Goal: Task Accomplishment & Management: Complete application form

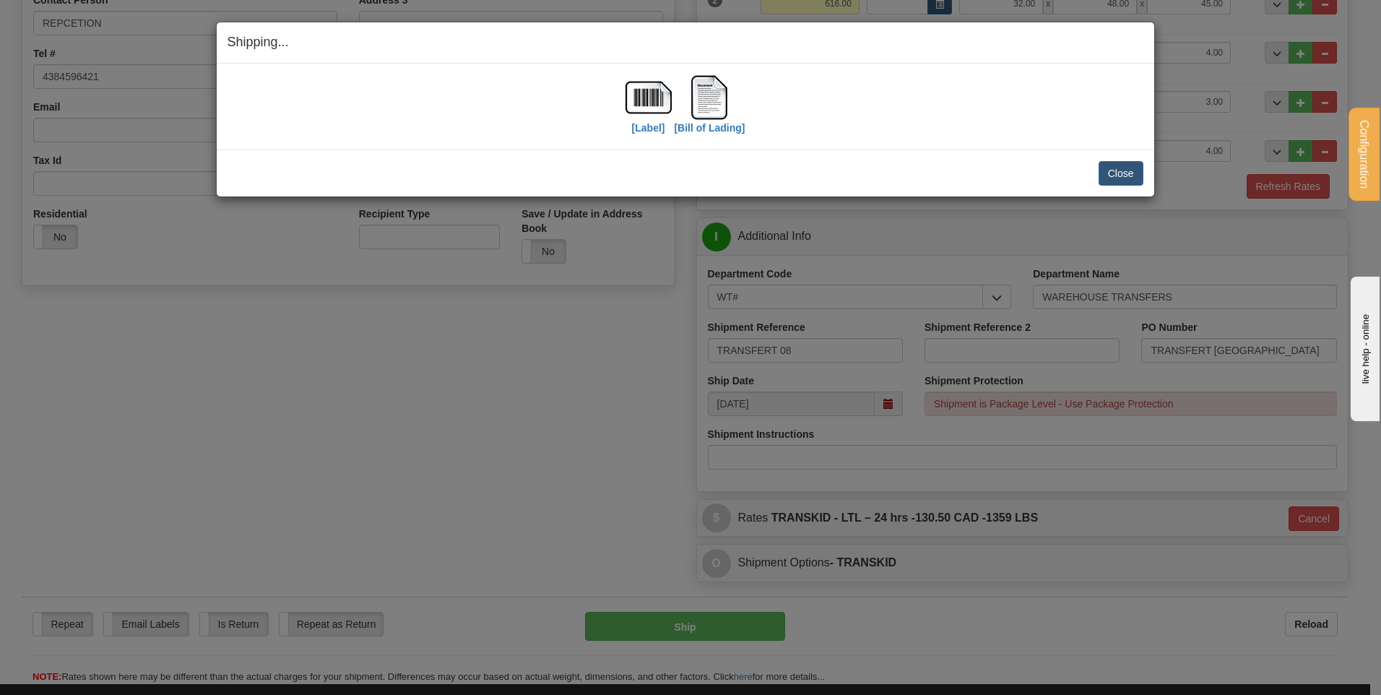
scroll to position [311, 0]
click at [1125, 174] on button "Close" at bounding box center [1121, 173] width 45 height 25
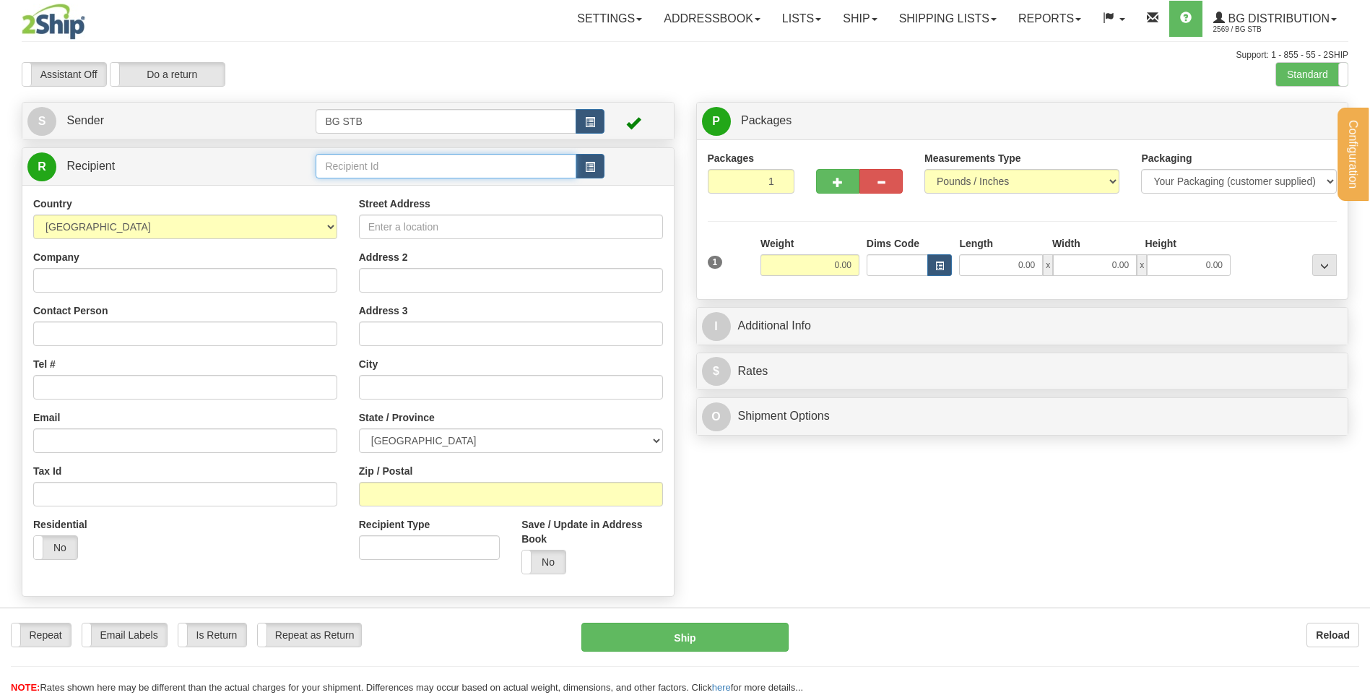
click at [436, 165] on input "text" at bounding box center [446, 166] width 260 height 25
type input "1046"
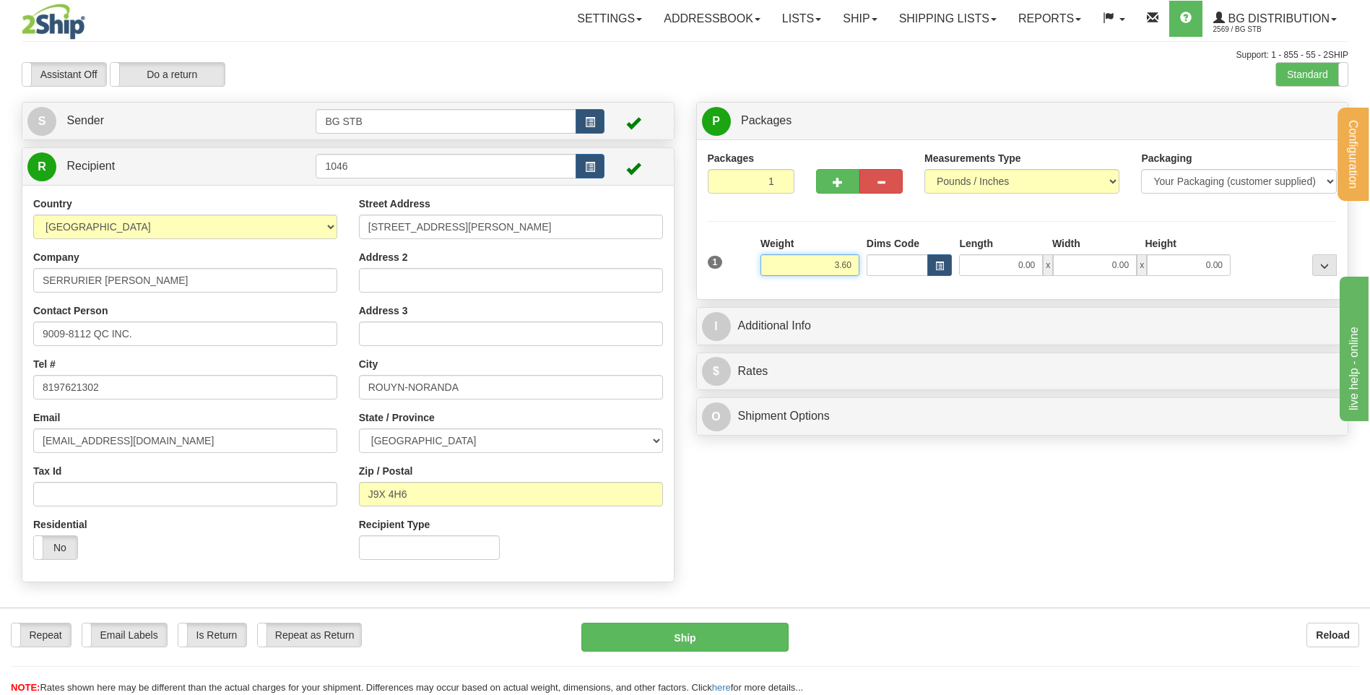
type input "3.60"
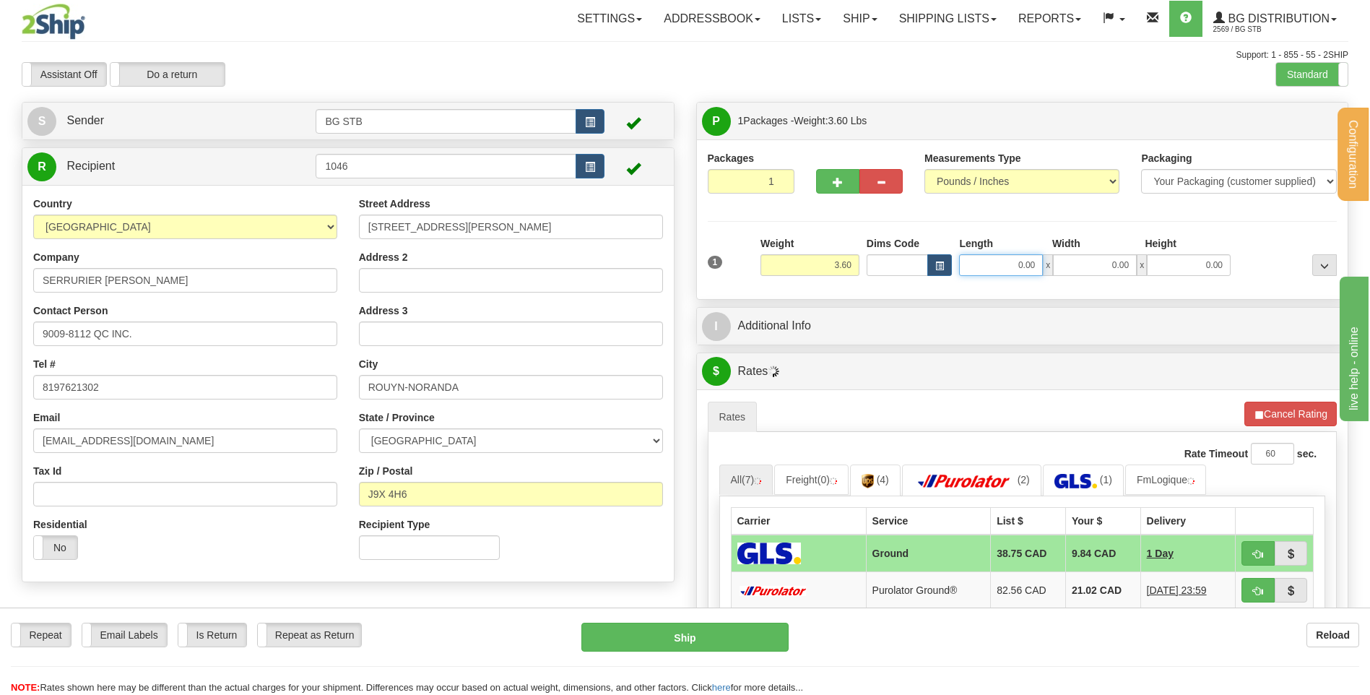
click at [1026, 258] on input "0.00" at bounding box center [1001, 265] width 84 height 22
type input "10.00"
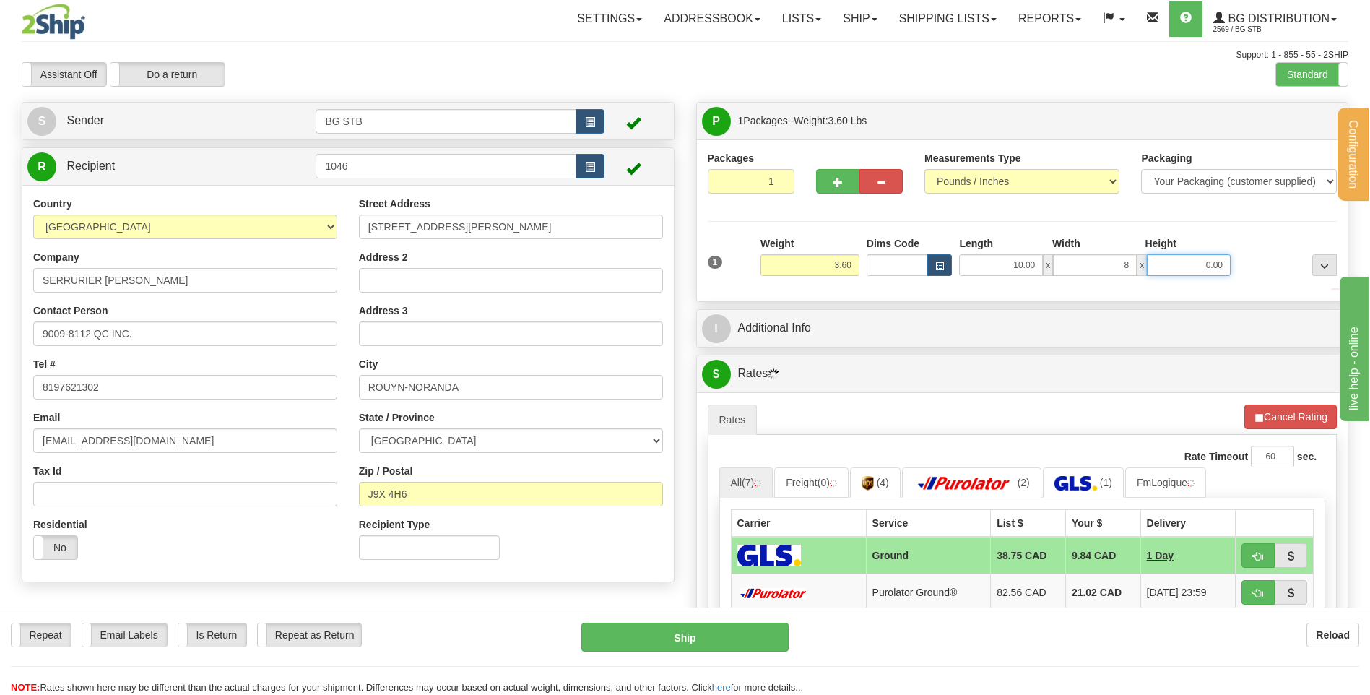
type input "8.00"
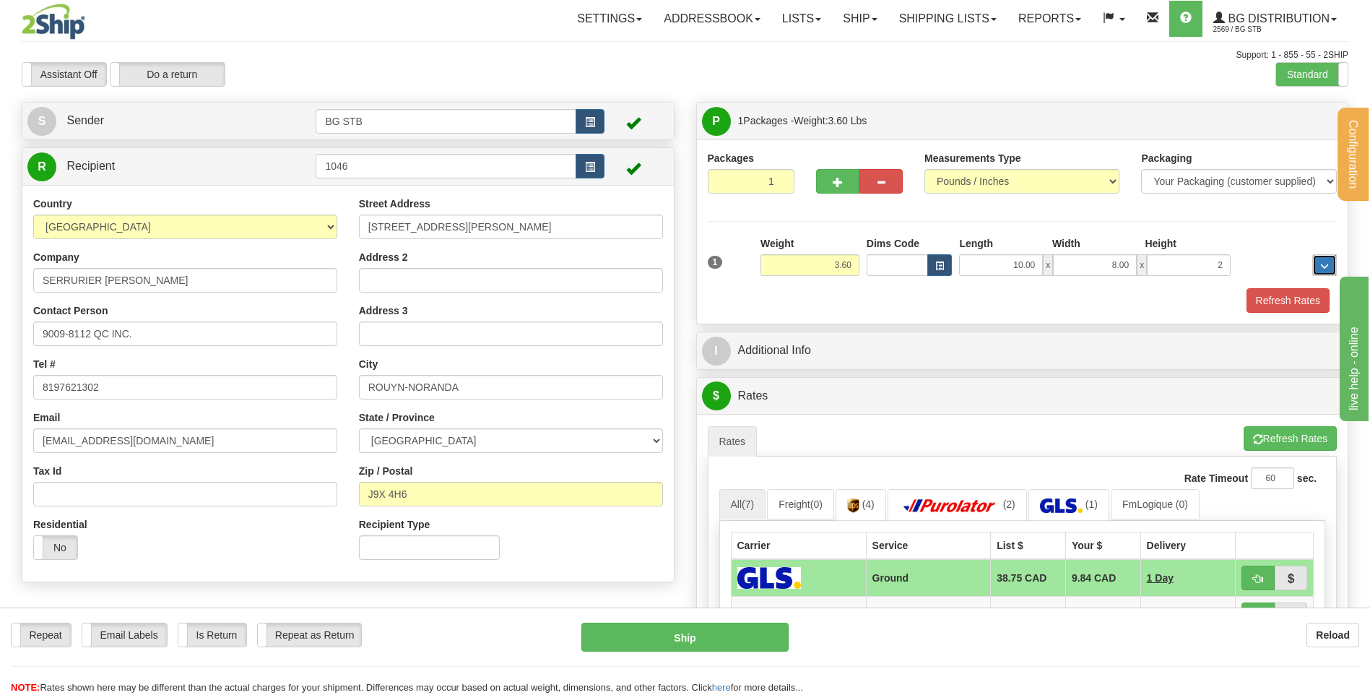
type input "2.00"
drag, startPoint x: 1237, startPoint y: 260, endPoint x: 1323, endPoint y: 256, distance: 86.8
click at [1325, 258] on div "1 Weight 3.60 Dims Code x x" at bounding box center [1022, 261] width 637 height 51
type input "3.00"
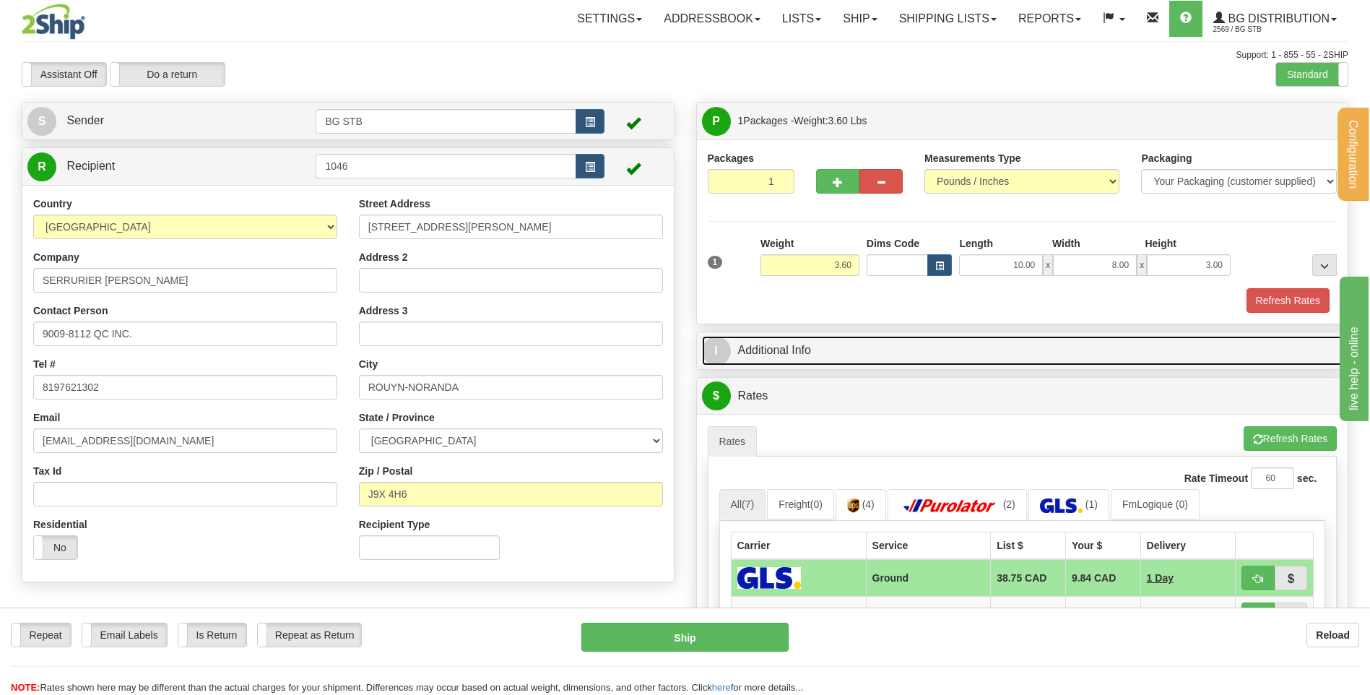
click at [780, 350] on link "I Additional Info" at bounding box center [1022, 351] width 641 height 30
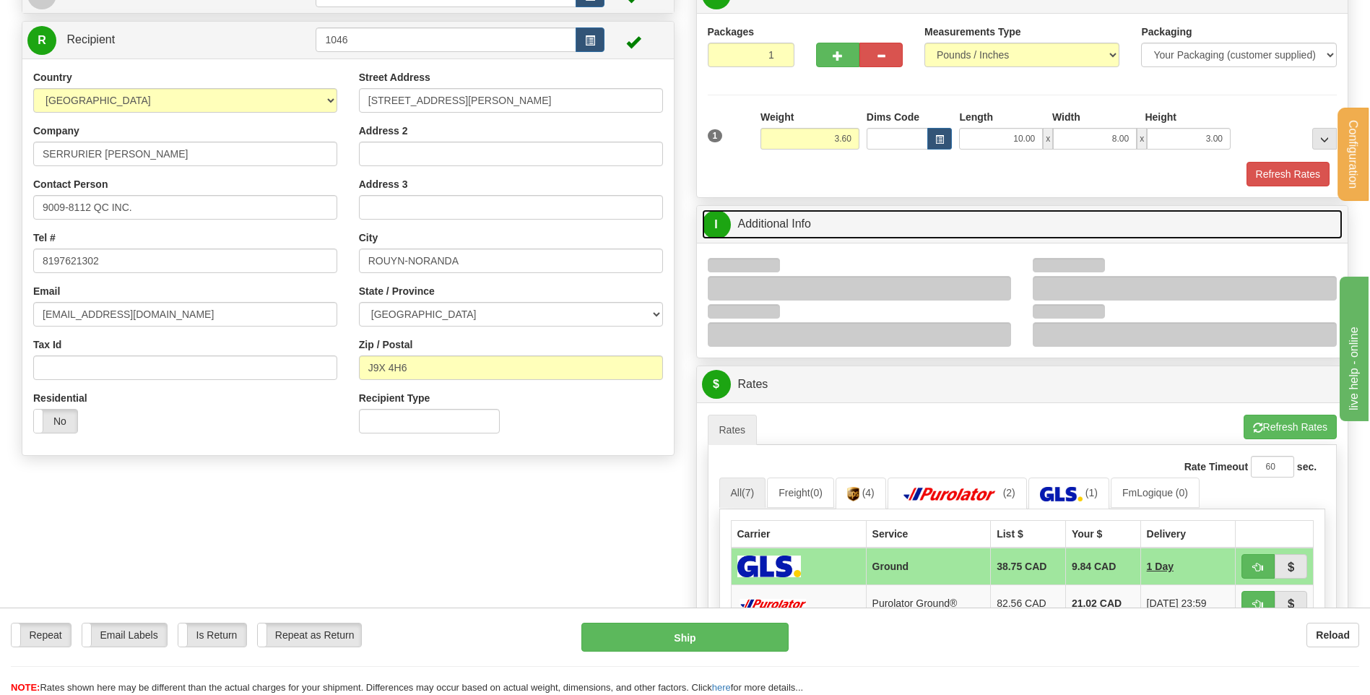
scroll to position [144, 0]
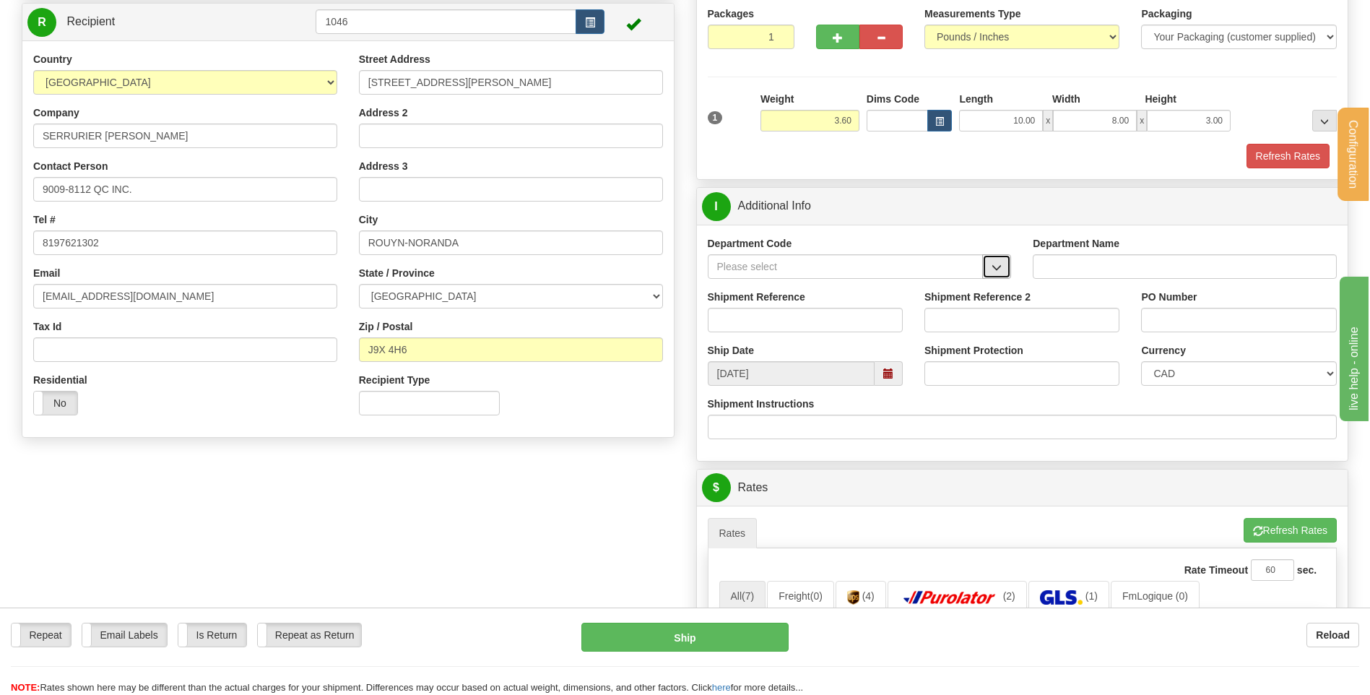
drag, startPoint x: 1005, startPoint y: 266, endPoint x: 998, endPoint y: 272, distance: 9.2
click at [1001, 269] on button "button" at bounding box center [996, 266] width 29 height 25
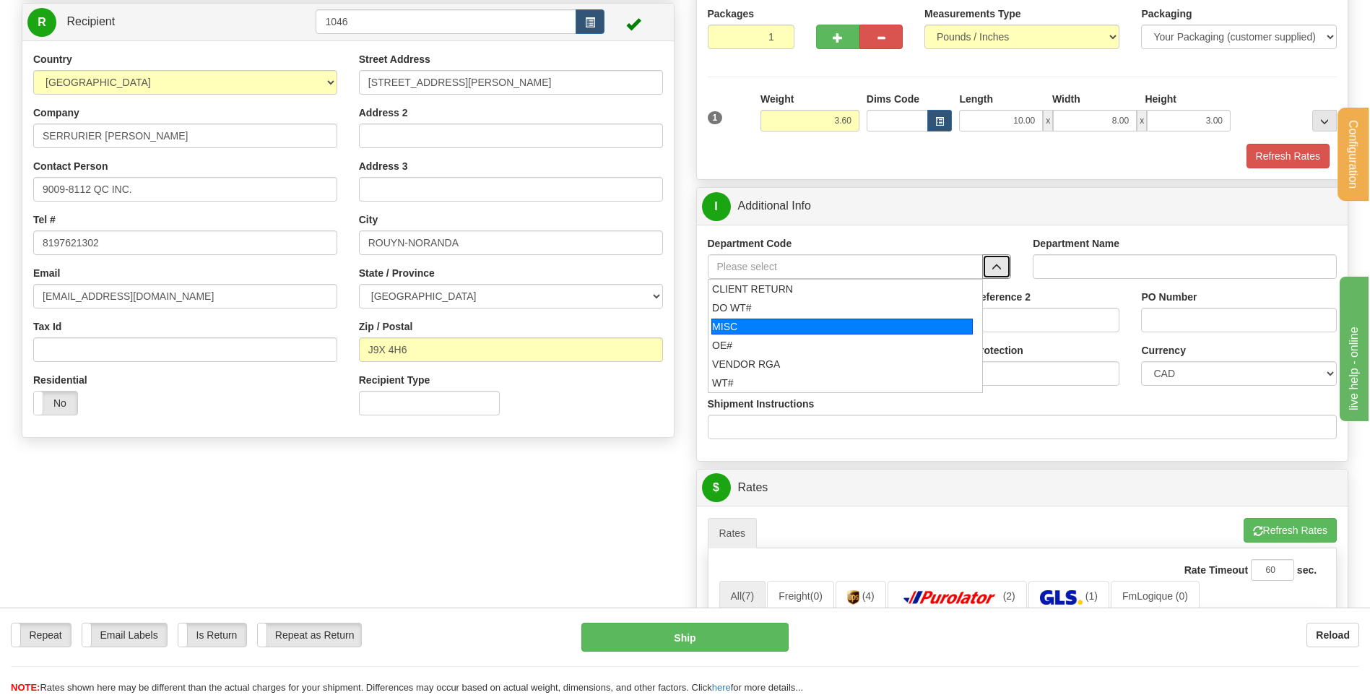
click at [847, 332] on div "MISC" at bounding box center [841, 327] width 261 height 16
type input "MISC"
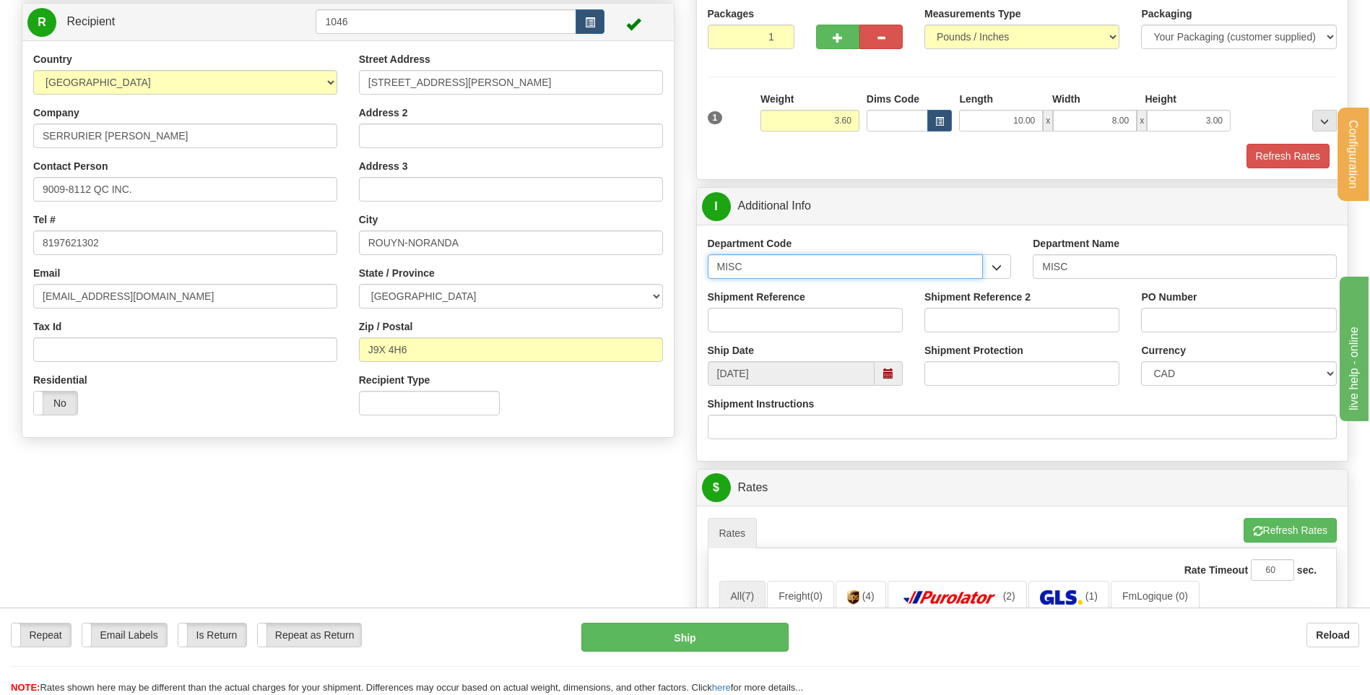
drag, startPoint x: 730, startPoint y: 266, endPoint x: 655, endPoint y: 269, distance: 74.5
click at [701, 265] on div "Department Code MISC CLIENT RETURN DO WT# MISC OE# VENDOR RGA WT#" at bounding box center [860, 262] width 326 height 53
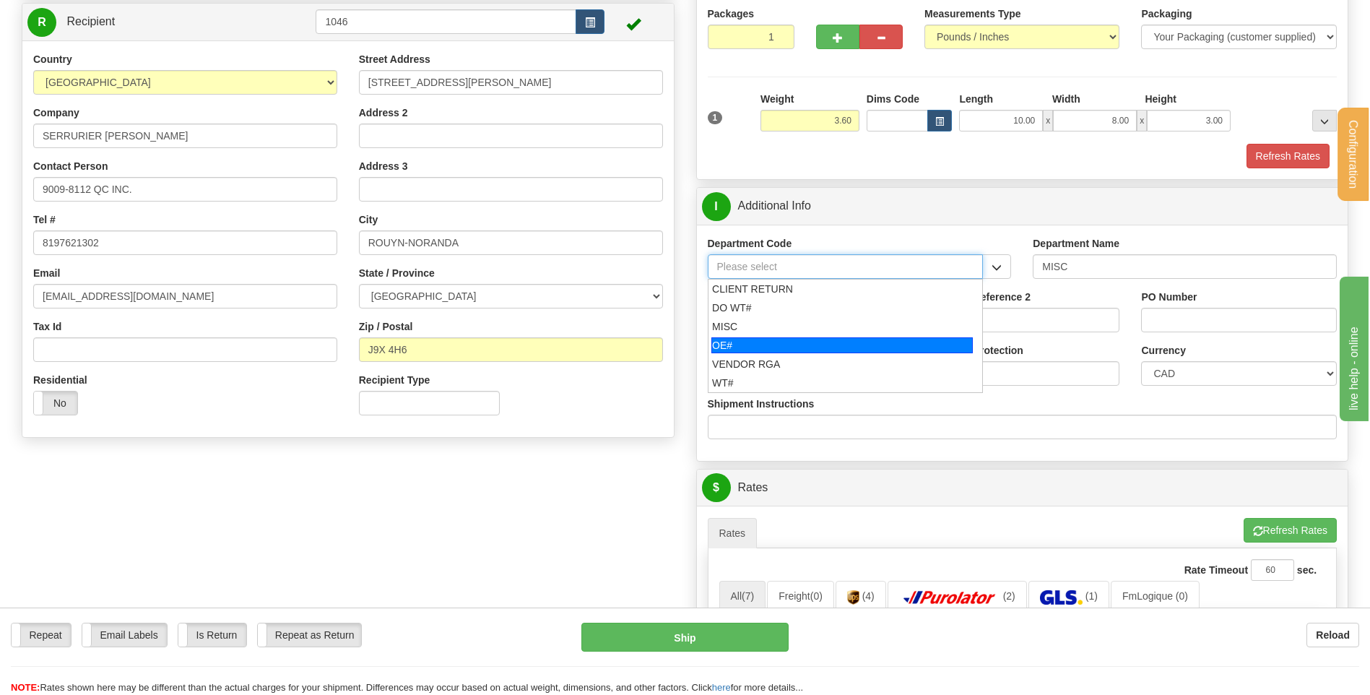
click at [730, 344] on div "OE#" at bounding box center [841, 345] width 261 height 16
type input "OE#"
type input "ORDERS"
type input "OE#"
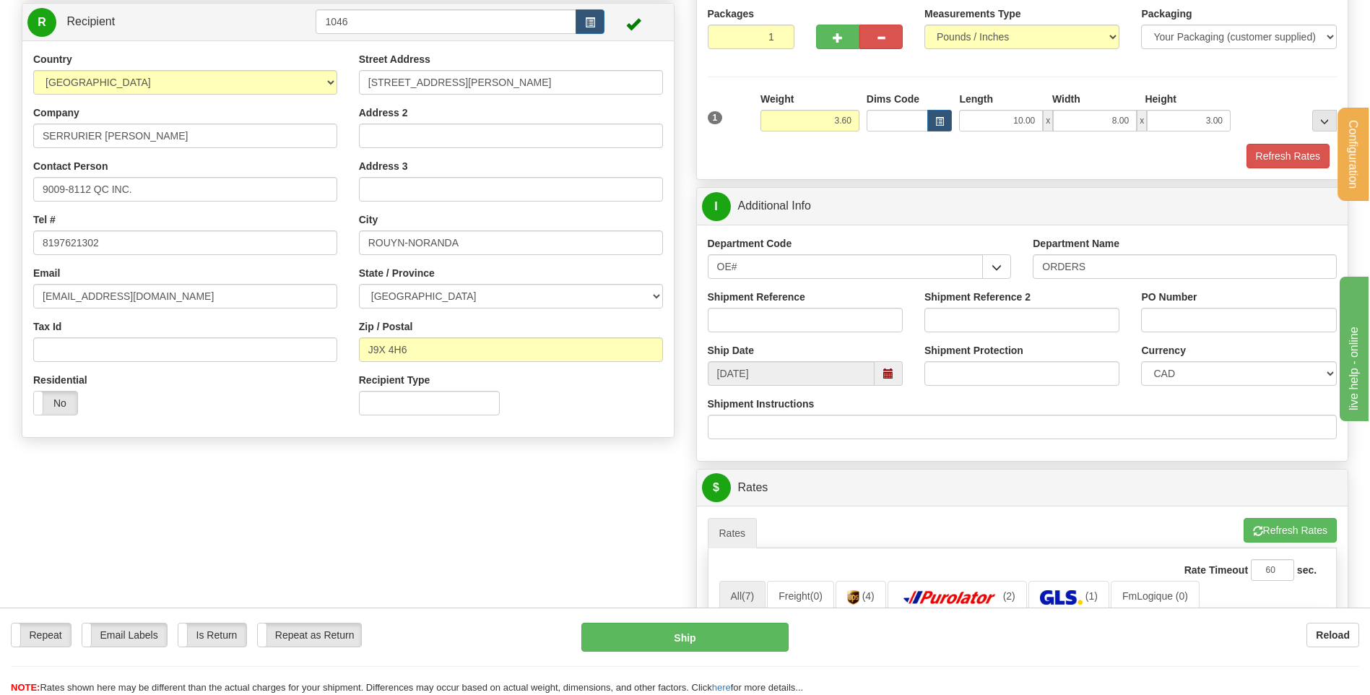
click at [747, 297] on label "Shipment Reference" at bounding box center [757, 297] width 98 height 14
click at [747, 308] on input "Shipment Reference" at bounding box center [805, 320] width 195 height 25
click at [749, 315] on input "Shipment Reference" at bounding box center [805, 320] width 195 height 25
type input "80004711-00"
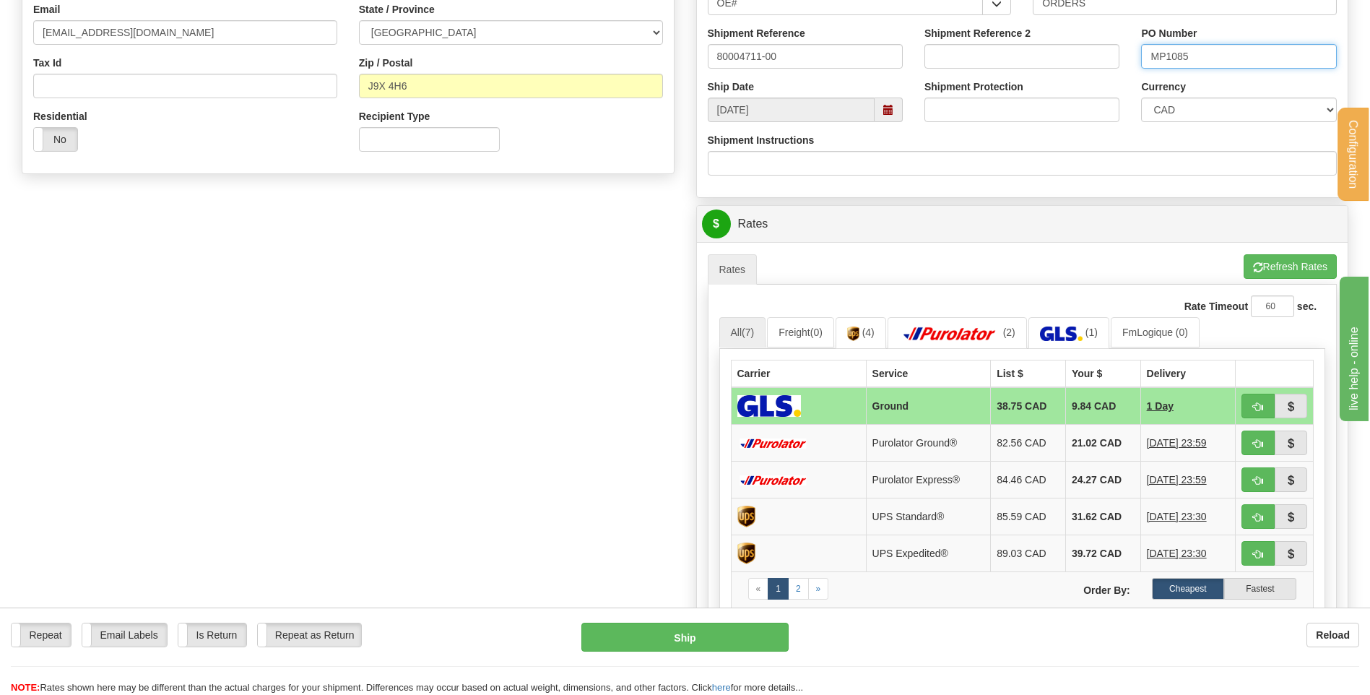
scroll to position [433, 0]
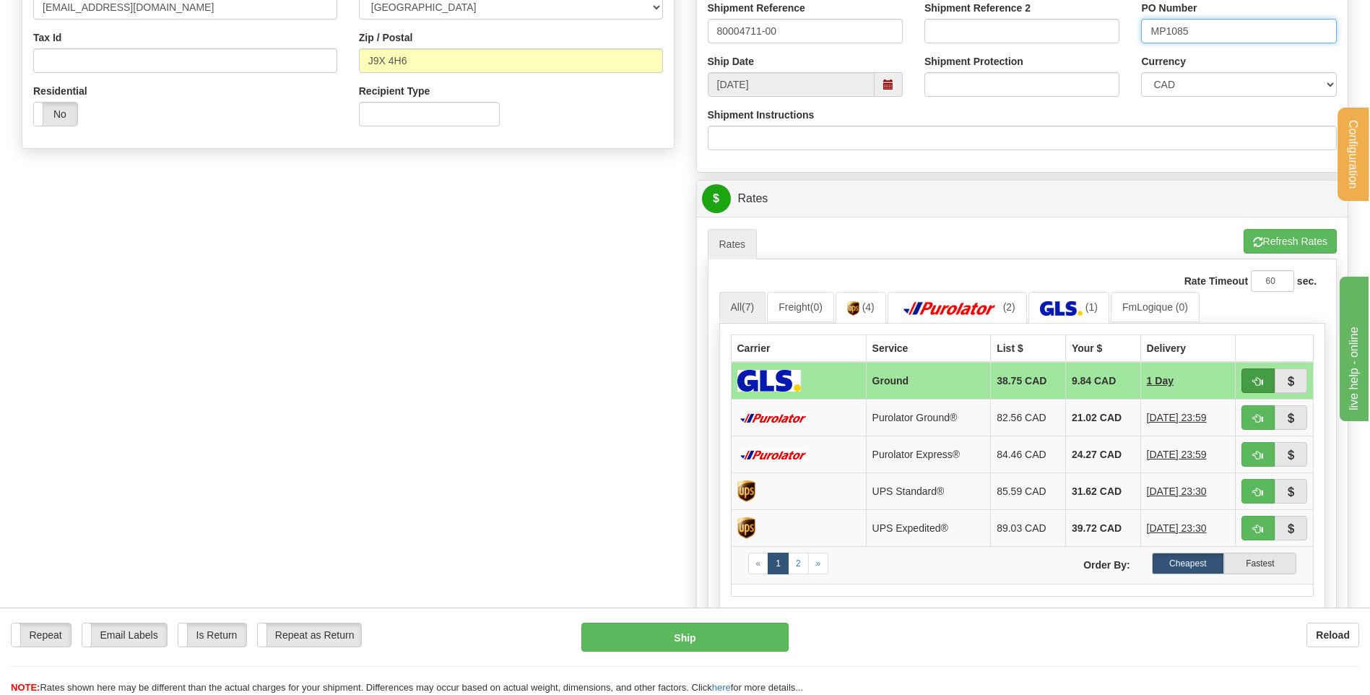
type input "MP1085"
click at [1255, 383] on span "button" at bounding box center [1258, 381] width 10 height 9
type input "1"
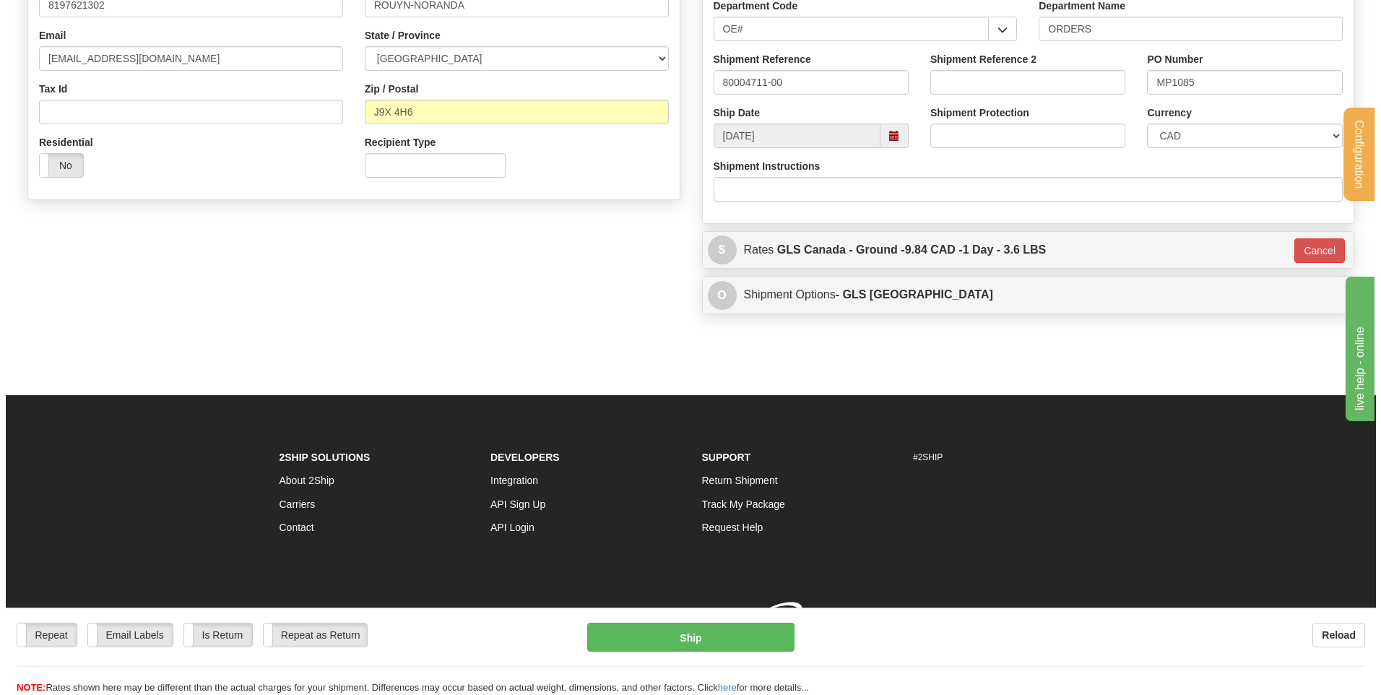
scroll to position [403, 0]
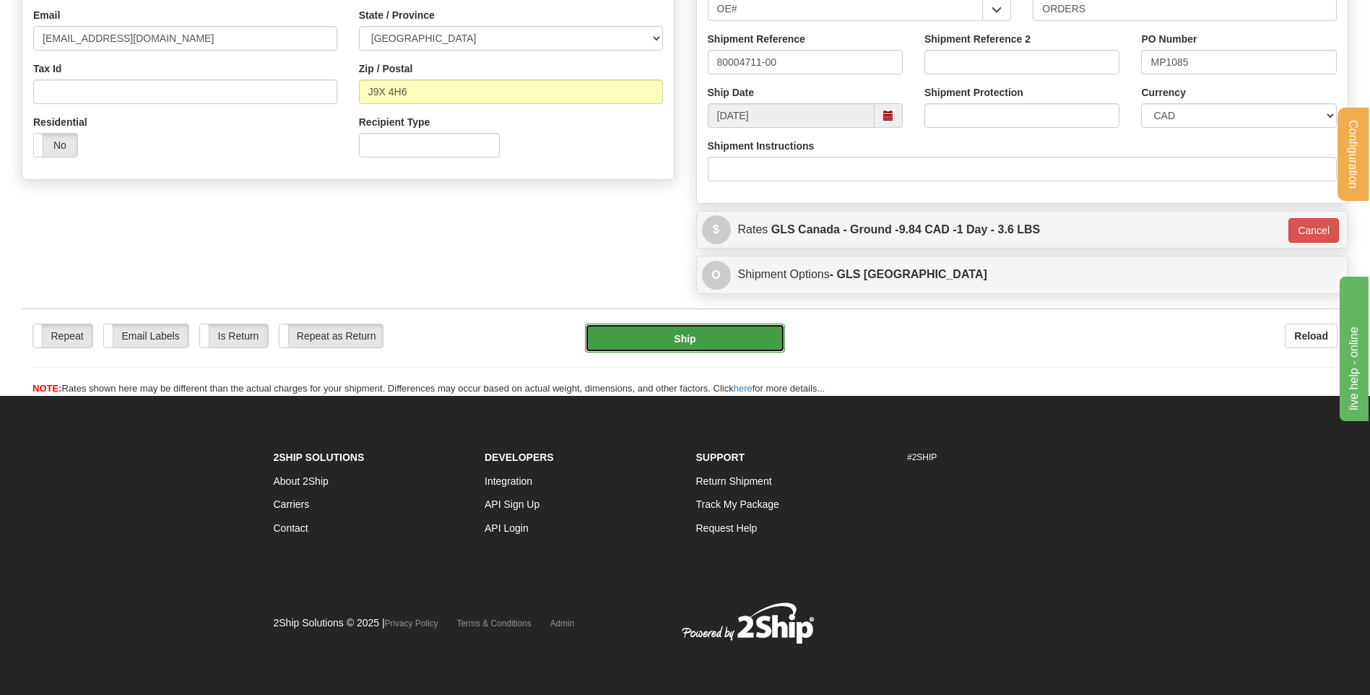
click at [703, 347] on button "Ship" at bounding box center [684, 338] width 199 height 29
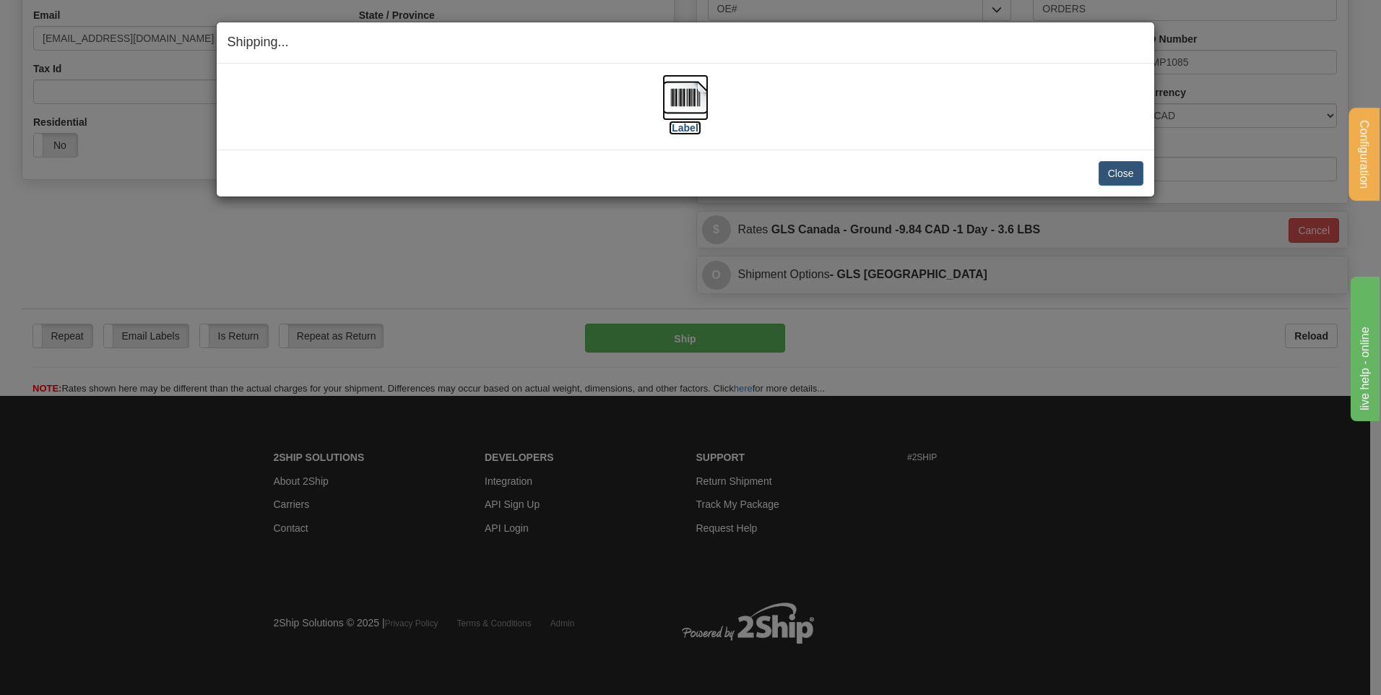
click at [682, 105] on img at bounding box center [685, 97] width 46 height 46
click at [1115, 167] on button "Close" at bounding box center [1121, 173] width 45 height 25
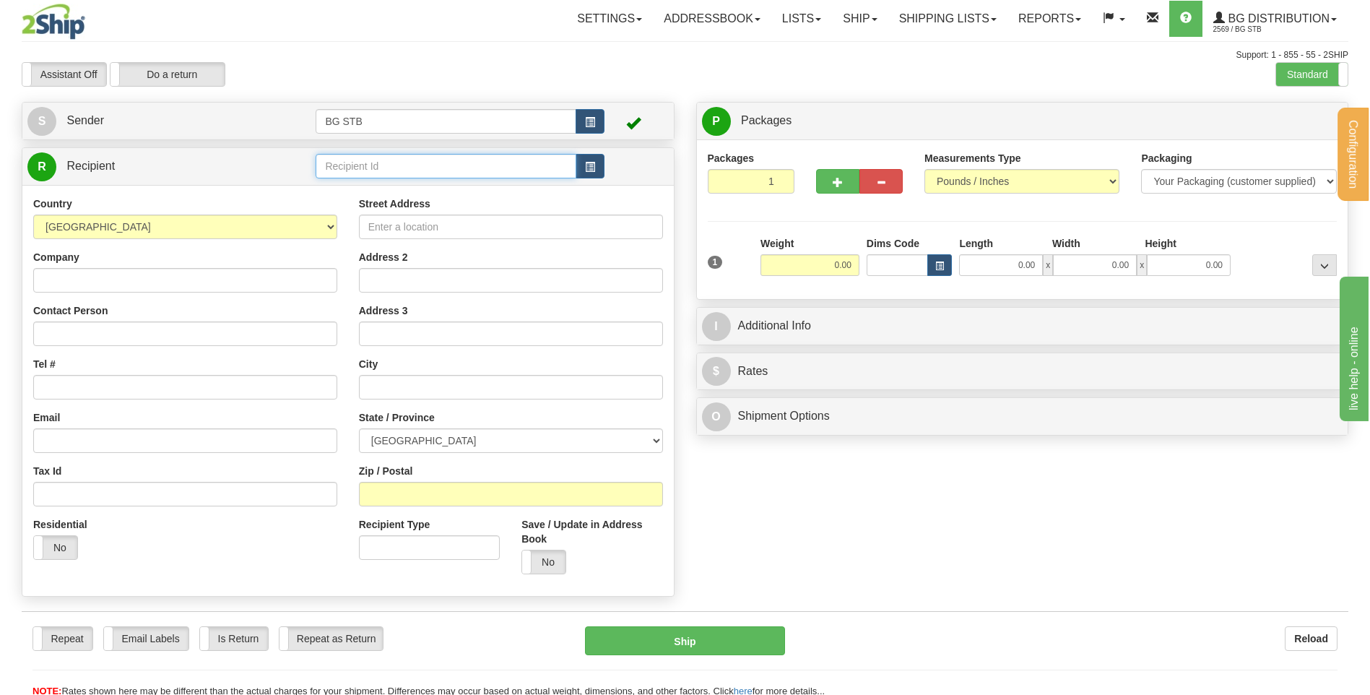
click at [427, 168] on input "text" at bounding box center [446, 166] width 260 height 25
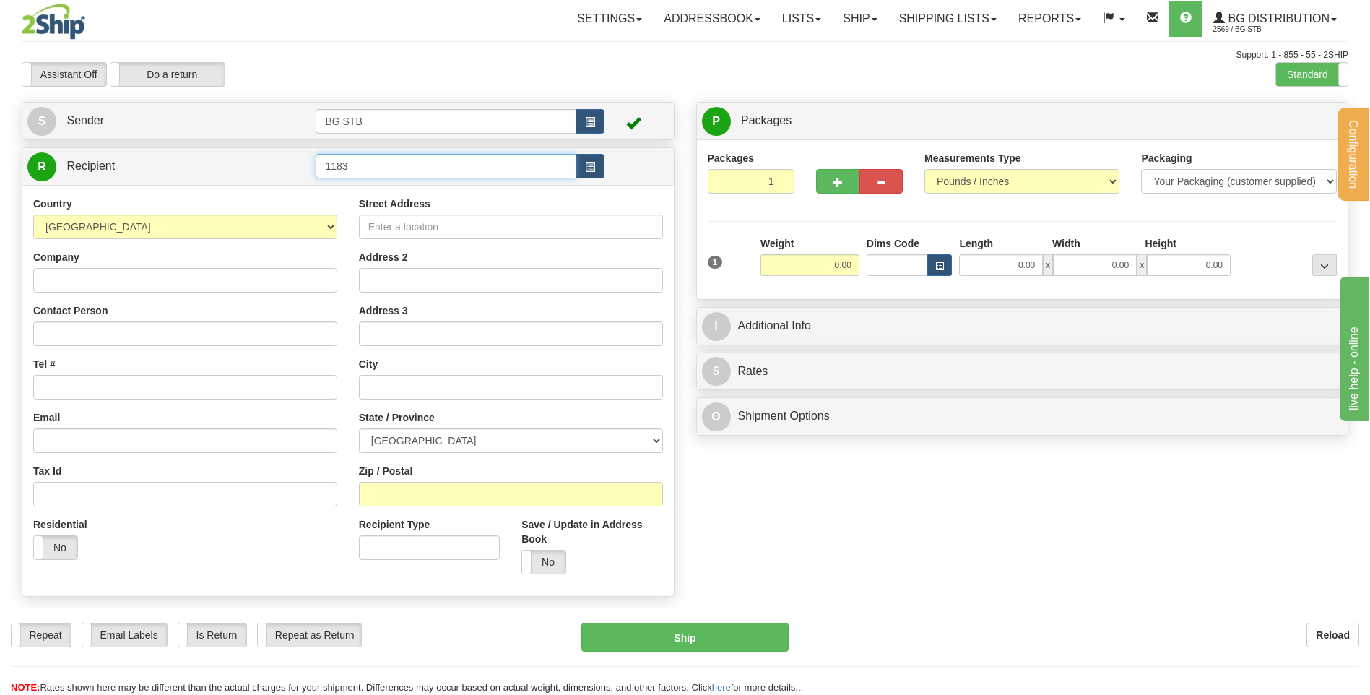
type input "1183"
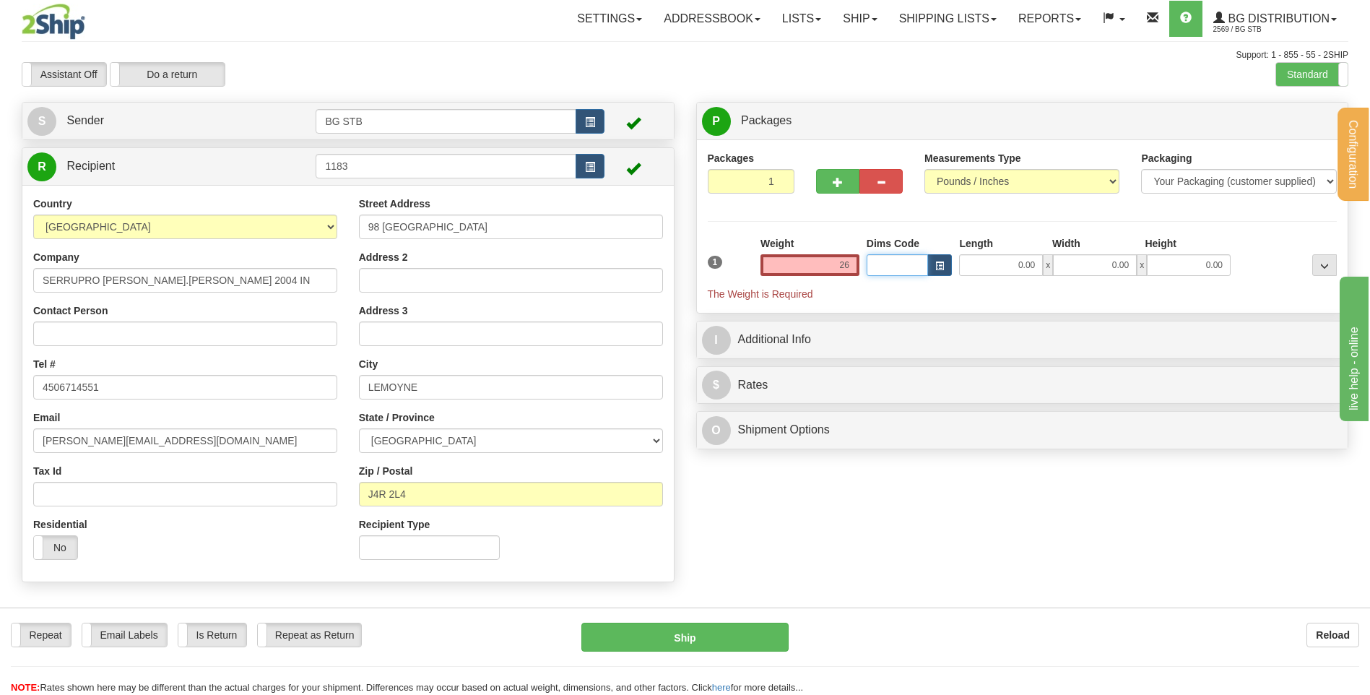
type input "26.00"
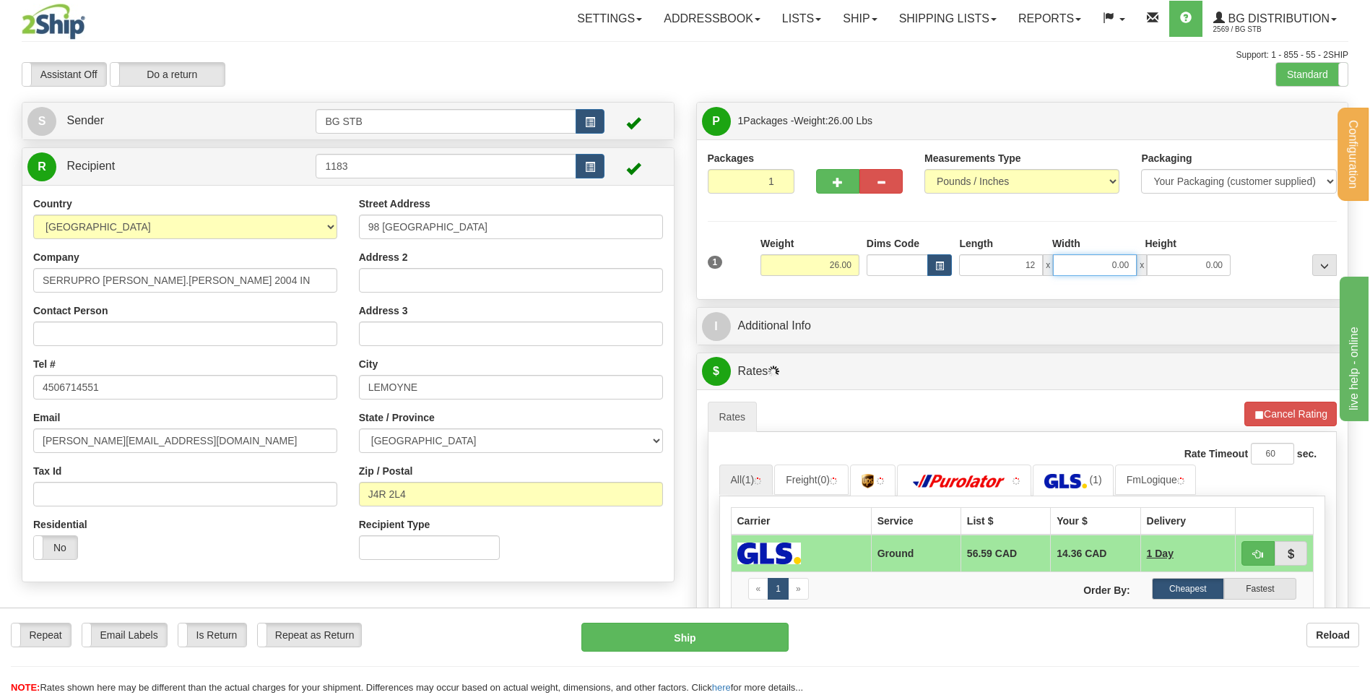
type input "12.00"
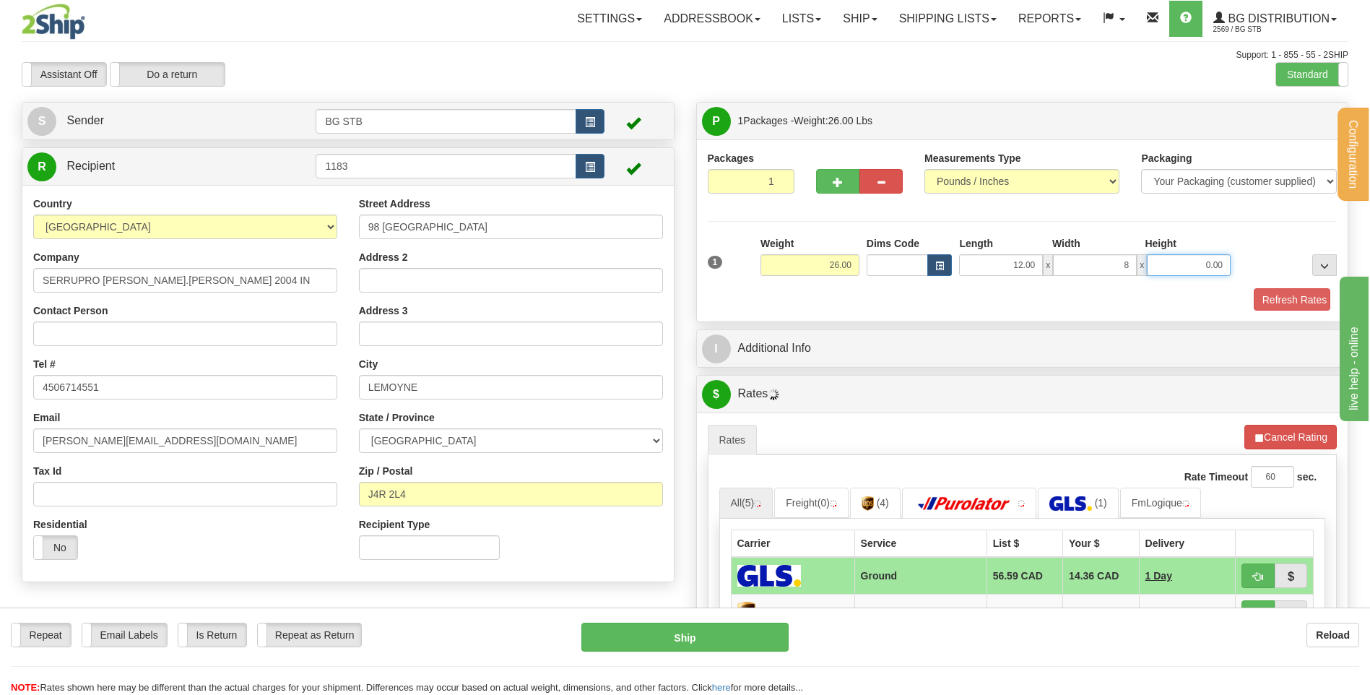
type input "8.00"
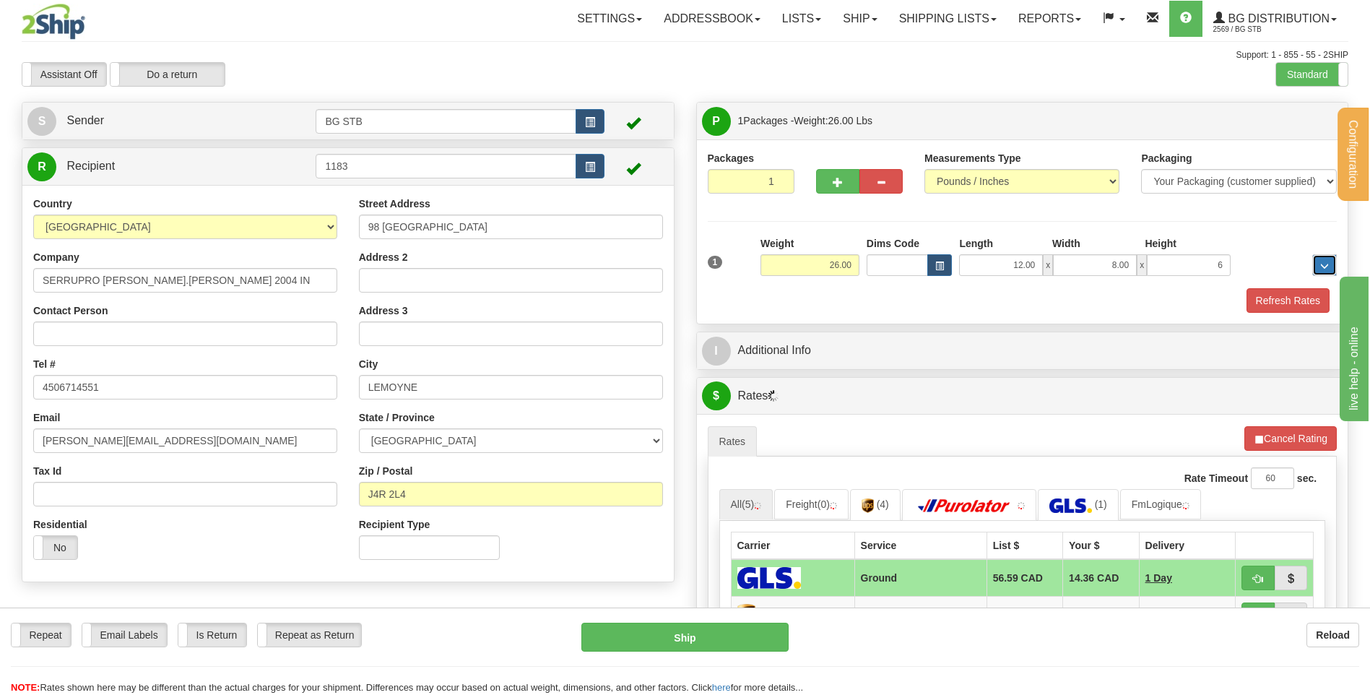
type input "6.00"
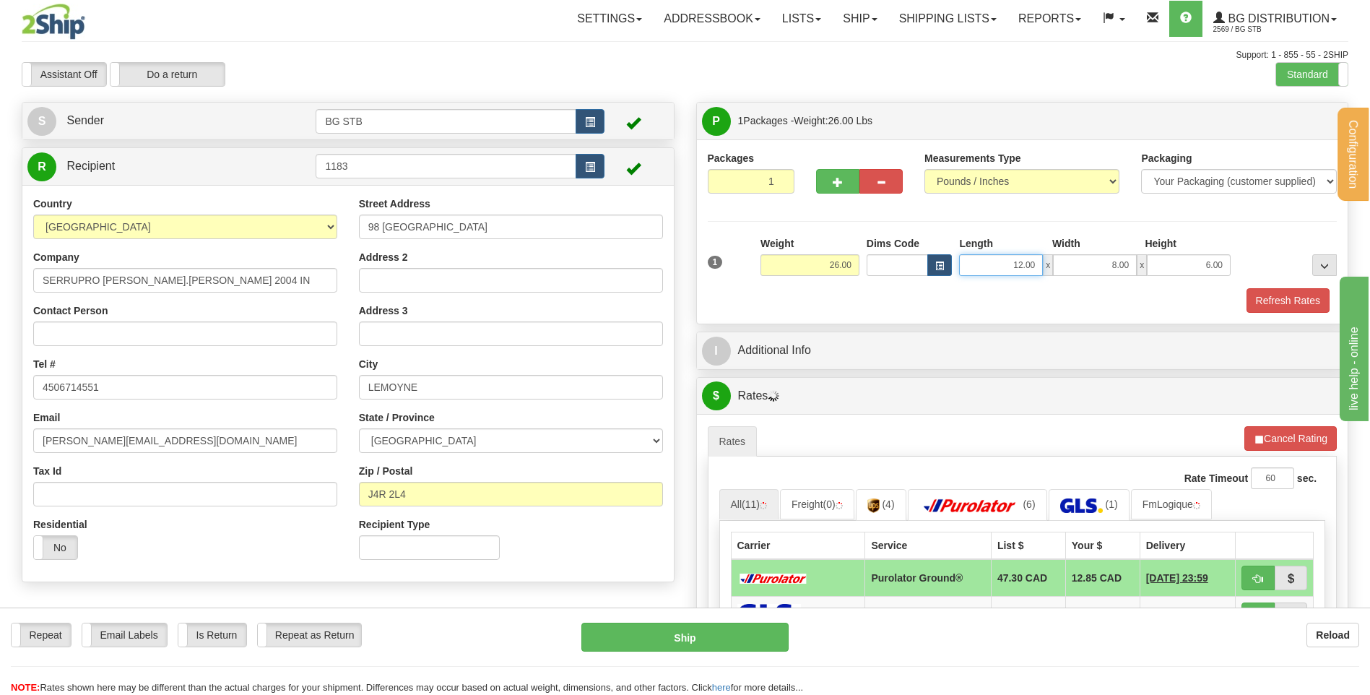
drag, startPoint x: 1013, startPoint y: 264, endPoint x: 1112, endPoint y: 261, distance: 99.0
click at [1097, 263] on div "12.00 x 8.00 x 6.00" at bounding box center [1095, 265] width 272 height 22
type input "16.00"
type input "12.00"
type input "11.00"
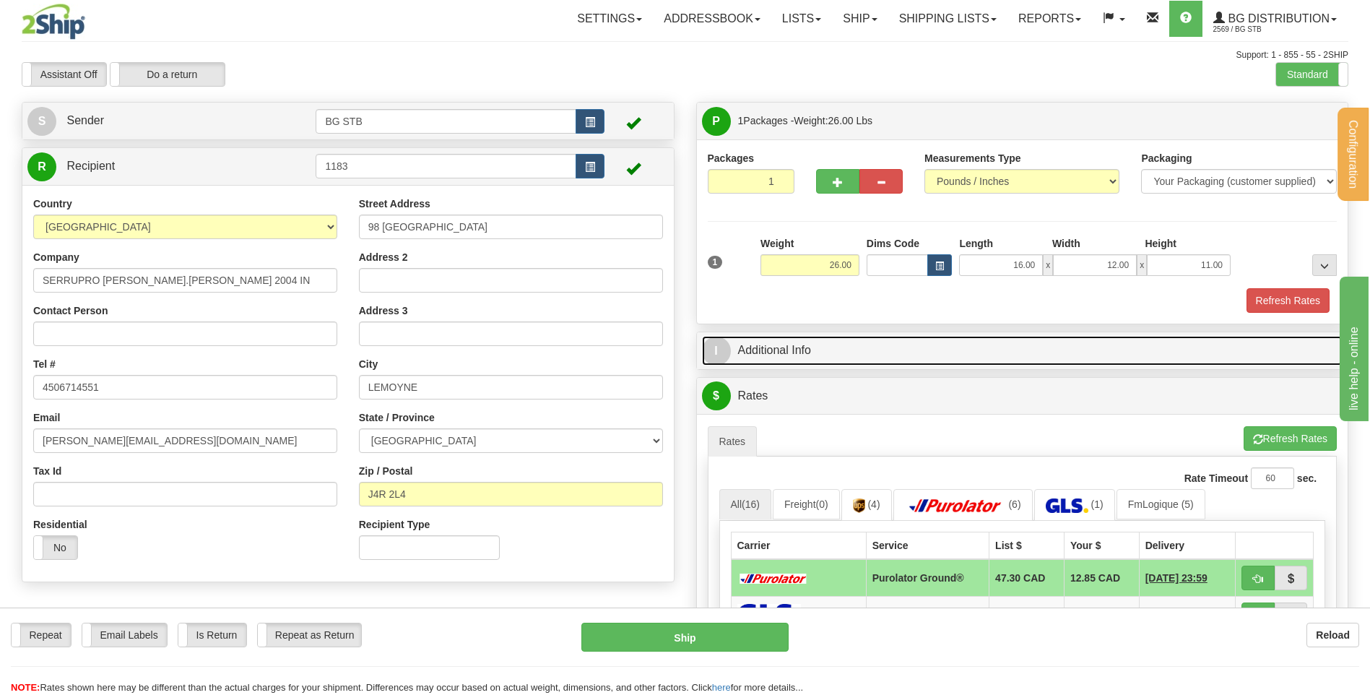
scroll to position [144, 0]
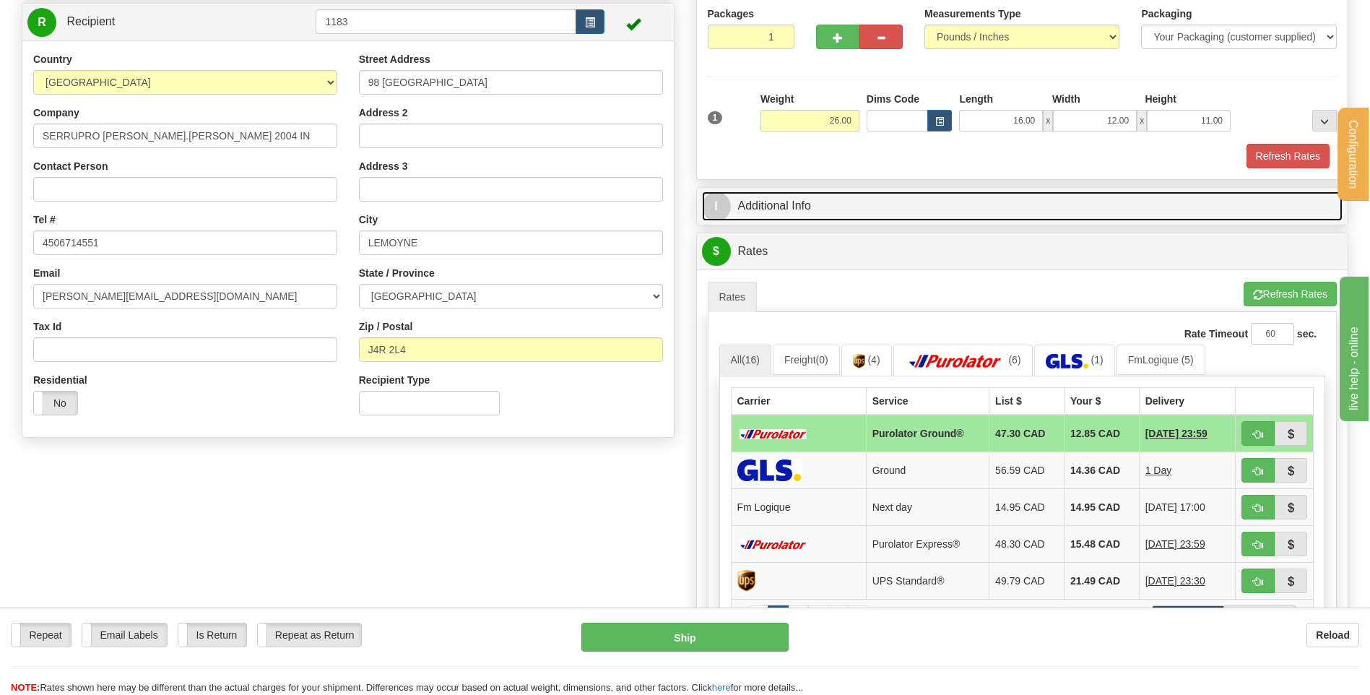
click at [833, 195] on link "I Additional Info" at bounding box center [1022, 206] width 641 height 30
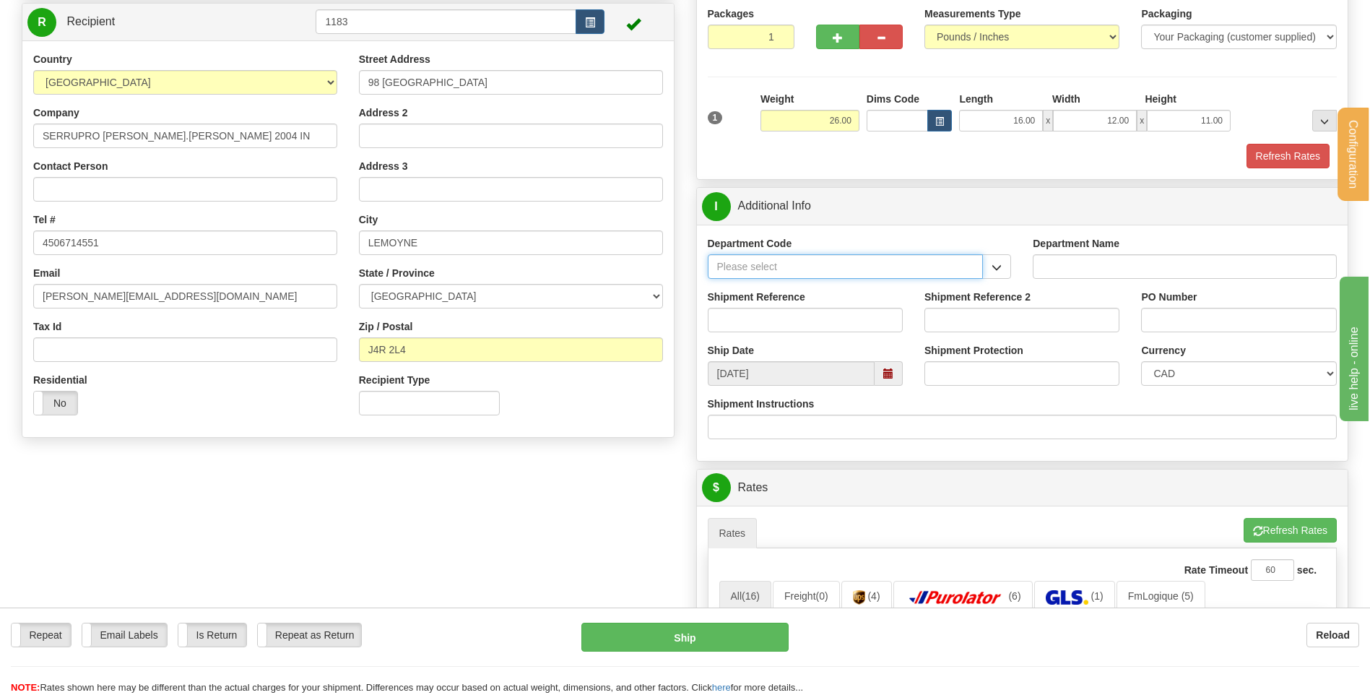
click at [980, 270] on input "Department Code" at bounding box center [846, 266] width 276 height 25
click at [1024, 264] on div "Department Name" at bounding box center [1185, 262] width 326 height 53
click at [999, 265] on span "button" at bounding box center [997, 267] width 10 height 9
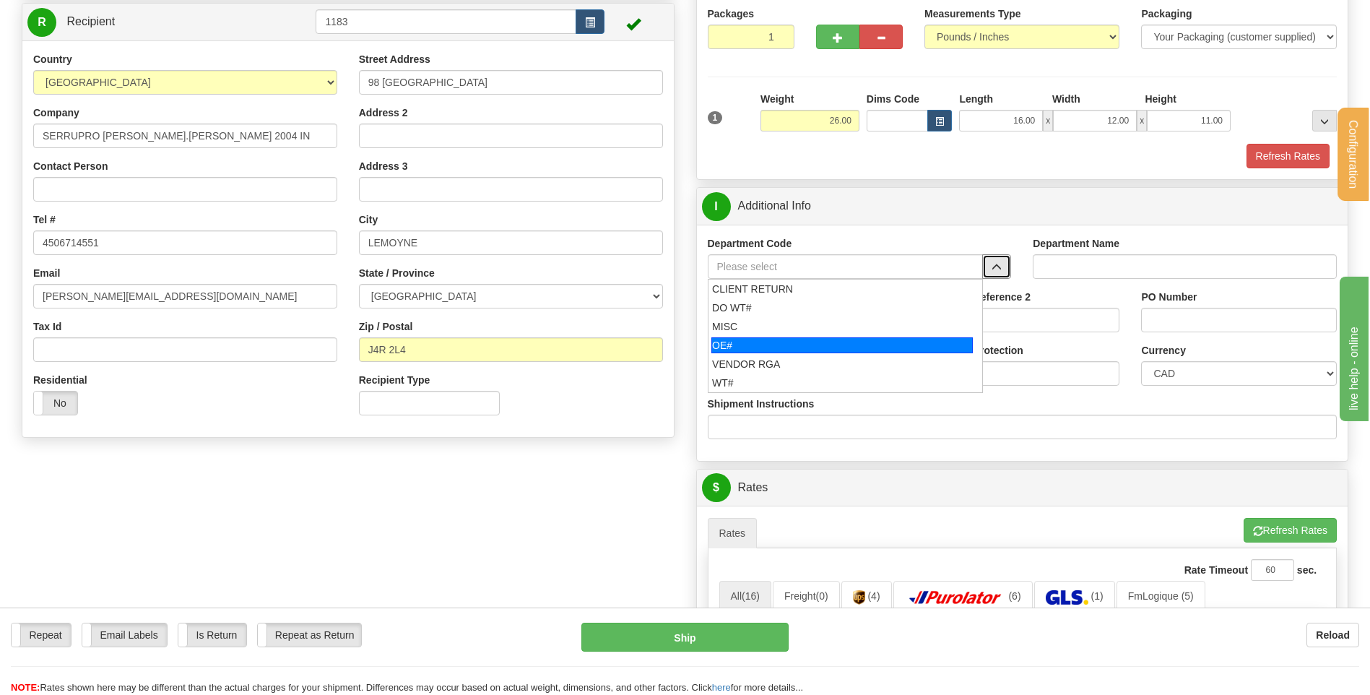
click at [789, 348] on div "OE#" at bounding box center [841, 345] width 261 height 16
type input "OE#"
type input "ORDERS"
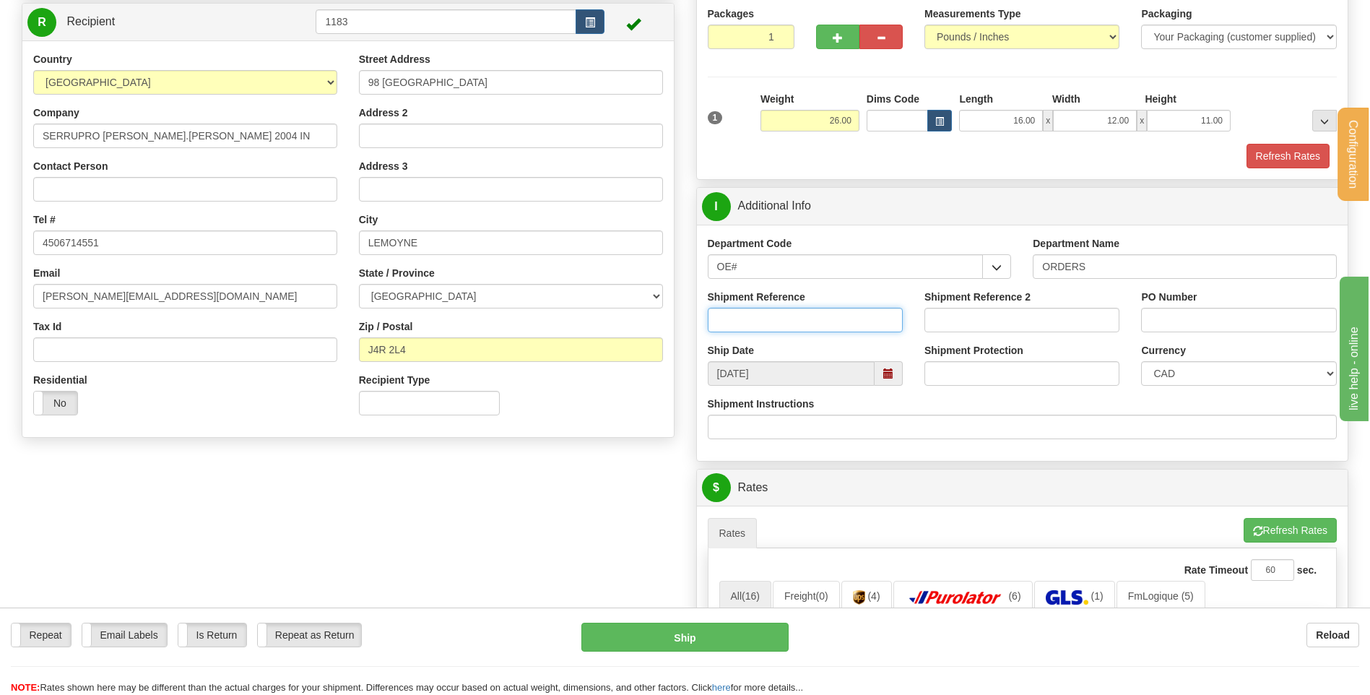
click at [790, 328] on input "Shipment Reference" at bounding box center [805, 320] width 195 height 25
type input "80004722-00"
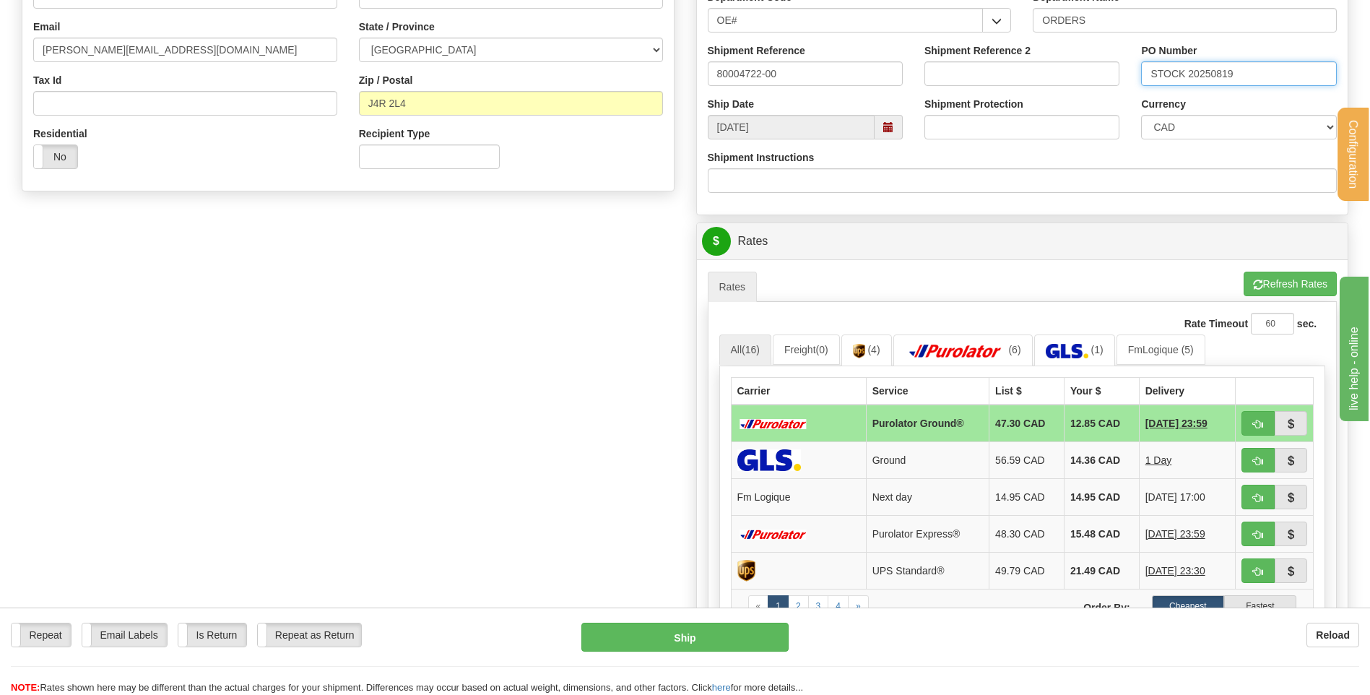
scroll to position [506, 0]
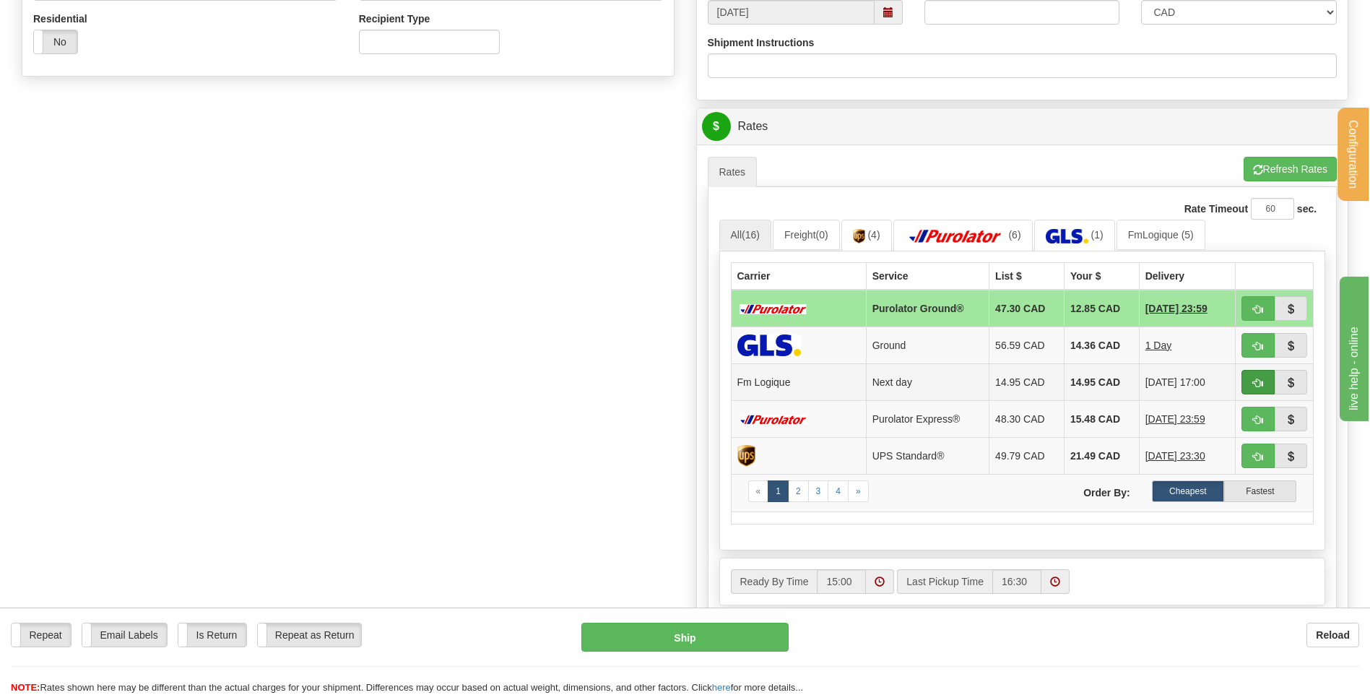
type input "STOCK 20250819"
click at [1252, 381] on button "button" at bounding box center [1258, 382] width 33 height 25
type input "jour"
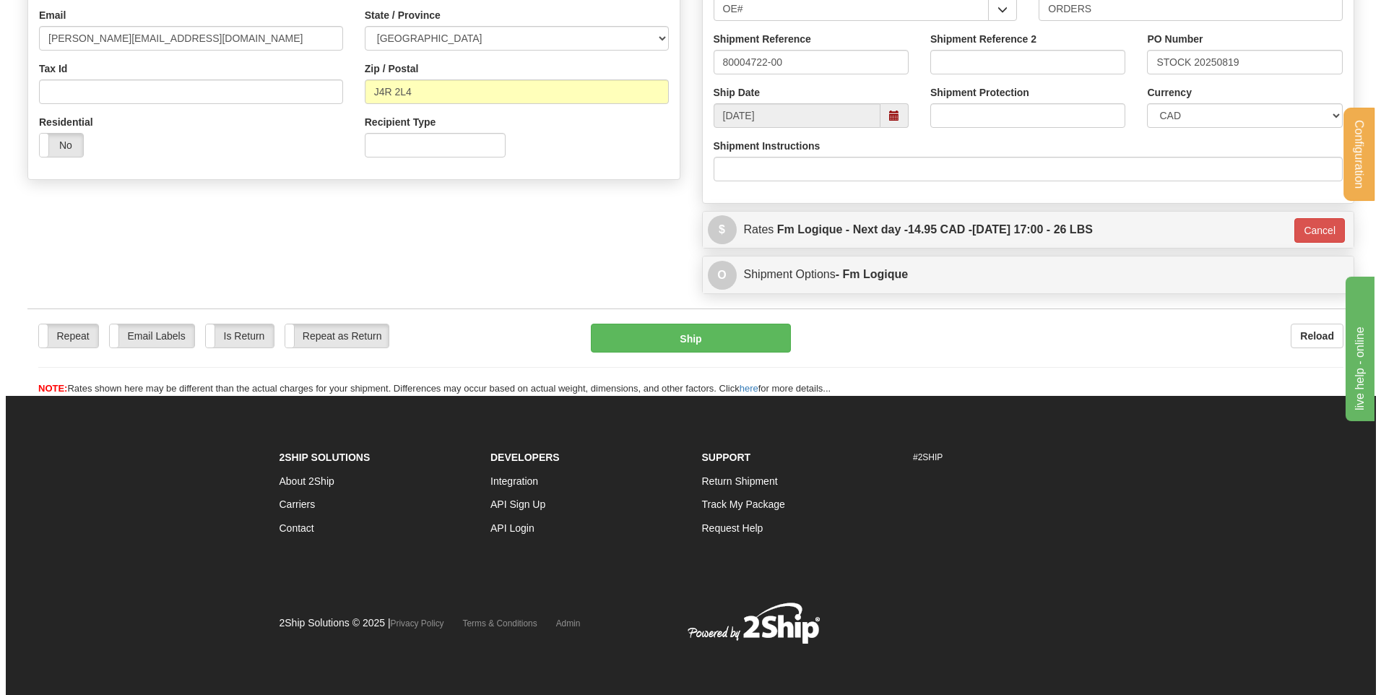
scroll to position [403, 0]
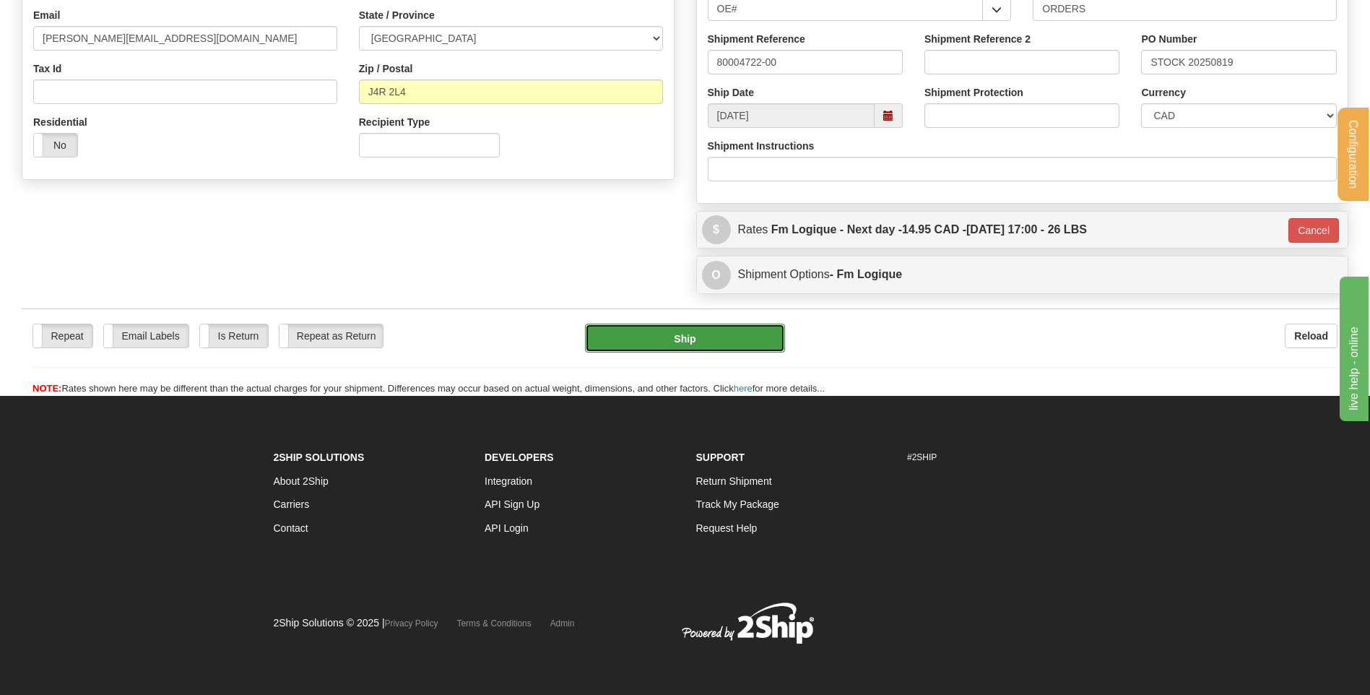
click at [673, 334] on button "Ship" at bounding box center [684, 338] width 199 height 29
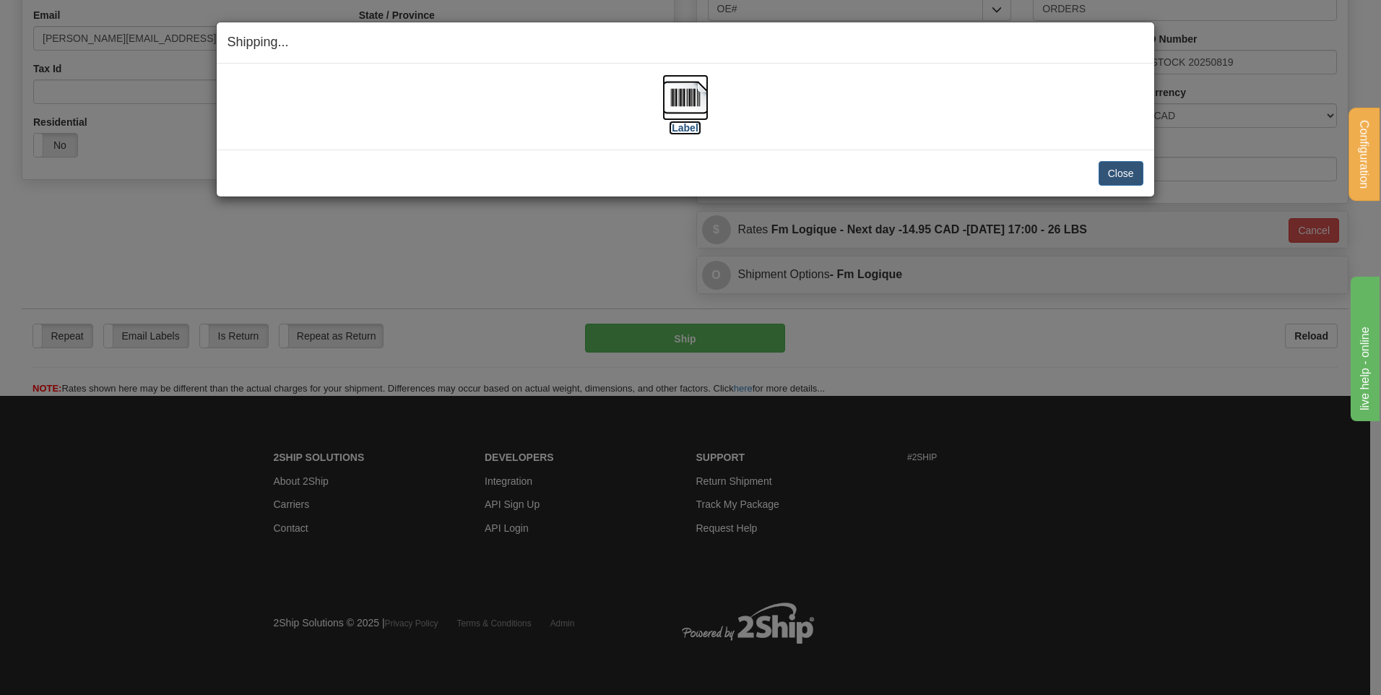
click at [685, 99] on img at bounding box center [685, 97] width 46 height 46
click at [1125, 168] on button "Close" at bounding box center [1121, 173] width 45 height 25
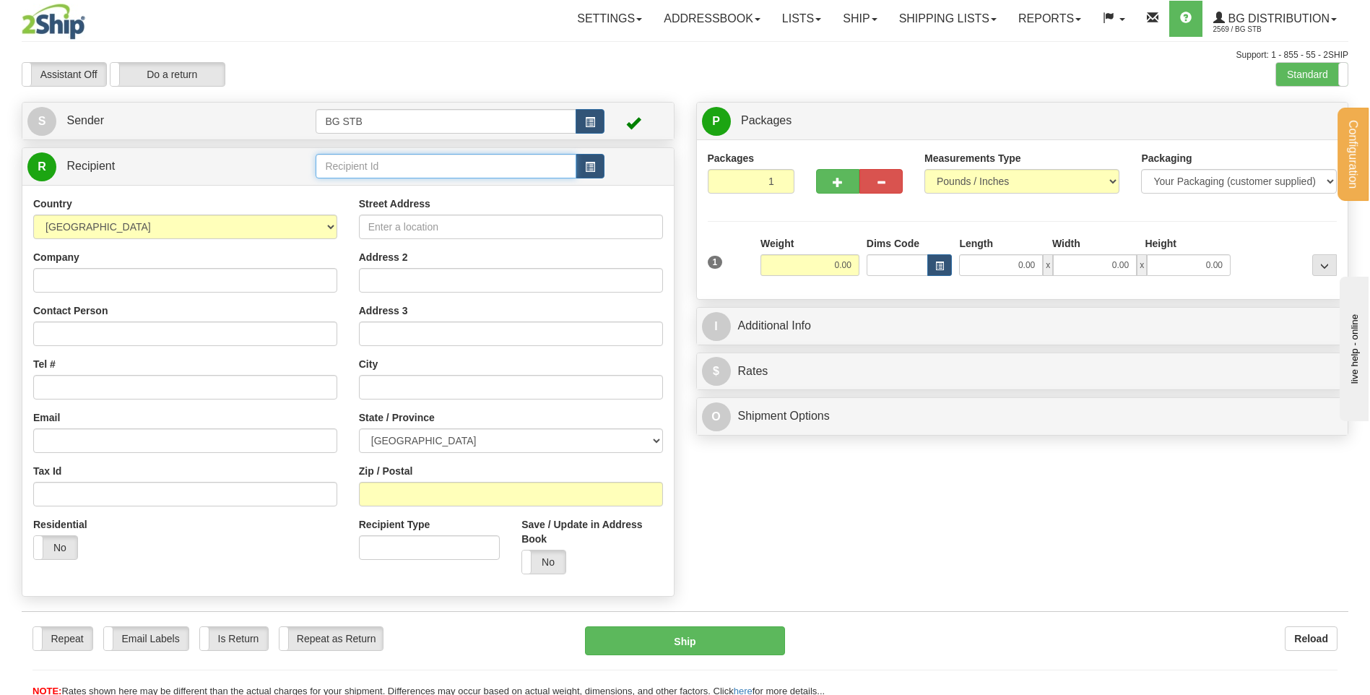
click at [493, 166] on input "text" at bounding box center [446, 166] width 260 height 25
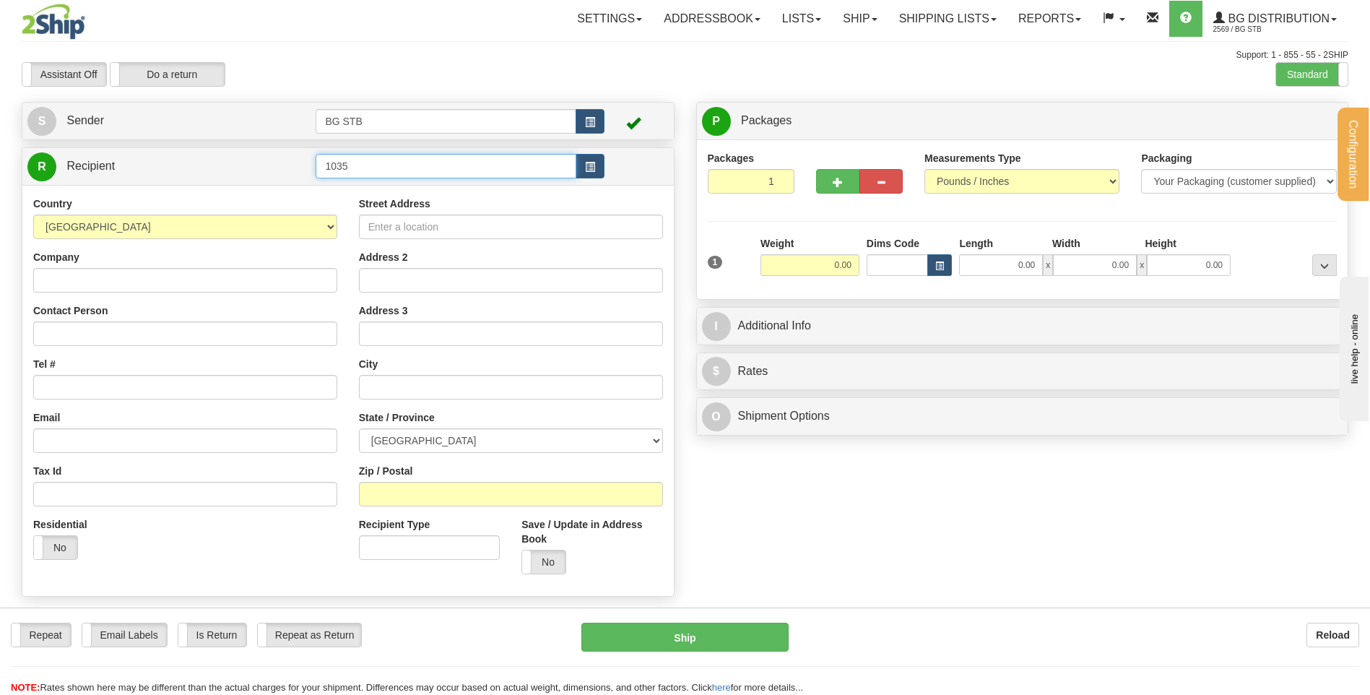
type input "1035"
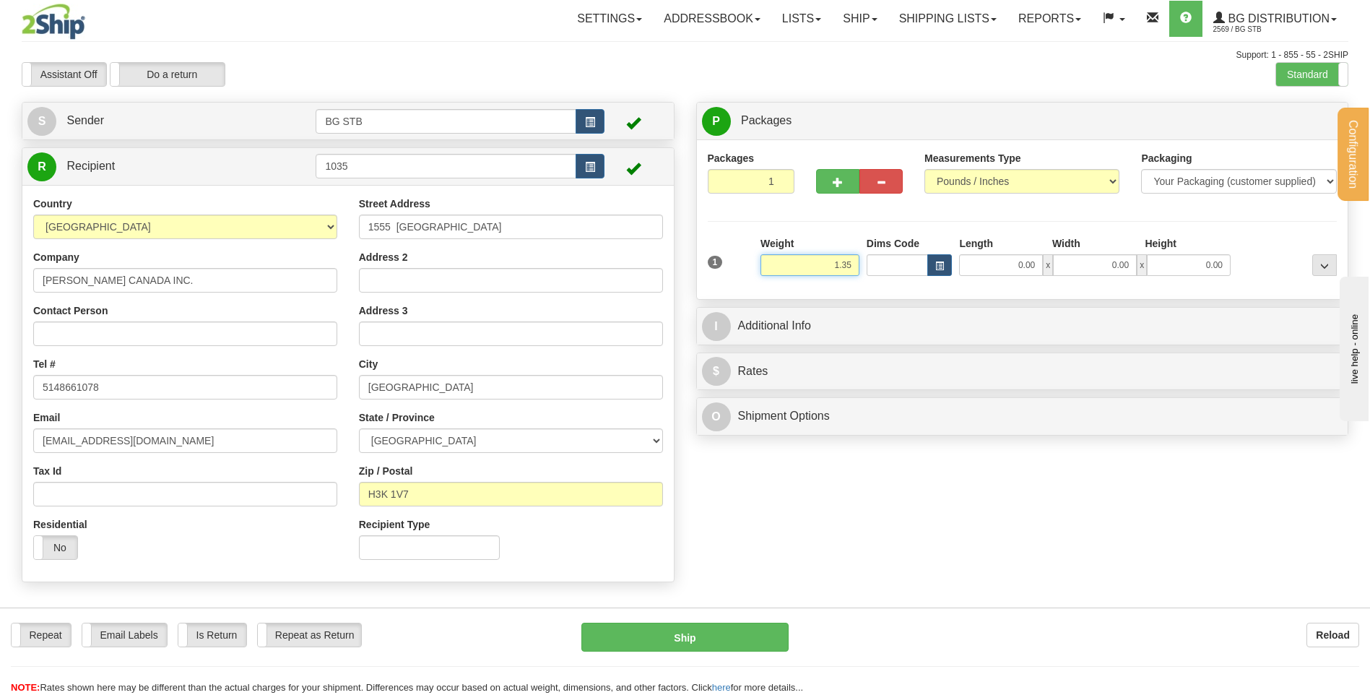
type input "1.35"
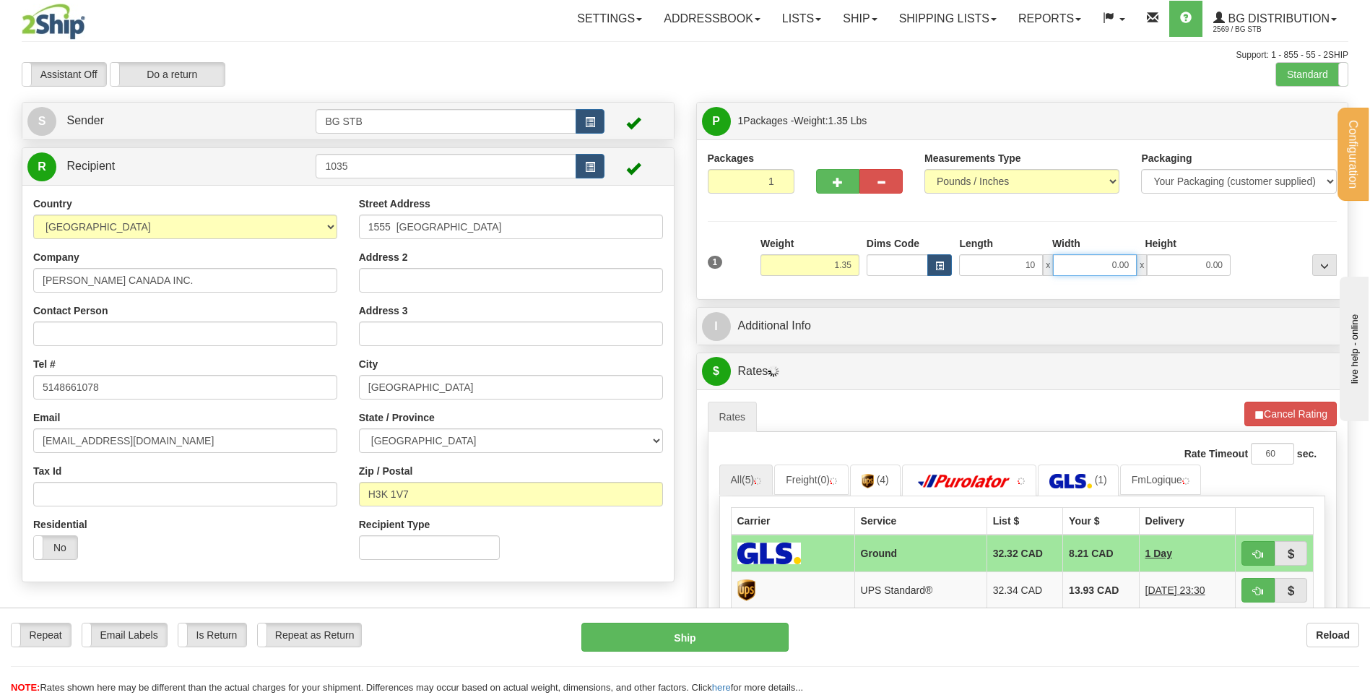
type input "10.00"
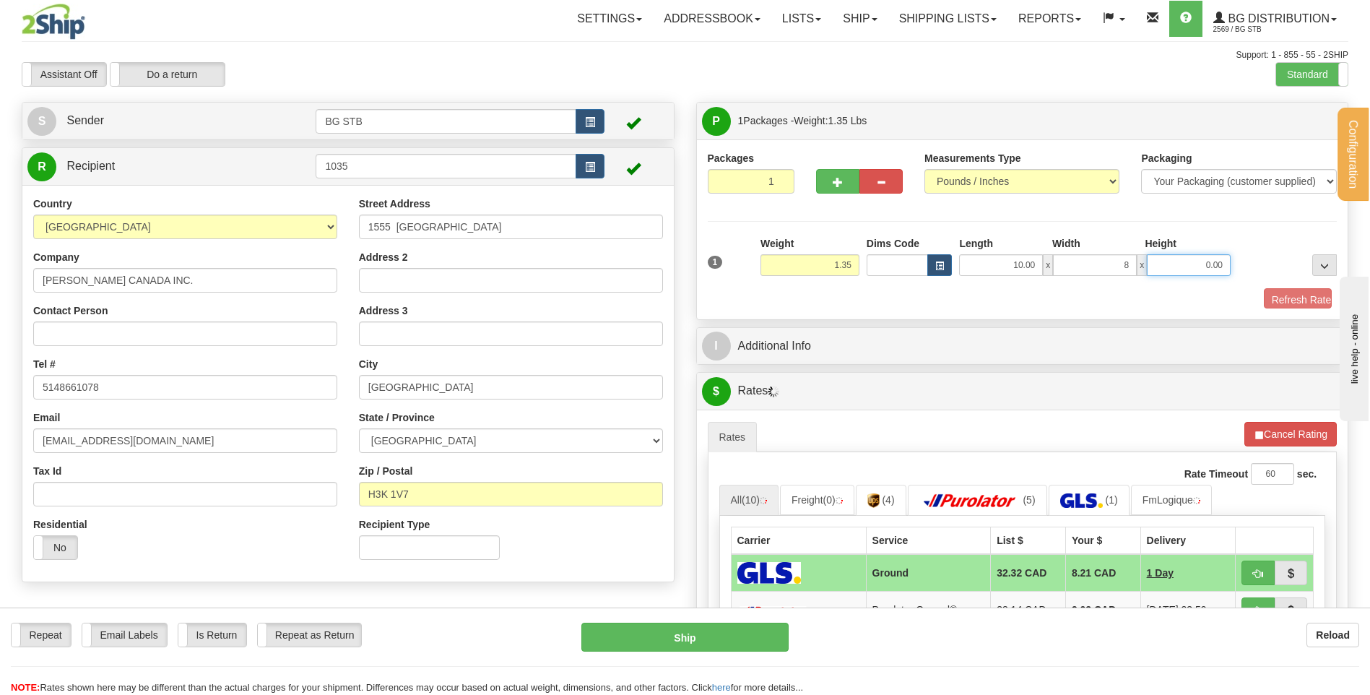
type input "8.00"
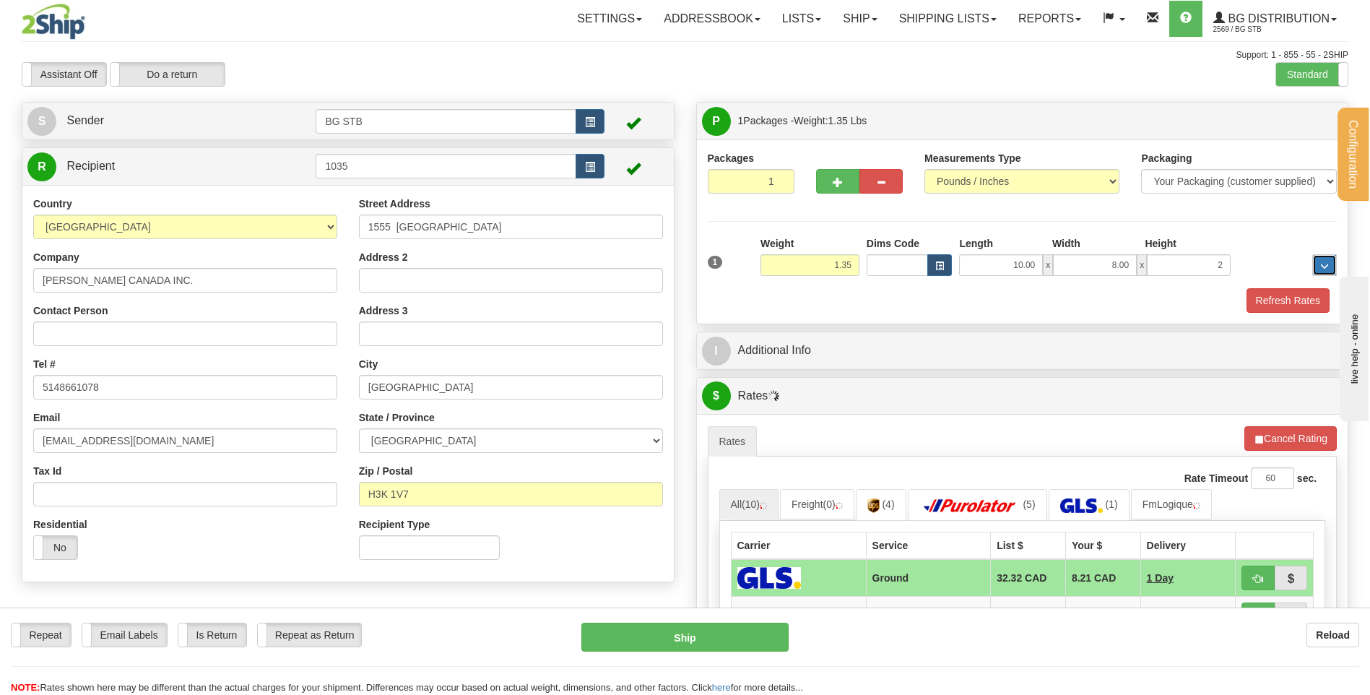
type input "2.00"
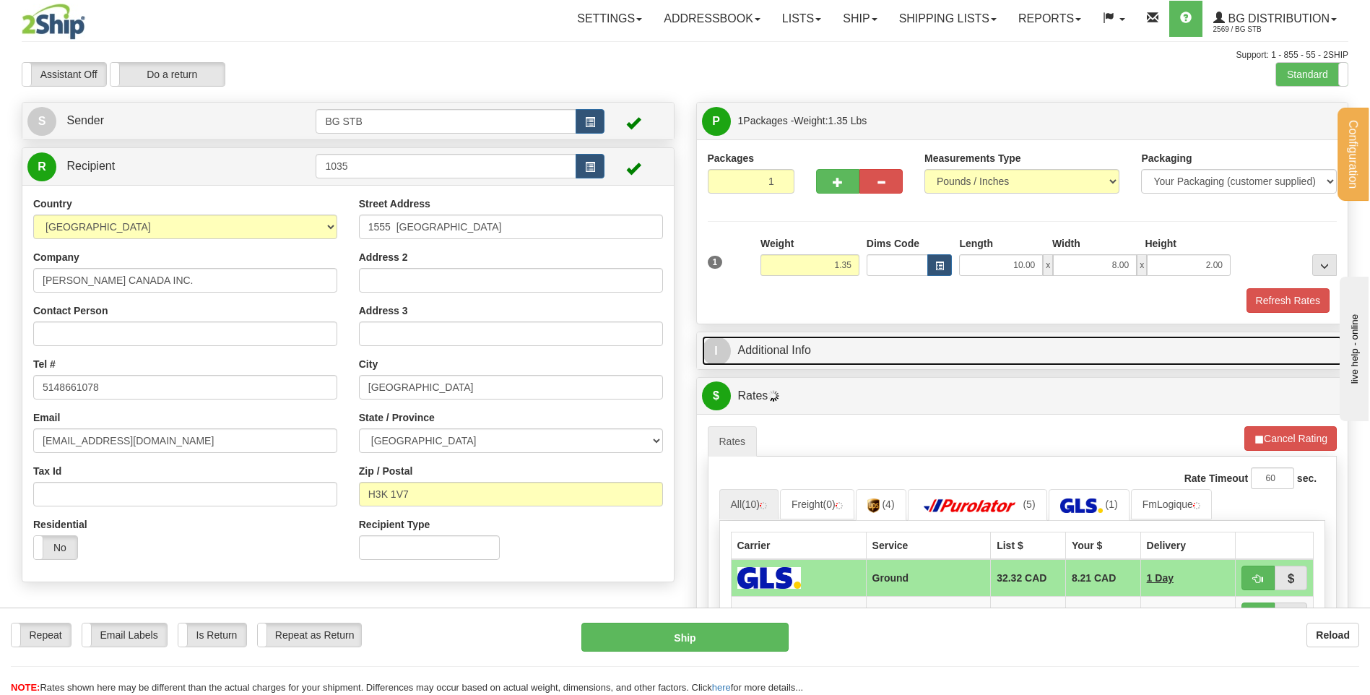
click at [828, 357] on link "I Additional Info" at bounding box center [1022, 351] width 641 height 30
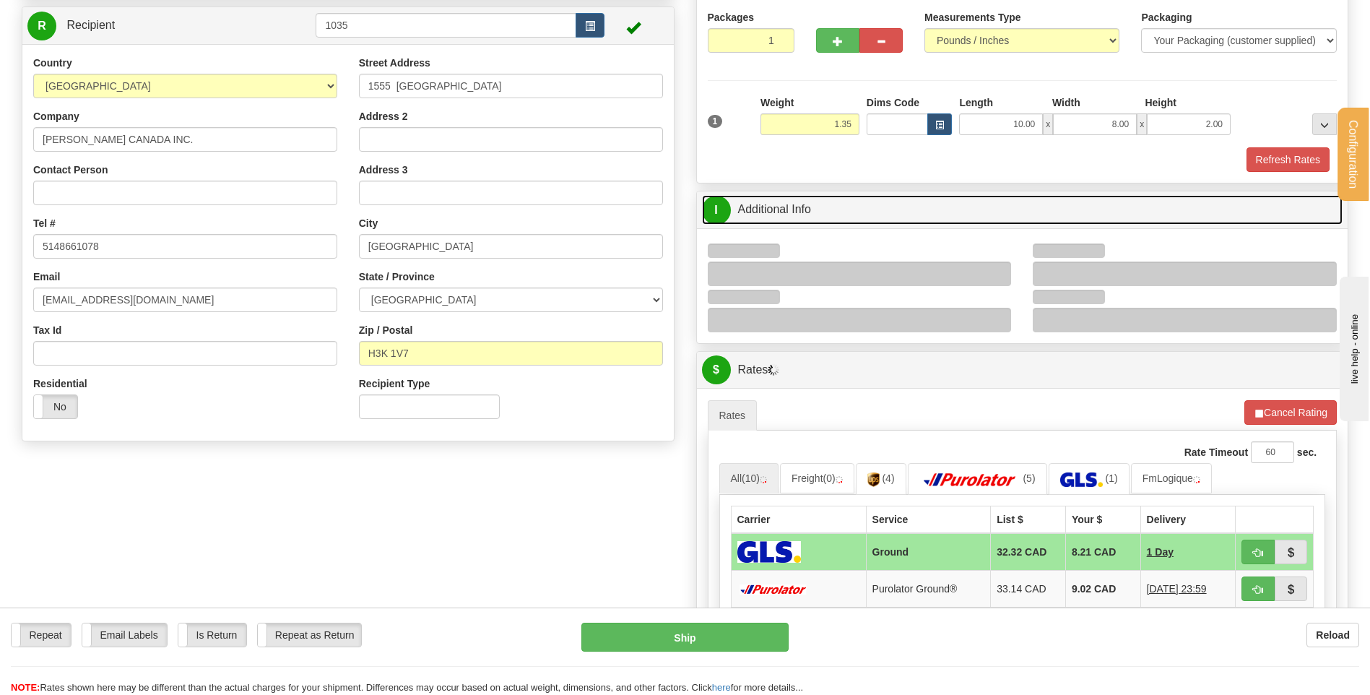
scroll to position [217, 0]
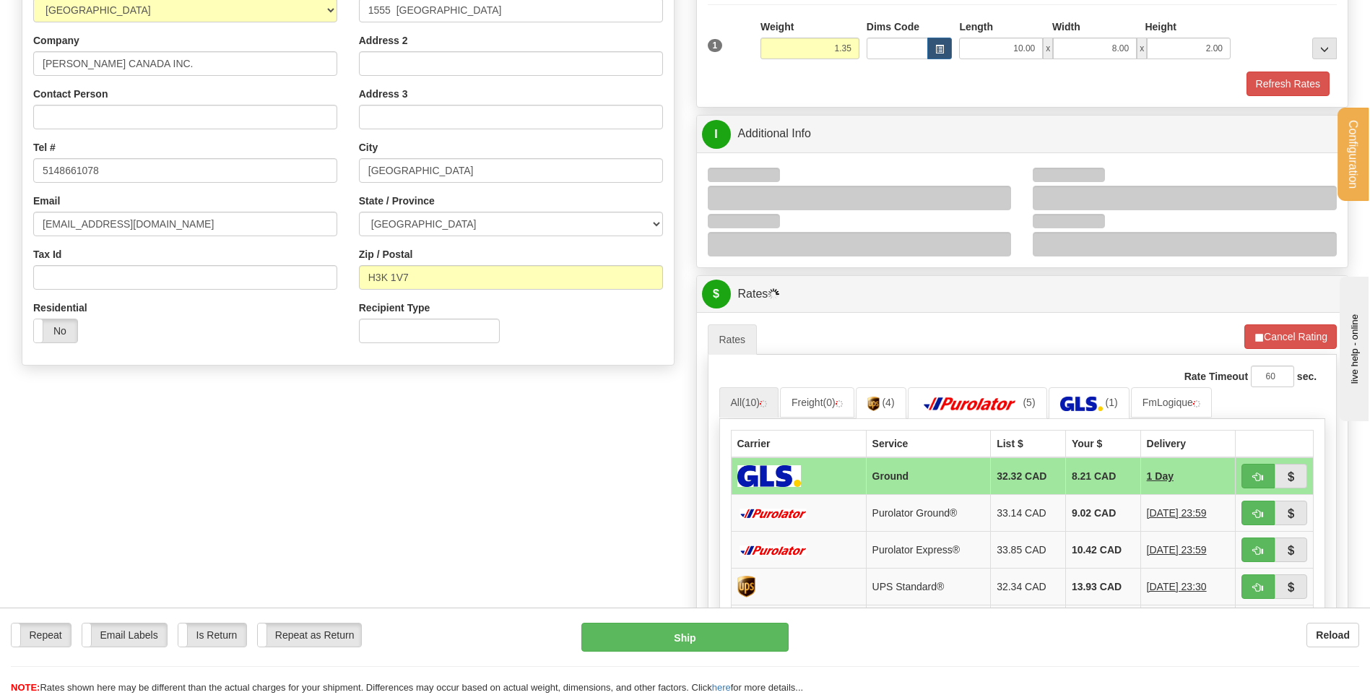
click at [992, 188] on div at bounding box center [860, 198] width 304 height 25
click at [992, 199] on div at bounding box center [860, 198] width 304 height 25
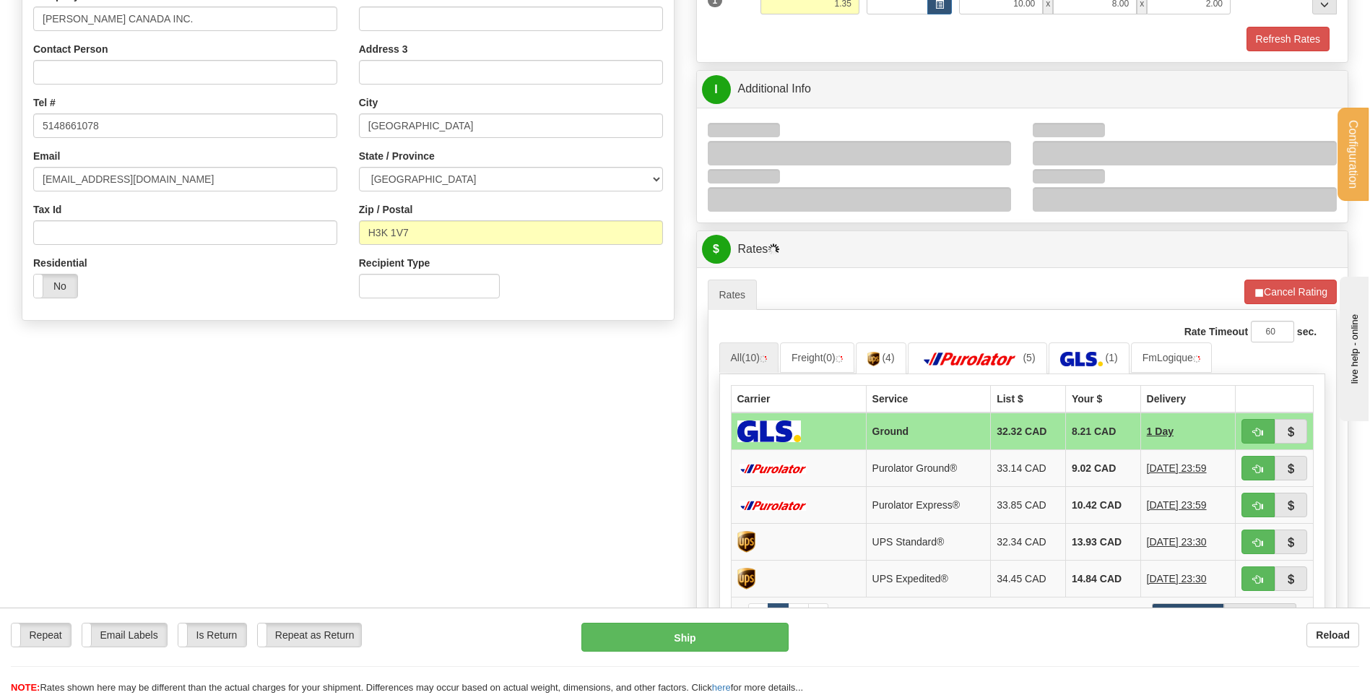
scroll to position [361, 0]
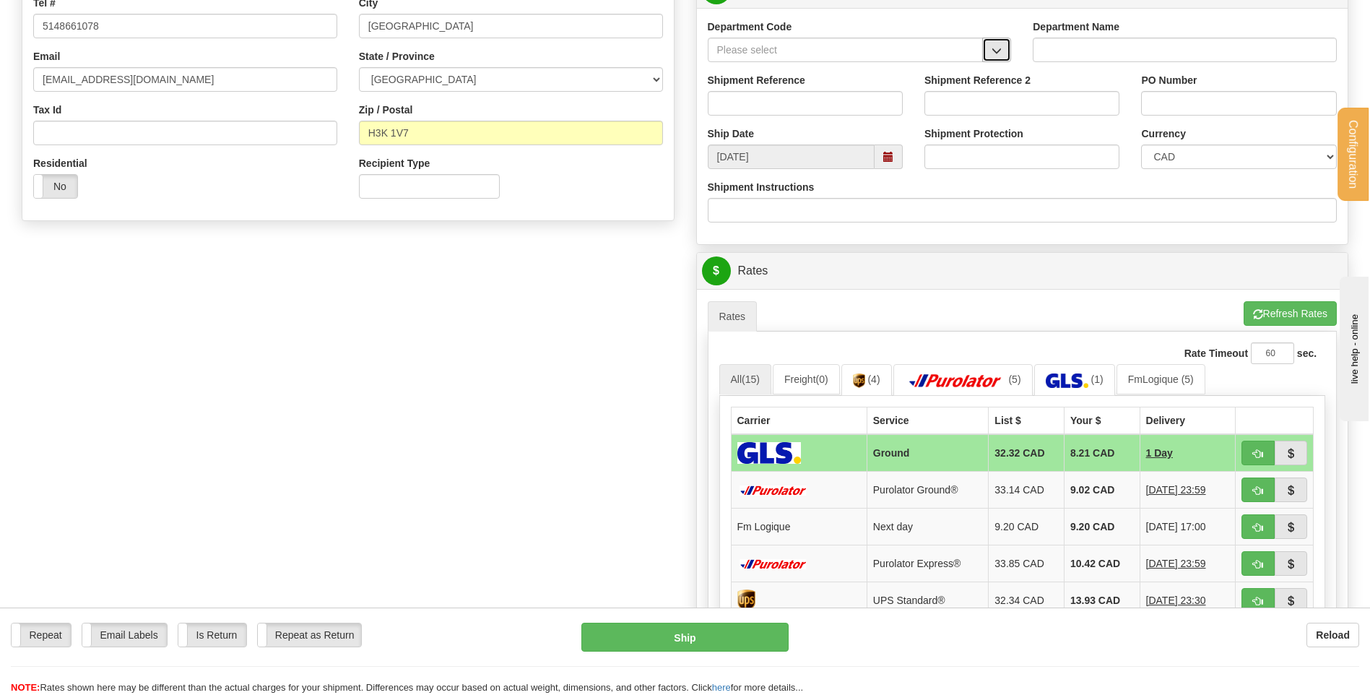
click at [987, 51] on button "button" at bounding box center [996, 50] width 29 height 25
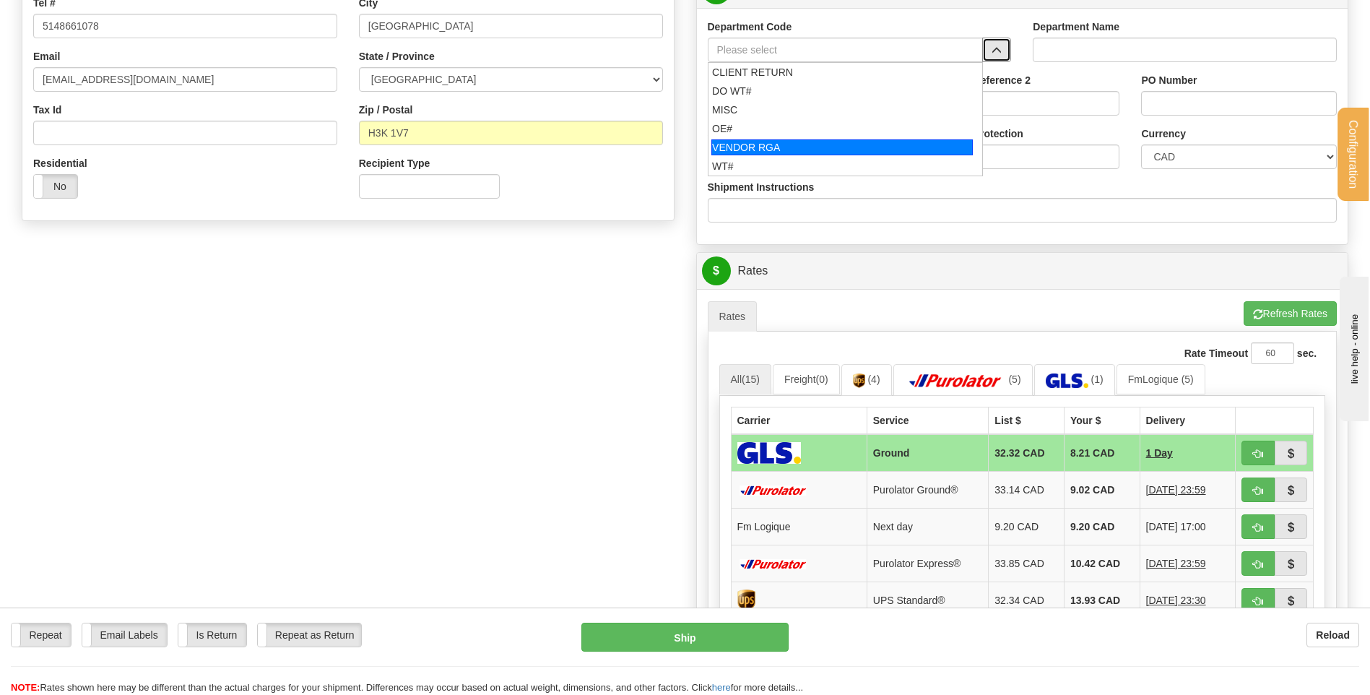
click at [748, 129] on div "OE#" at bounding box center [842, 128] width 260 height 14
type input "OE#"
type input "ORDERS"
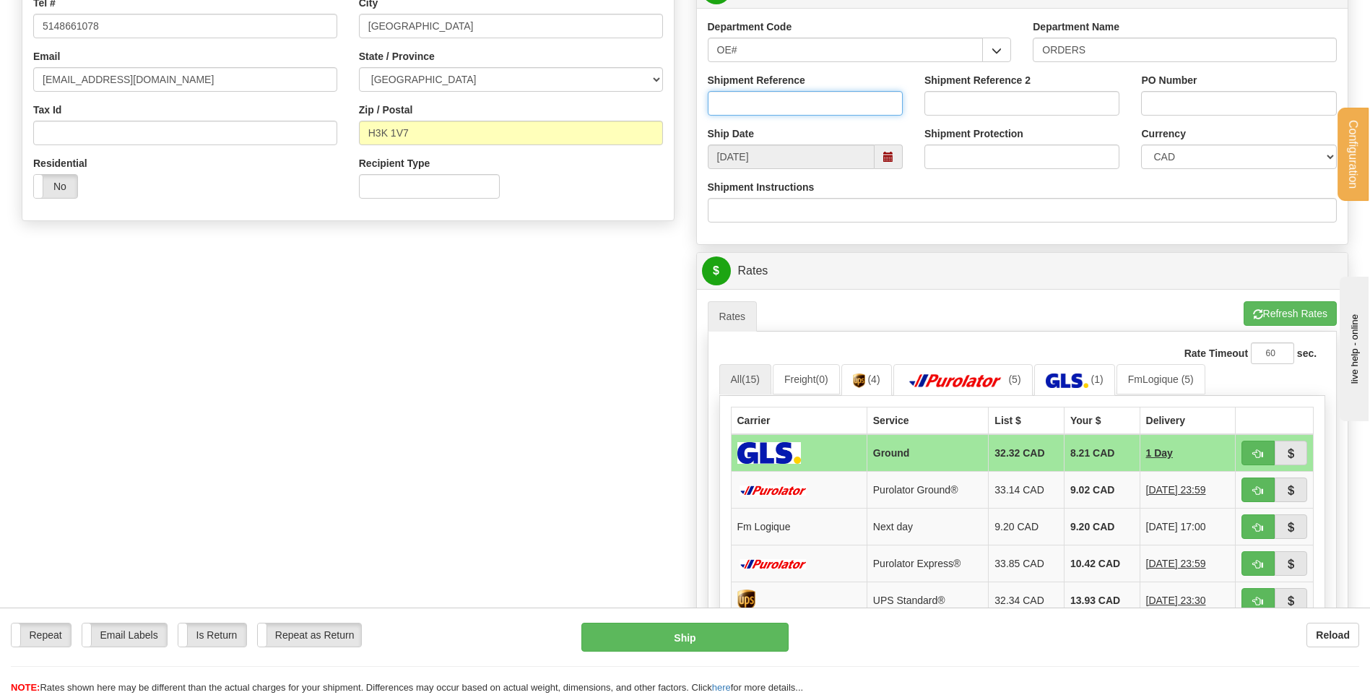
click at [757, 113] on input "Shipment Reference" at bounding box center [805, 103] width 195 height 25
click at [753, 103] on input "80004227-00" at bounding box center [805, 103] width 195 height 25
type input "80004727-00"
click at [1161, 100] on input "PO Number" at bounding box center [1238, 103] width 195 height 25
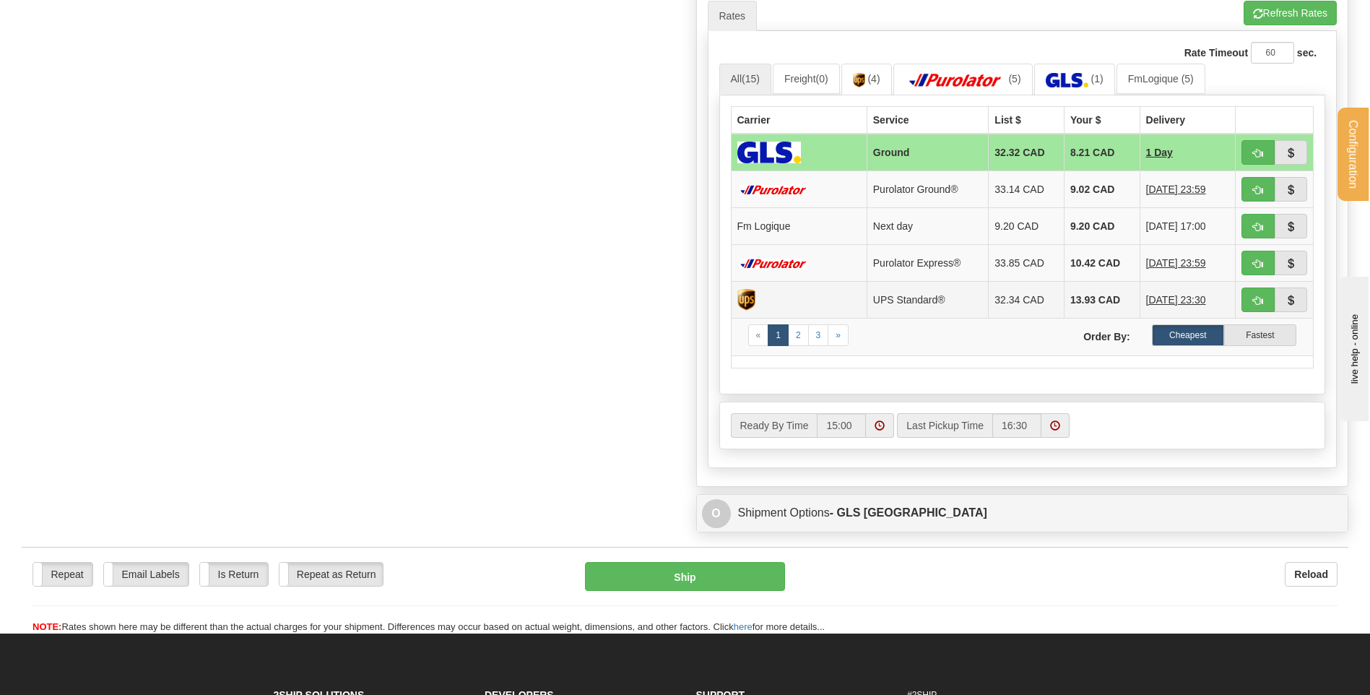
scroll to position [795, 0]
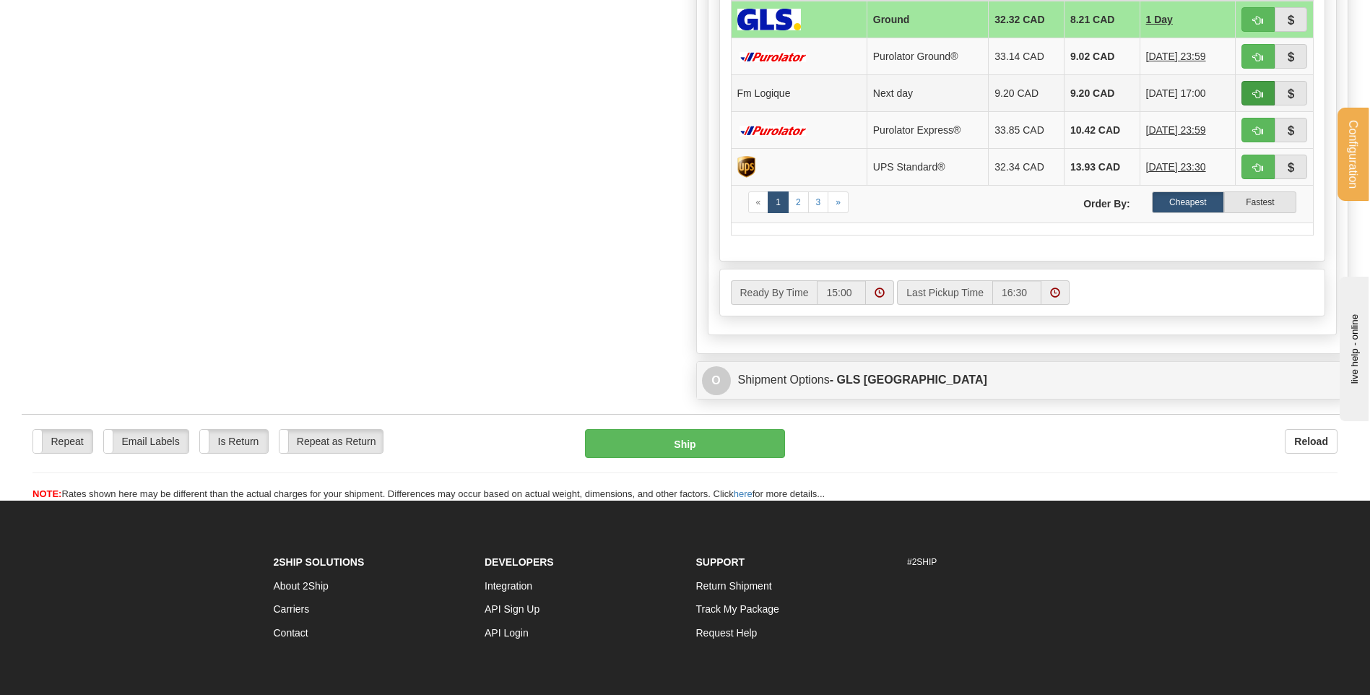
type input "10016601"
drag, startPoint x: 1254, startPoint y: 87, endPoint x: 1093, endPoint y: 131, distance: 167.0
click at [1252, 87] on button "button" at bounding box center [1258, 93] width 33 height 25
type input "jour"
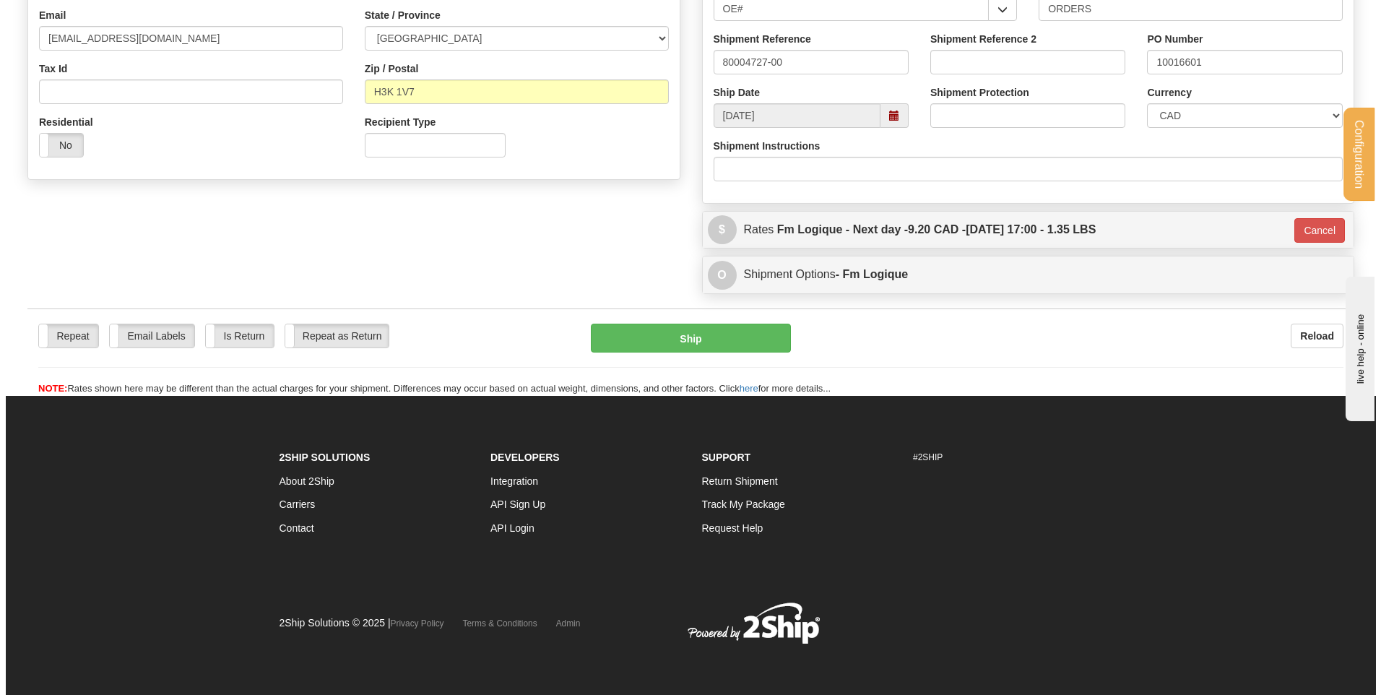
scroll to position [403, 0]
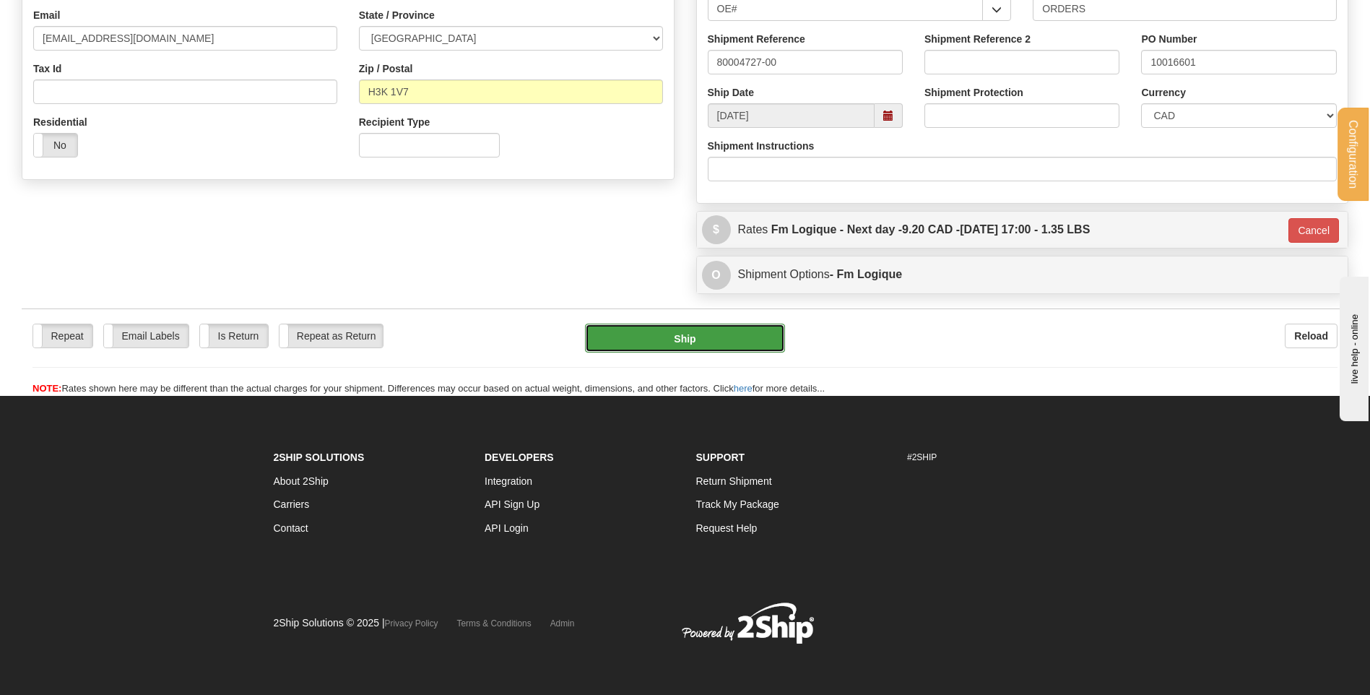
click at [728, 345] on button "Ship" at bounding box center [684, 338] width 199 height 29
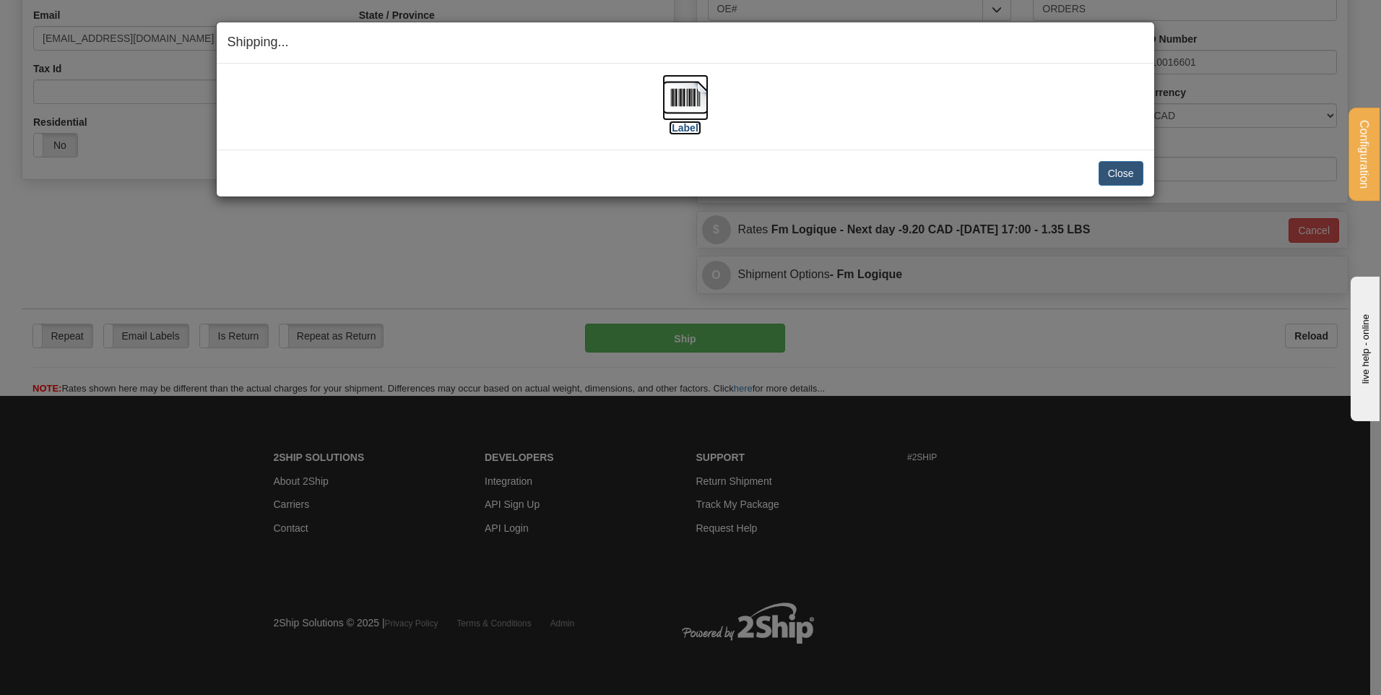
click at [677, 105] on img at bounding box center [685, 97] width 46 height 46
click at [1114, 170] on button "Close" at bounding box center [1121, 173] width 45 height 25
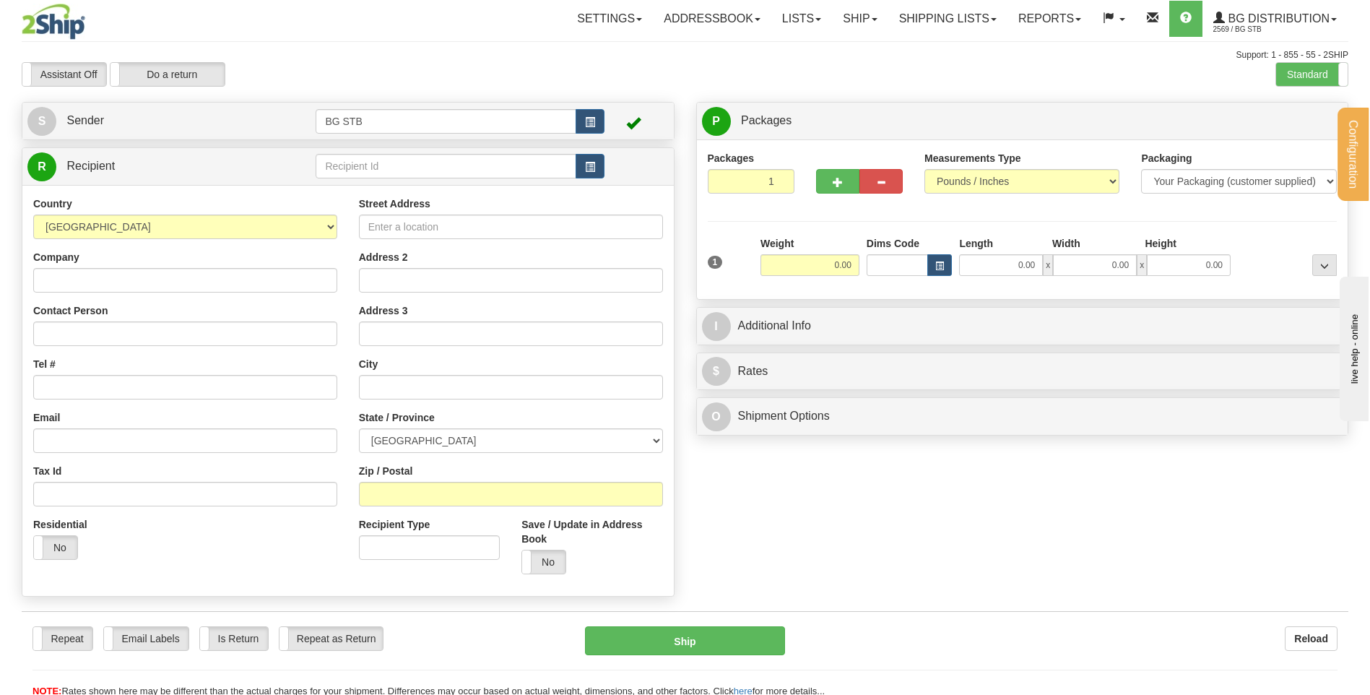
click at [456, 152] on td at bounding box center [460, 167] width 288 height 30
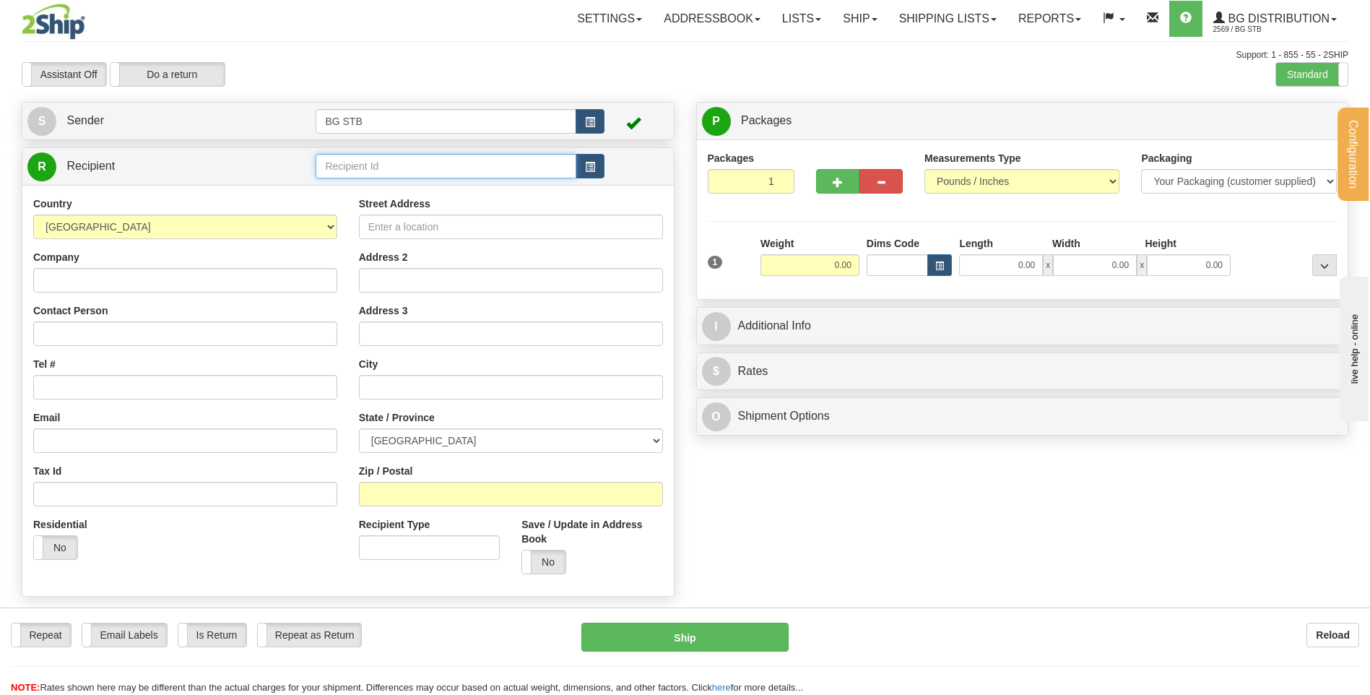
click at [453, 168] on input "text" at bounding box center [446, 166] width 260 height 25
type input "4003"
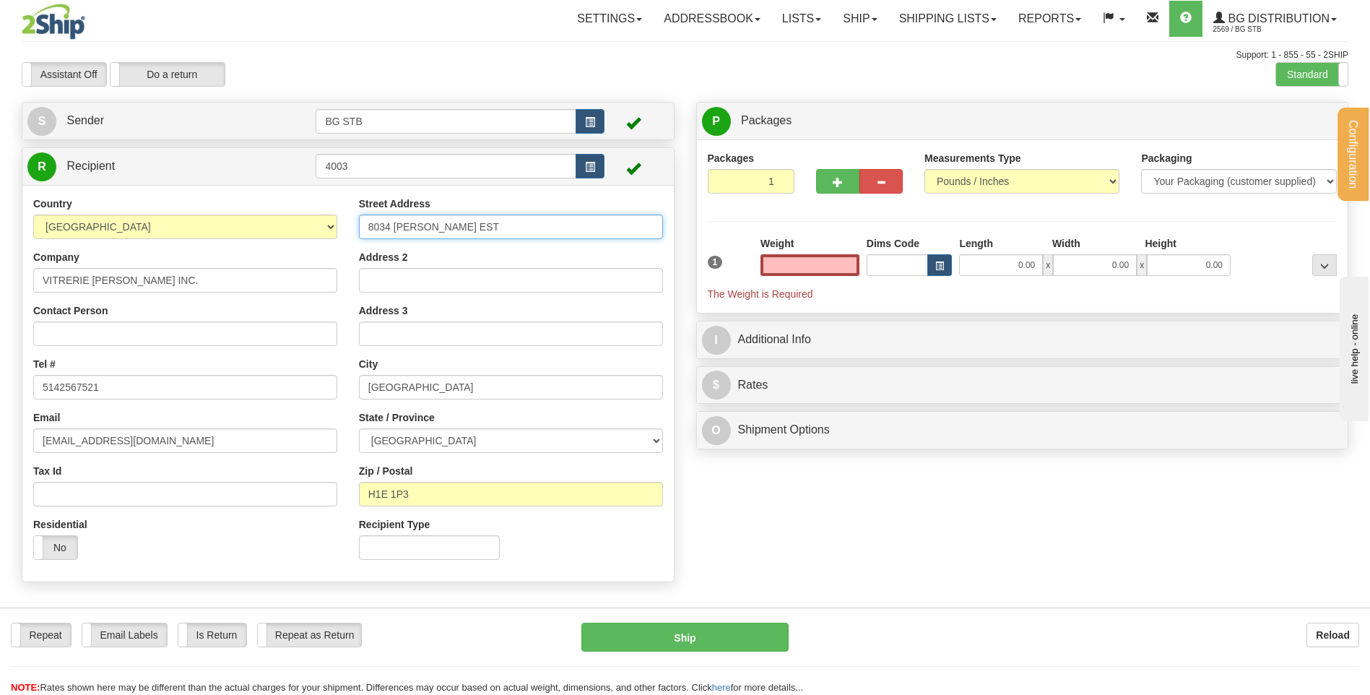
type input "0.00"
drag, startPoint x: 541, startPoint y: 227, endPoint x: 198, endPoint y: 215, distance: 343.3
click at [269, 217] on div "Country [GEOGRAPHIC_DATA] [GEOGRAPHIC_DATA] [GEOGRAPHIC_DATA] [GEOGRAPHIC_DATA]…" at bounding box center [348, 383] width 652 height 374
type input "8038 [PERSON_NAME] EST"
drag, startPoint x: 454, startPoint y: 498, endPoint x: 432, endPoint y: 498, distance: 21.7
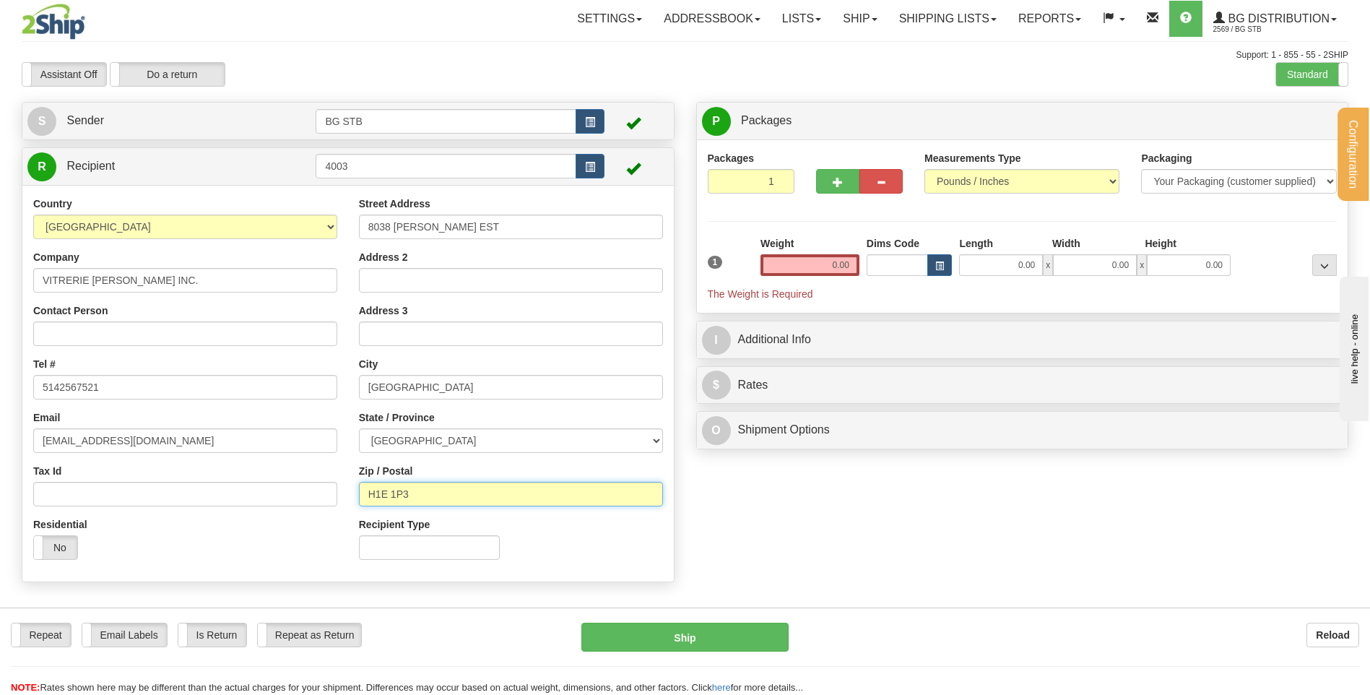
click at [432, 498] on input "H1E 1P3" at bounding box center [511, 494] width 304 height 25
click at [449, 497] on input "H1E 1P3" at bounding box center [511, 494] width 304 height 25
click at [842, 259] on input "0.00" at bounding box center [810, 265] width 99 height 22
type input "22.65"
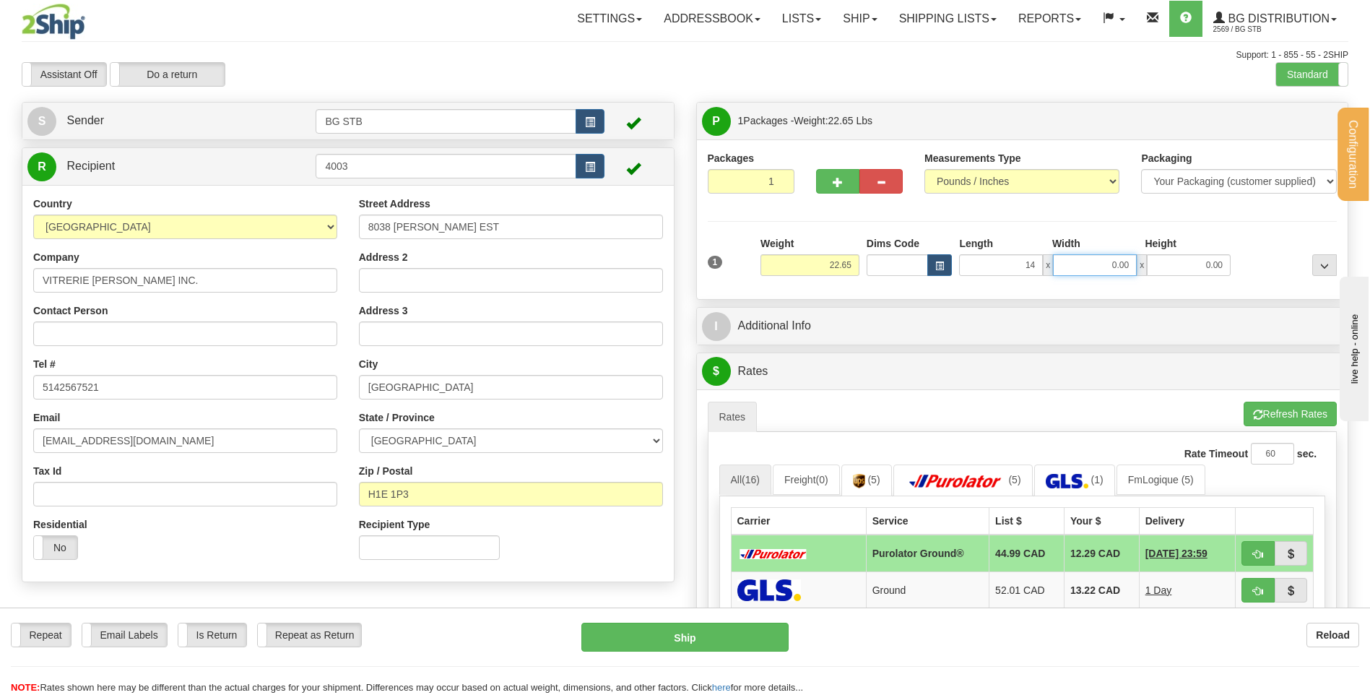
type input "14.00"
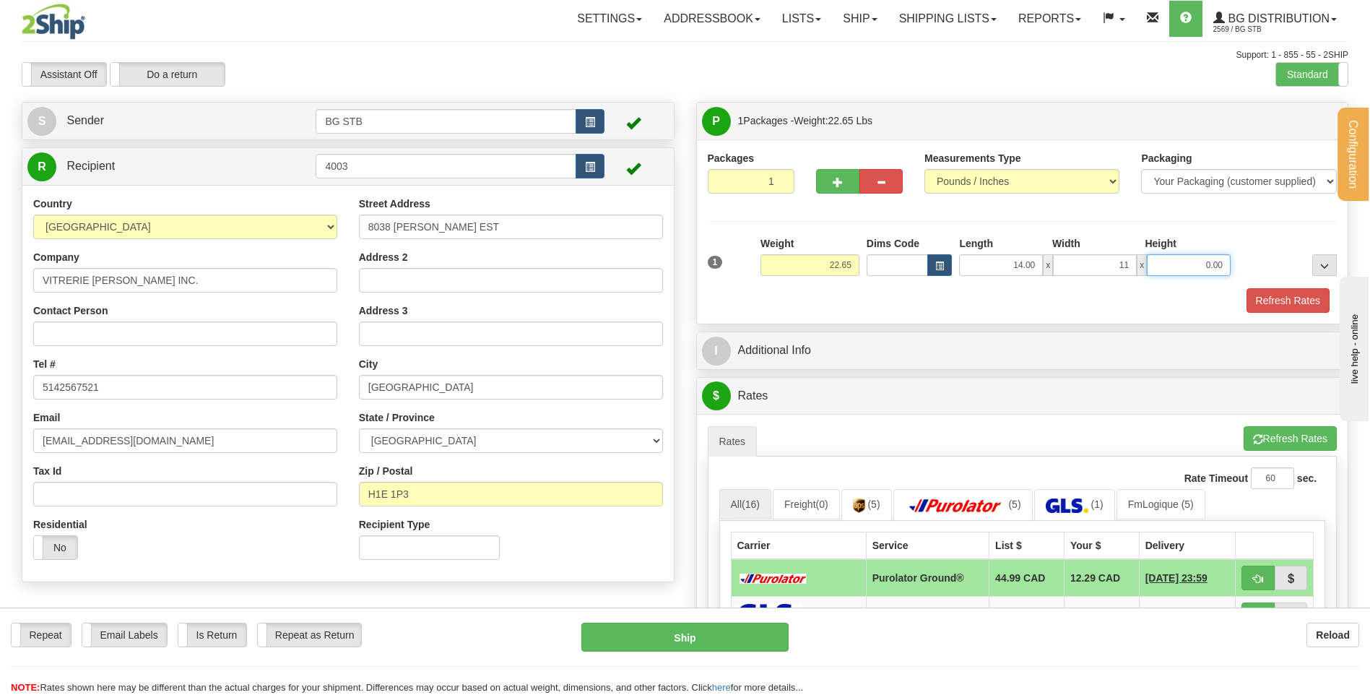
type input "11.00"
type input "5.00"
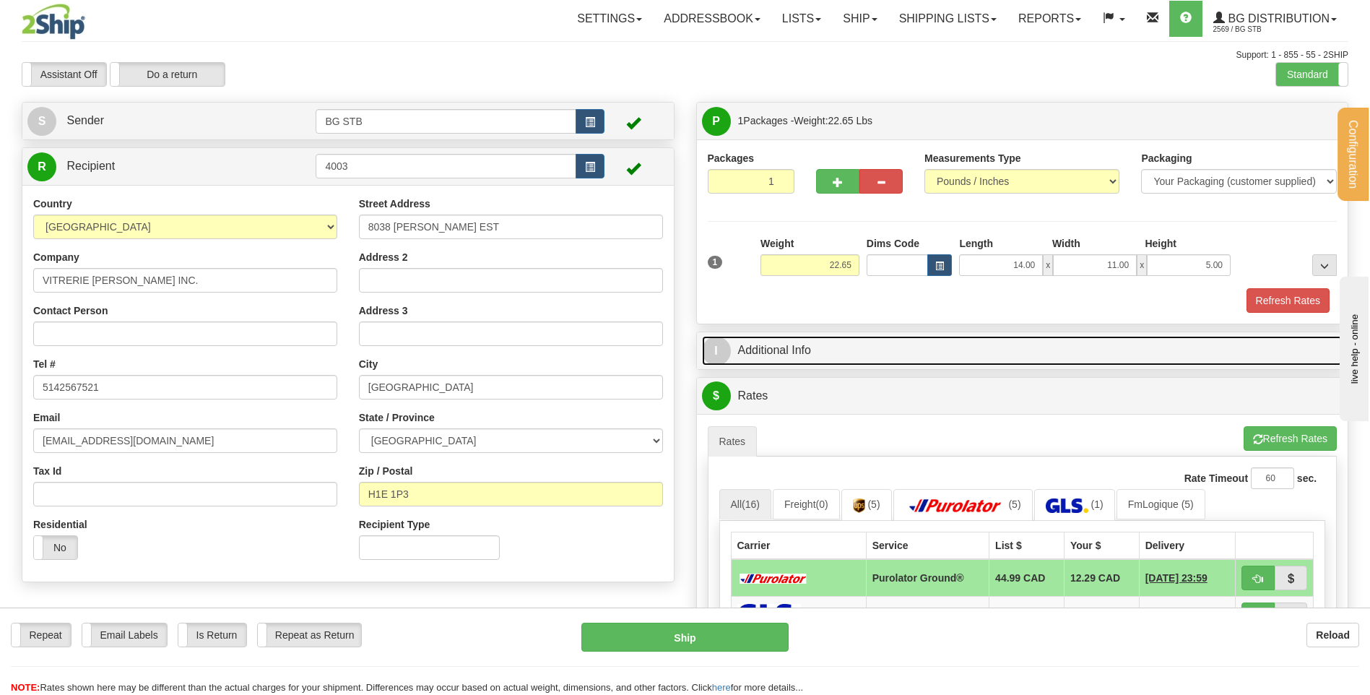
drag, startPoint x: 805, startPoint y: 347, endPoint x: 810, endPoint y: 331, distance: 16.9
click at [805, 347] on link "I Additional Info" at bounding box center [1022, 351] width 641 height 30
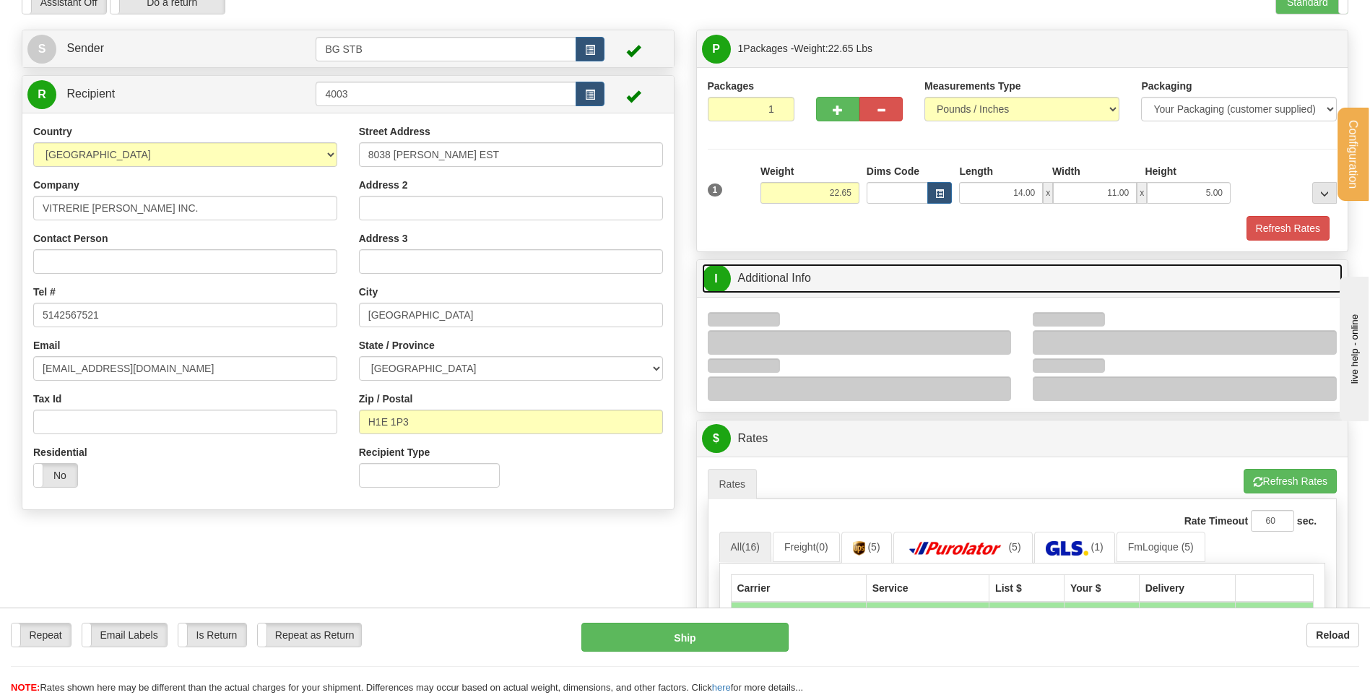
scroll to position [217, 0]
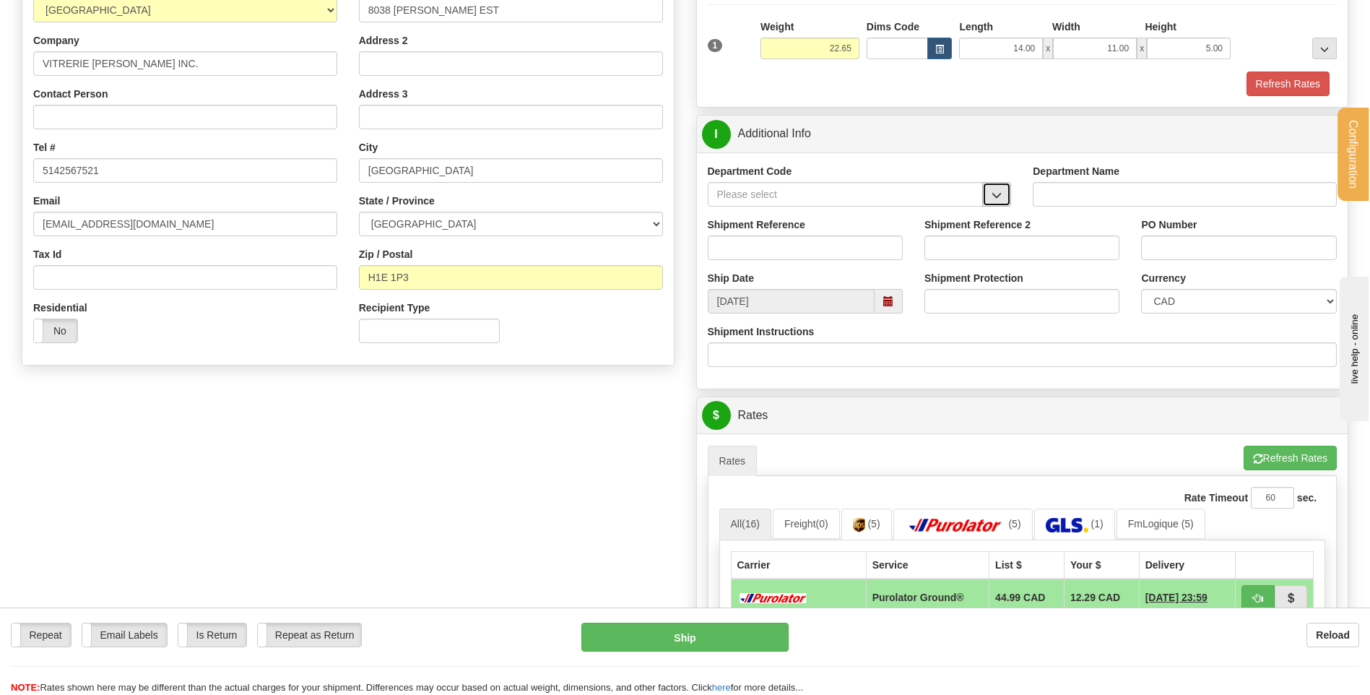
click at [998, 191] on span "button" at bounding box center [997, 195] width 10 height 9
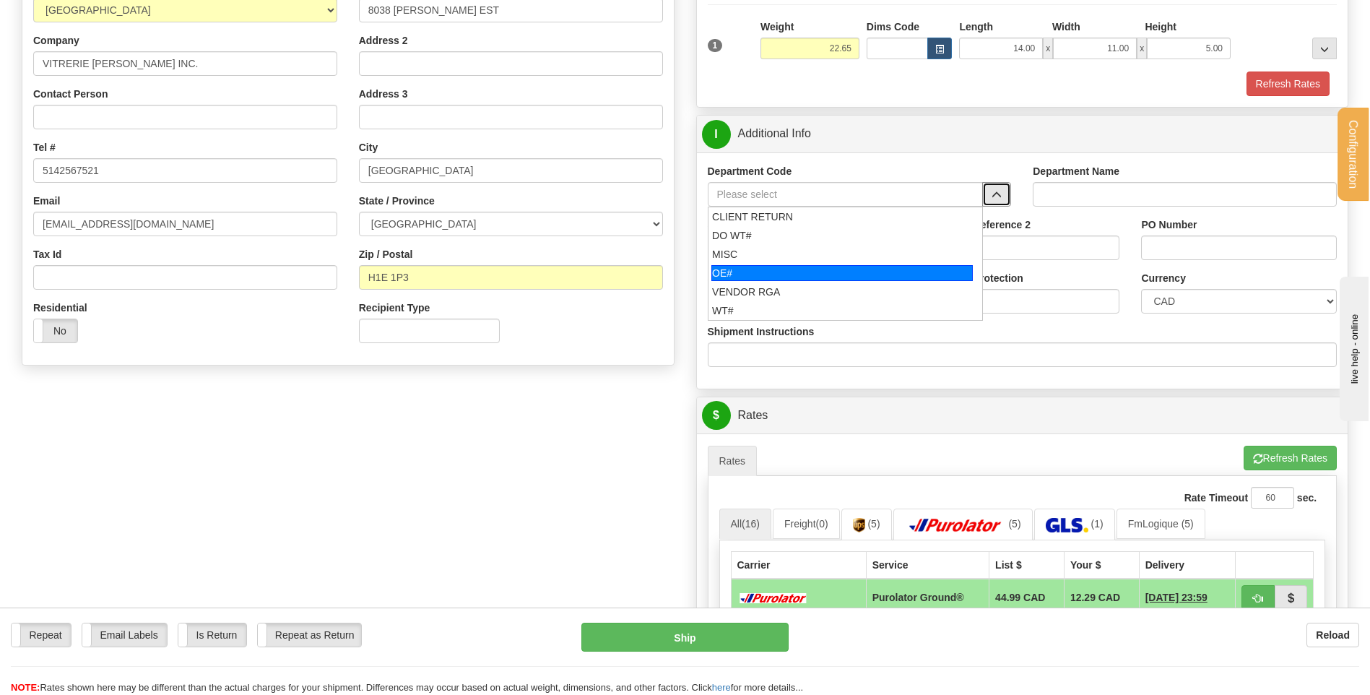
click at [839, 275] on div "OE#" at bounding box center [841, 273] width 261 height 16
type input "OE#"
type input "ORDERS"
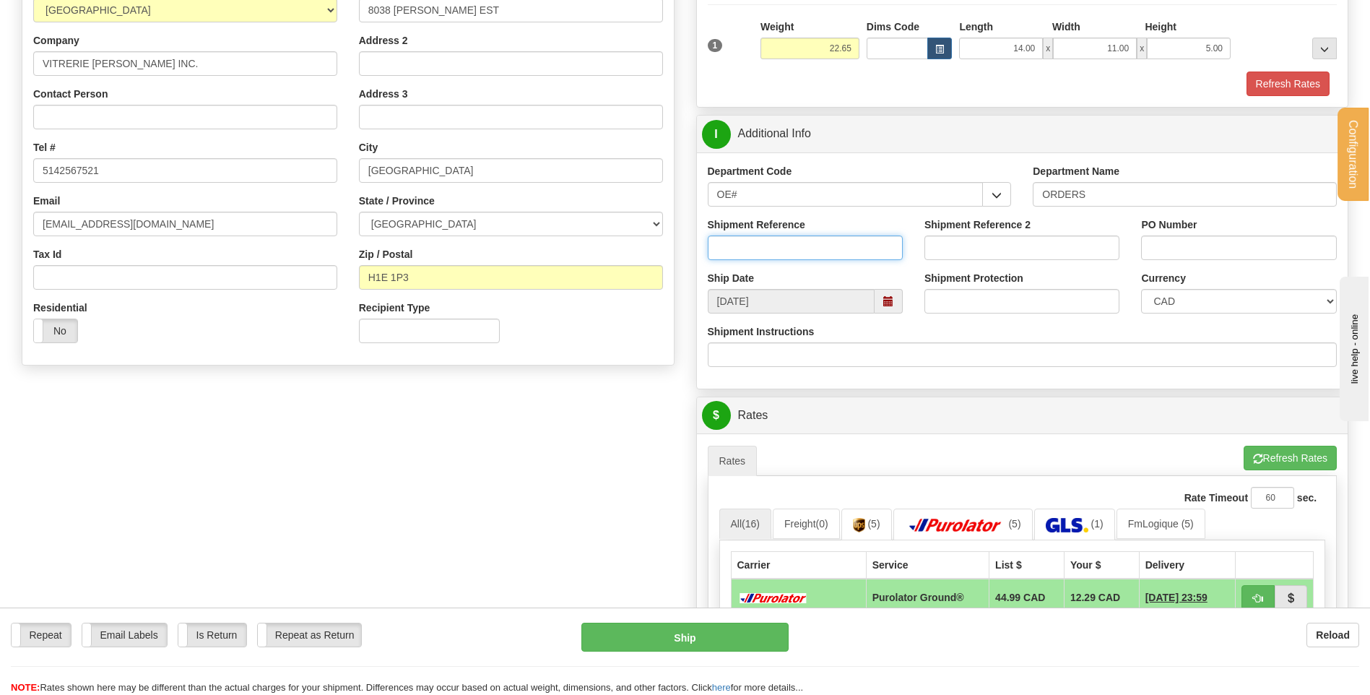
click at [837, 252] on input "Shipment Reference" at bounding box center [805, 247] width 195 height 25
type input "80004736-00"
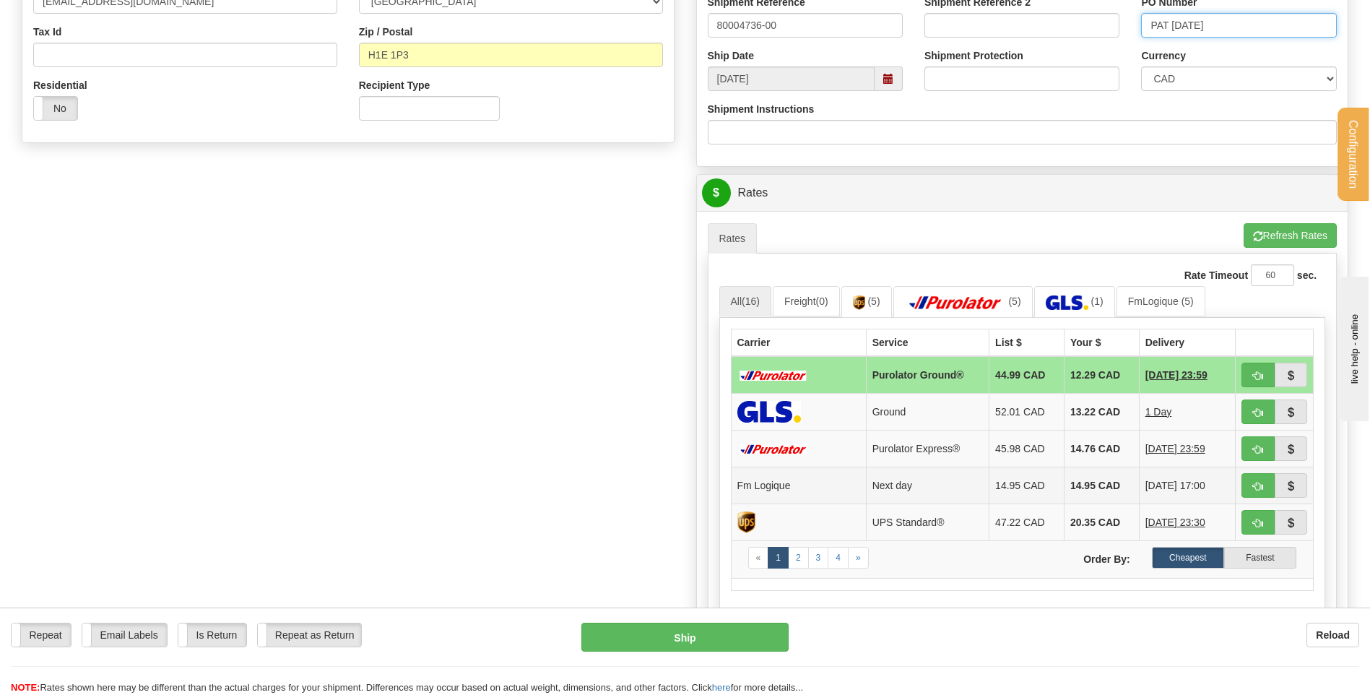
scroll to position [578, 0]
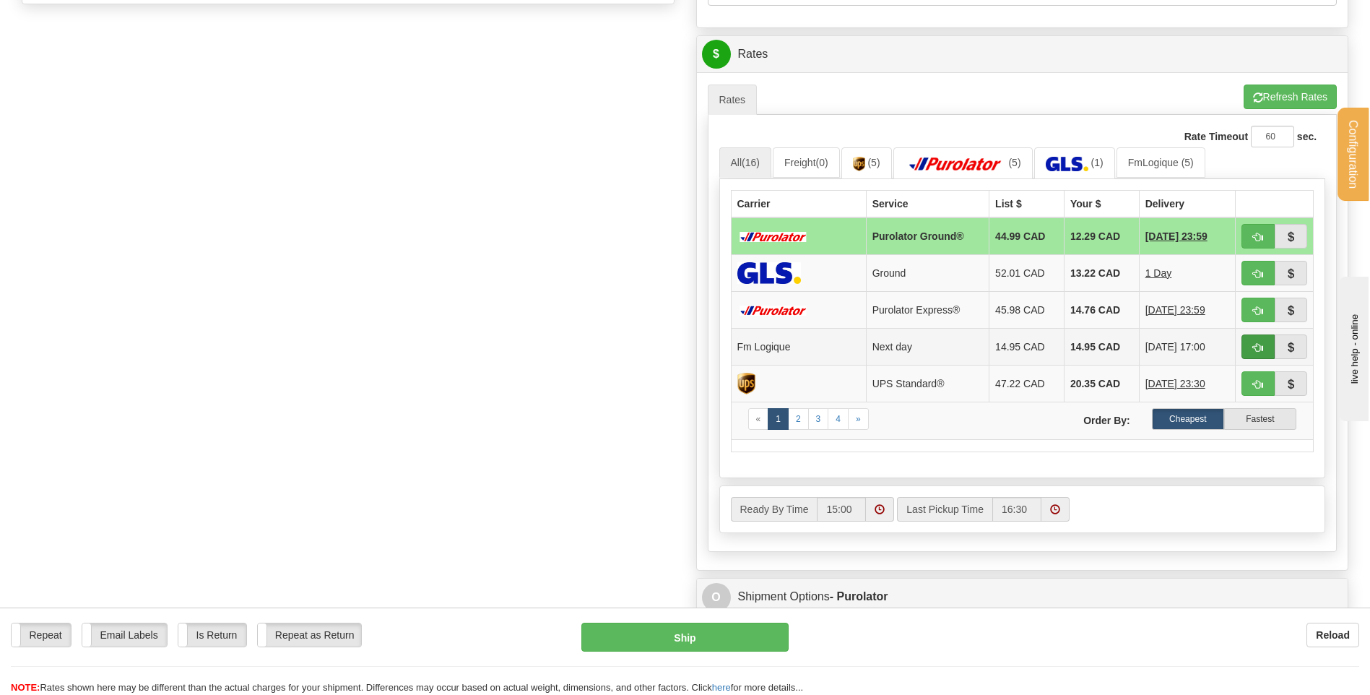
type input "PAT [DATE]"
drag, startPoint x: 1255, startPoint y: 339, endPoint x: 1164, endPoint y: 331, distance: 92.1
click at [1255, 340] on button "button" at bounding box center [1258, 346] width 33 height 25
type input "jour"
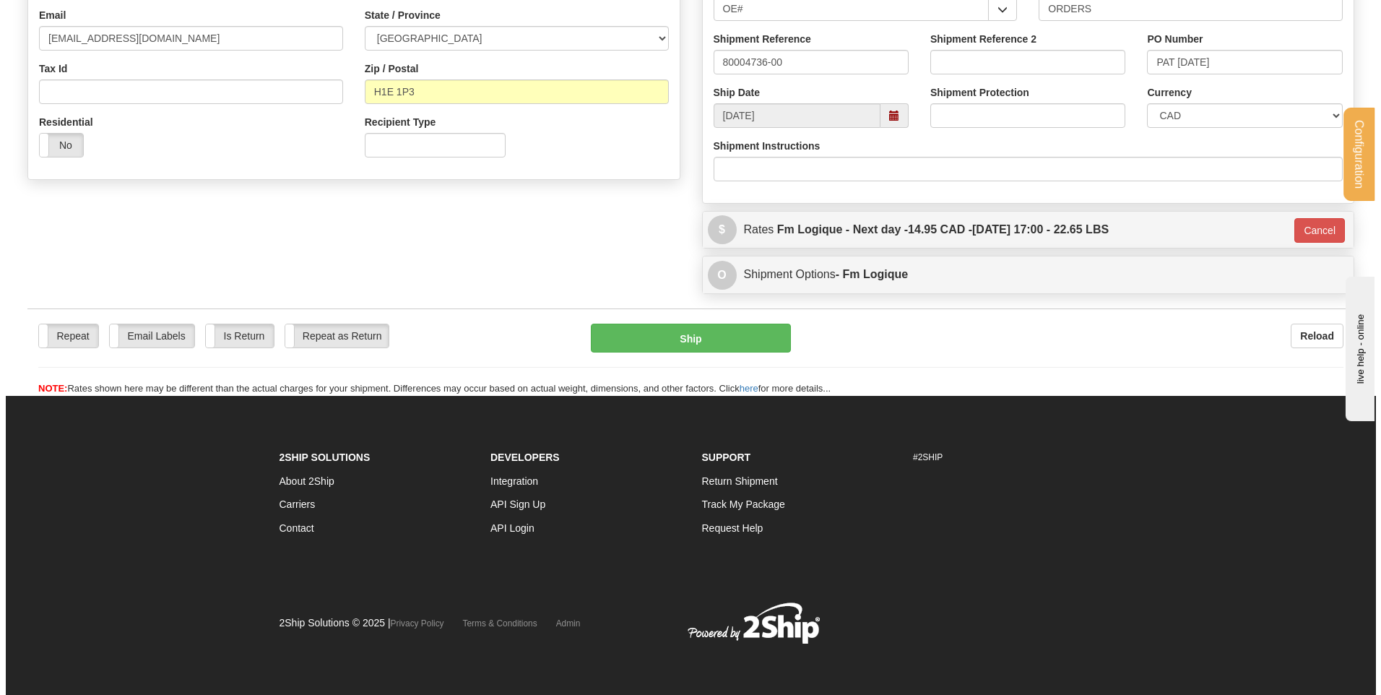
scroll to position [403, 0]
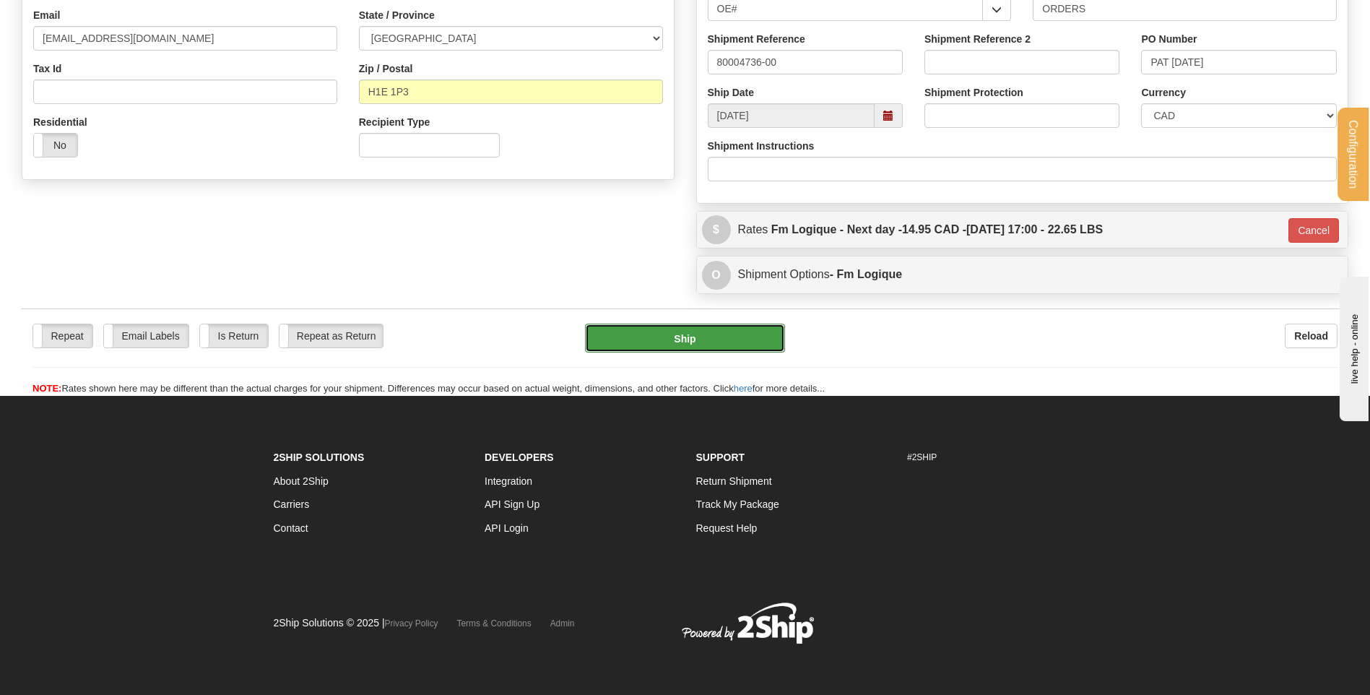
click at [632, 332] on button "Ship" at bounding box center [684, 338] width 199 height 29
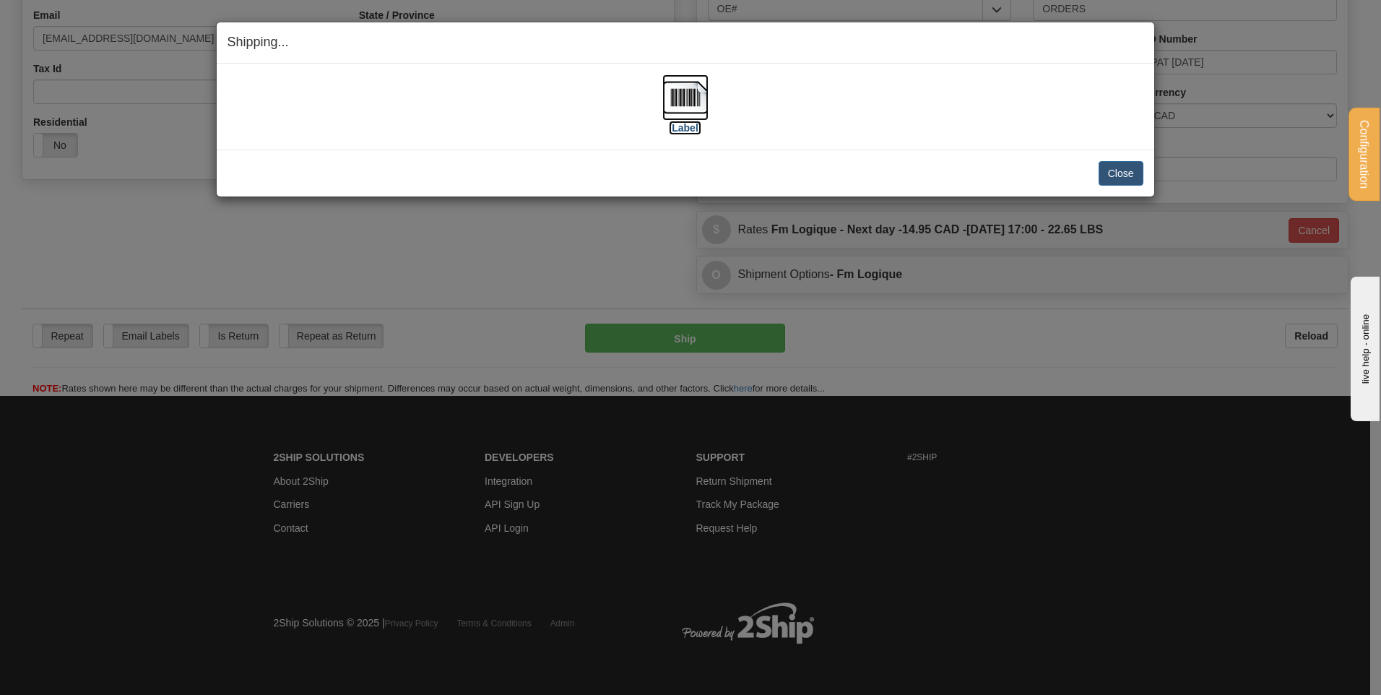
click at [685, 99] on img at bounding box center [685, 97] width 46 height 46
click at [1121, 169] on button "Close" at bounding box center [1121, 173] width 45 height 25
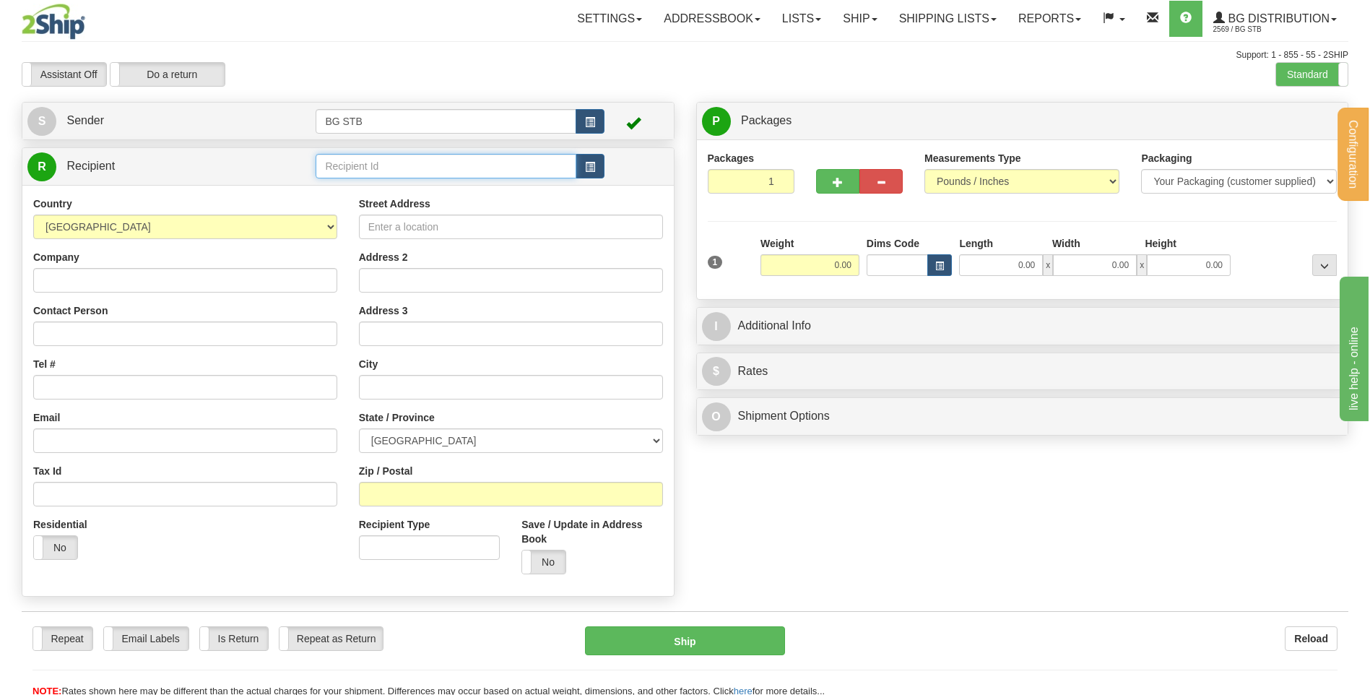
click at [465, 176] on input "text" at bounding box center [446, 166] width 260 height 25
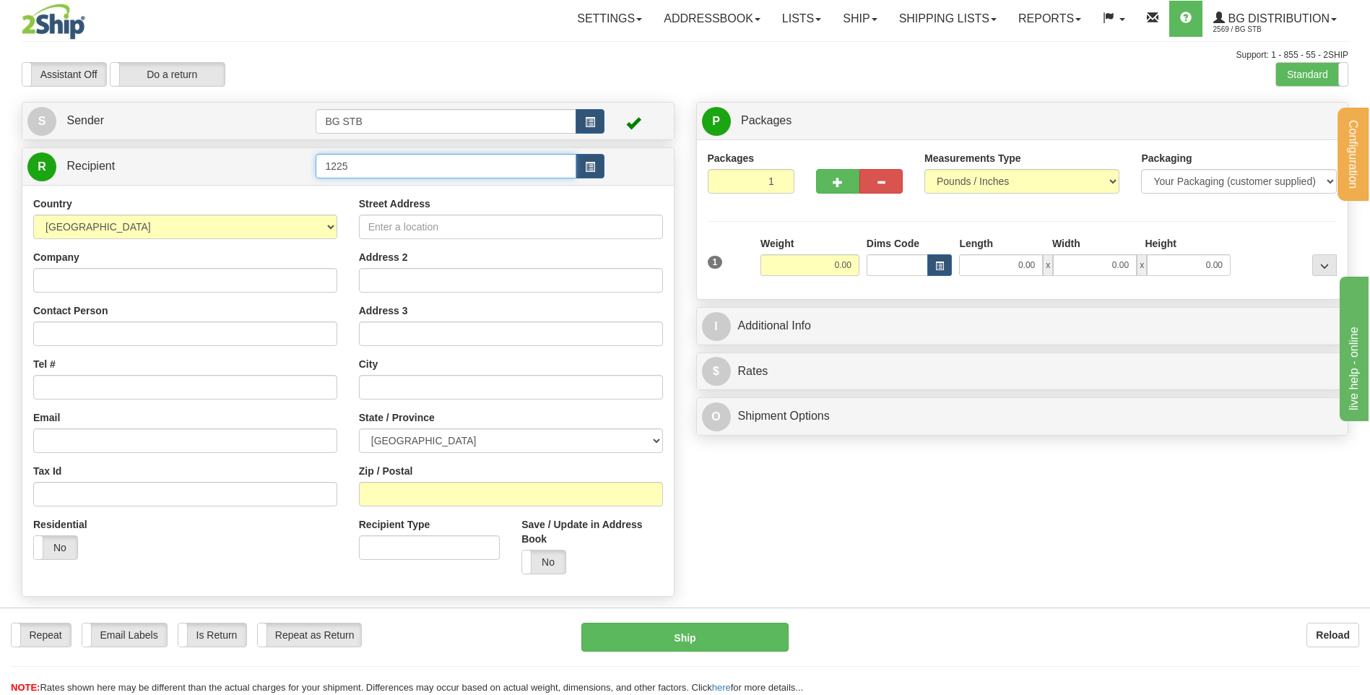
type input "1225"
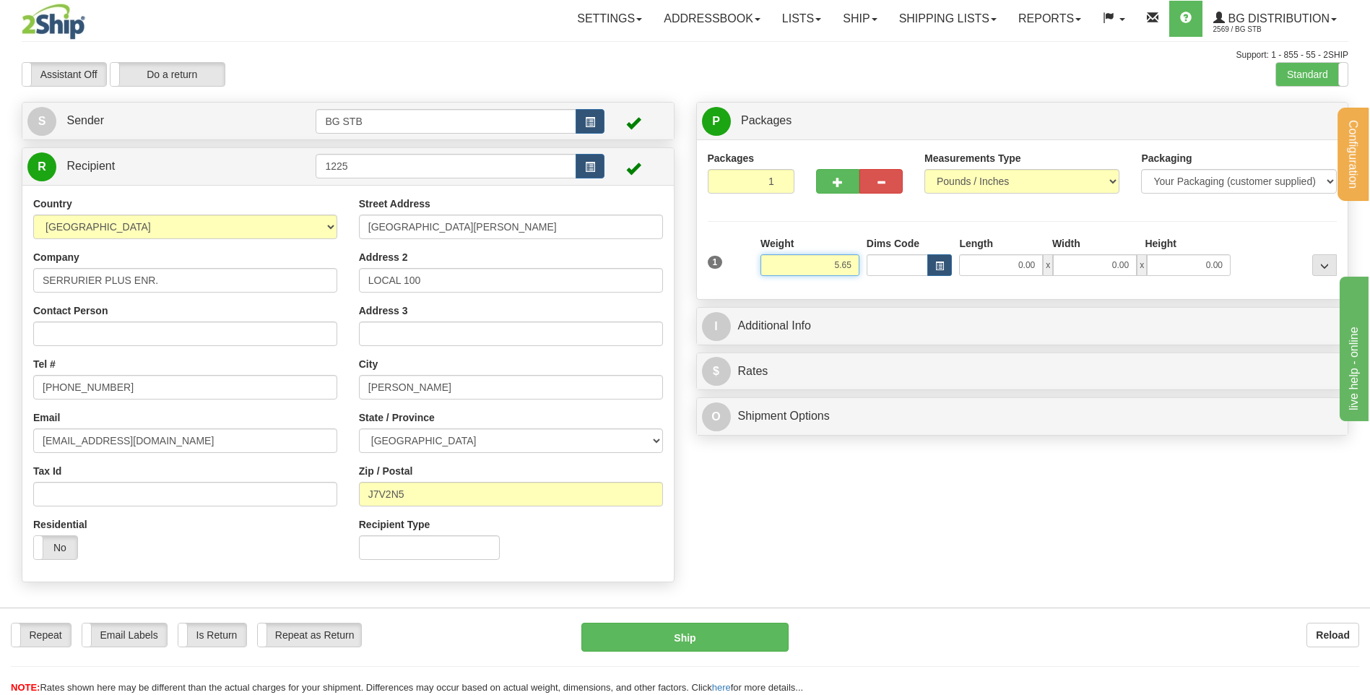
type input "5.65"
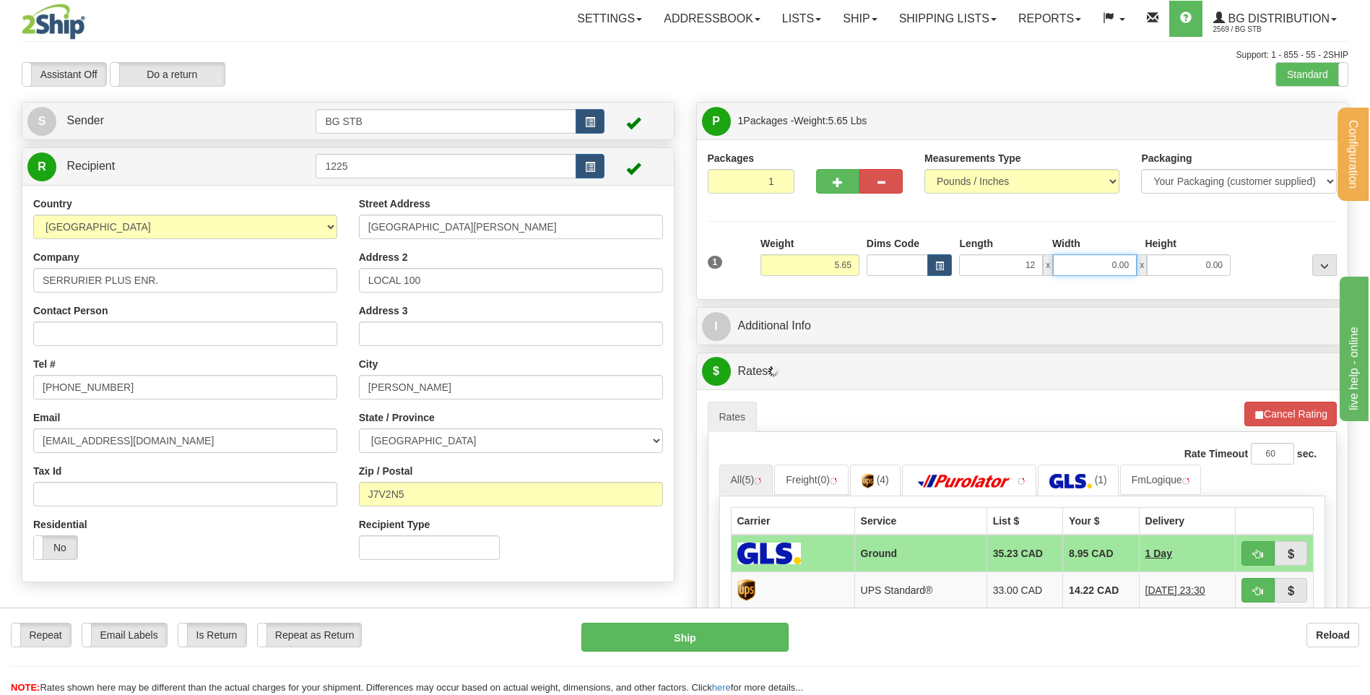
type input "12.00"
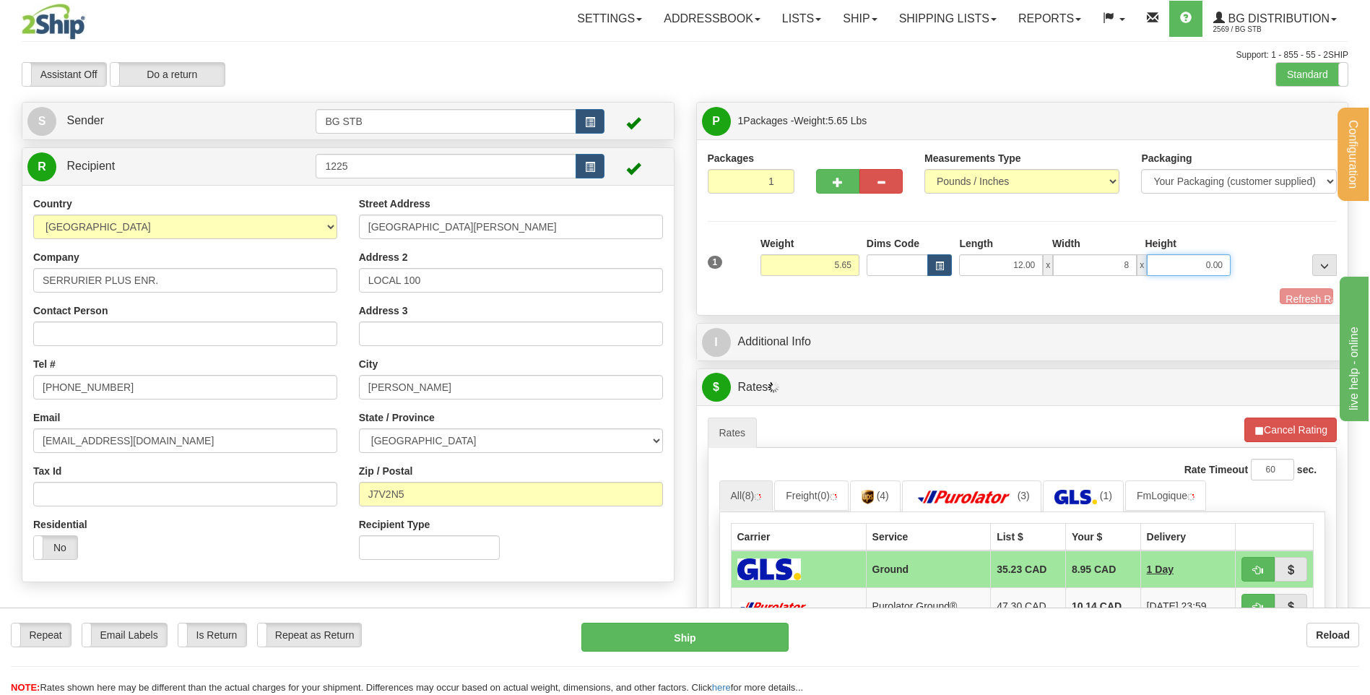
type input "8.00"
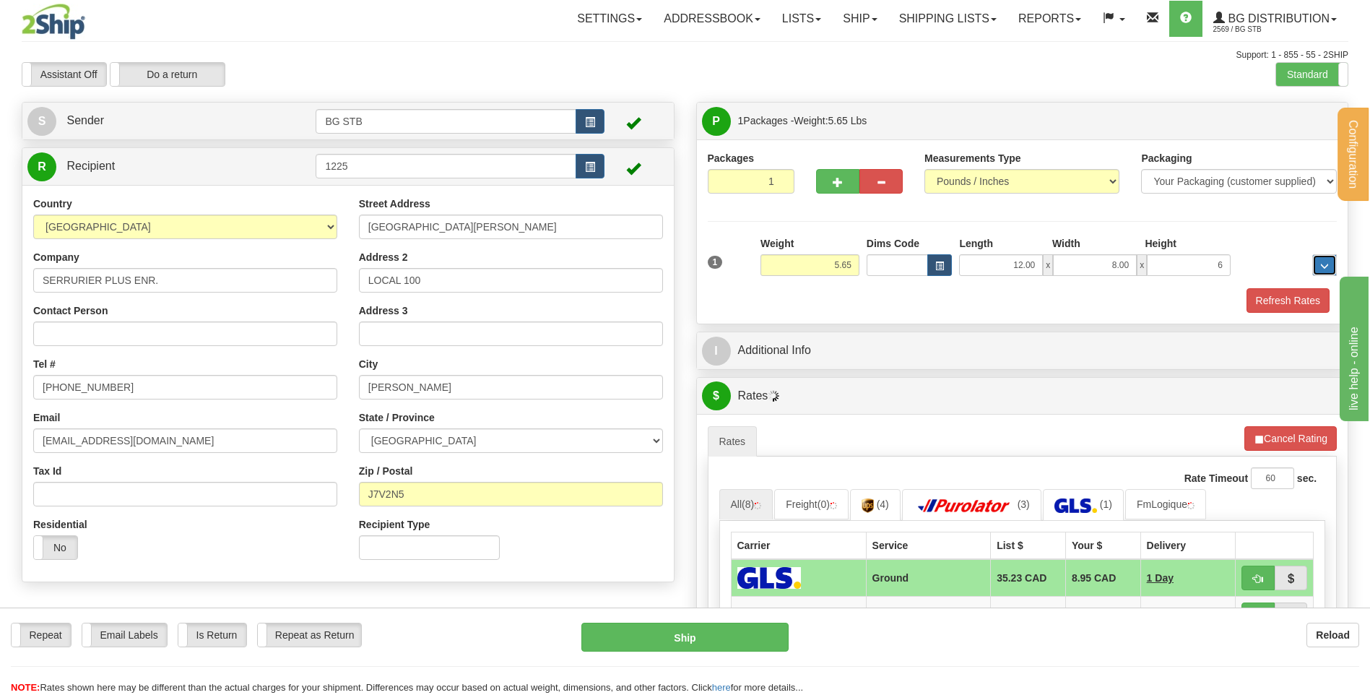
type input "6.00"
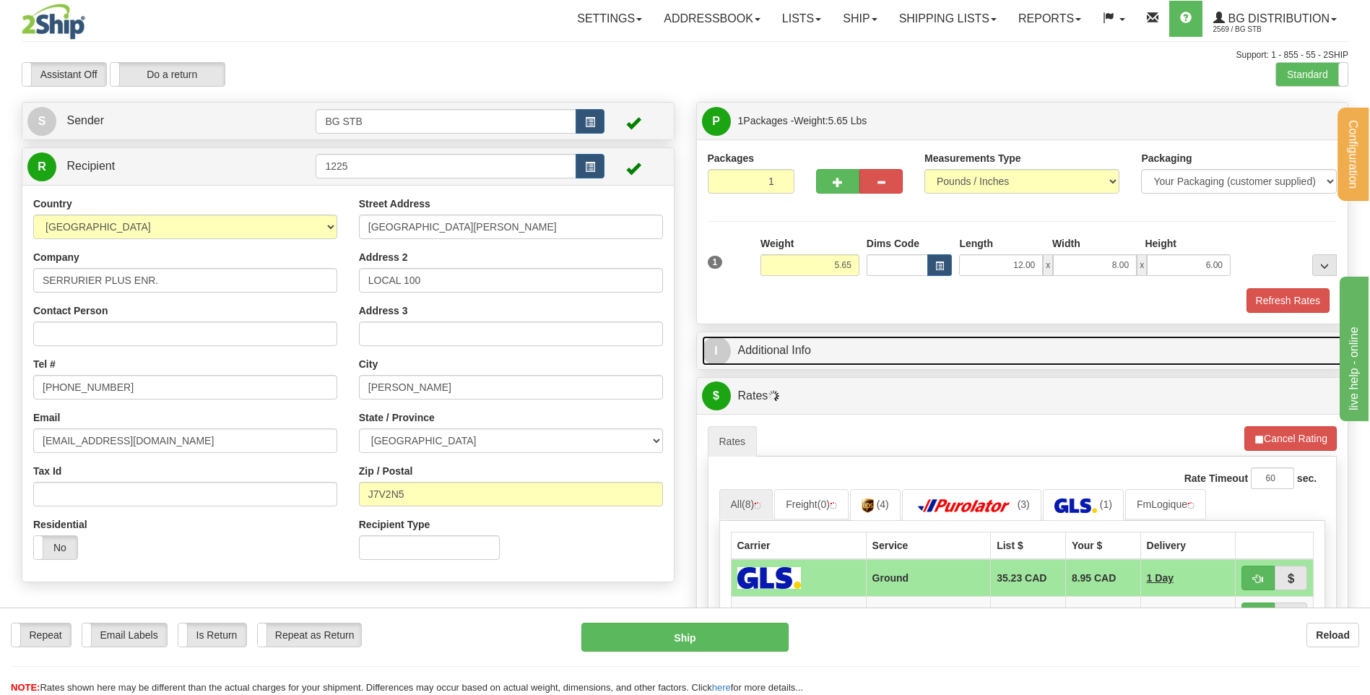
click at [748, 360] on link "I Additional Info" at bounding box center [1022, 351] width 641 height 30
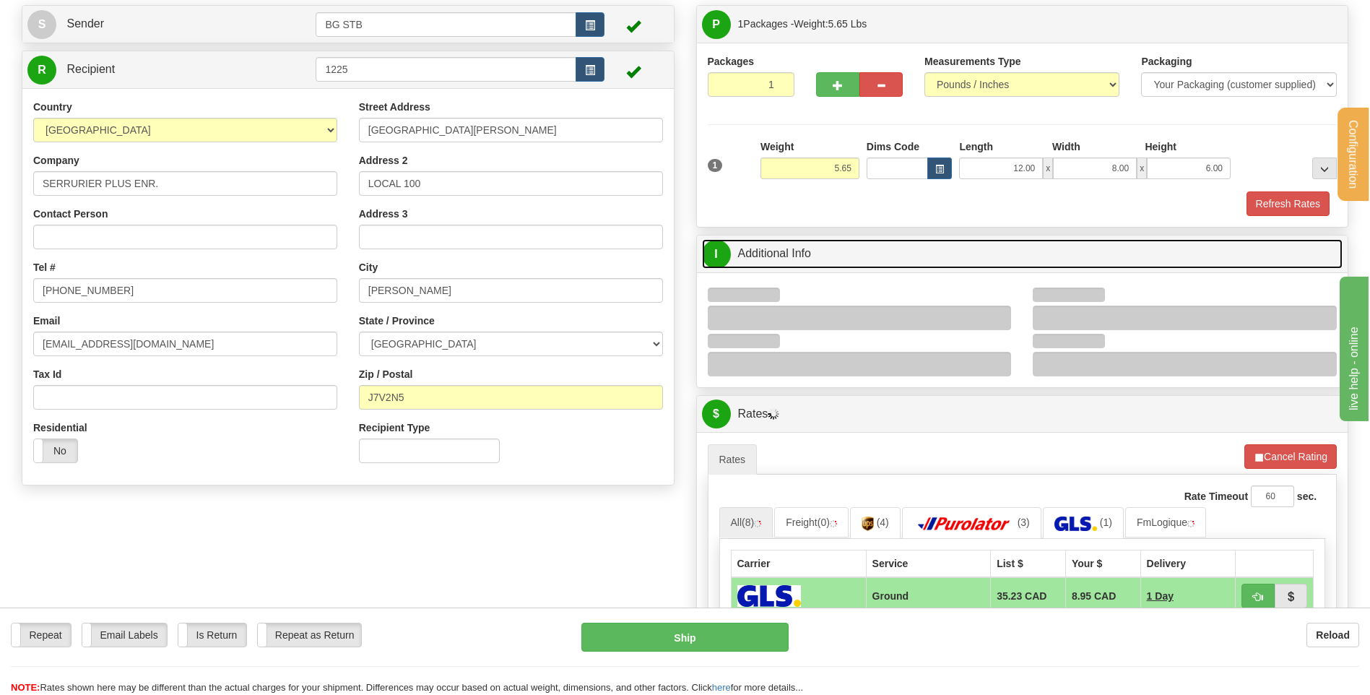
scroll to position [217, 0]
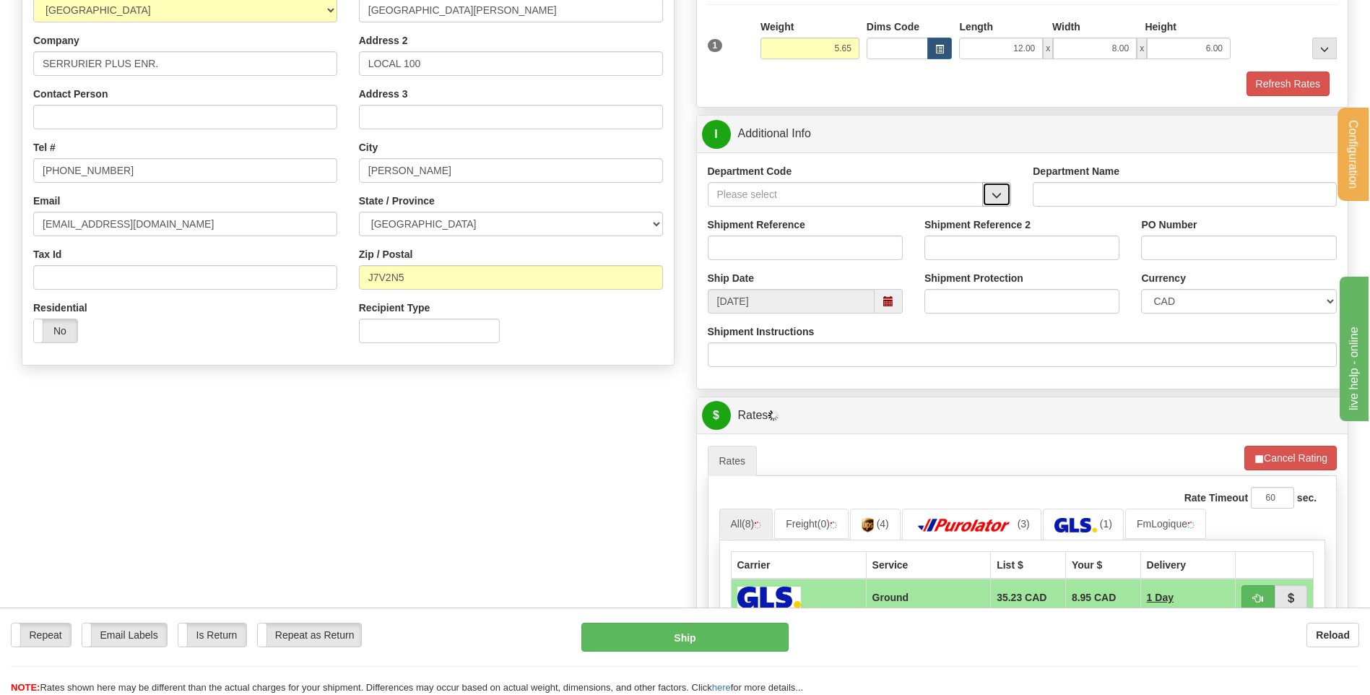
click at [987, 191] on button "button" at bounding box center [996, 194] width 29 height 25
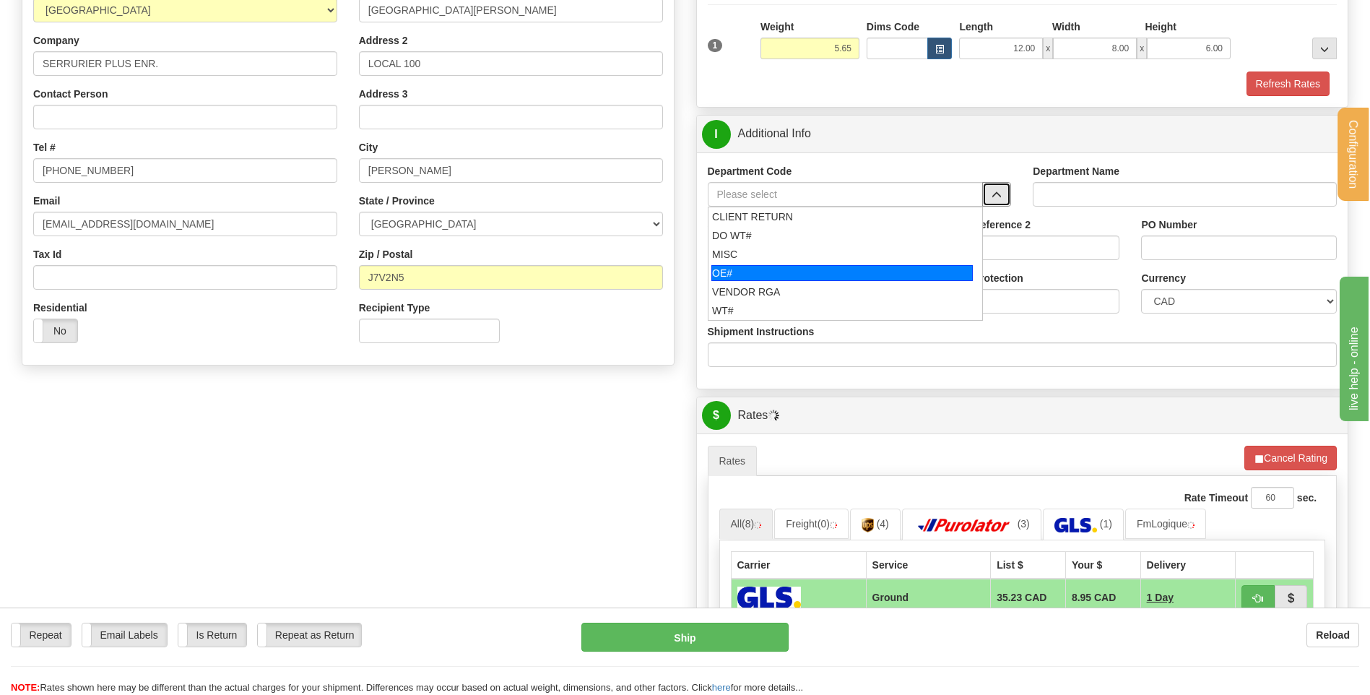
click at [811, 269] on div "OE#" at bounding box center [841, 273] width 261 height 16
type input "OE#"
type input "ORDERS"
click at [817, 248] on input "Shipment Reference" at bounding box center [805, 247] width 195 height 25
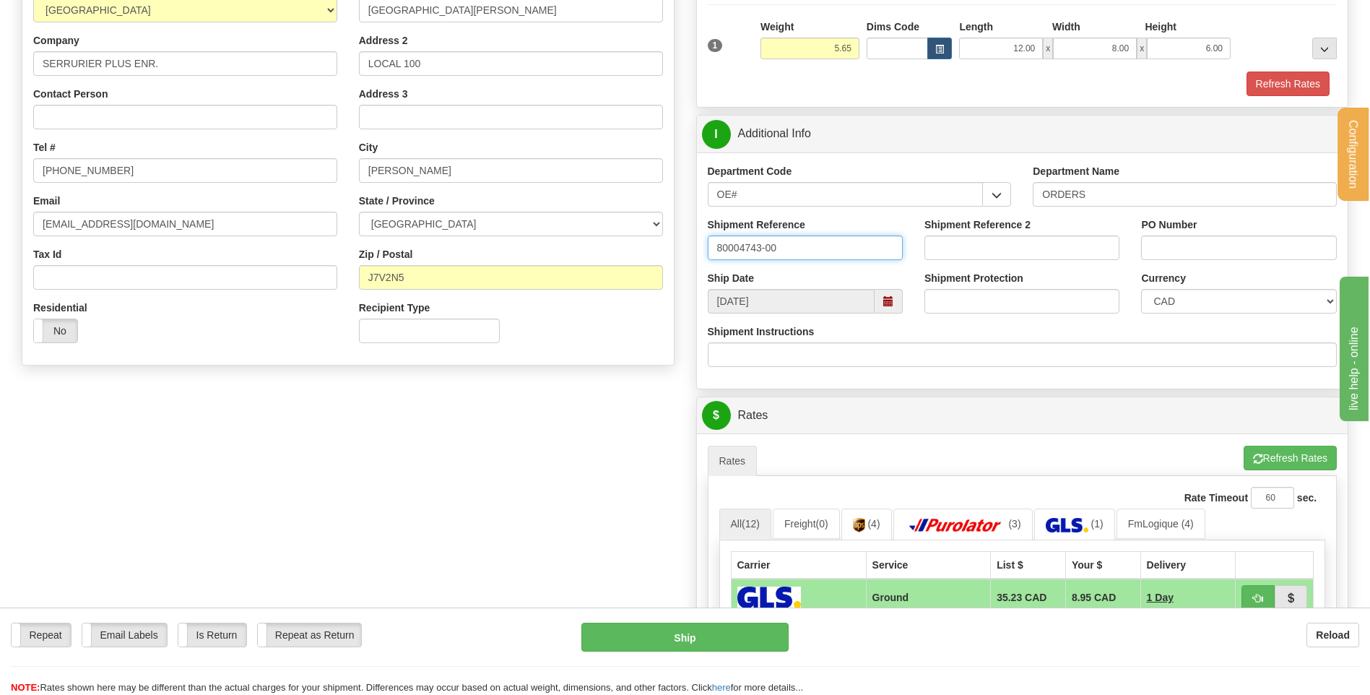
type input "80004743-00"
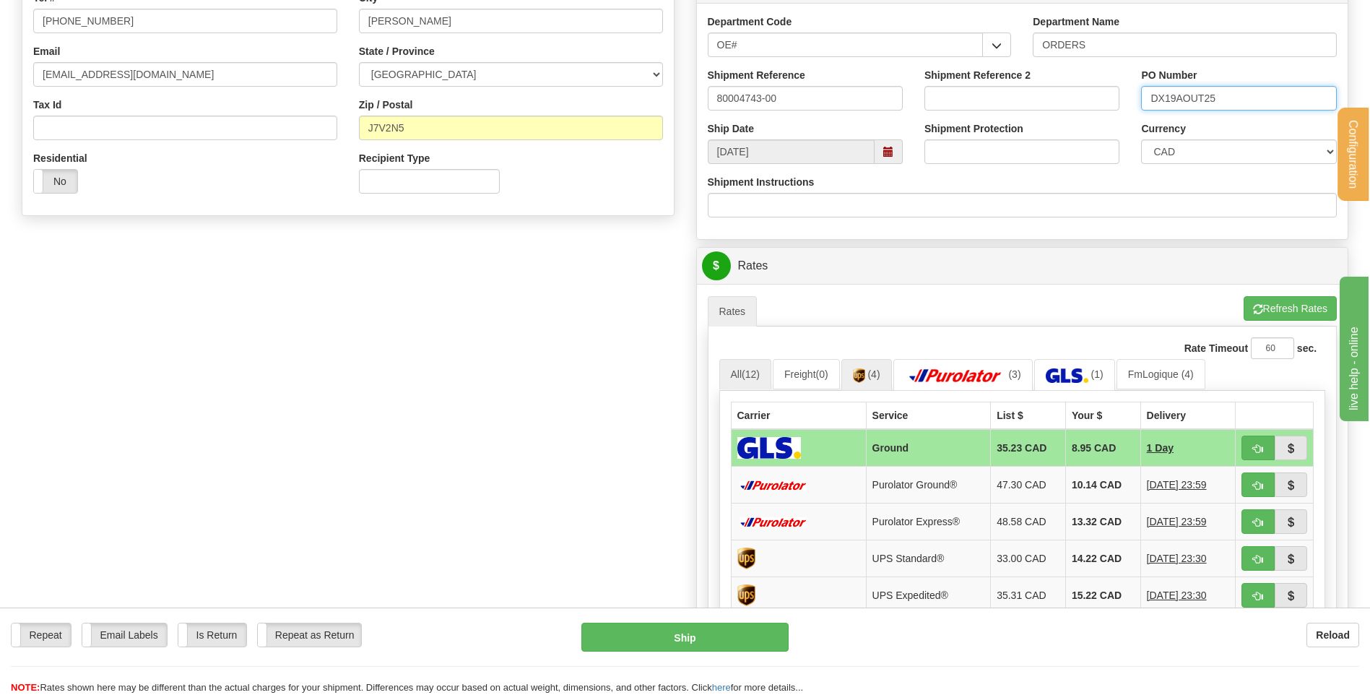
scroll to position [506, 0]
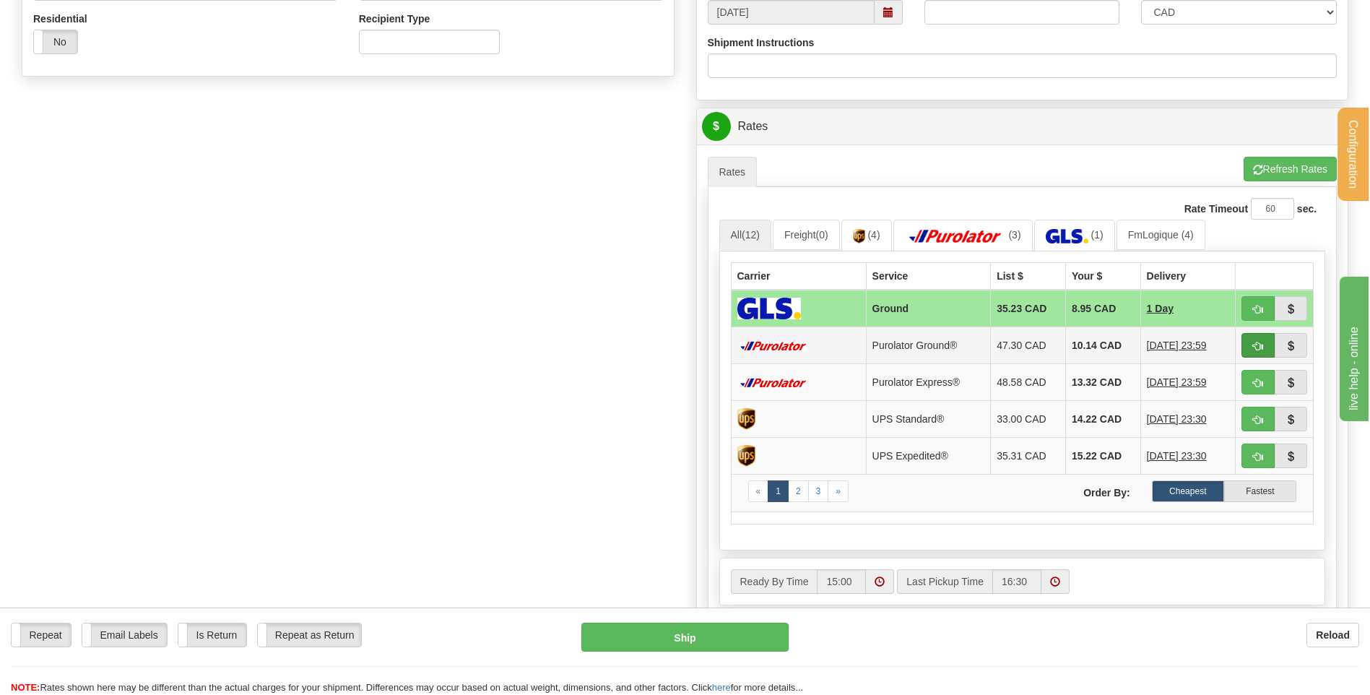
type input "DX19AOUT25"
click at [1252, 345] on button "button" at bounding box center [1258, 345] width 33 height 25
type input "260"
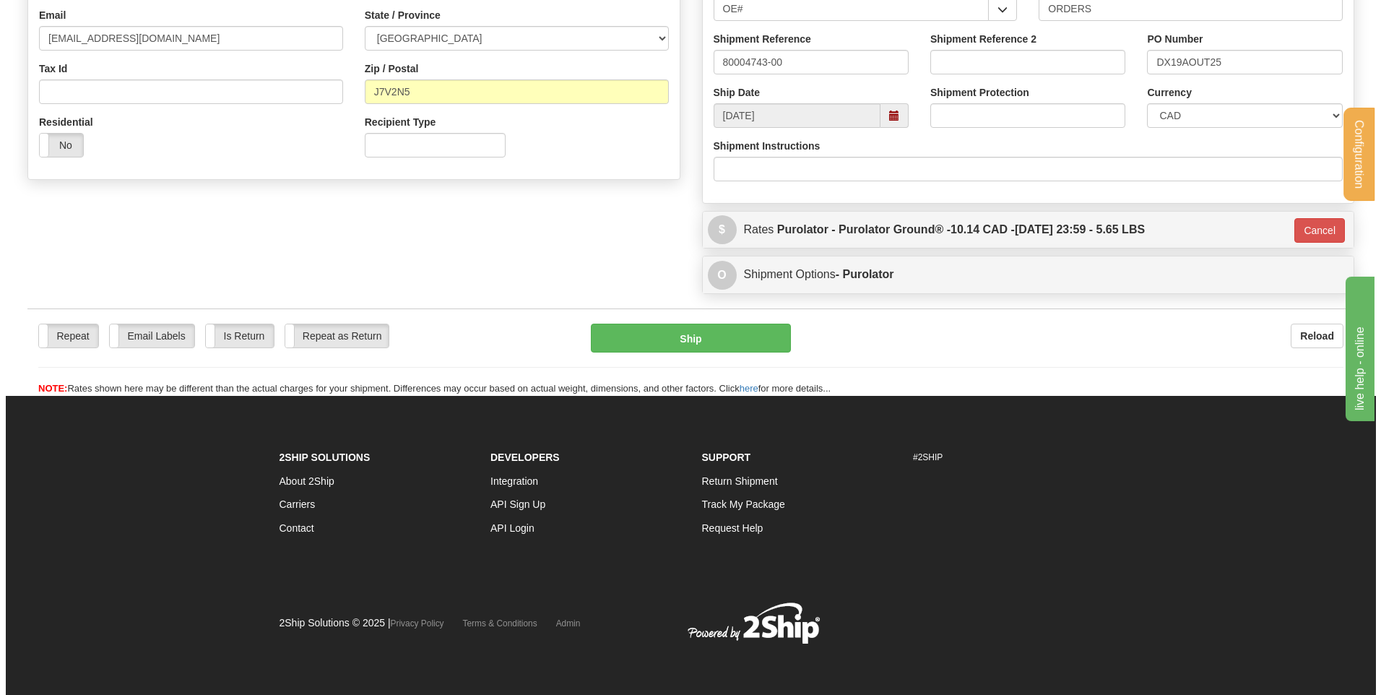
scroll to position [403, 0]
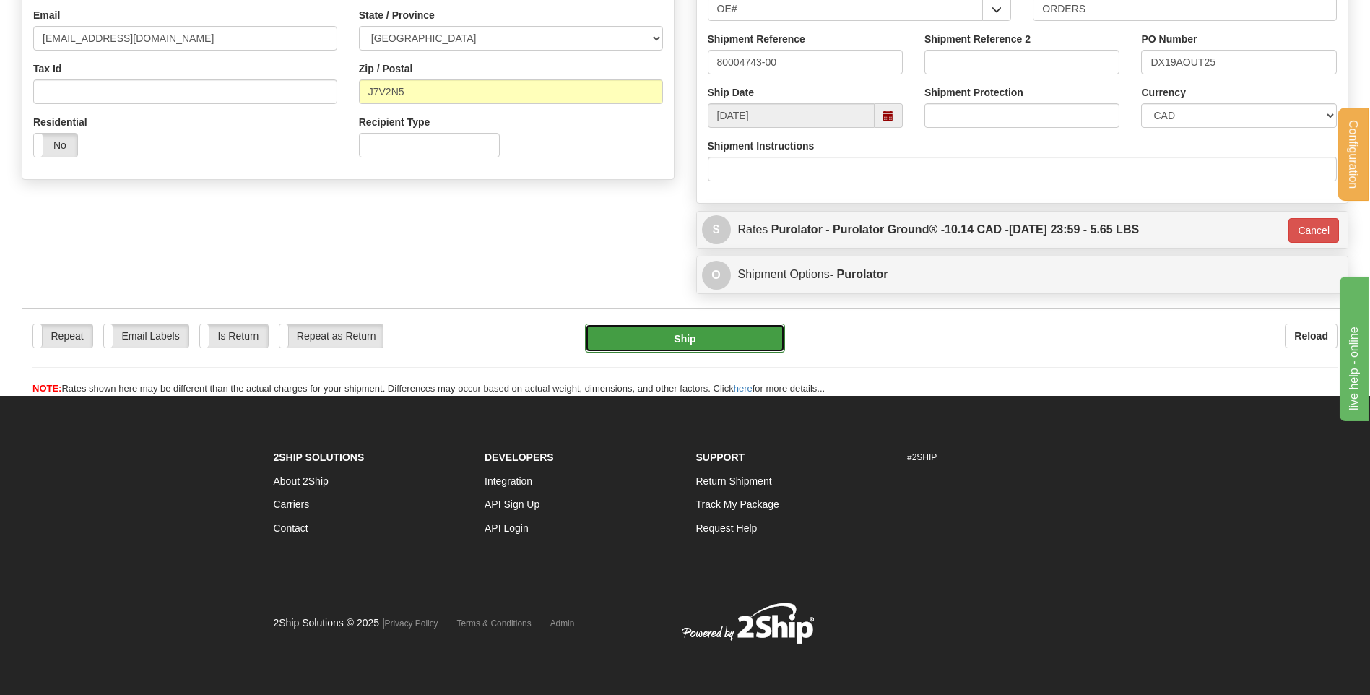
click at [621, 331] on button "Ship" at bounding box center [684, 338] width 199 height 29
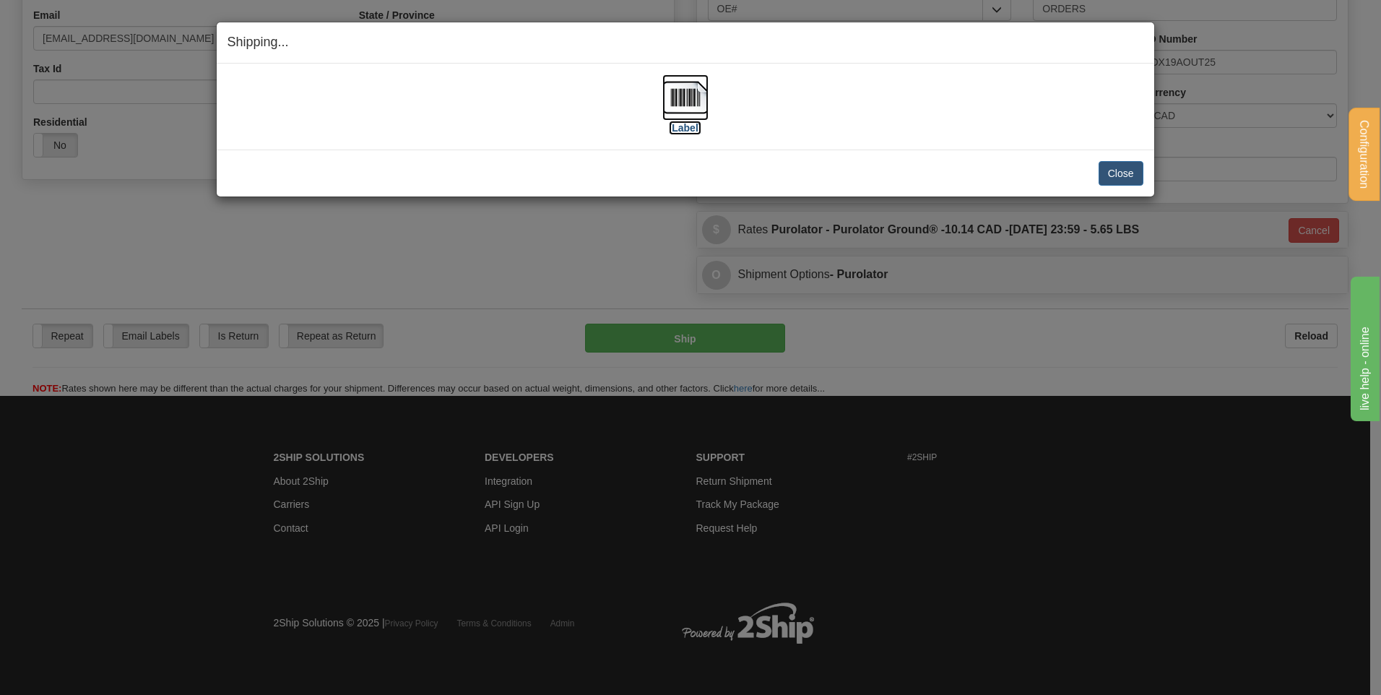
click at [702, 91] on img at bounding box center [685, 97] width 46 height 46
click at [1109, 175] on button "Close" at bounding box center [1121, 173] width 45 height 25
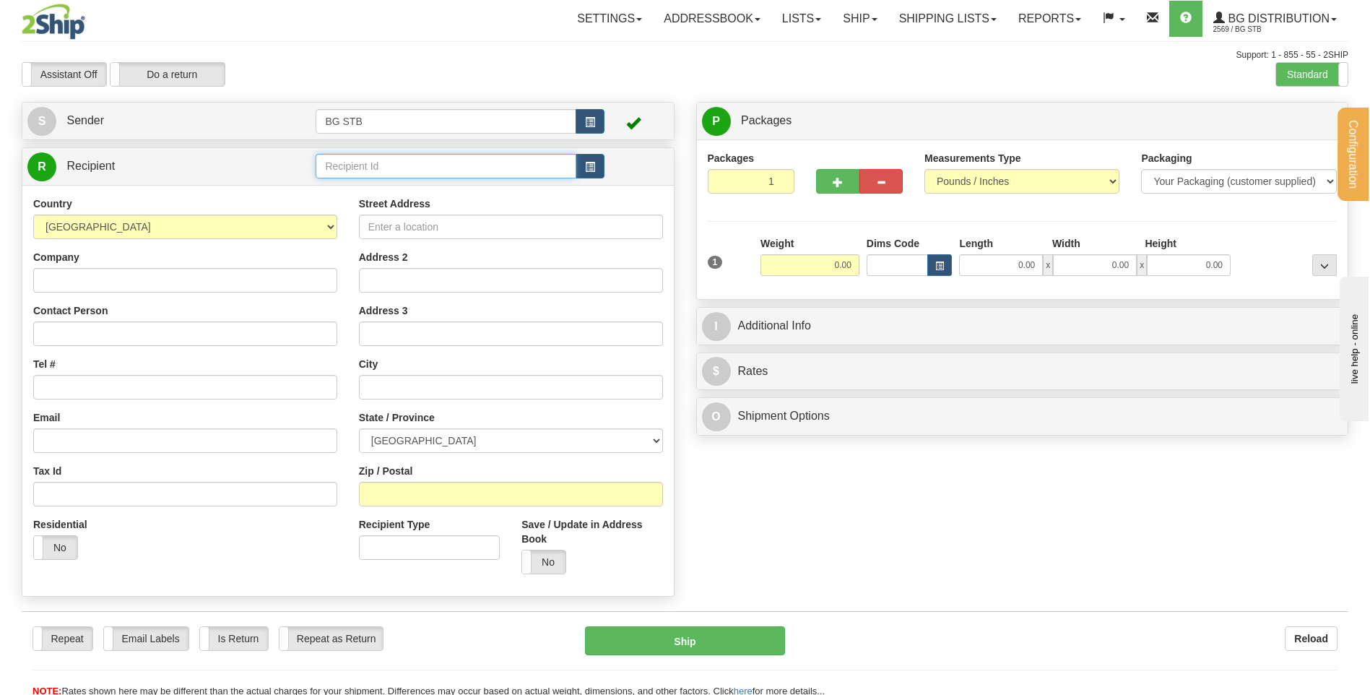
click at [413, 170] on input "text" at bounding box center [446, 166] width 260 height 25
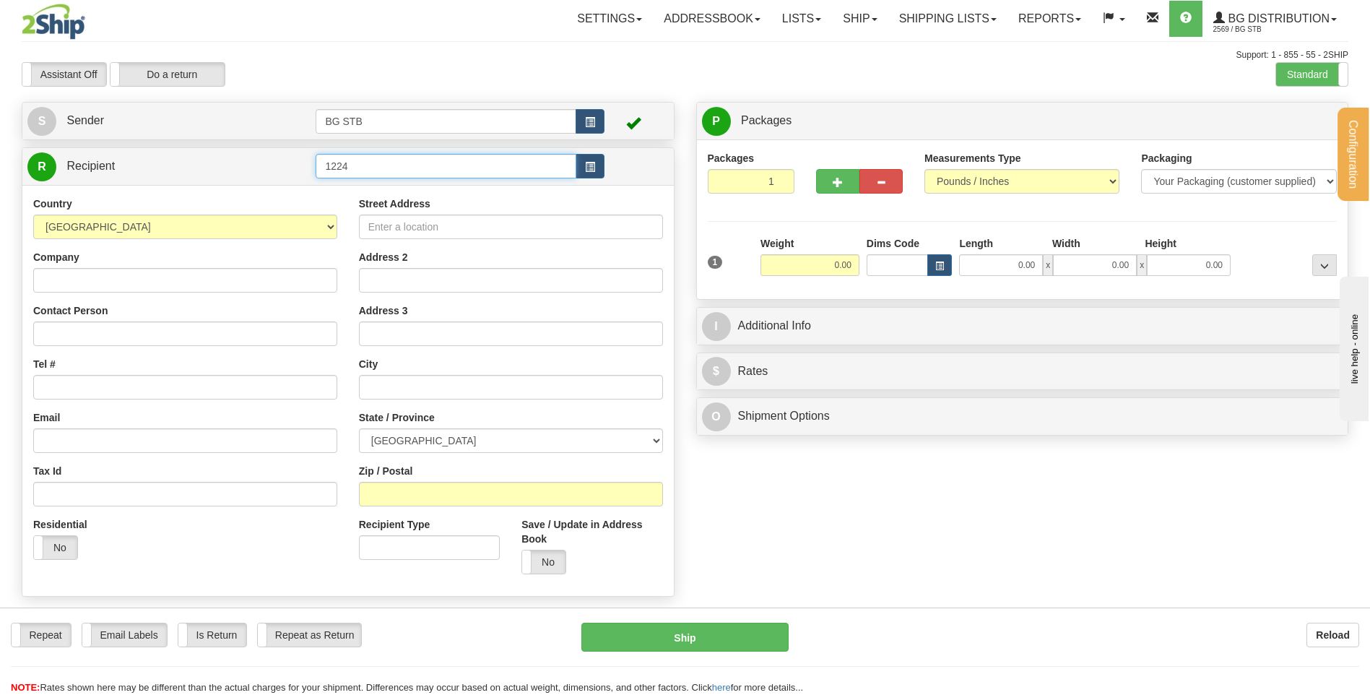
type input "1224"
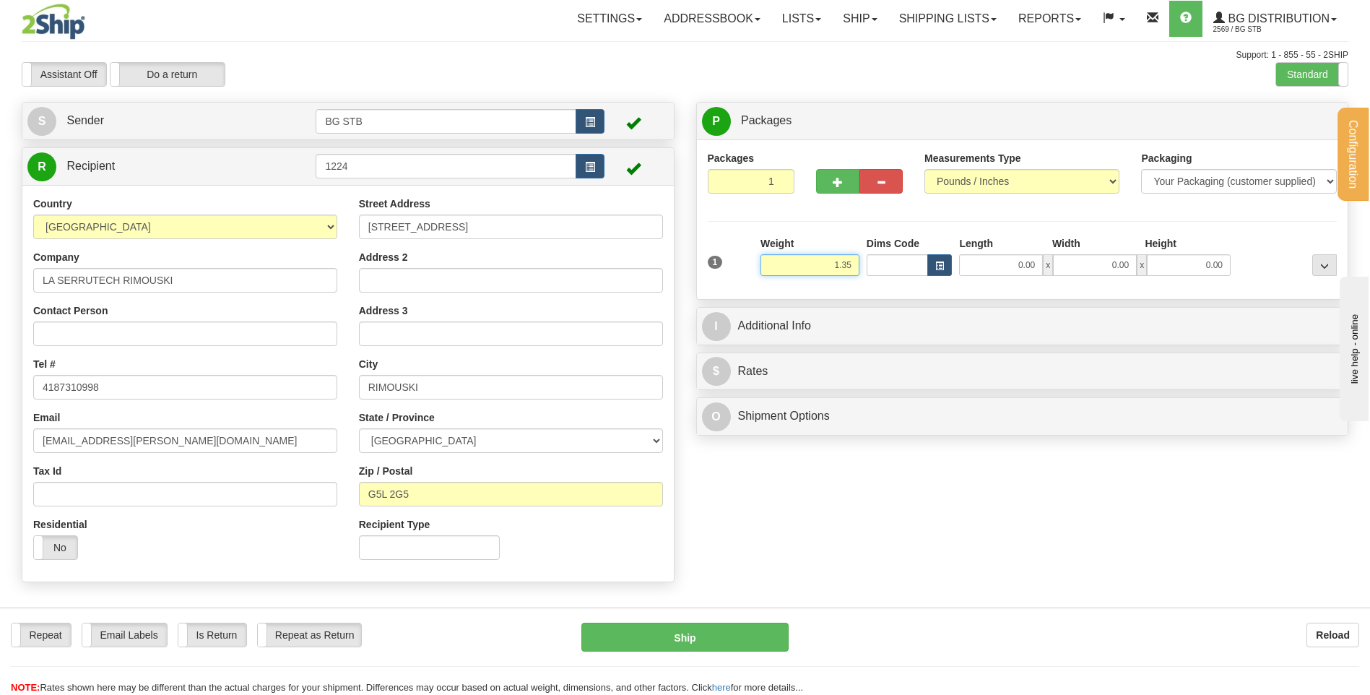
type input "1.35"
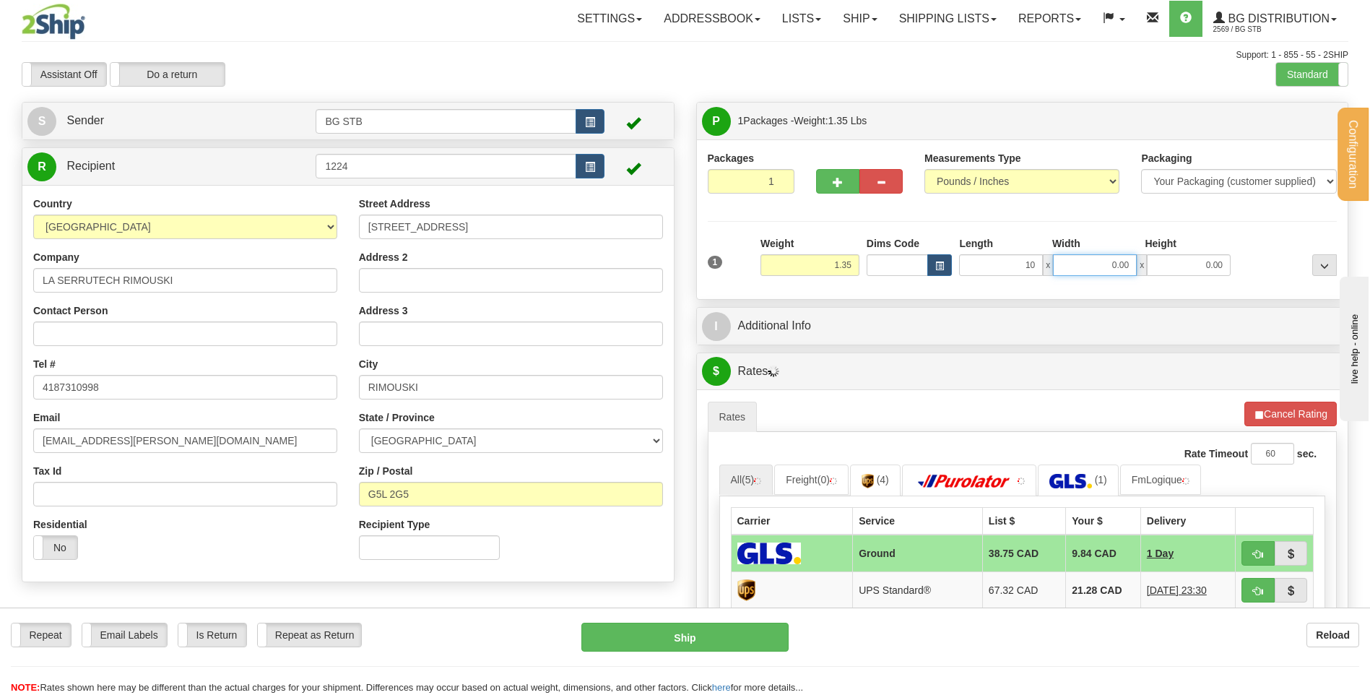
type input "10.00"
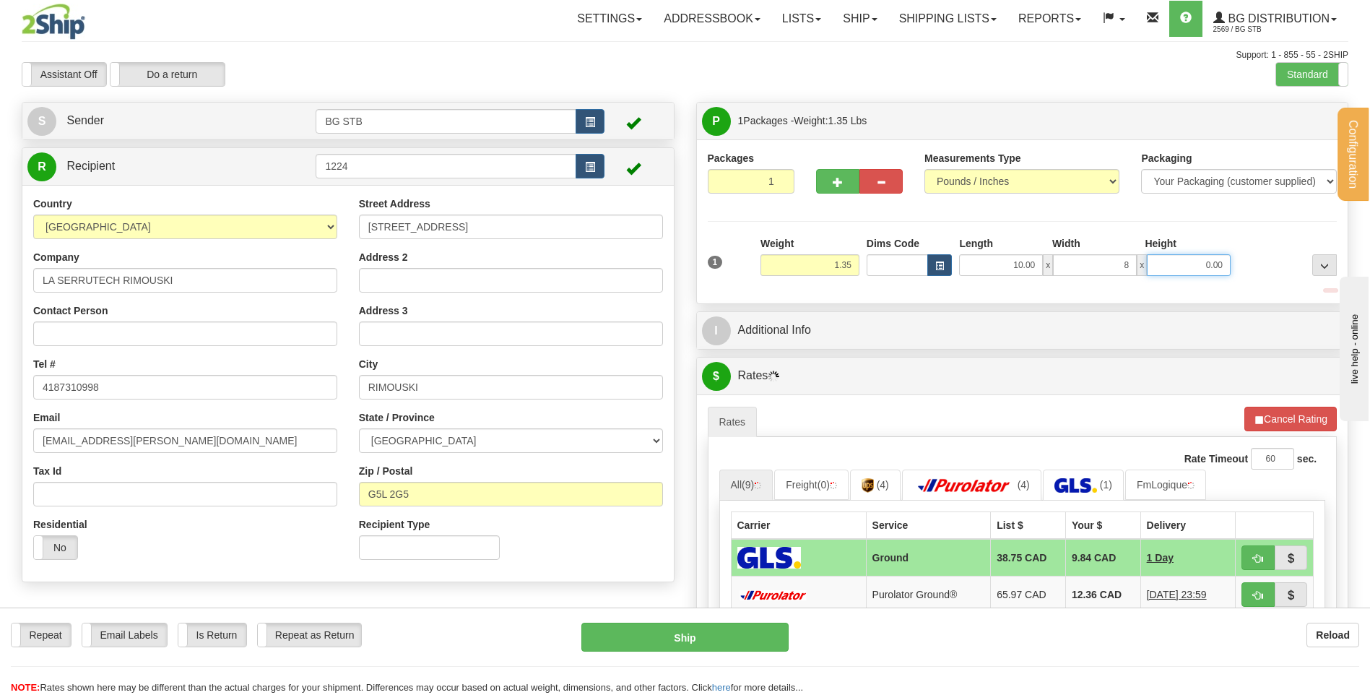
type input "8.00"
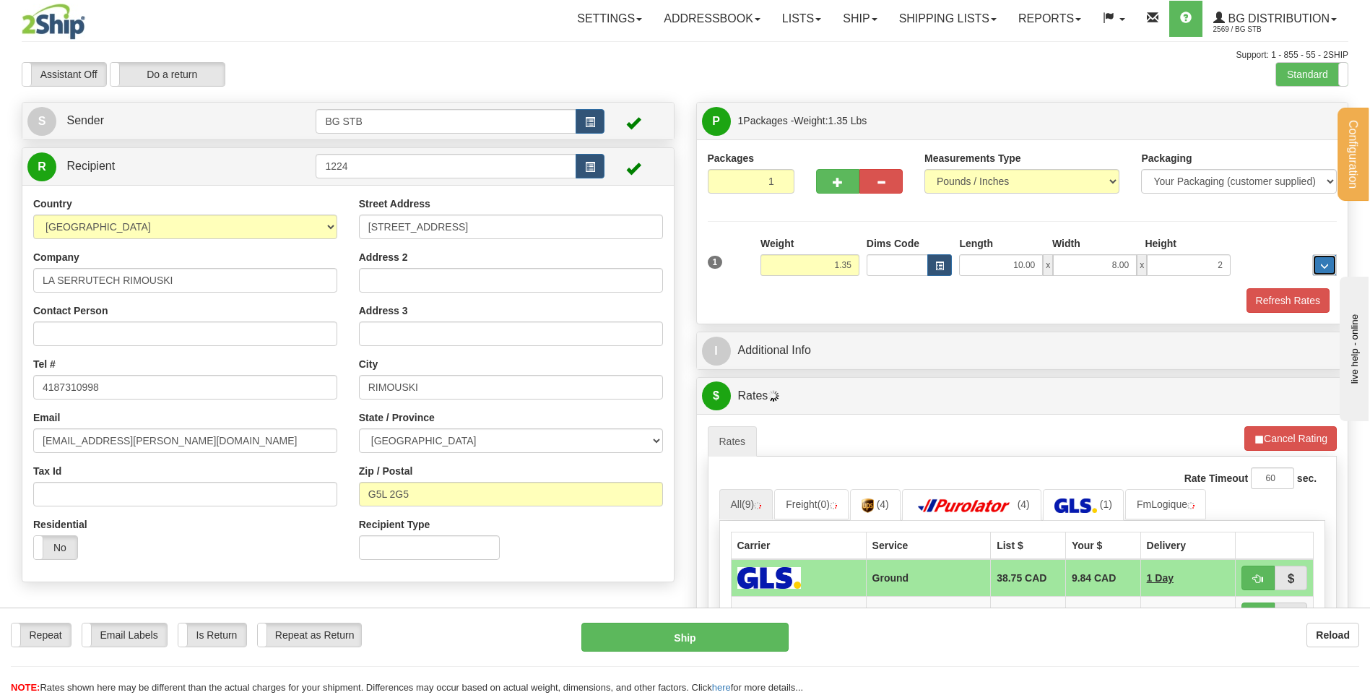
type input "2.00"
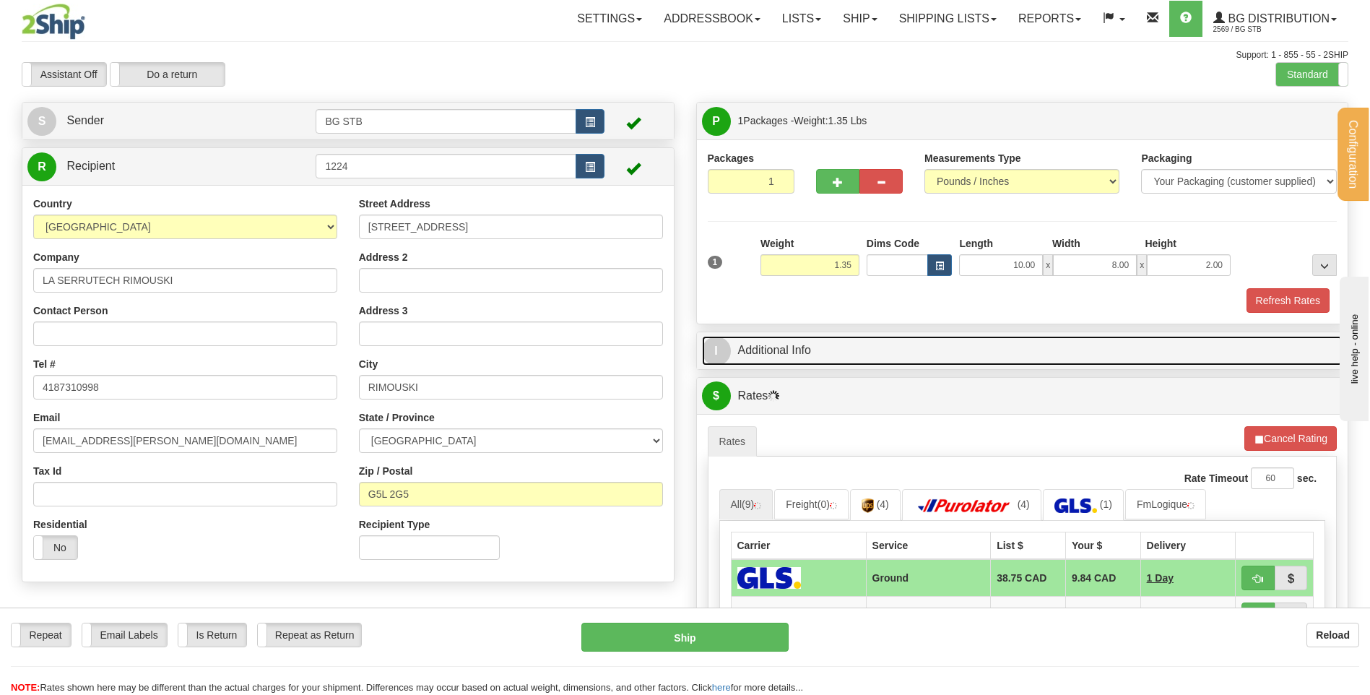
click at [837, 347] on link "I Additional Info" at bounding box center [1022, 351] width 641 height 30
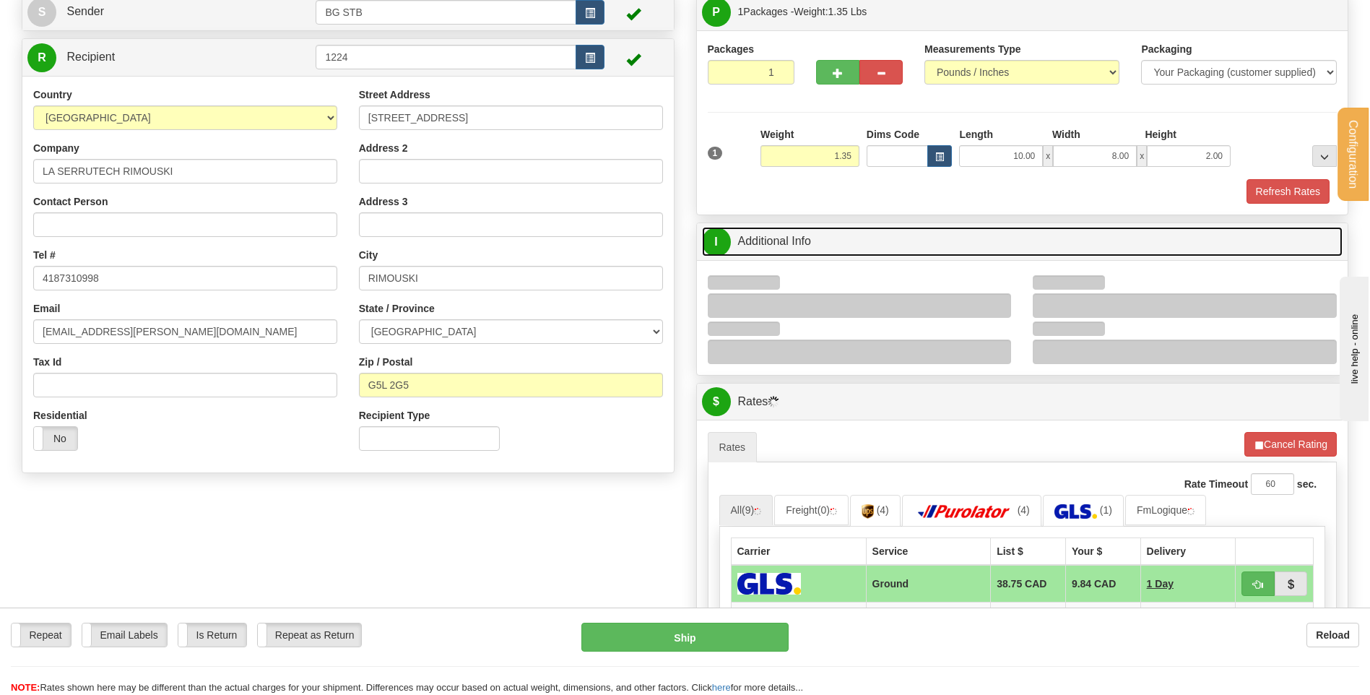
scroll to position [217, 0]
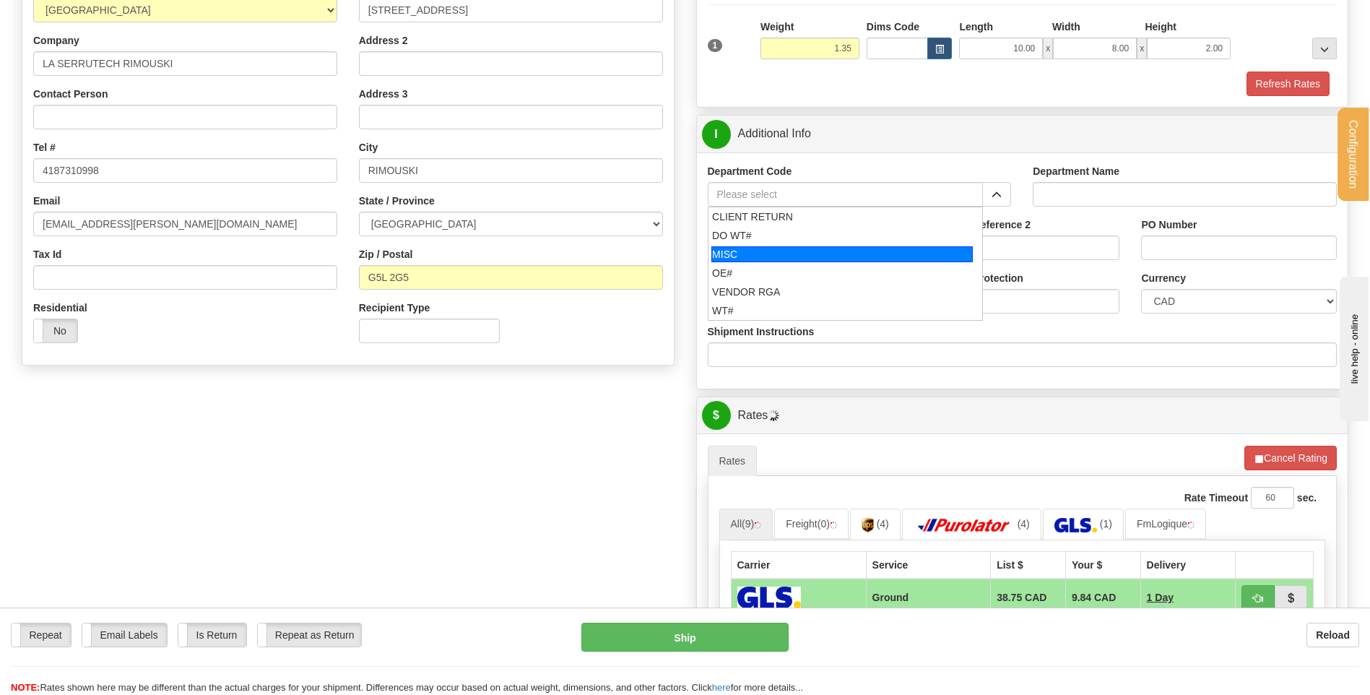
click at [797, 262] on li "MISC" at bounding box center [846, 254] width 274 height 19
type input "MISC"
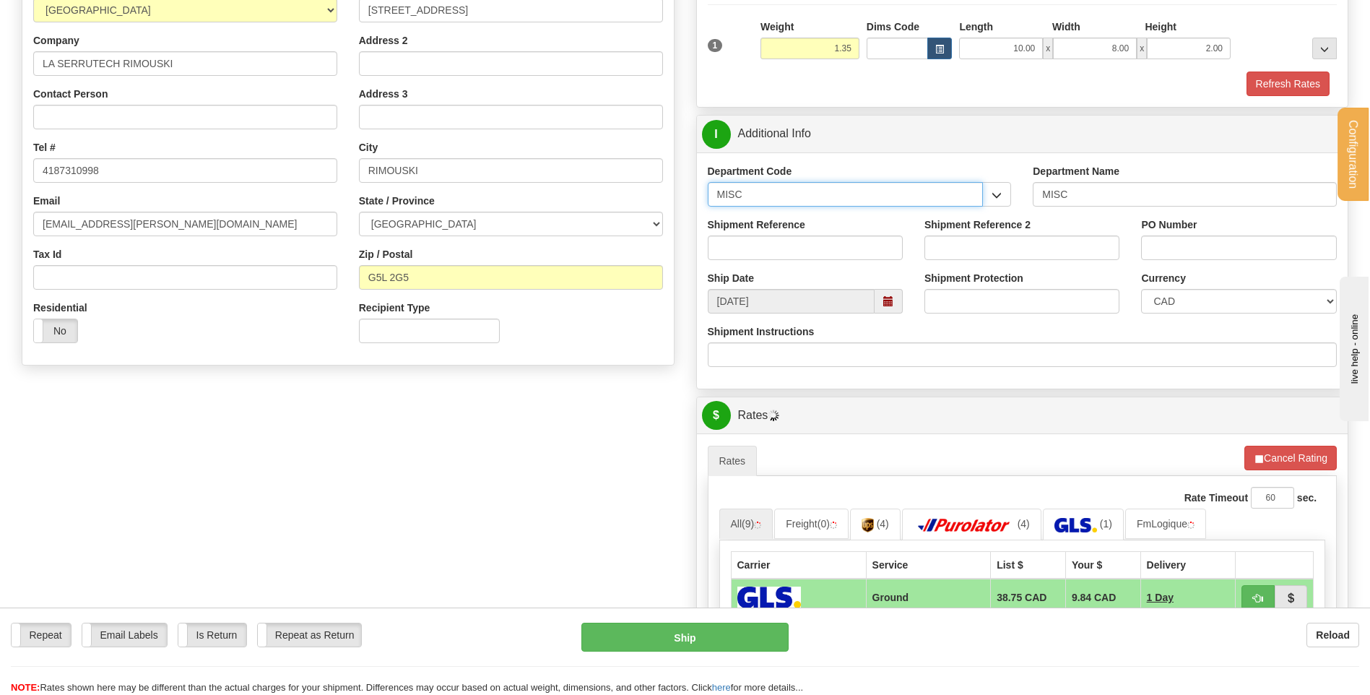
drag, startPoint x: 620, startPoint y: 178, endPoint x: 565, endPoint y: 176, distance: 55.7
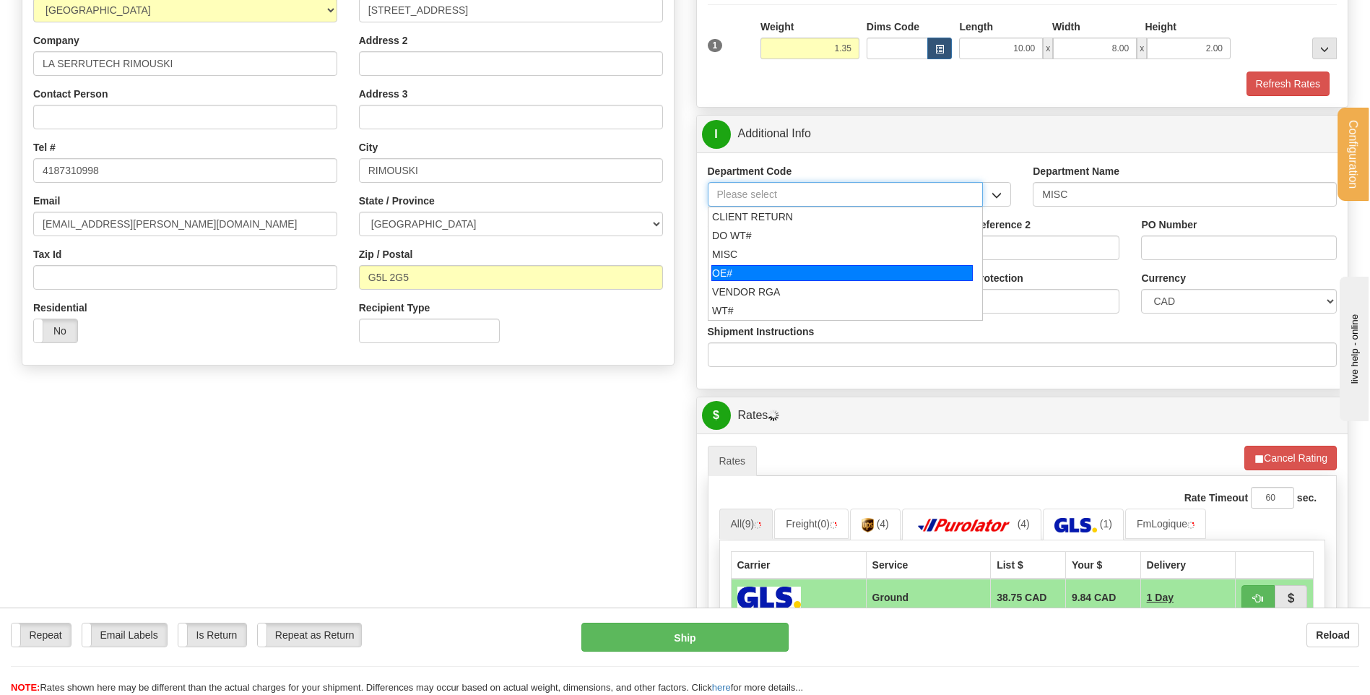
click at [804, 274] on div "OE#" at bounding box center [841, 273] width 261 height 16
type input "OE#"
type input "ORDERS"
type input "OE#"
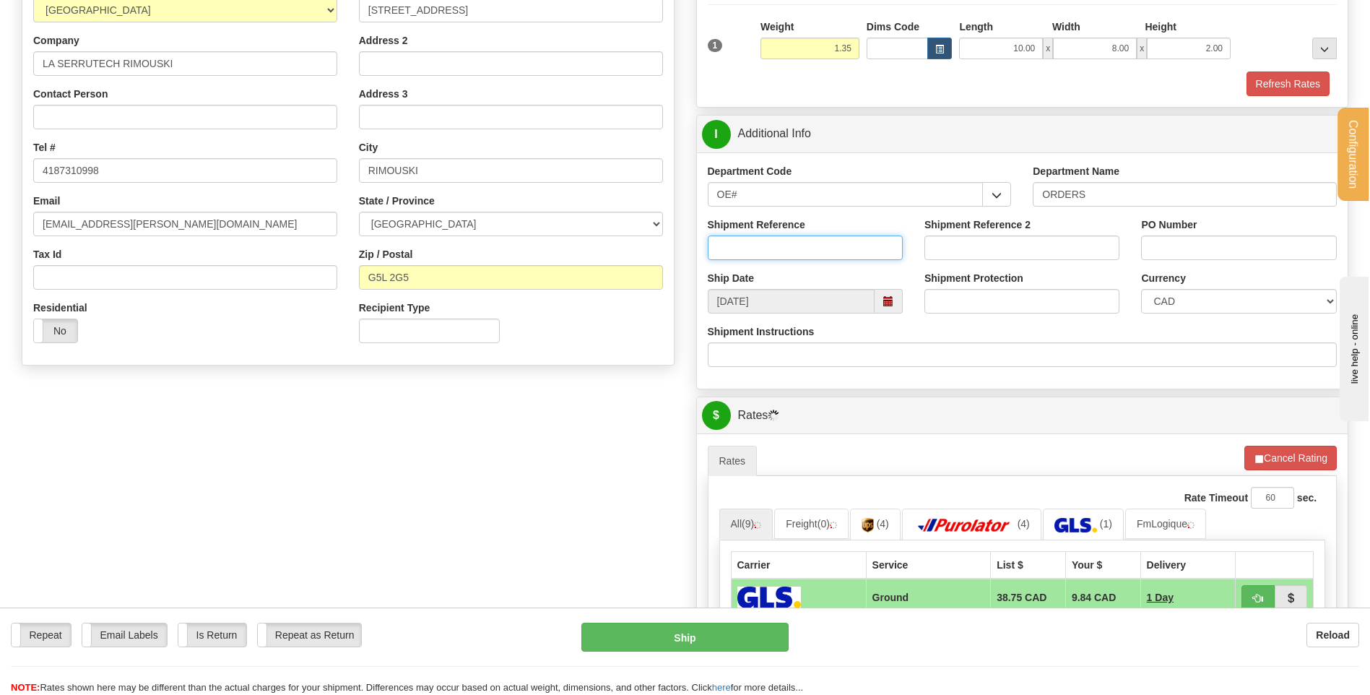
click at [807, 241] on input "Shipment Reference" at bounding box center [805, 247] width 195 height 25
type input "80004746-00"
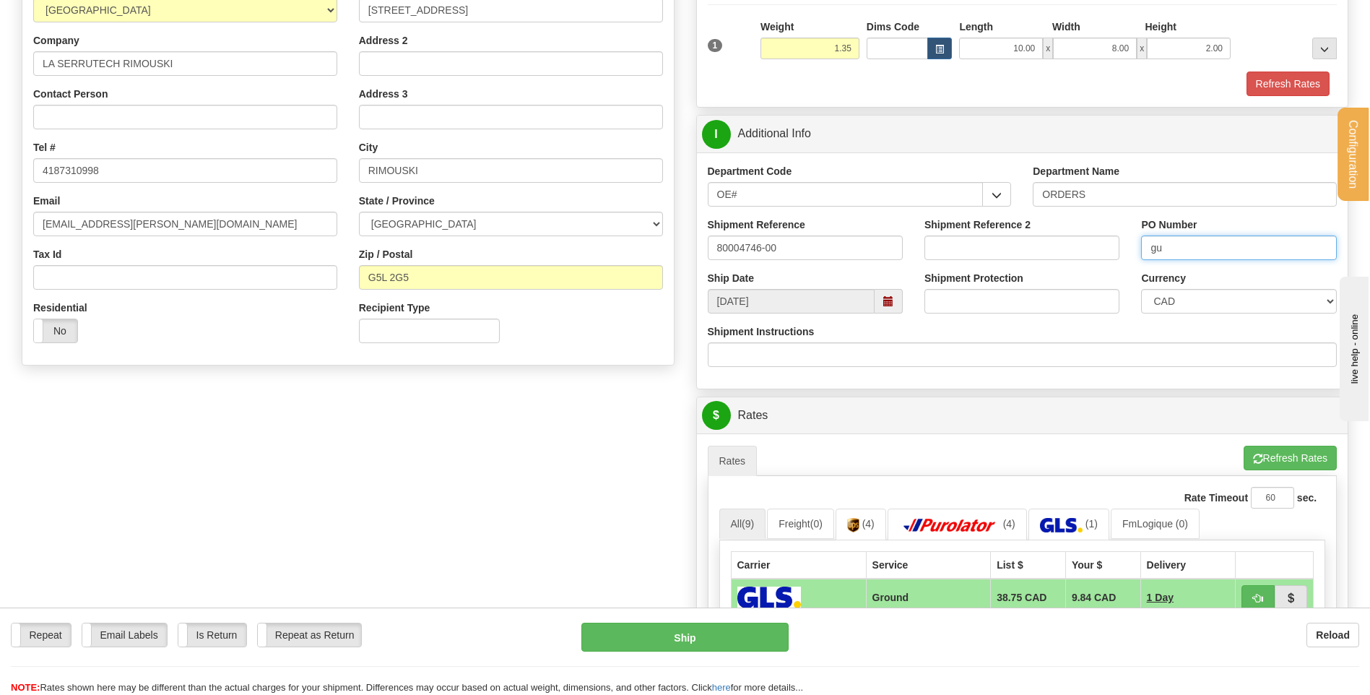
type input "g"
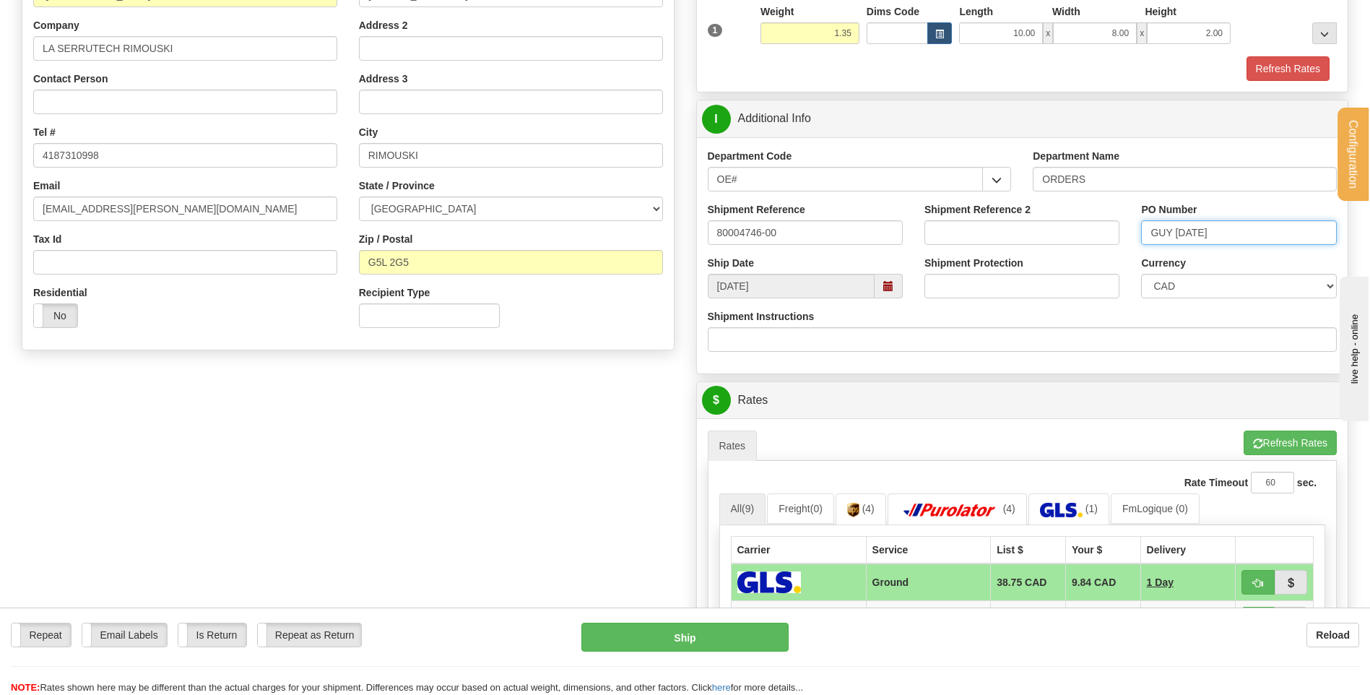
scroll to position [578, 0]
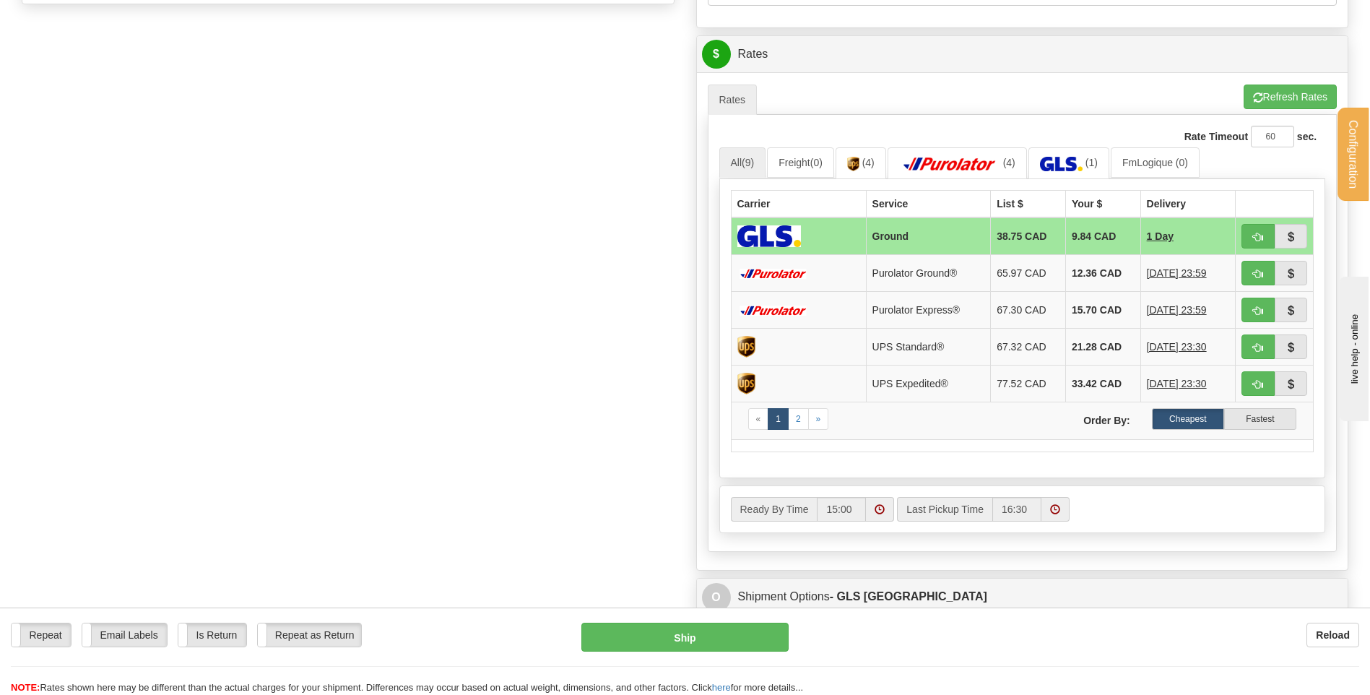
type input "GUY 19/08/25"
click at [1240, 230] on td at bounding box center [1275, 236] width 78 height 38
click at [1258, 233] on span "button" at bounding box center [1258, 237] width 10 height 9
type input "1"
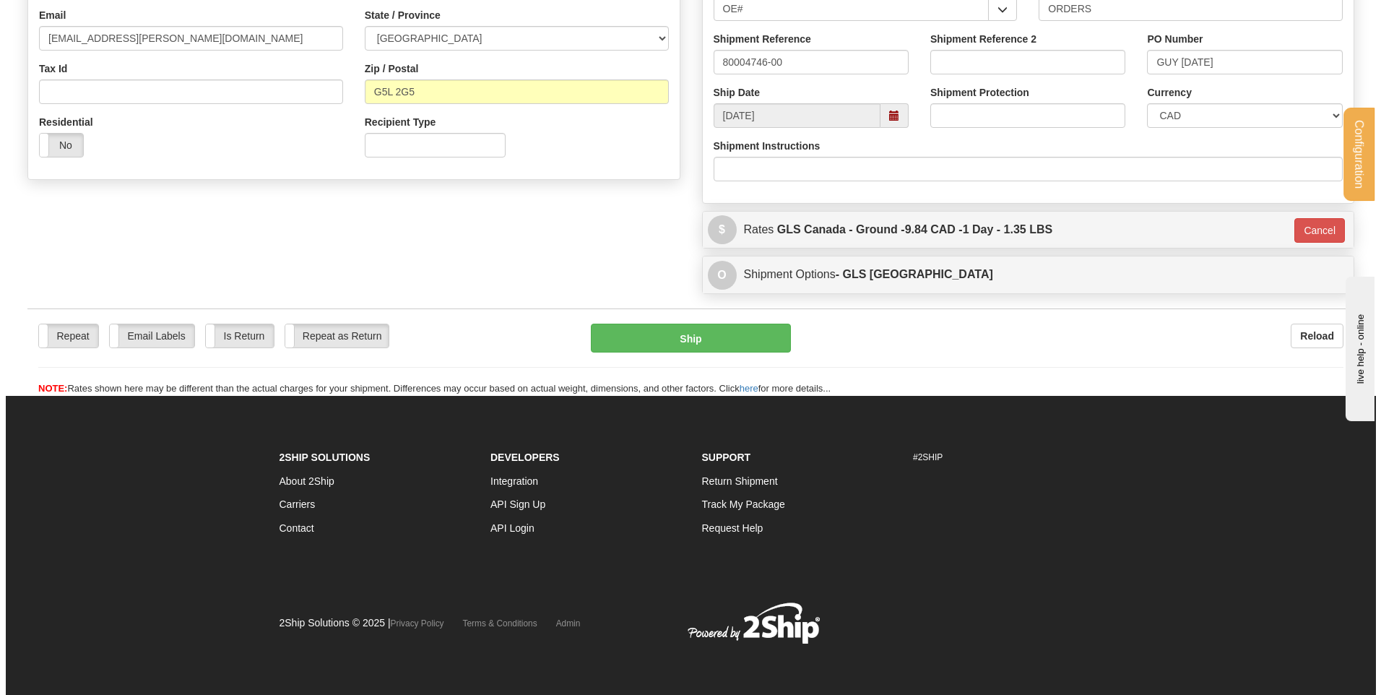
scroll to position [403, 0]
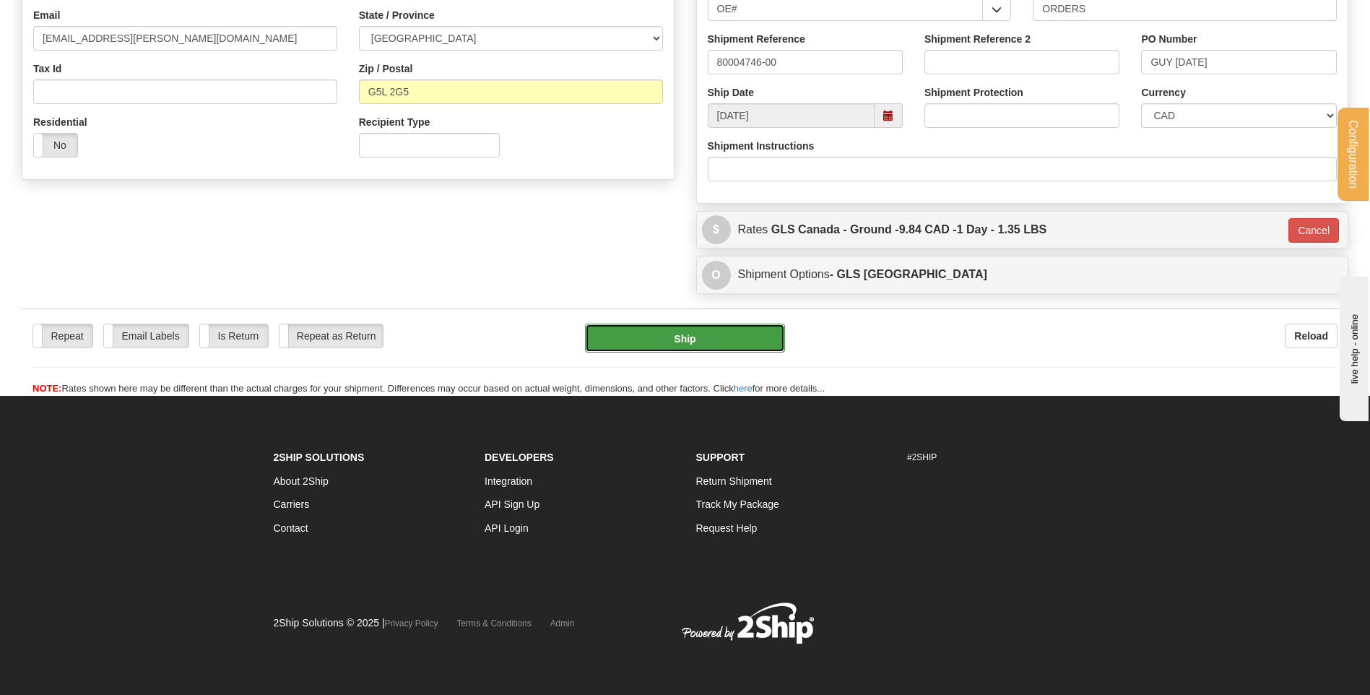
click at [628, 336] on button "Ship" at bounding box center [684, 338] width 199 height 29
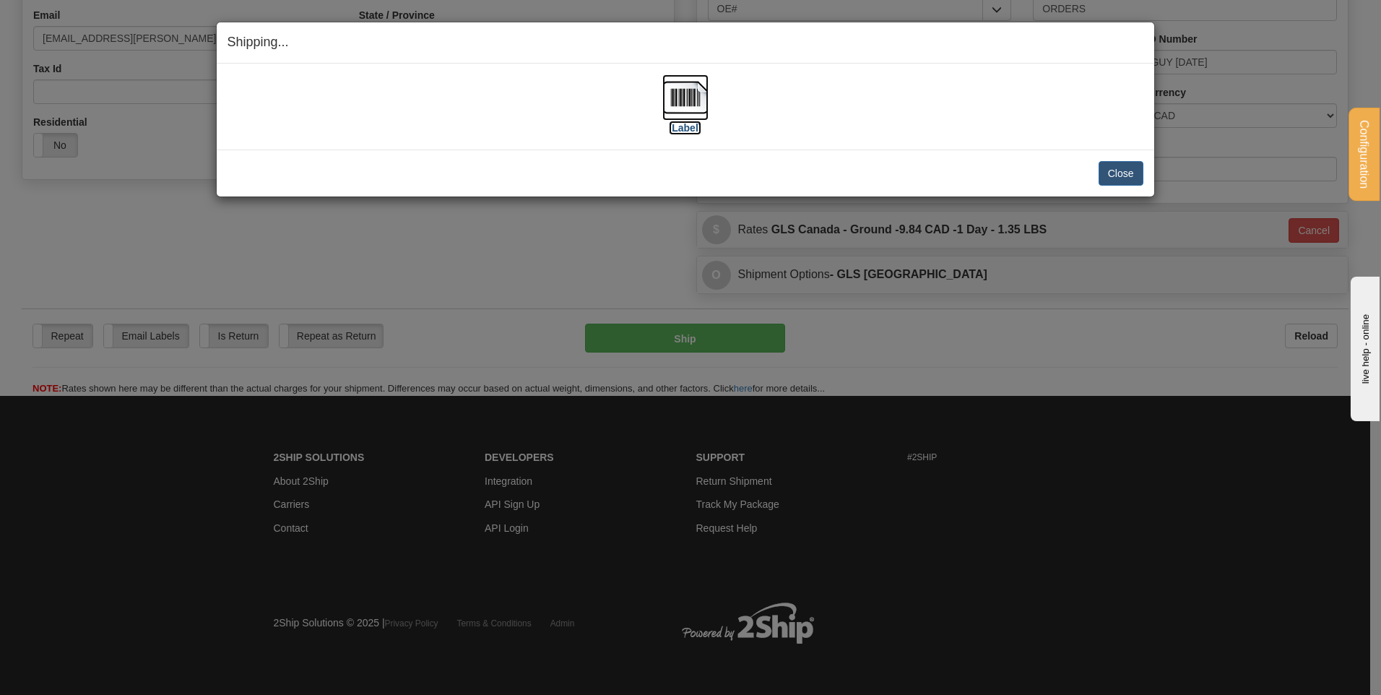
click at [672, 98] on img at bounding box center [685, 97] width 46 height 46
click at [1117, 179] on button "Close" at bounding box center [1121, 173] width 45 height 25
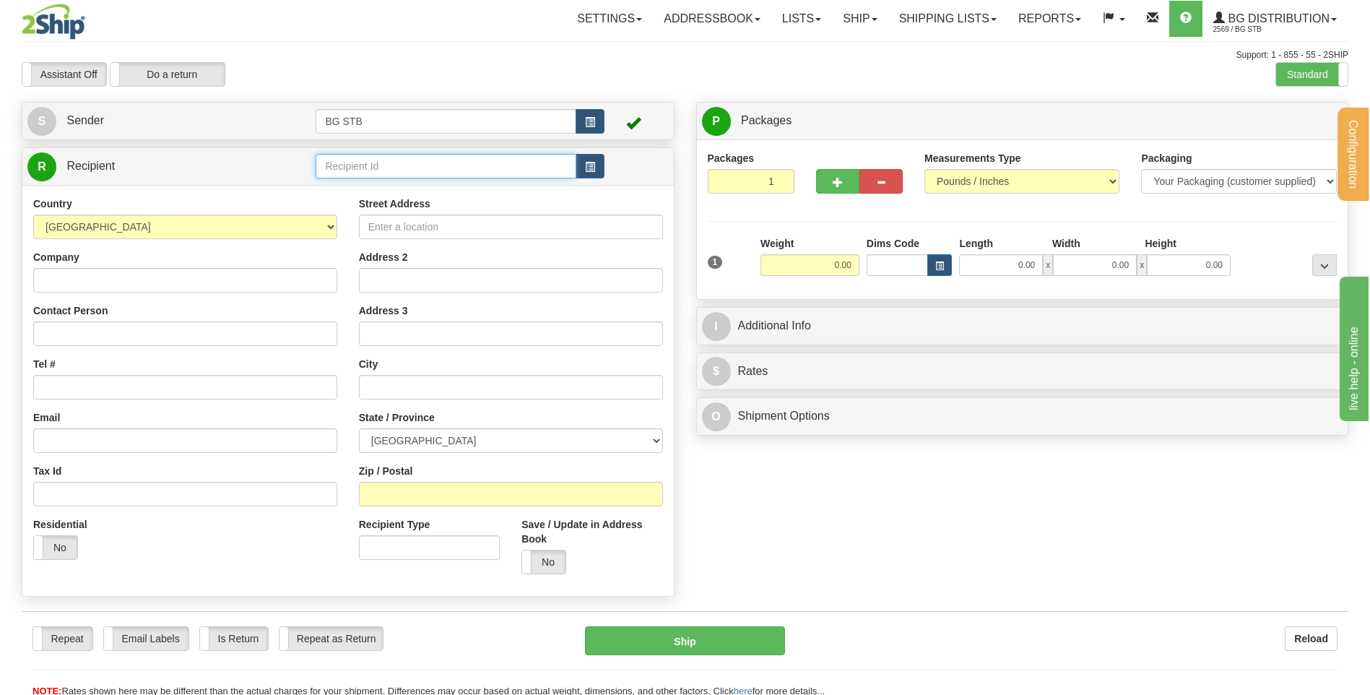
click at [384, 172] on input "text" at bounding box center [446, 166] width 260 height 25
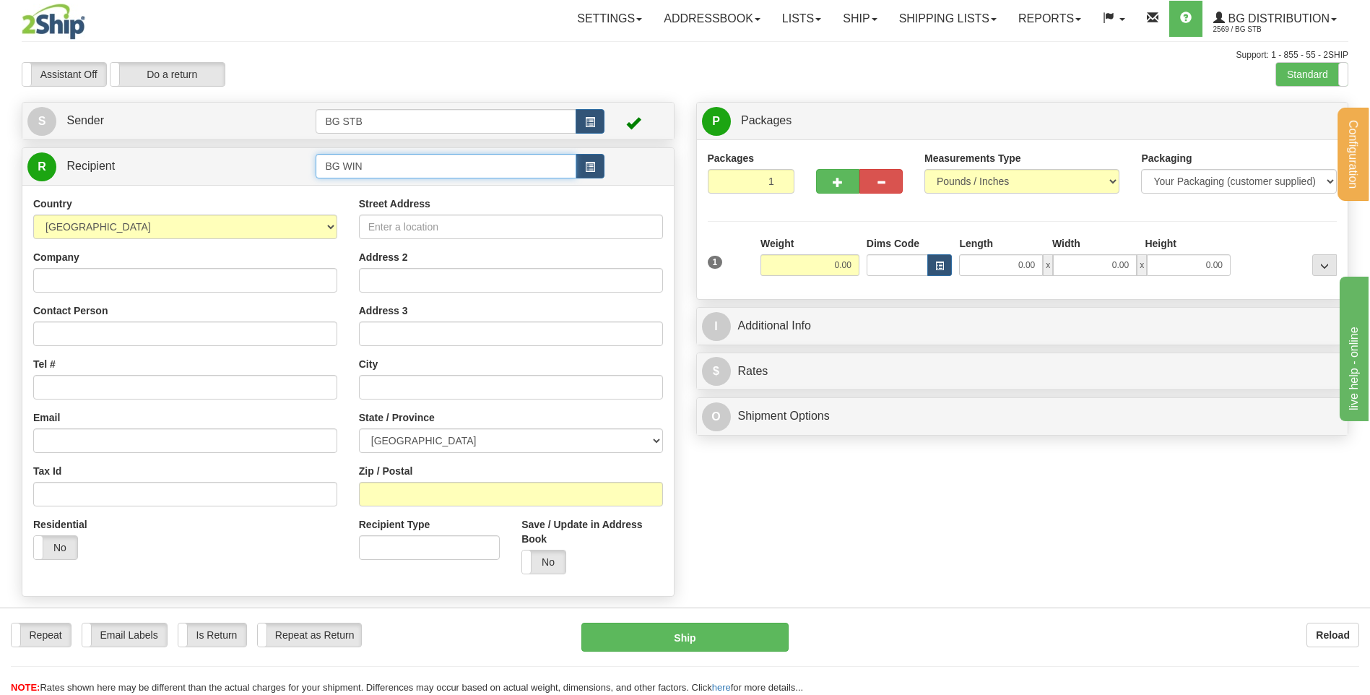
type input "BG WIN"
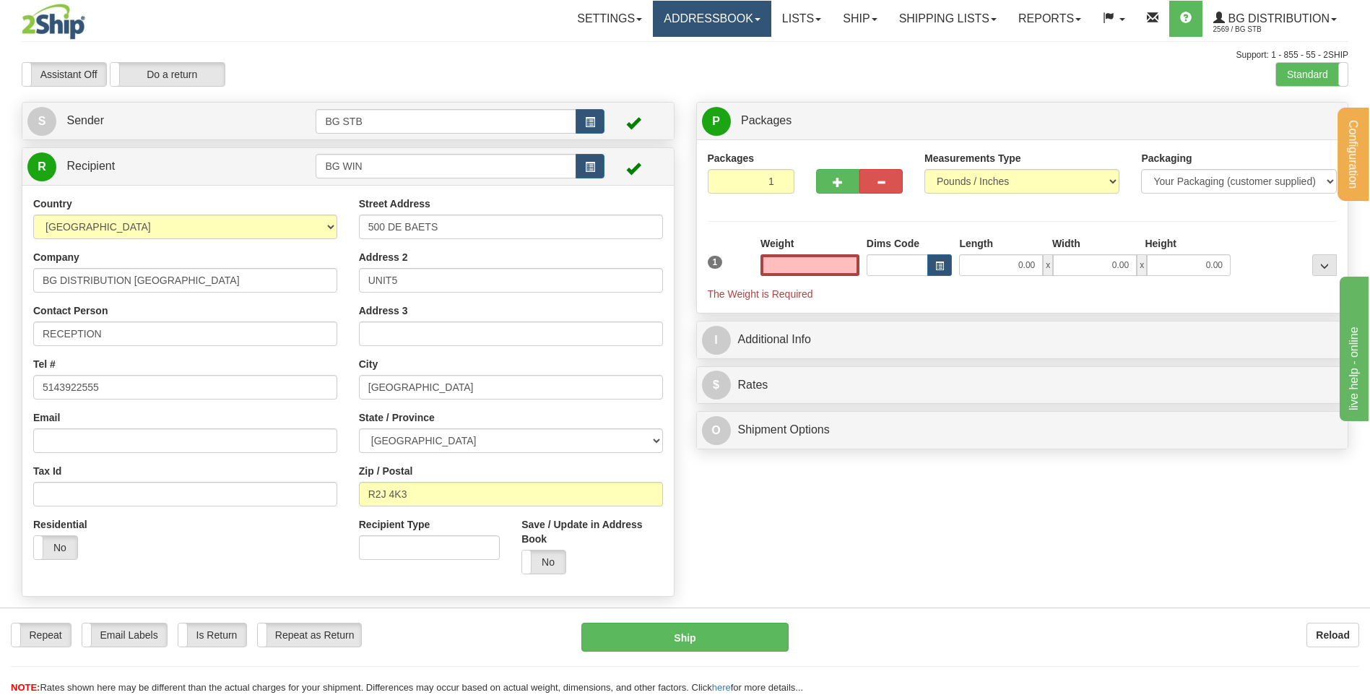
type input "0.00"
click at [848, 269] on input "0.00" at bounding box center [810, 265] width 99 height 22
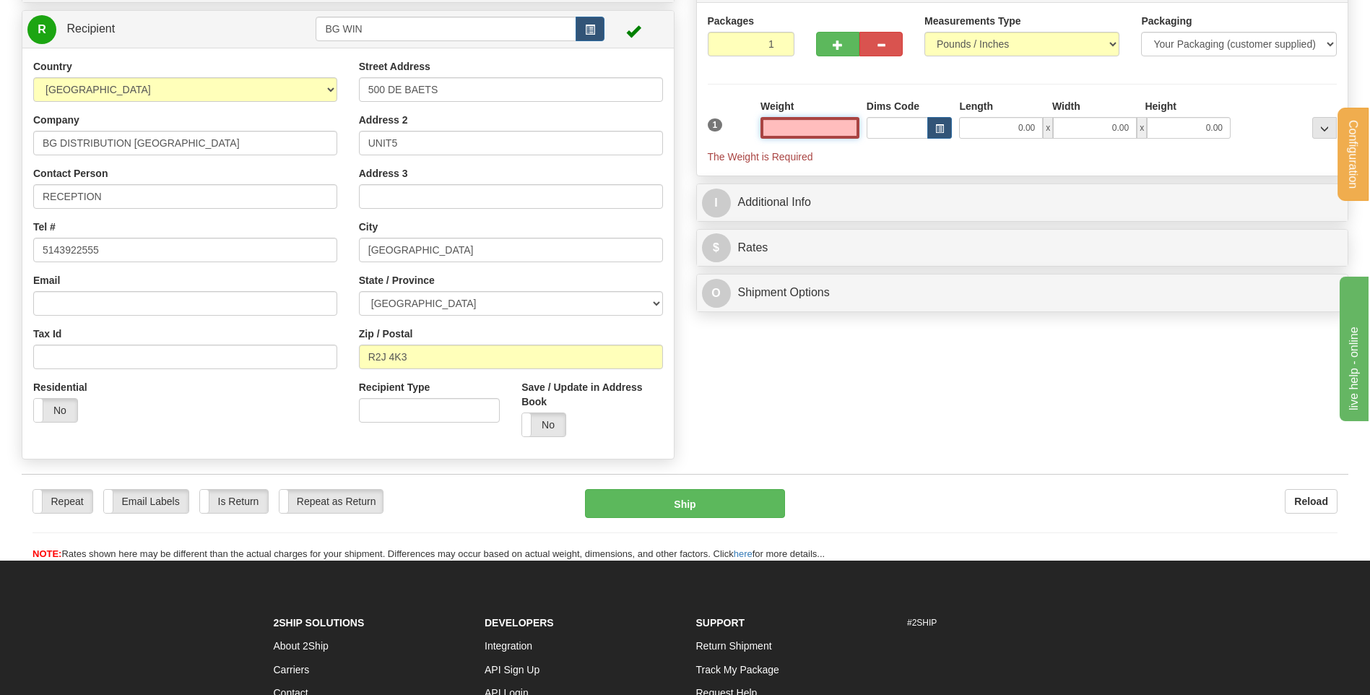
scroll to position [217, 0]
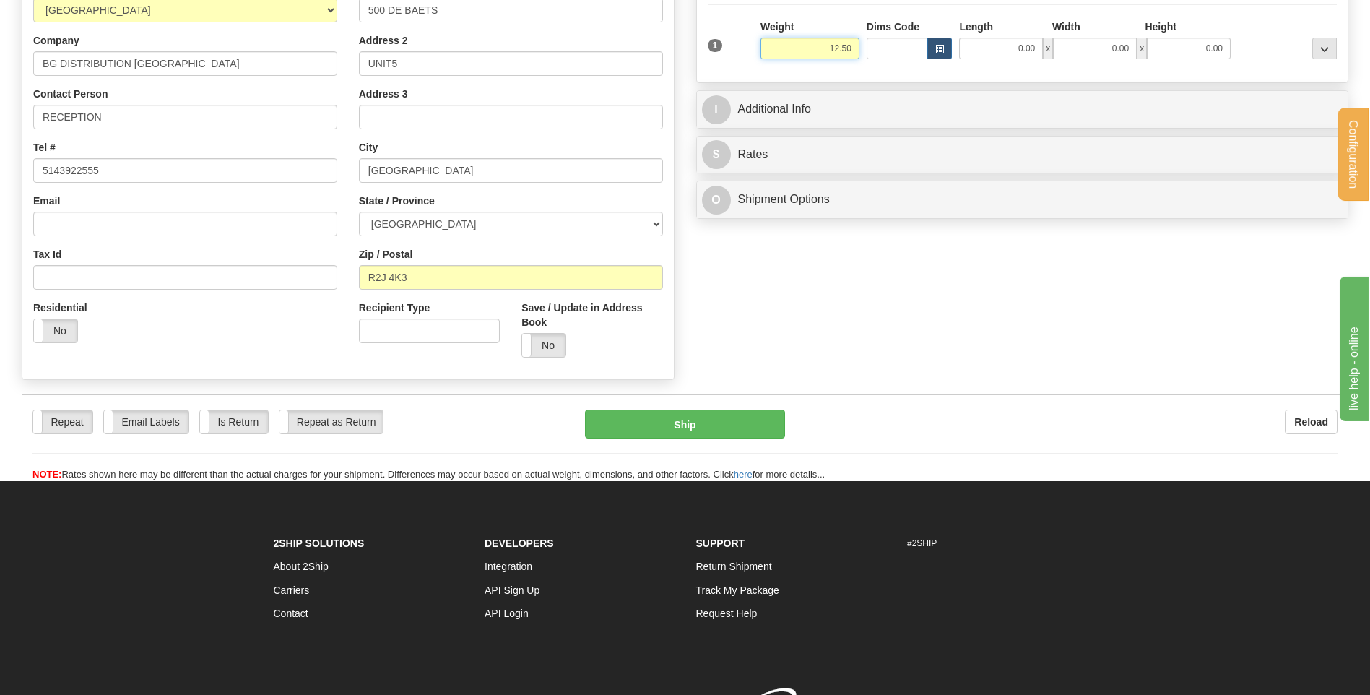
type input "12.50"
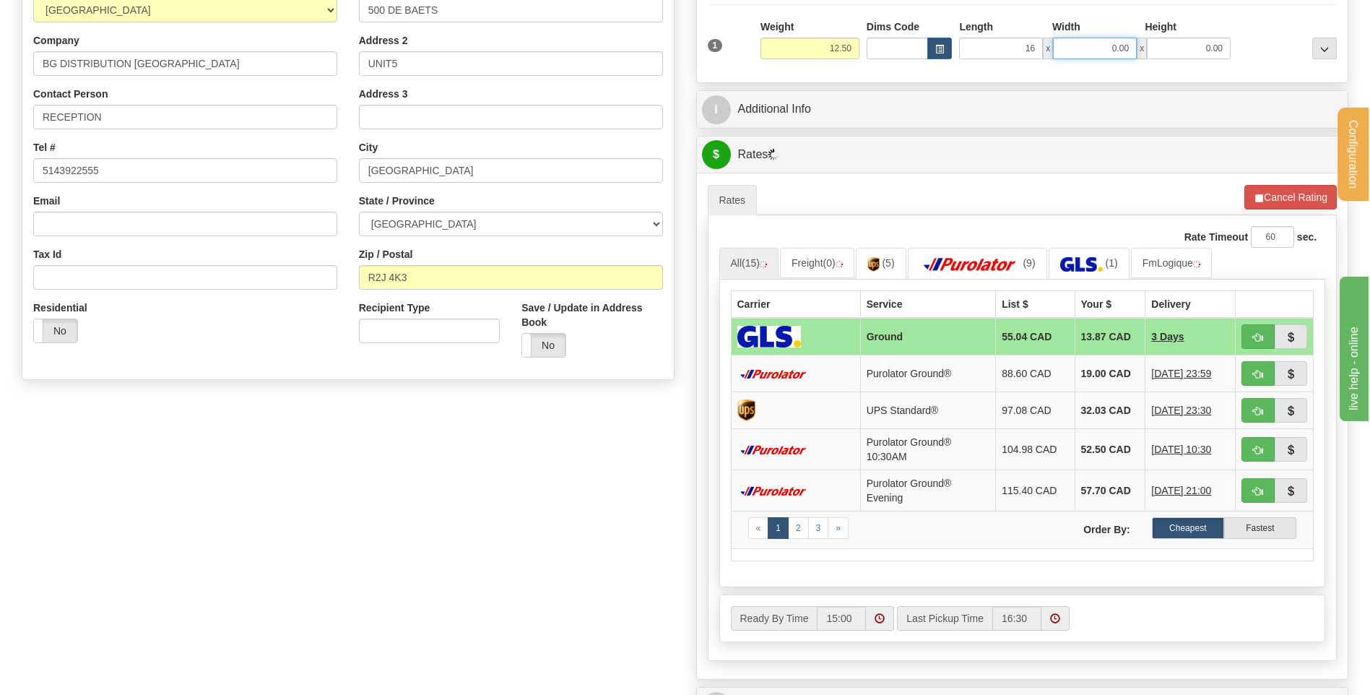
type input "16.00"
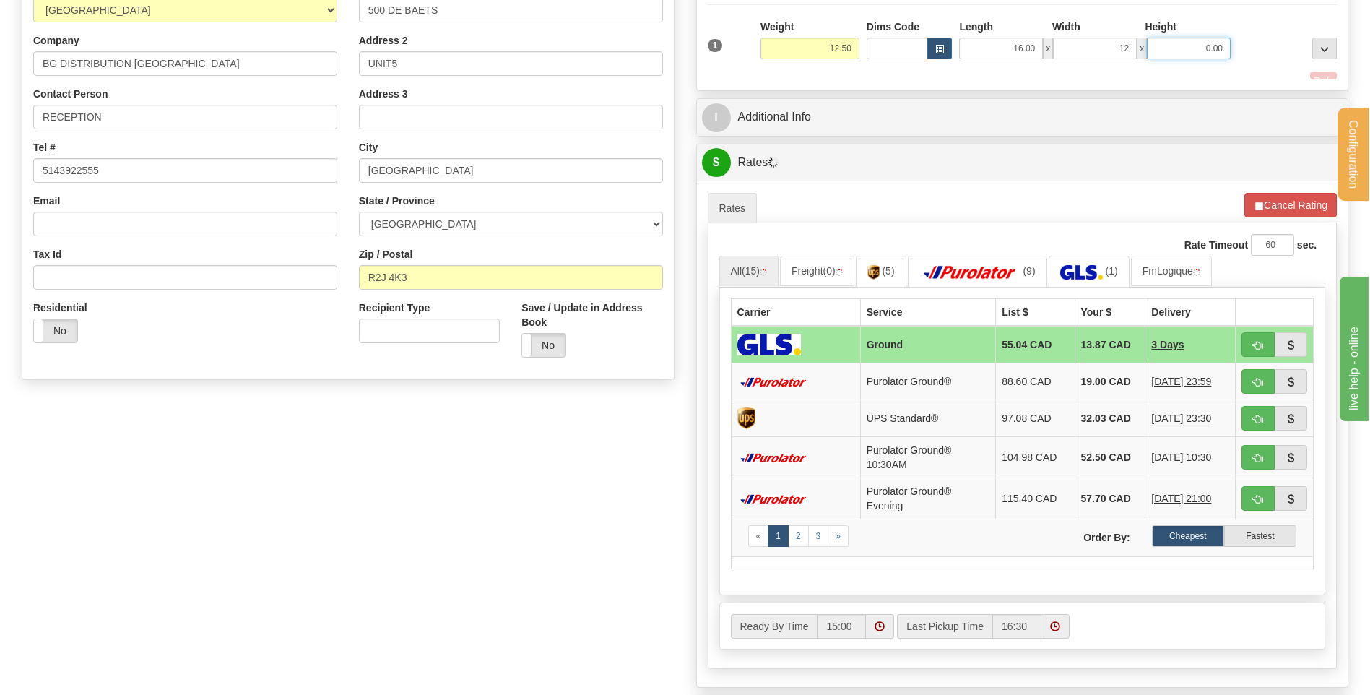
type input "12.00"
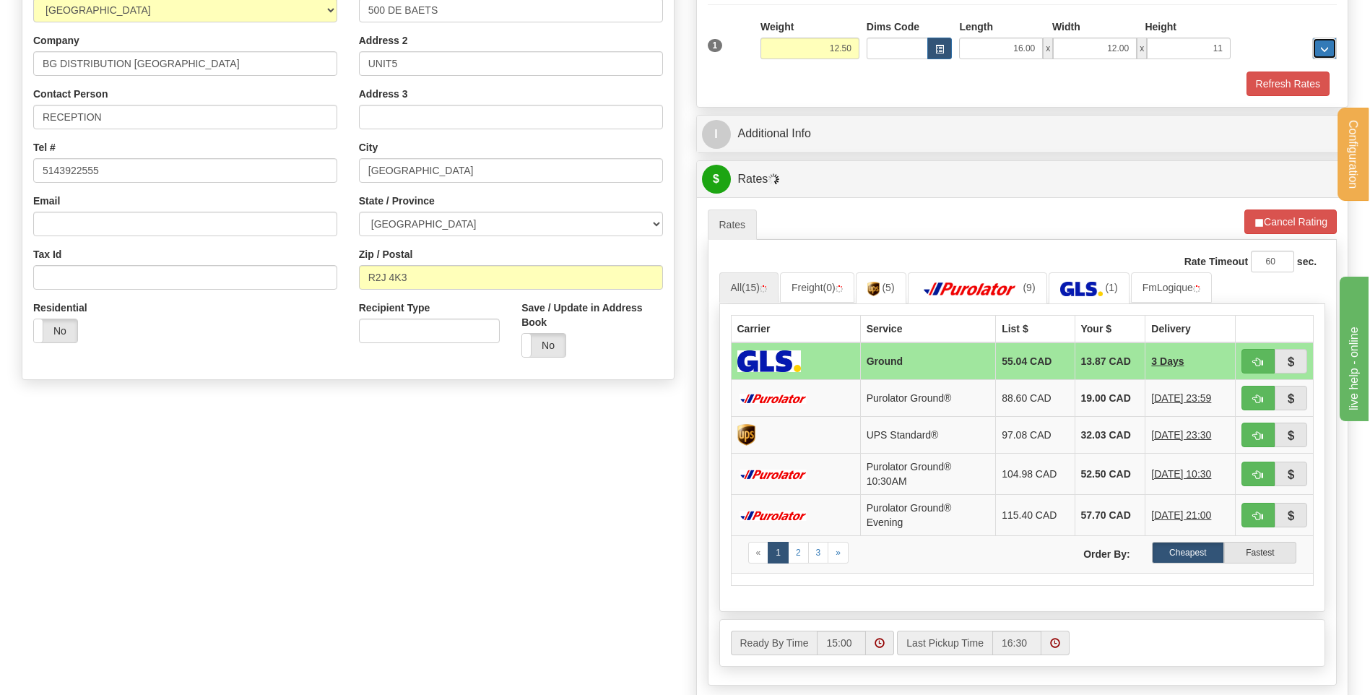
type input "11.00"
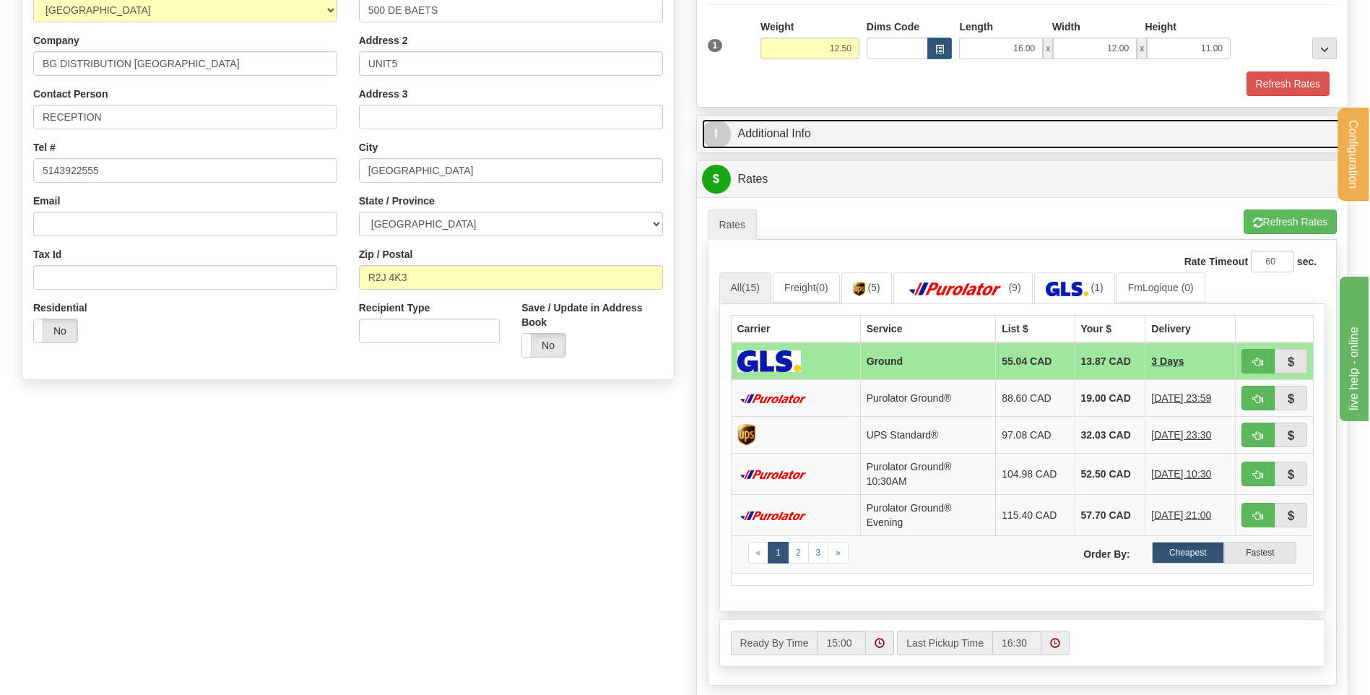
click at [828, 146] on link "I Additional Info" at bounding box center [1022, 134] width 641 height 30
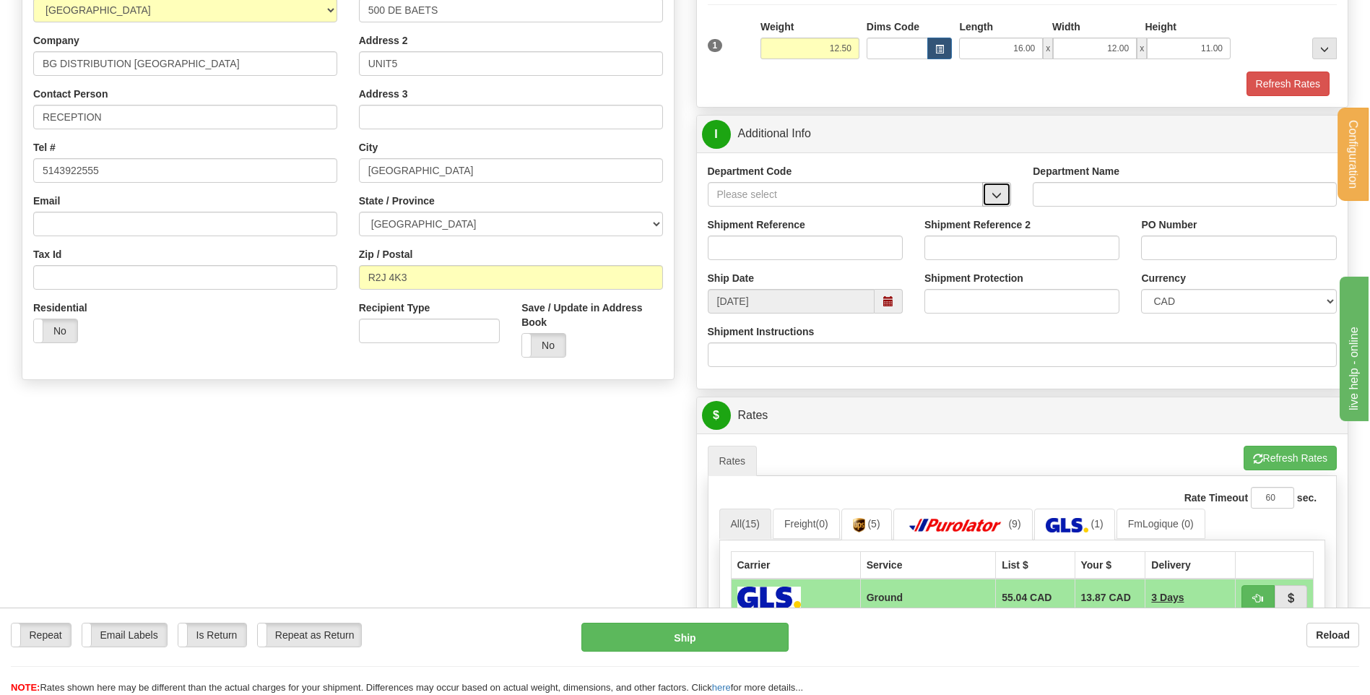
click at [989, 197] on button "button" at bounding box center [996, 194] width 29 height 25
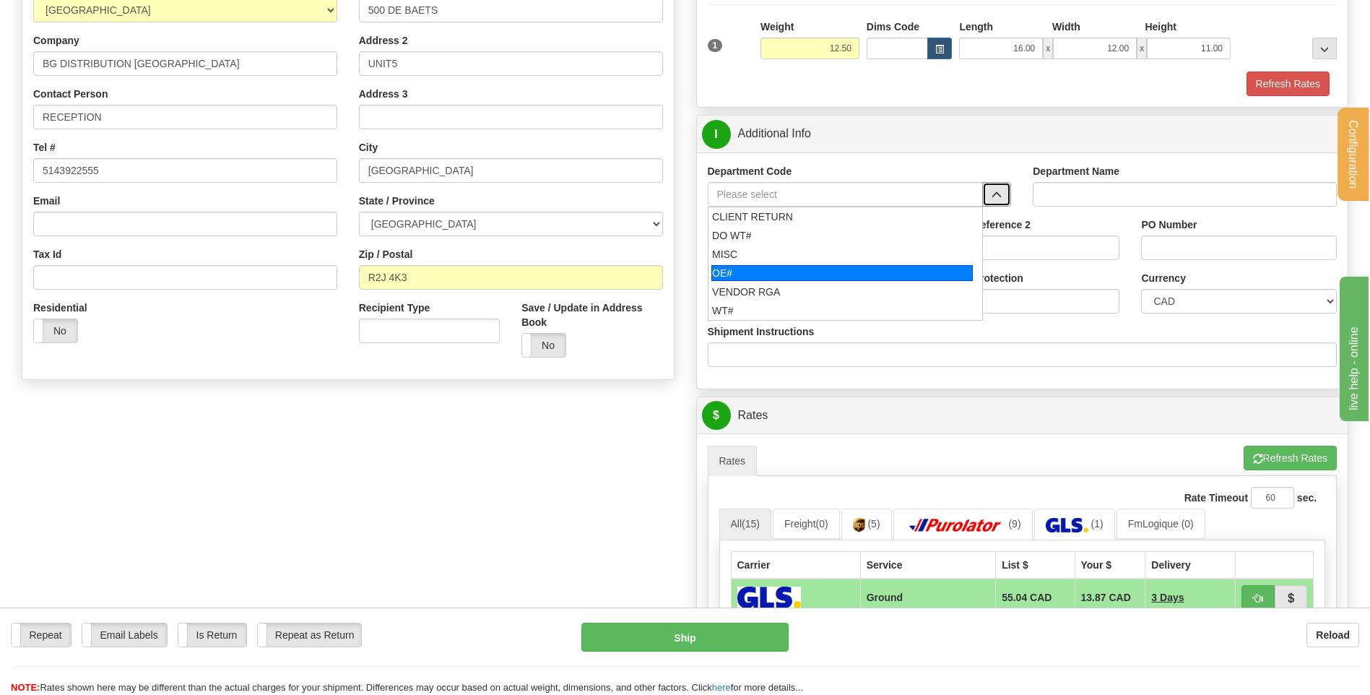
click at [836, 268] on div "OE#" at bounding box center [841, 273] width 261 height 16
type input "OE#"
type input "ORDERS"
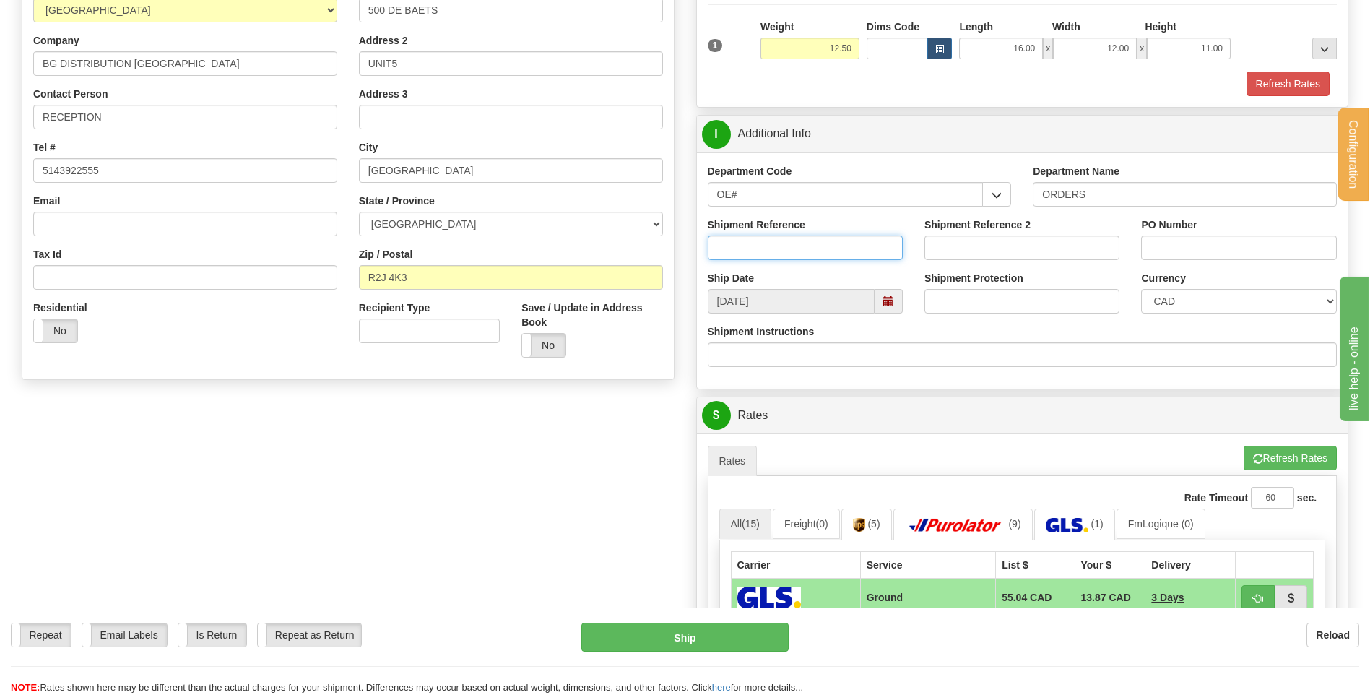
click at [833, 238] on input "Shipment Reference" at bounding box center [805, 247] width 195 height 25
drag, startPoint x: 799, startPoint y: 191, endPoint x: 633, endPoint y: 196, distance: 166.2
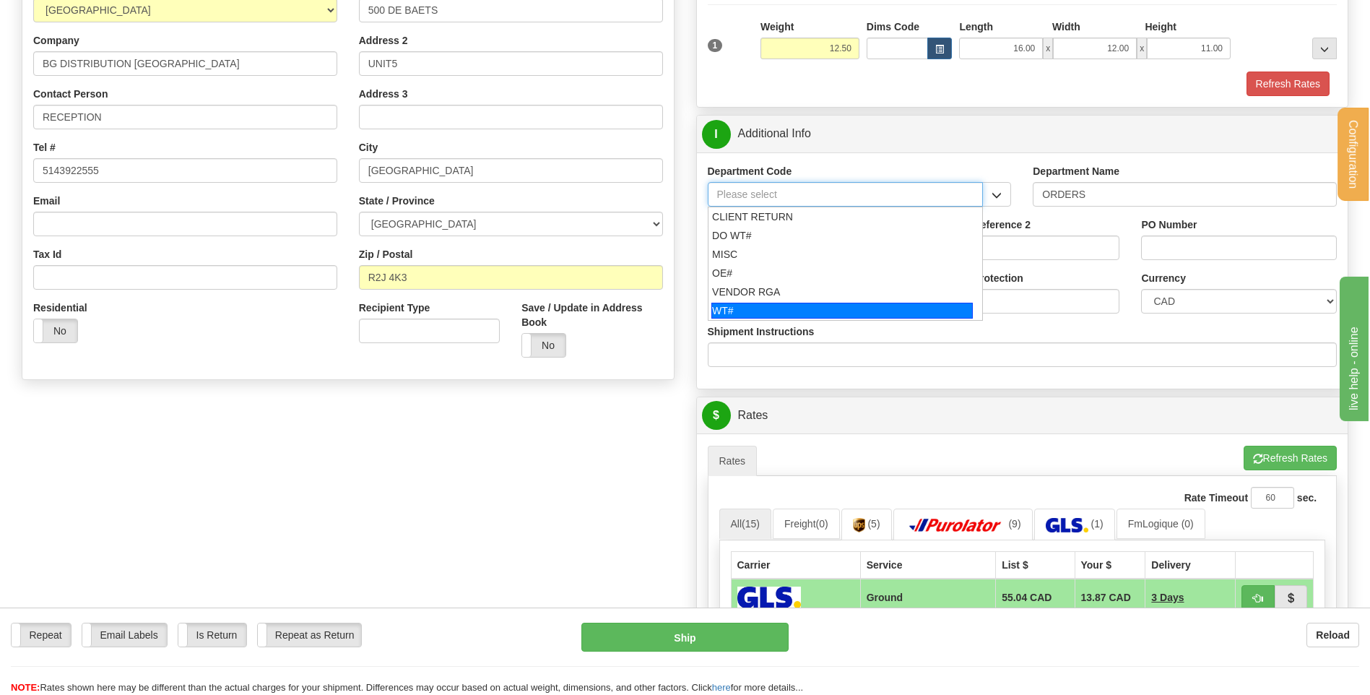
click at [741, 311] on div "WT#" at bounding box center [841, 311] width 261 height 16
type input "WT#"
type input "WAREHOUSE TRANSFERS"
type input "WT#"
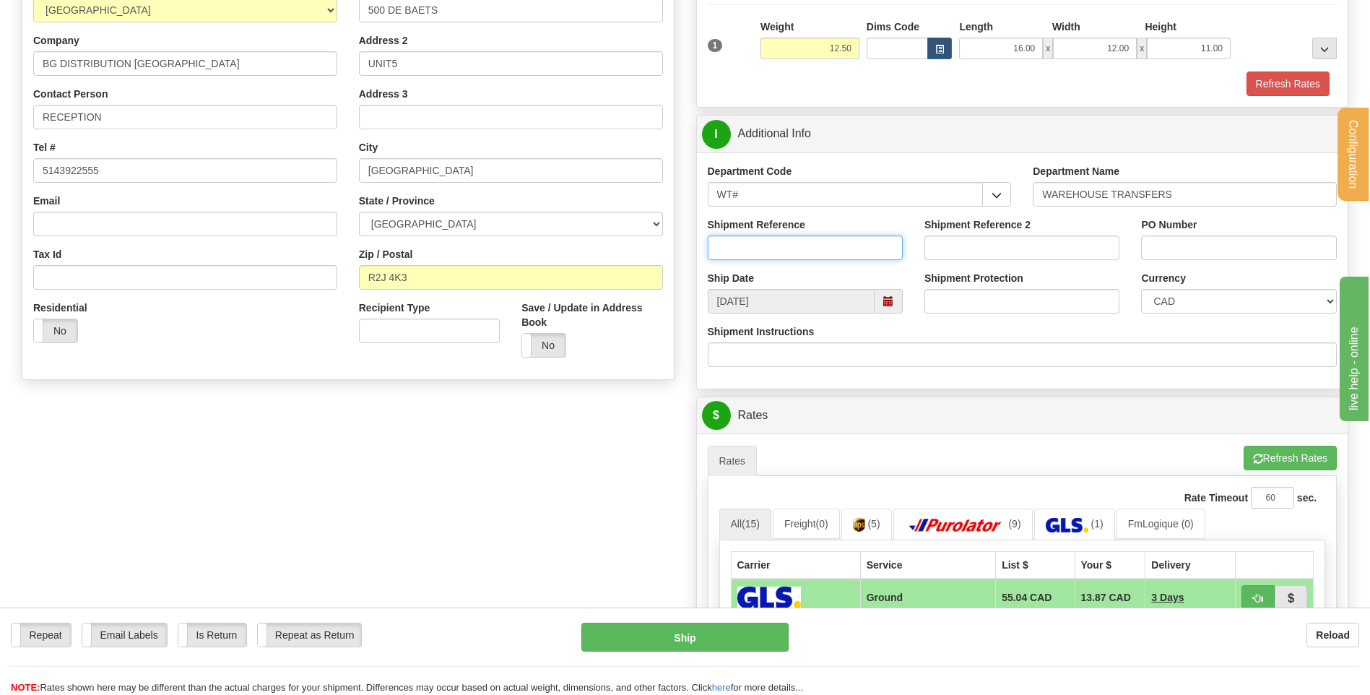
click at [755, 250] on input "Shipment Reference" at bounding box center [805, 247] width 195 height 25
type input "TRANSFERT 08"
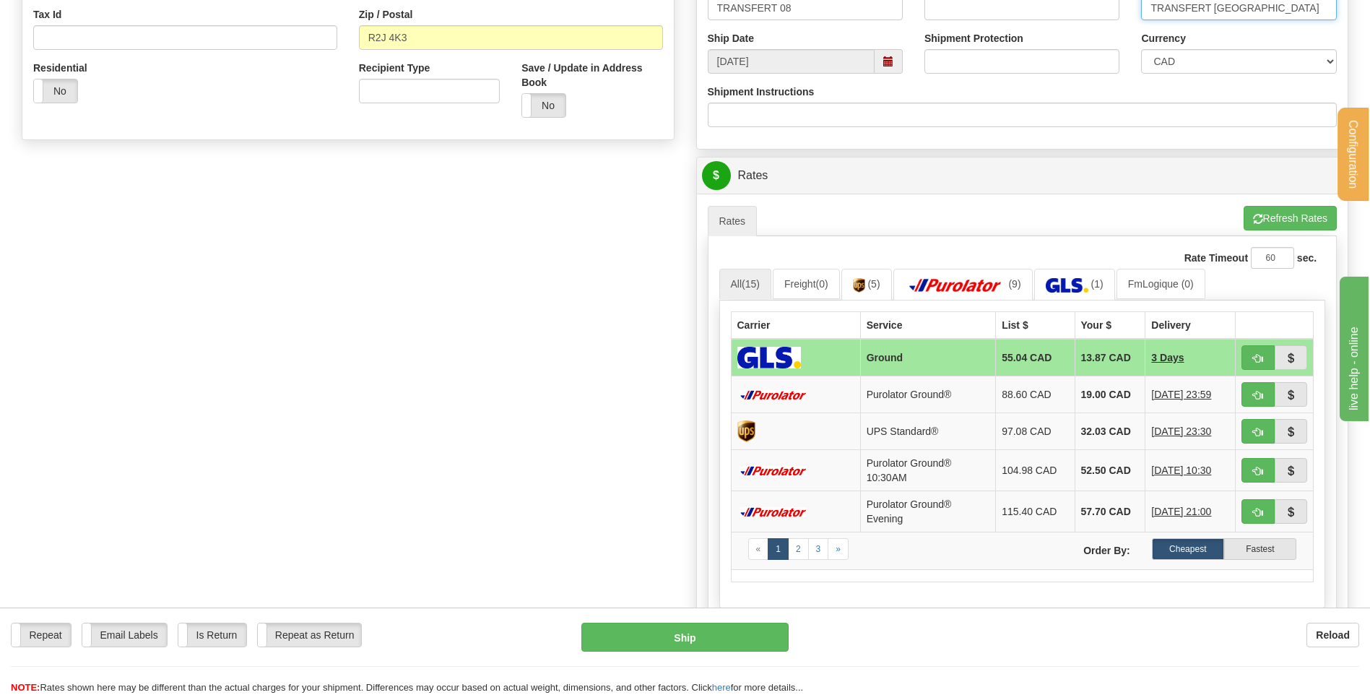
scroll to position [578, 0]
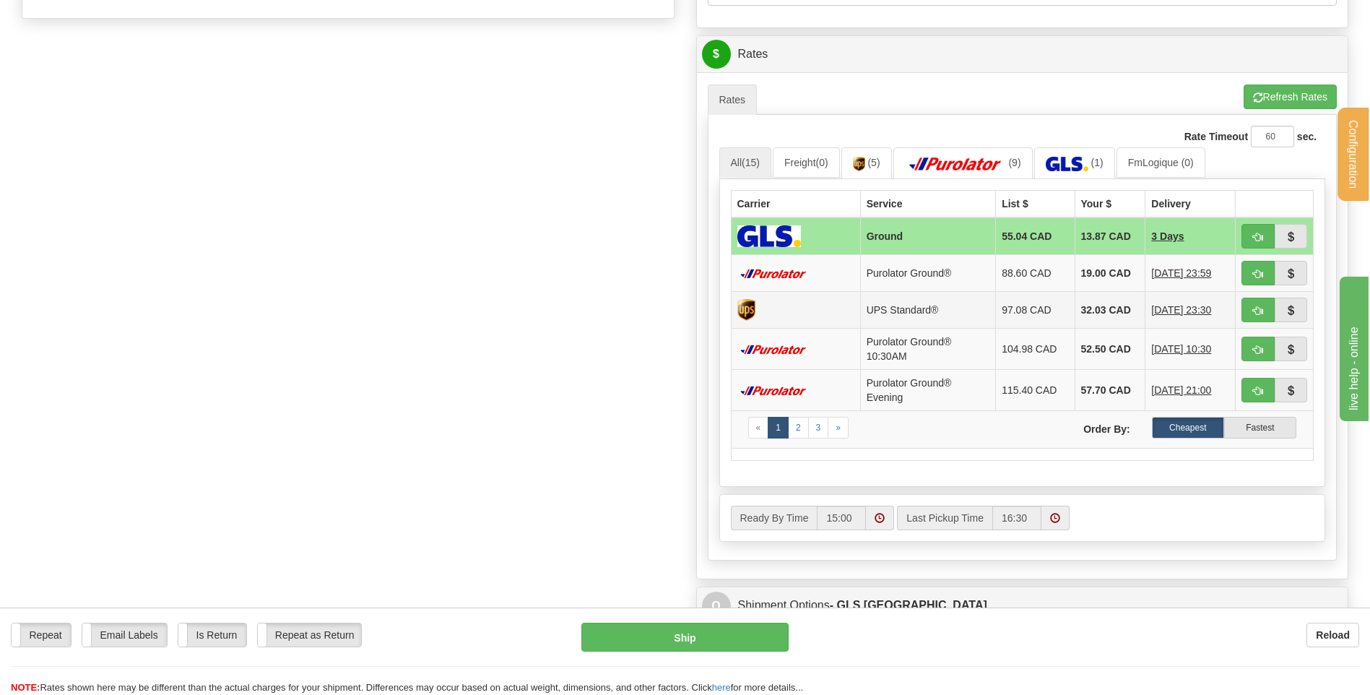
type input "TRANSFERT WINNIPEG"
click at [1252, 274] on button "button" at bounding box center [1258, 273] width 33 height 25
type input "260"
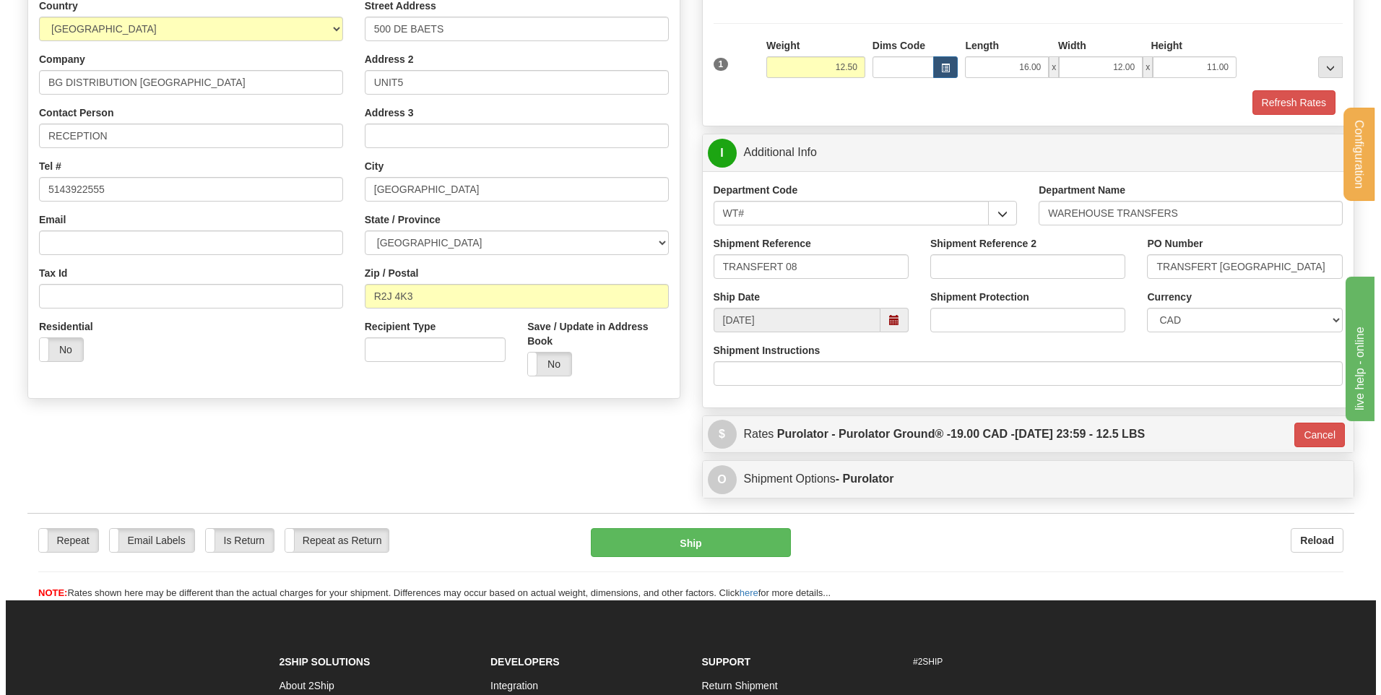
scroll to position [193, 0]
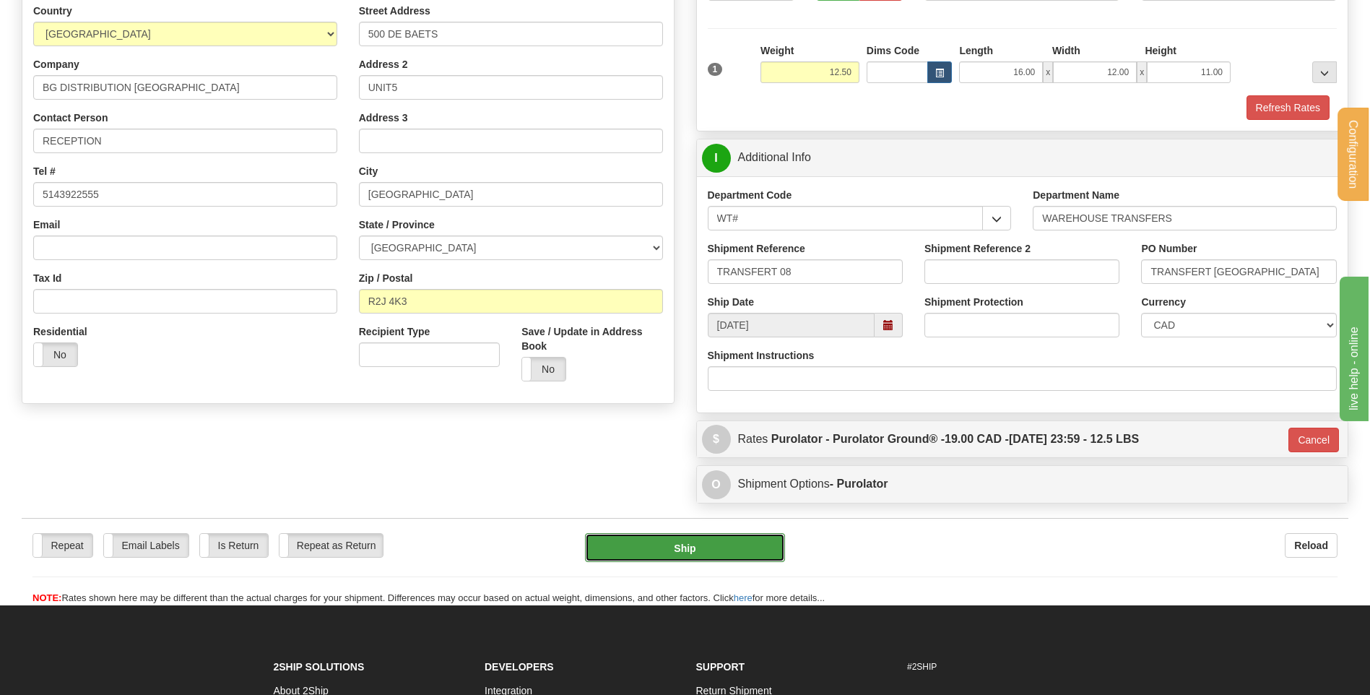
click at [691, 559] on button "Ship" at bounding box center [684, 547] width 199 height 29
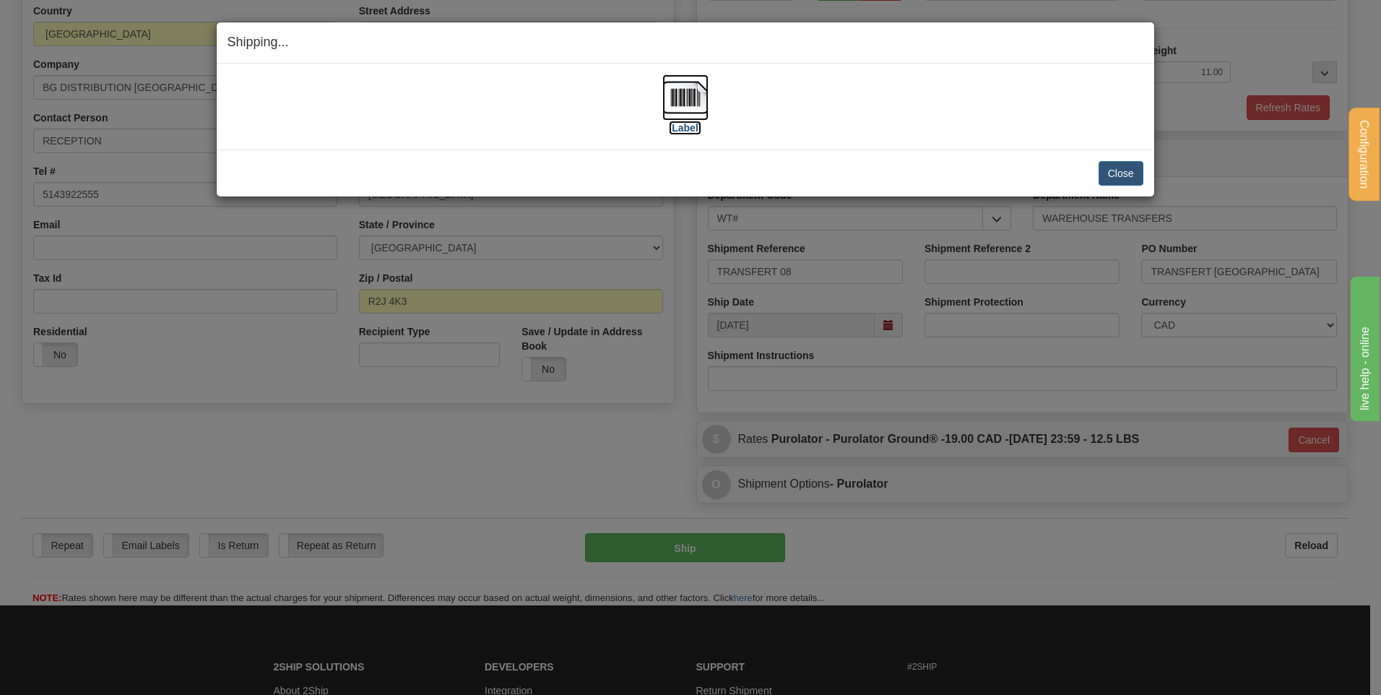
click at [701, 98] on img at bounding box center [685, 97] width 46 height 46
click at [1120, 173] on button "Close" at bounding box center [1121, 173] width 45 height 25
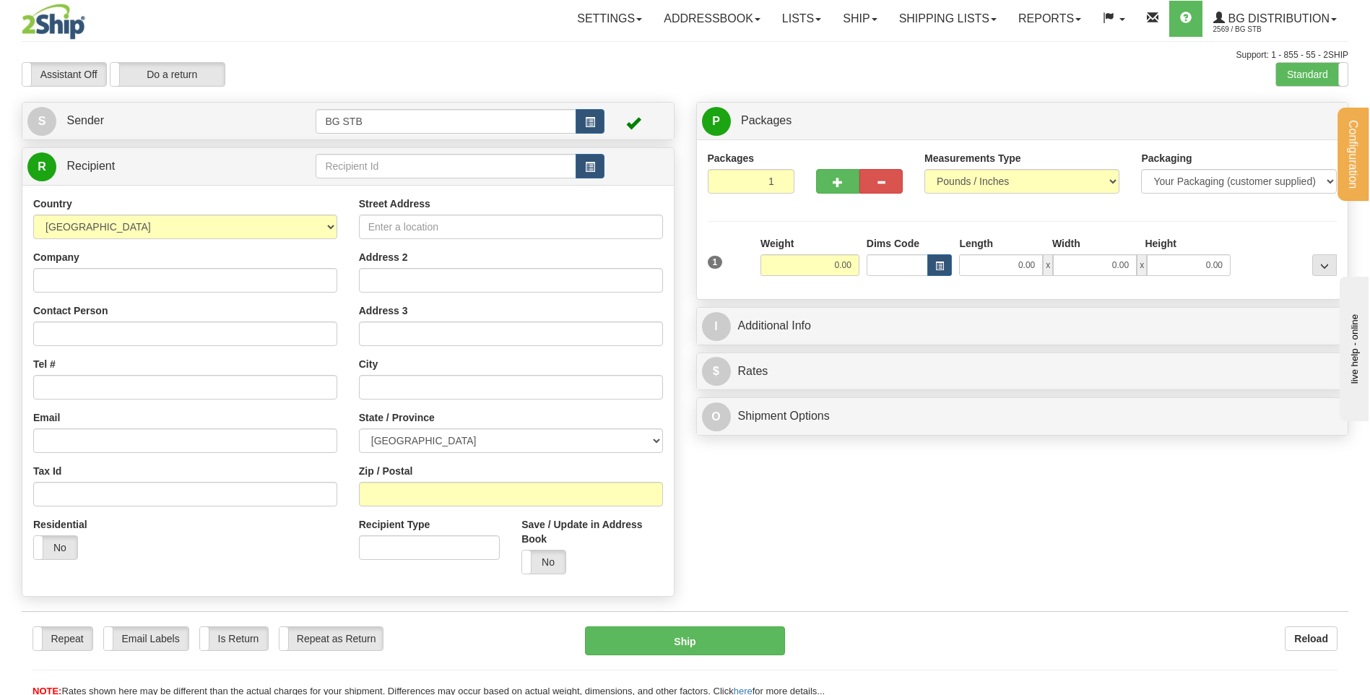
drag, startPoint x: 89, startPoint y: 46, endPoint x: 425, endPoint y: 161, distance: 355.9
click at [428, 168] on div "R Recipient" at bounding box center [348, 166] width 652 height 37
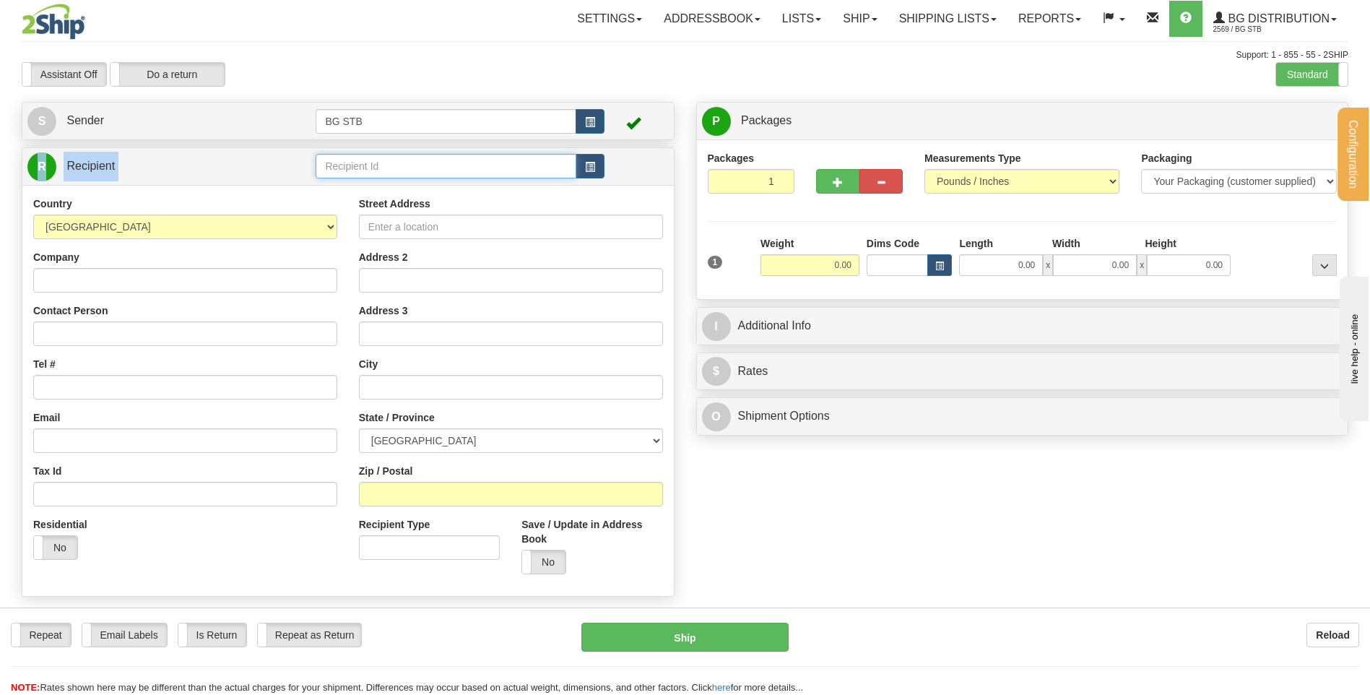
click at [425, 161] on input "text" at bounding box center [446, 166] width 260 height 25
type input "5426"
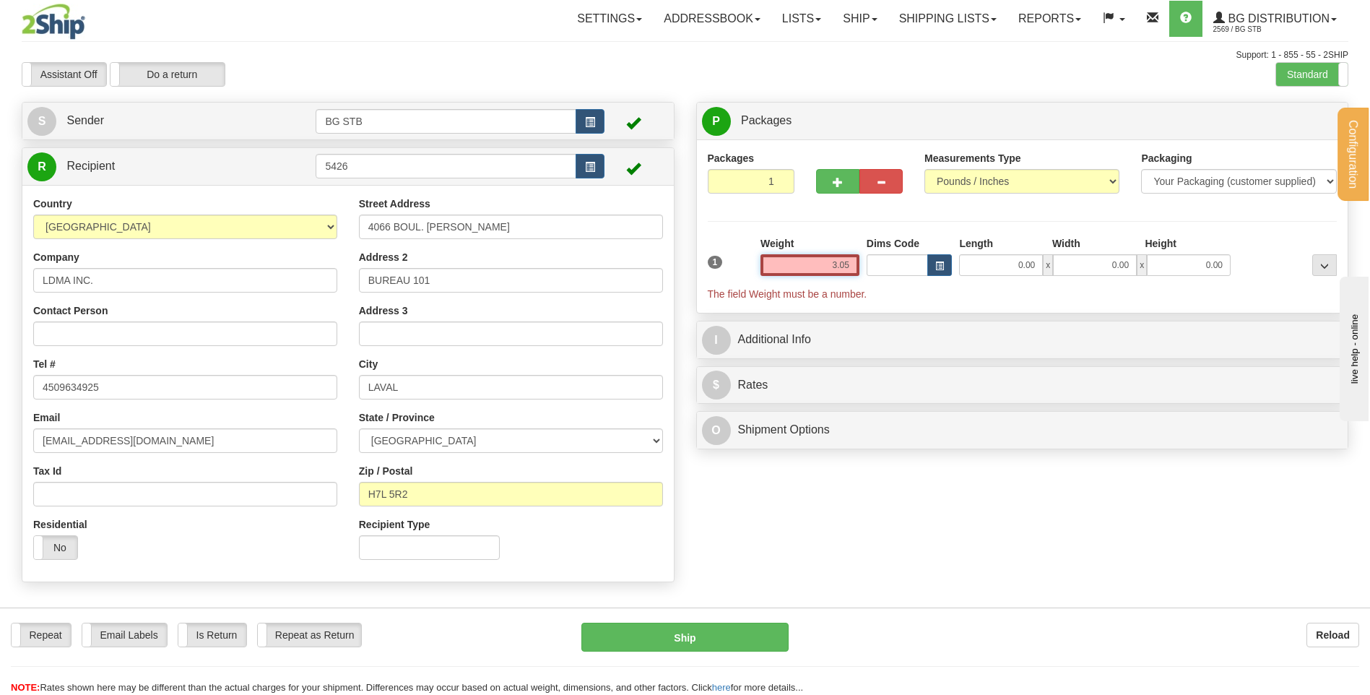
type input "3.05"
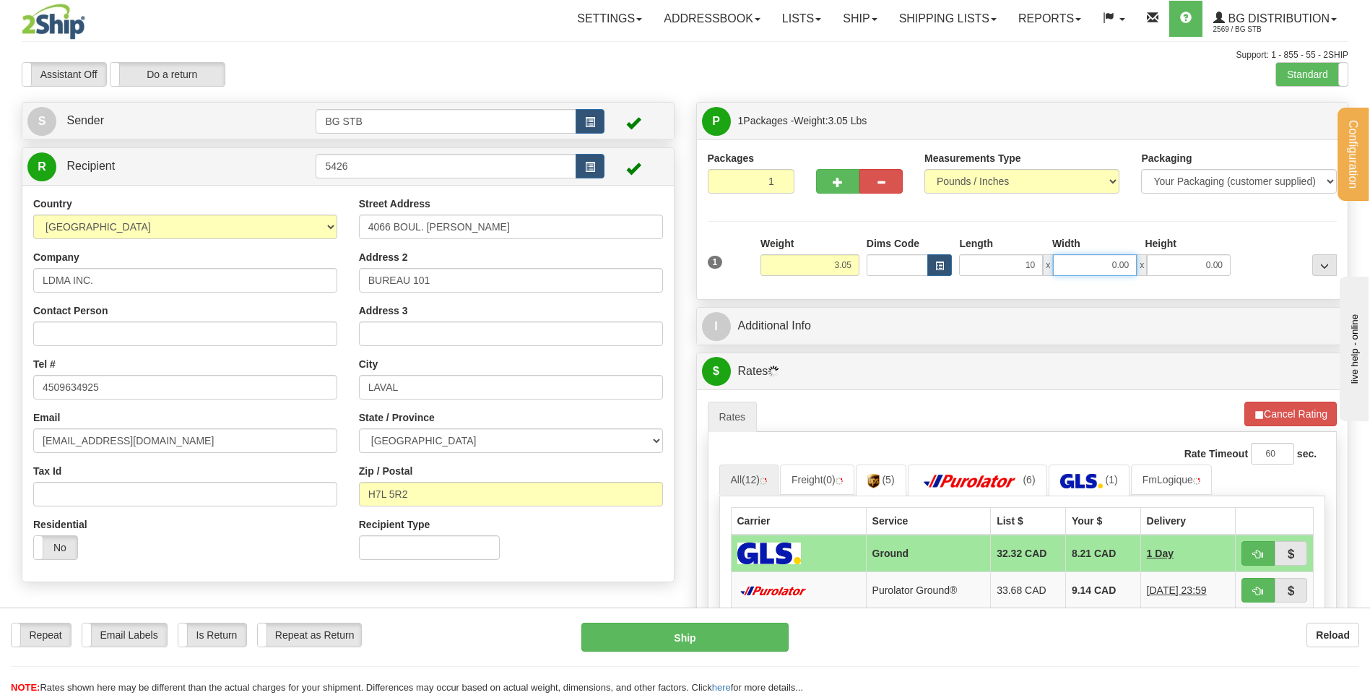
type input "10.00"
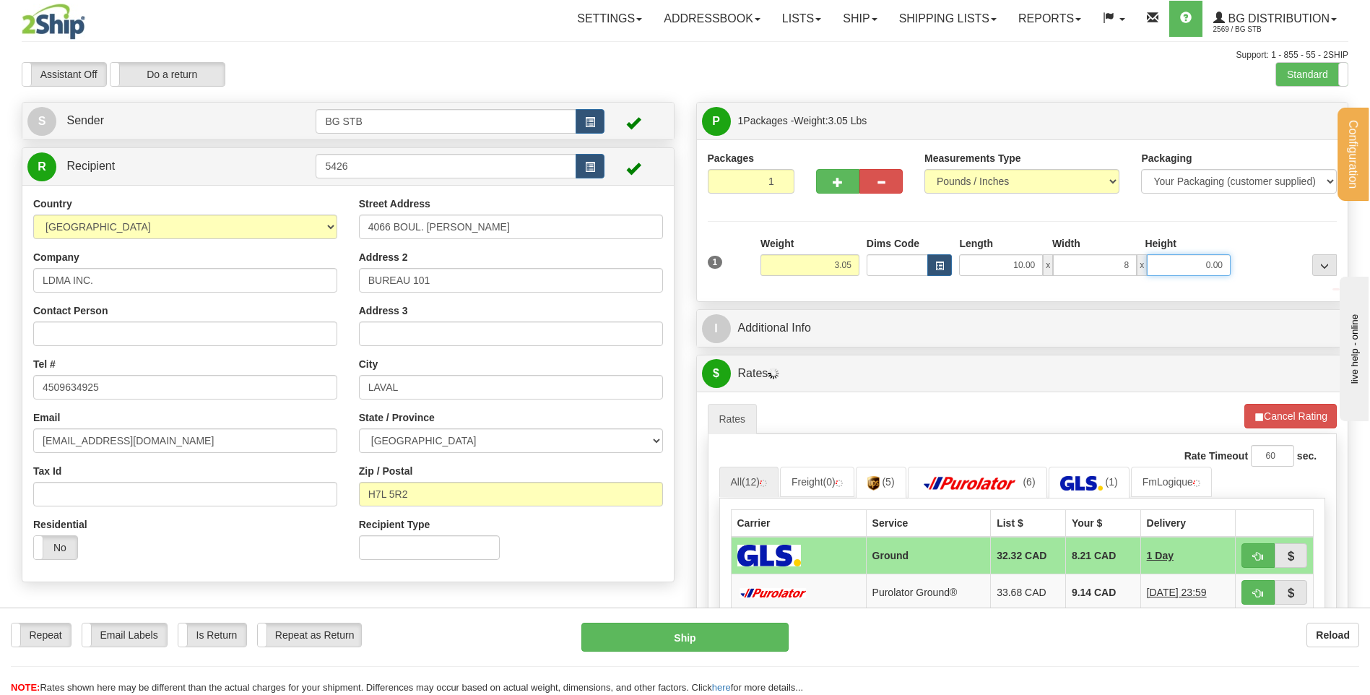
type input "8.00"
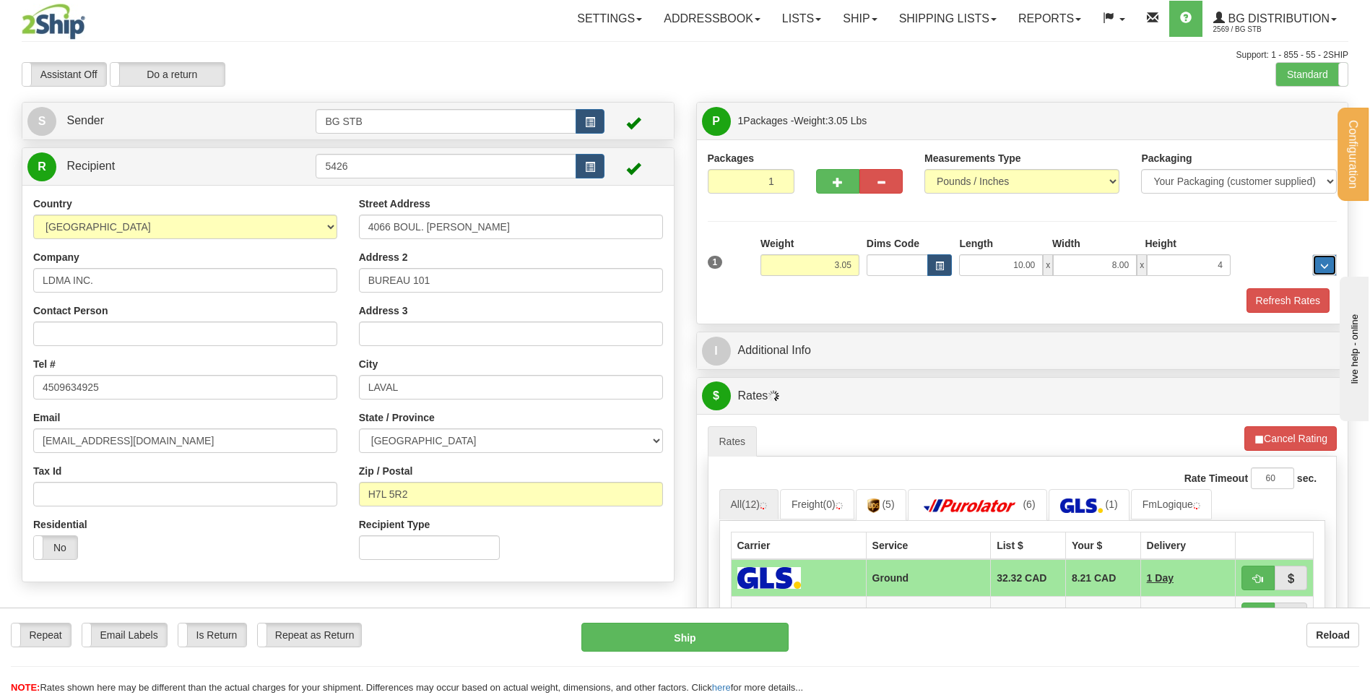
type input "4.00"
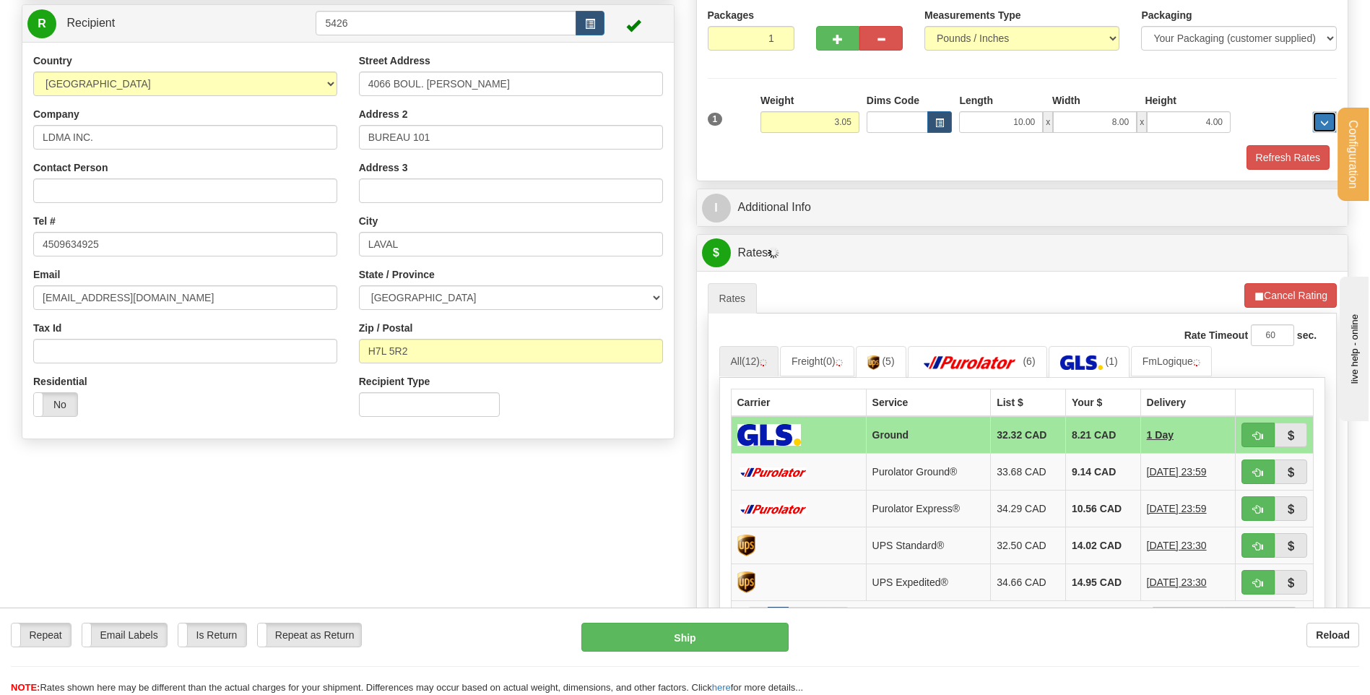
scroll to position [217, 0]
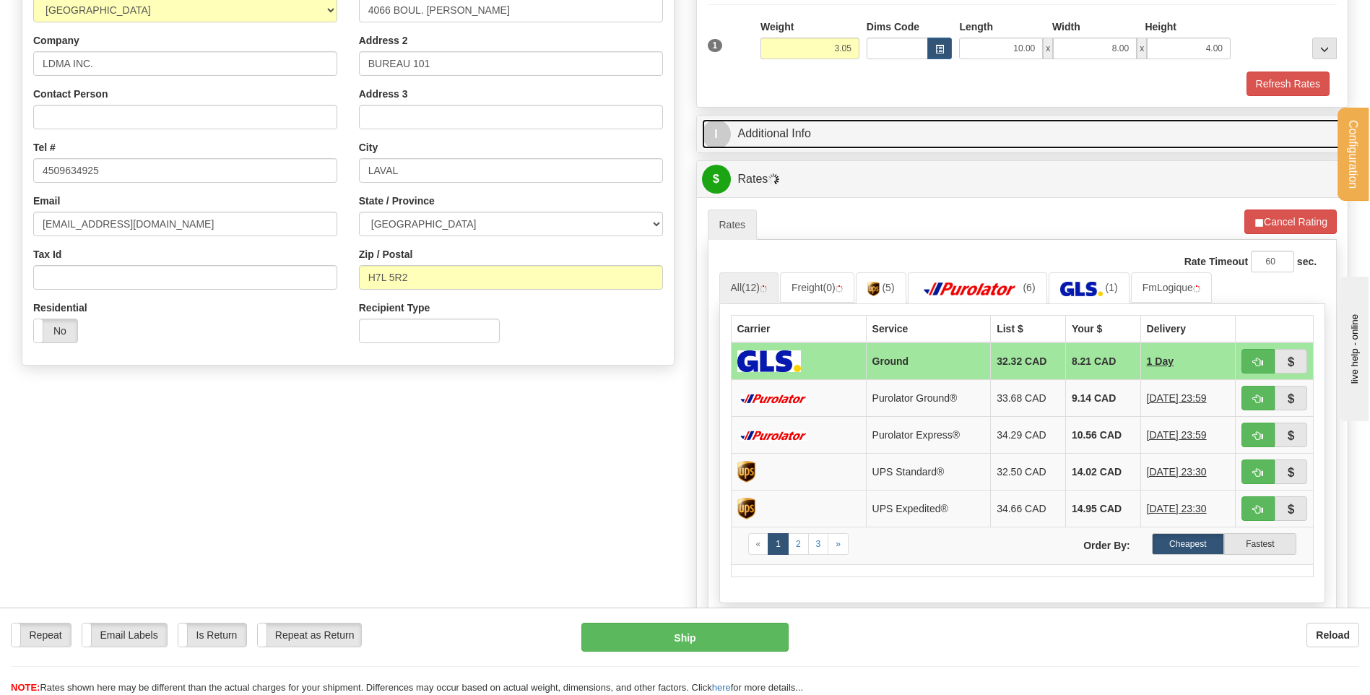
click at [785, 122] on link "I Additional Info" at bounding box center [1022, 134] width 641 height 30
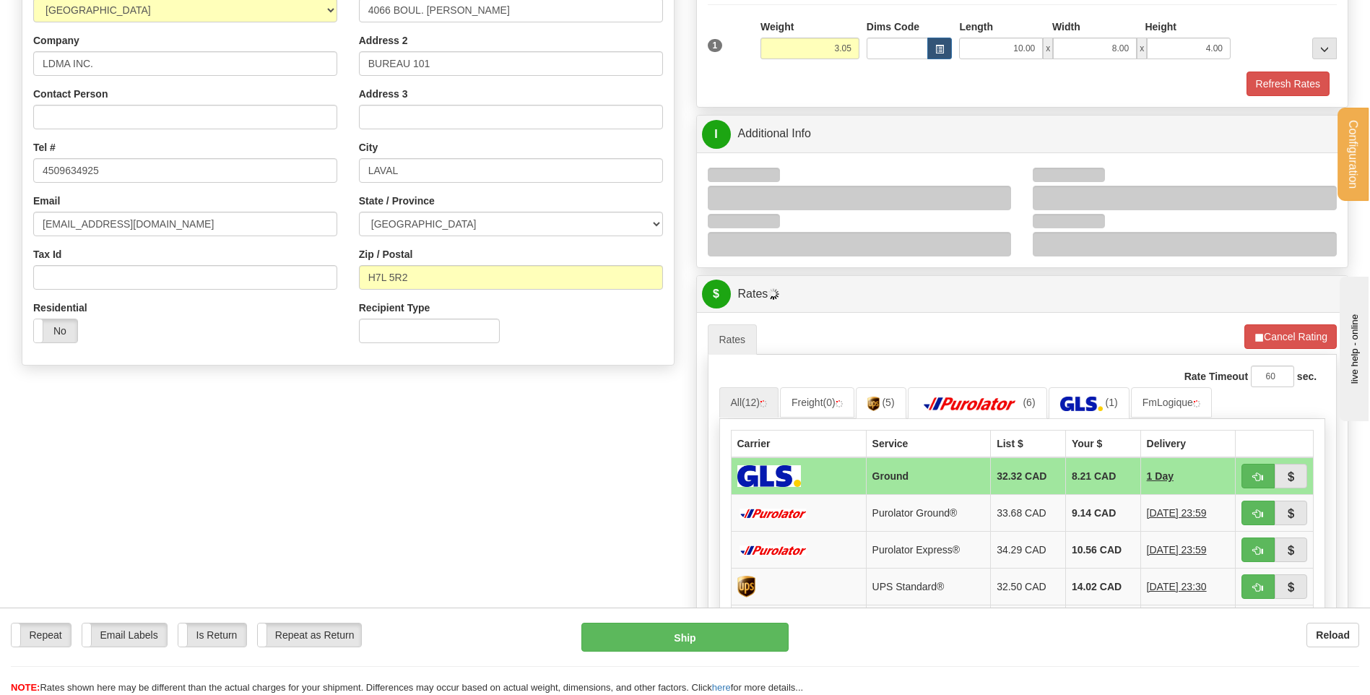
click at [996, 196] on div at bounding box center [860, 198] width 304 height 25
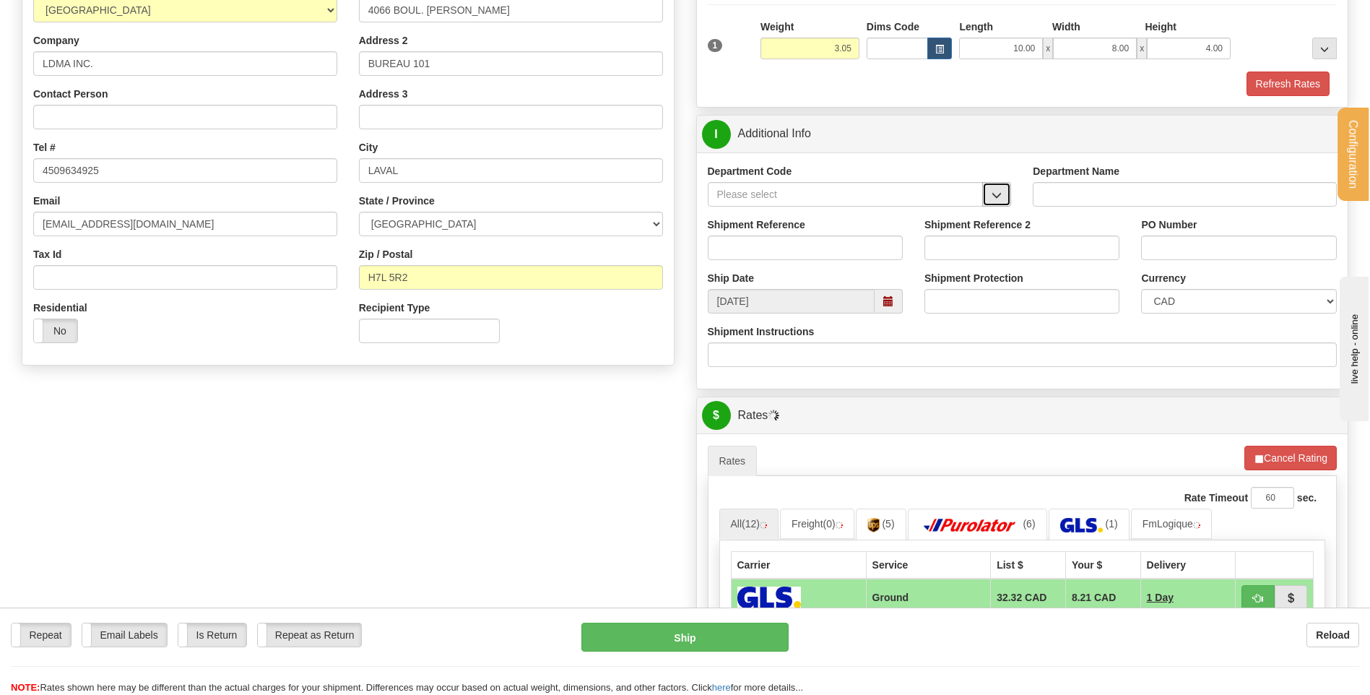
drag, startPoint x: 999, startPoint y: 196, endPoint x: 991, endPoint y: 202, distance: 9.8
click at [998, 196] on span "button" at bounding box center [997, 195] width 10 height 9
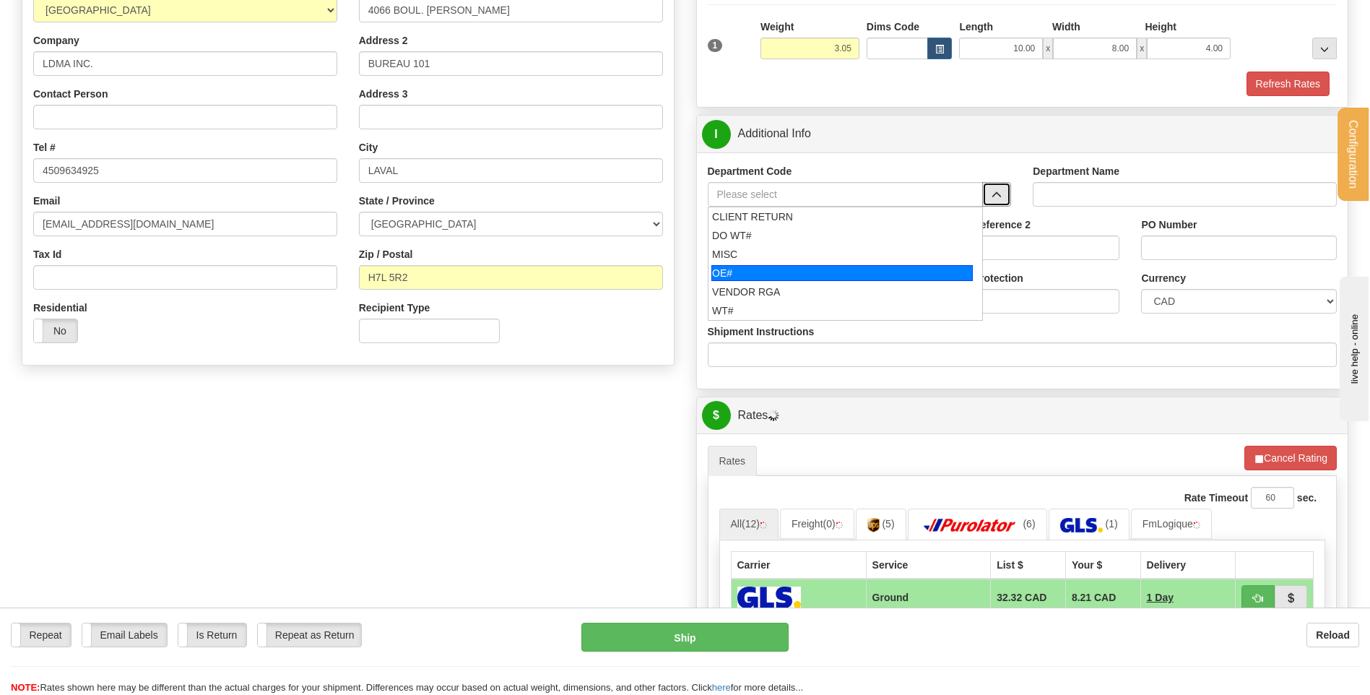
click at [816, 271] on div "OE#" at bounding box center [841, 273] width 261 height 16
type input "OE#"
type input "ORDERS"
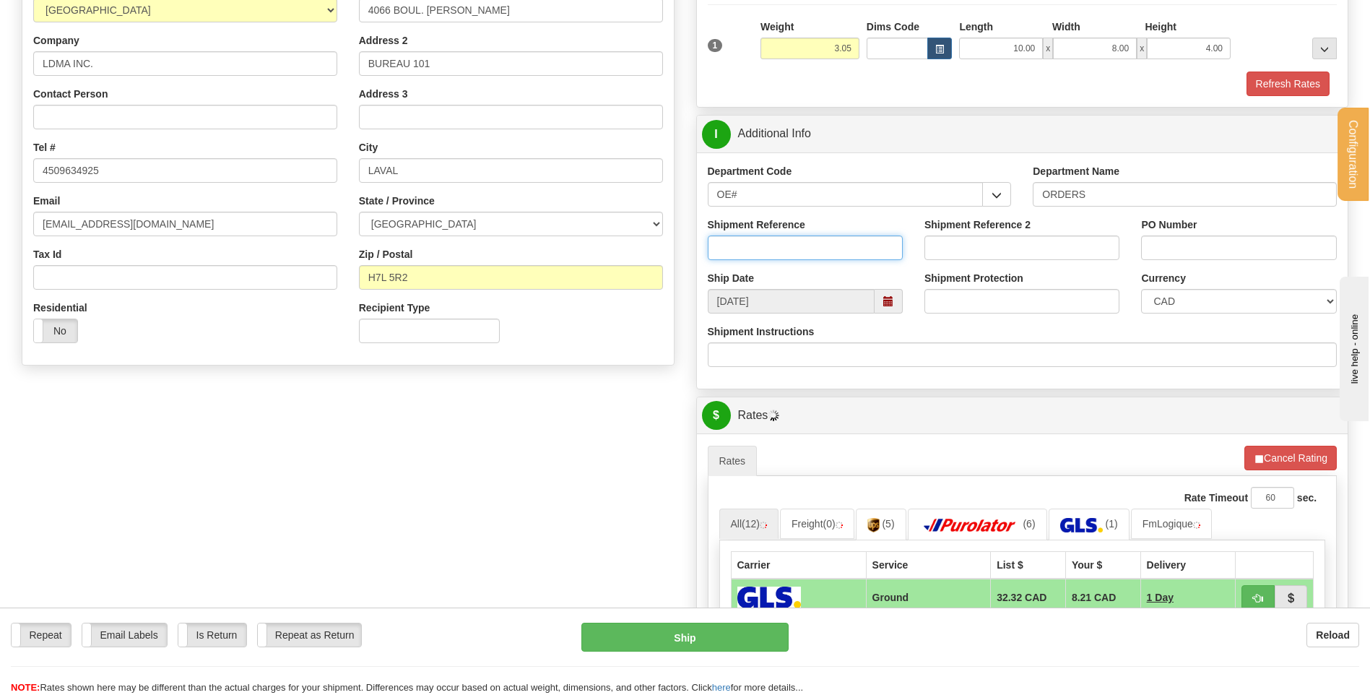
click at [816, 241] on input "Shipment Reference" at bounding box center [805, 247] width 195 height 25
type input "80004703-00 / 80004617-00"
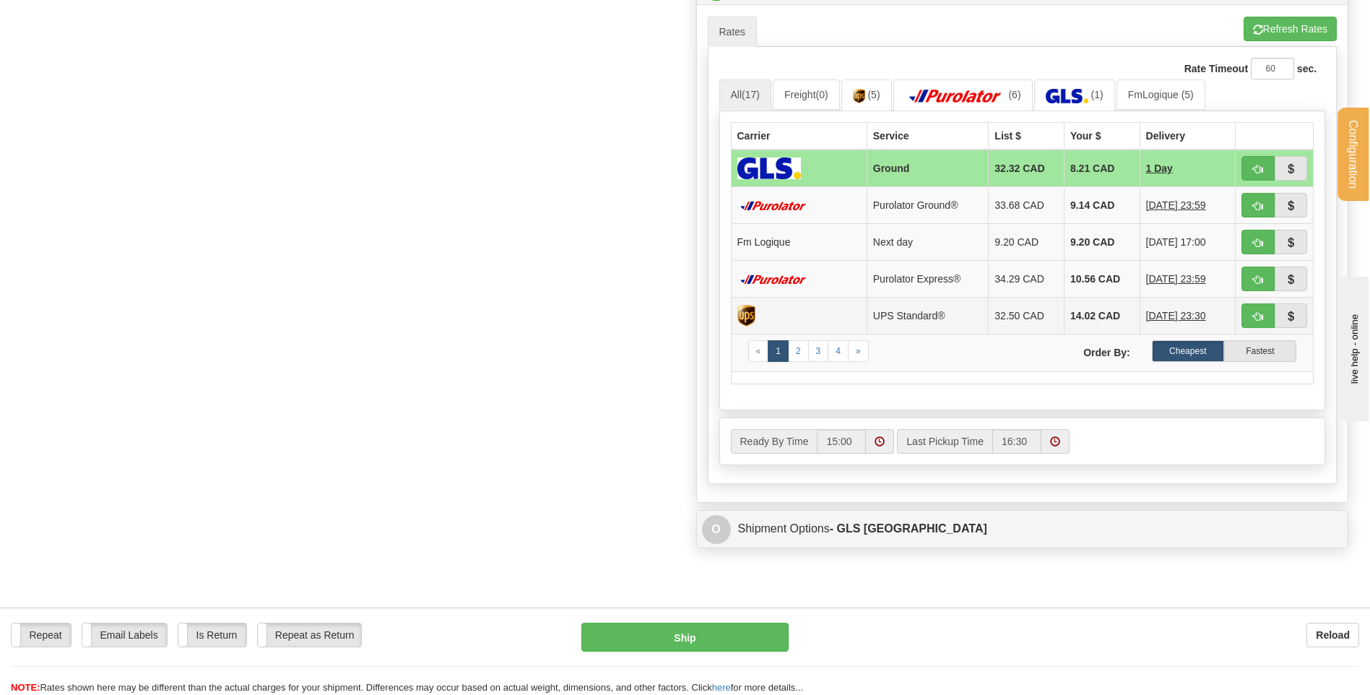
scroll to position [650, 0]
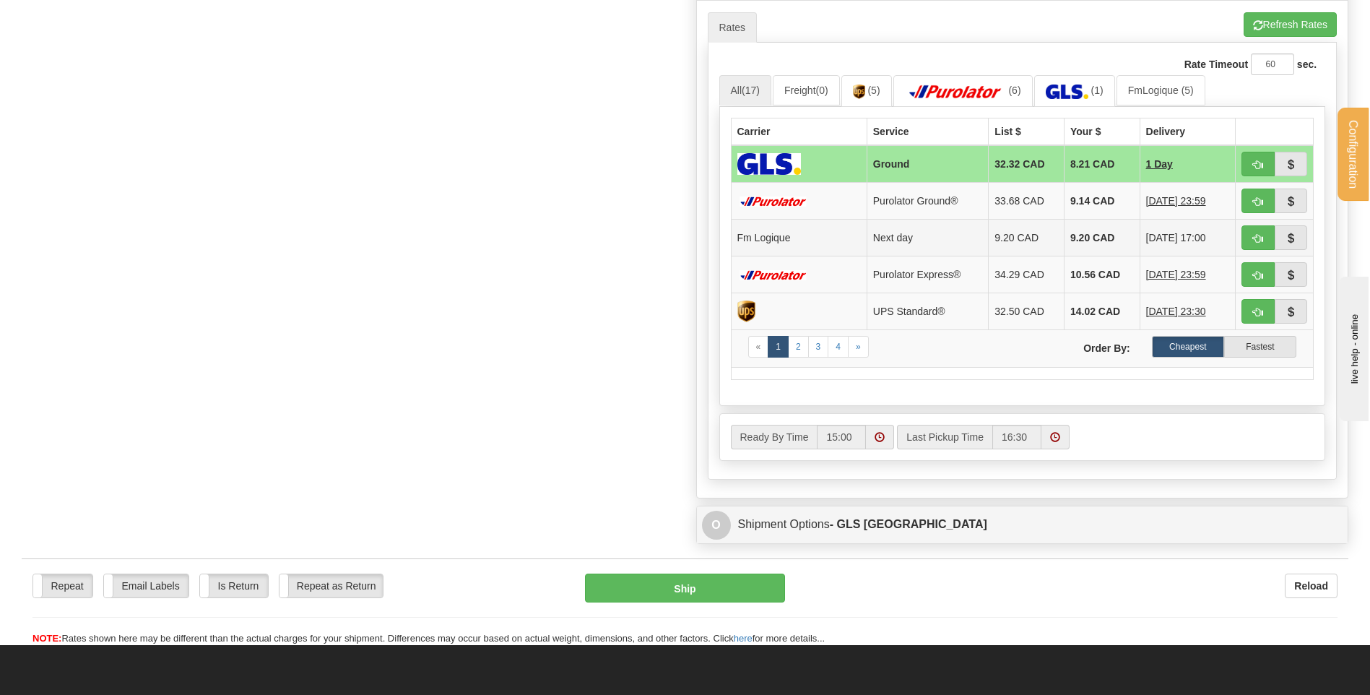
type input "10280-01 // 10280"
click at [1256, 238] on span "button" at bounding box center [1258, 238] width 10 height 9
type input "jour"
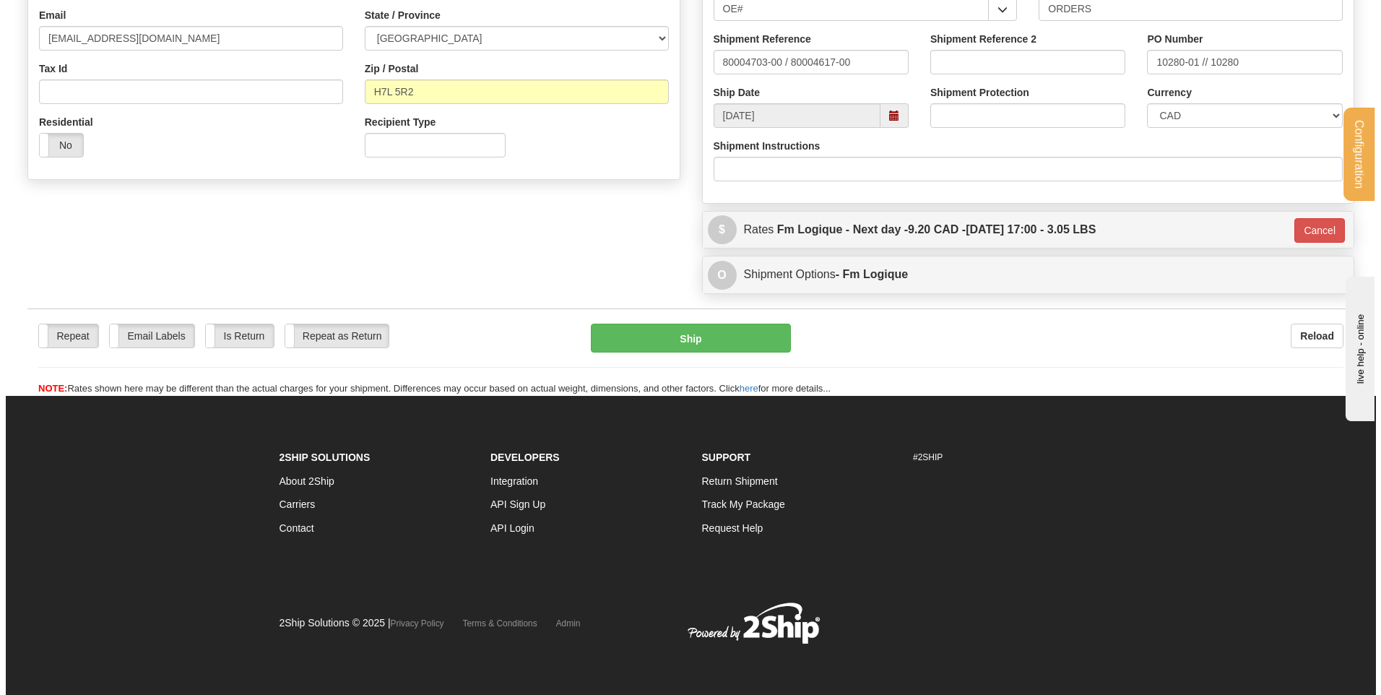
scroll to position [403, 0]
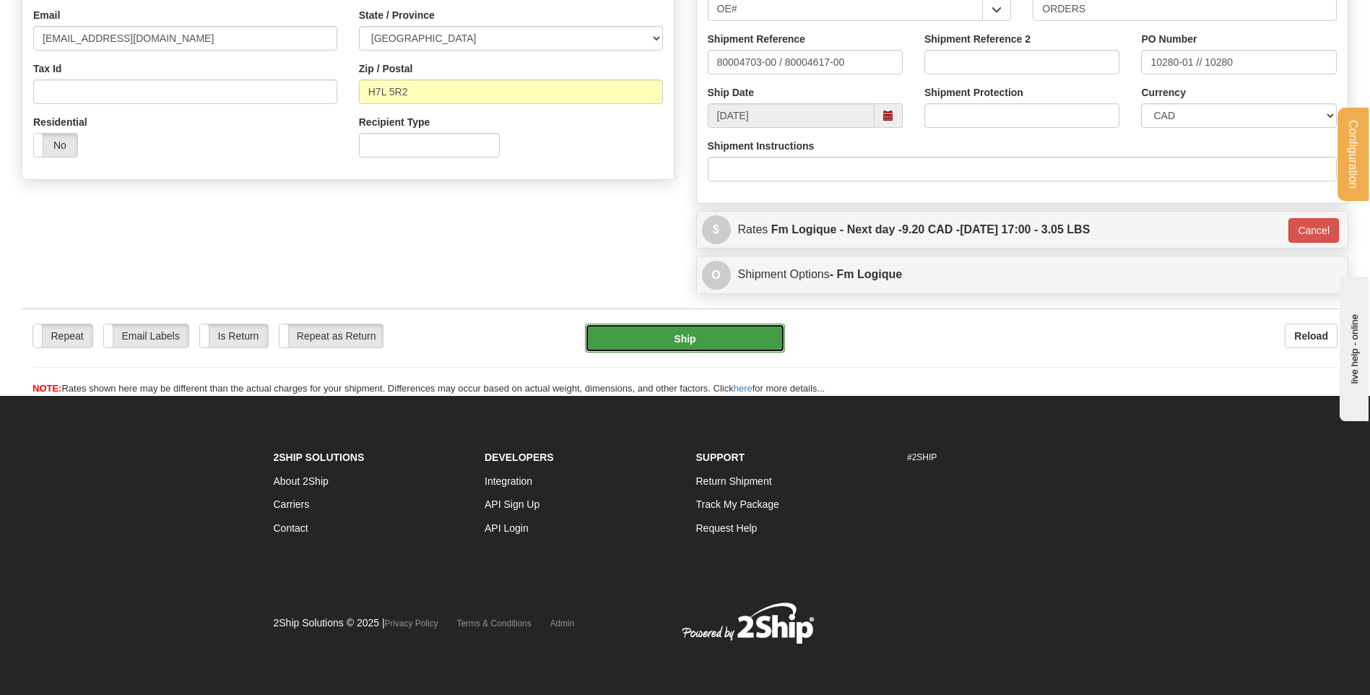
click at [644, 337] on button "Ship" at bounding box center [684, 338] width 199 height 29
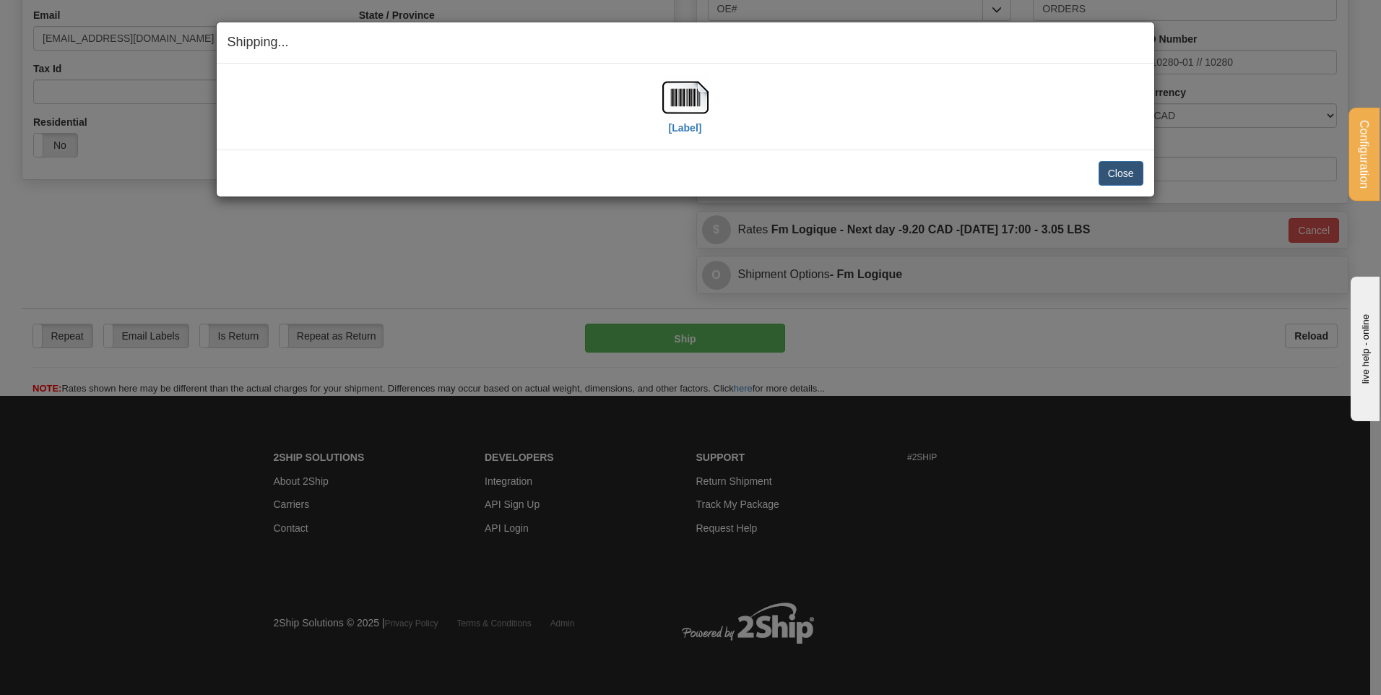
click at [644, 106] on div "[Label]" at bounding box center [686, 106] width 916 height 64
click at [724, 98] on div "[Label]" at bounding box center [686, 106] width 916 height 64
click at [695, 97] on img at bounding box center [685, 97] width 46 height 46
click at [1104, 172] on button "Close" at bounding box center [1121, 173] width 45 height 25
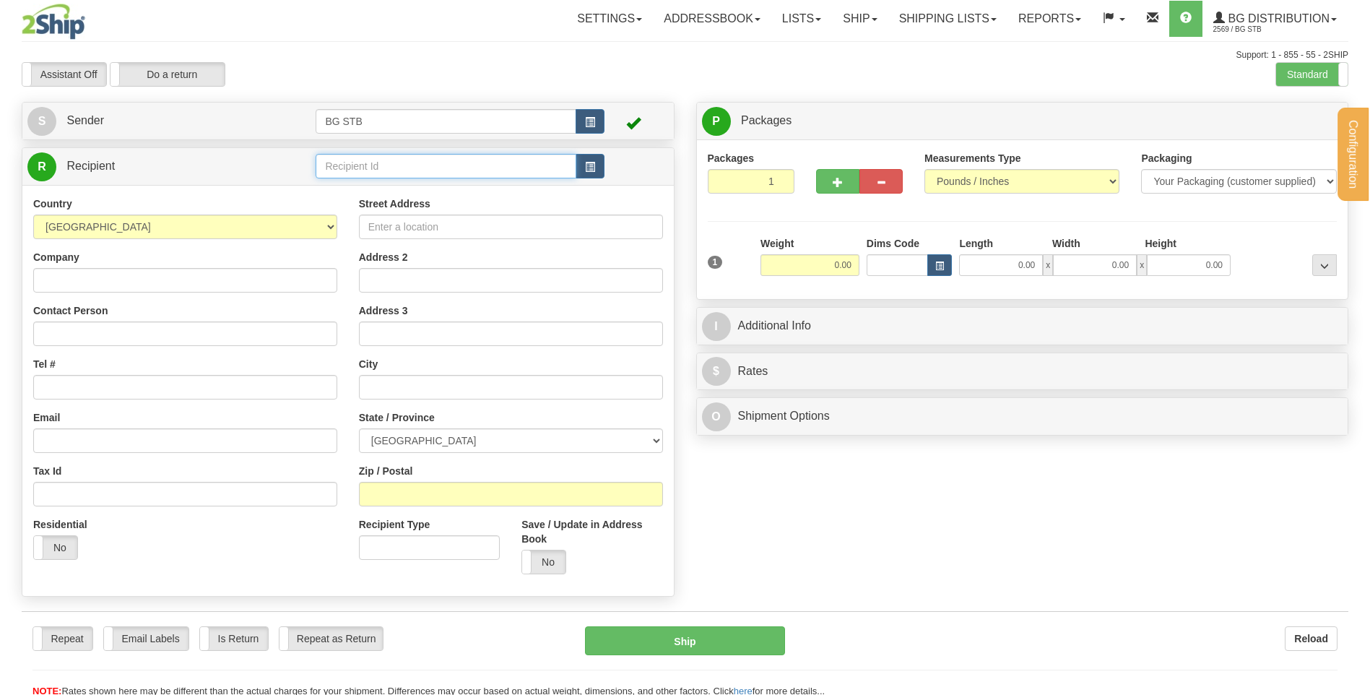
click at [360, 168] on input "text" at bounding box center [446, 166] width 260 height 25
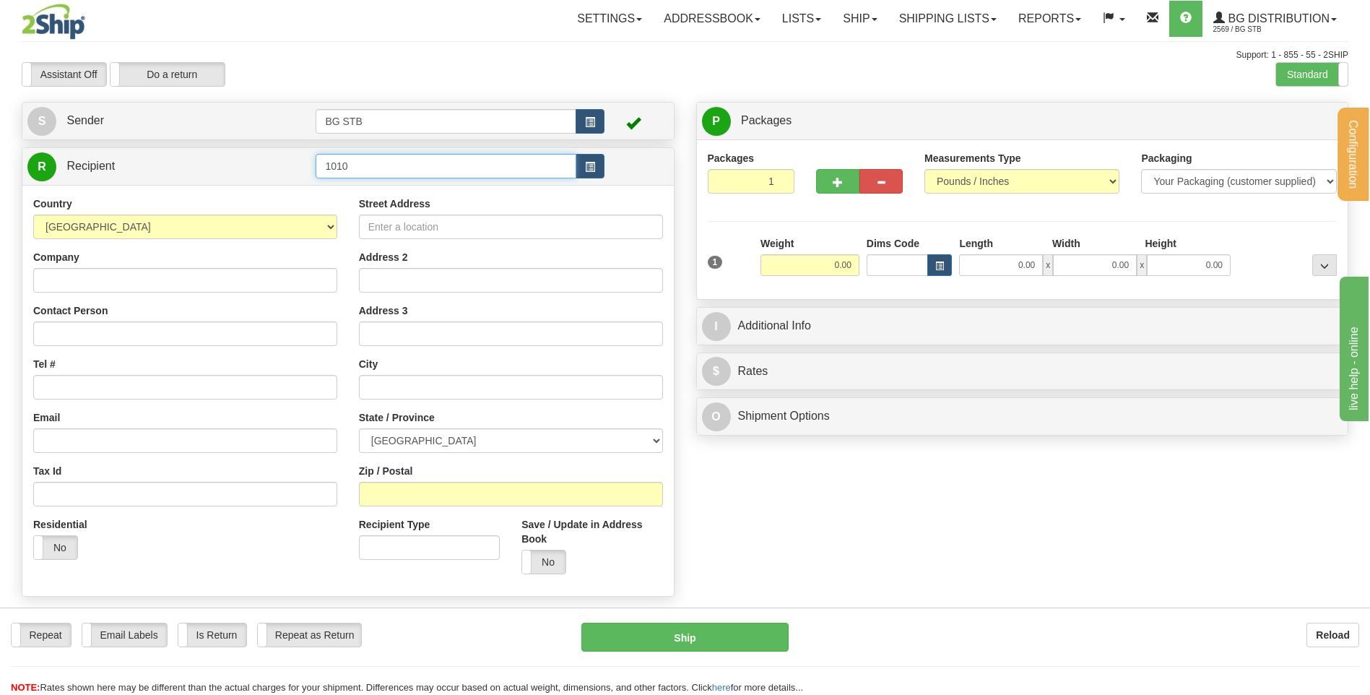
type input "1010"
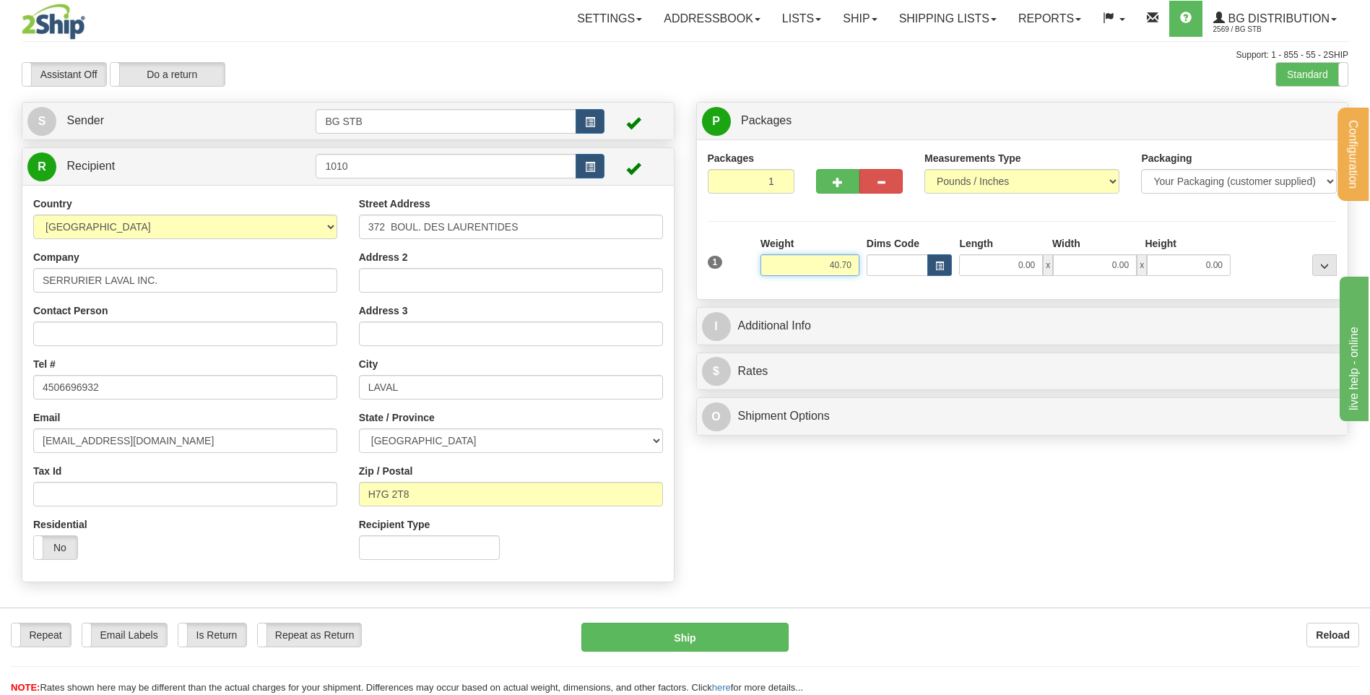
type input "40.70"
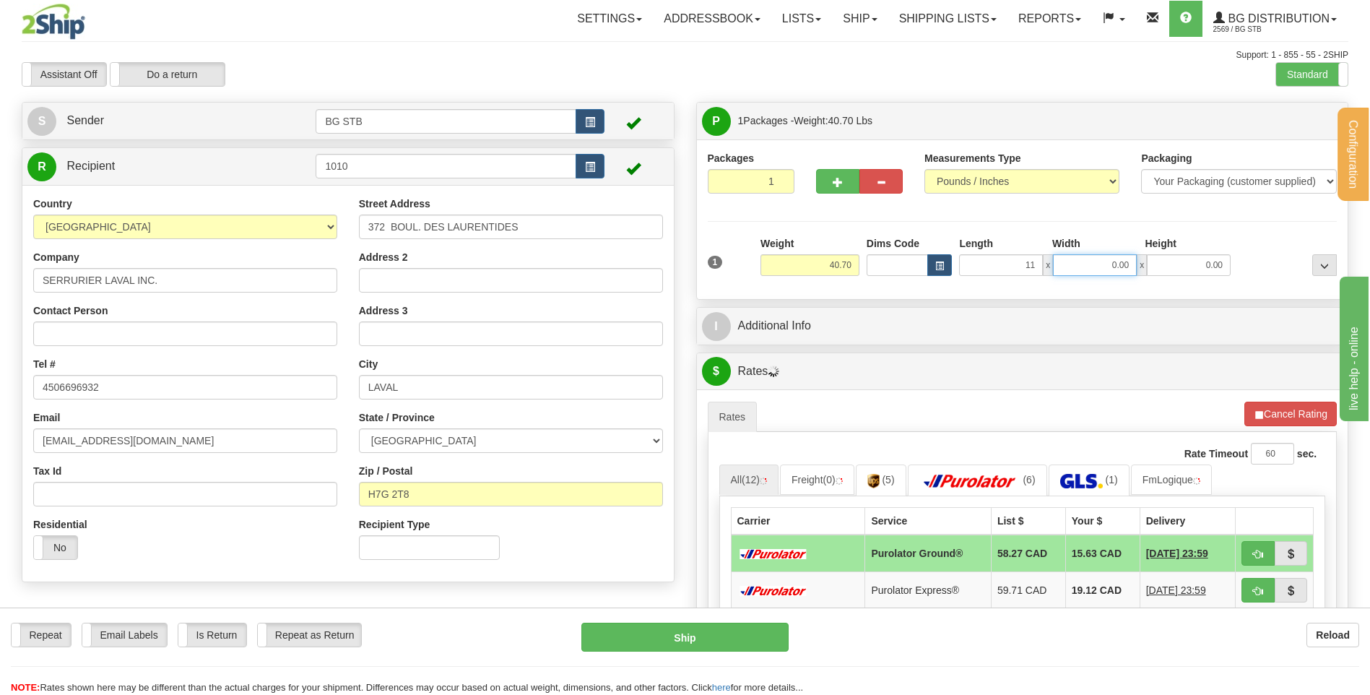
type input "11.00"
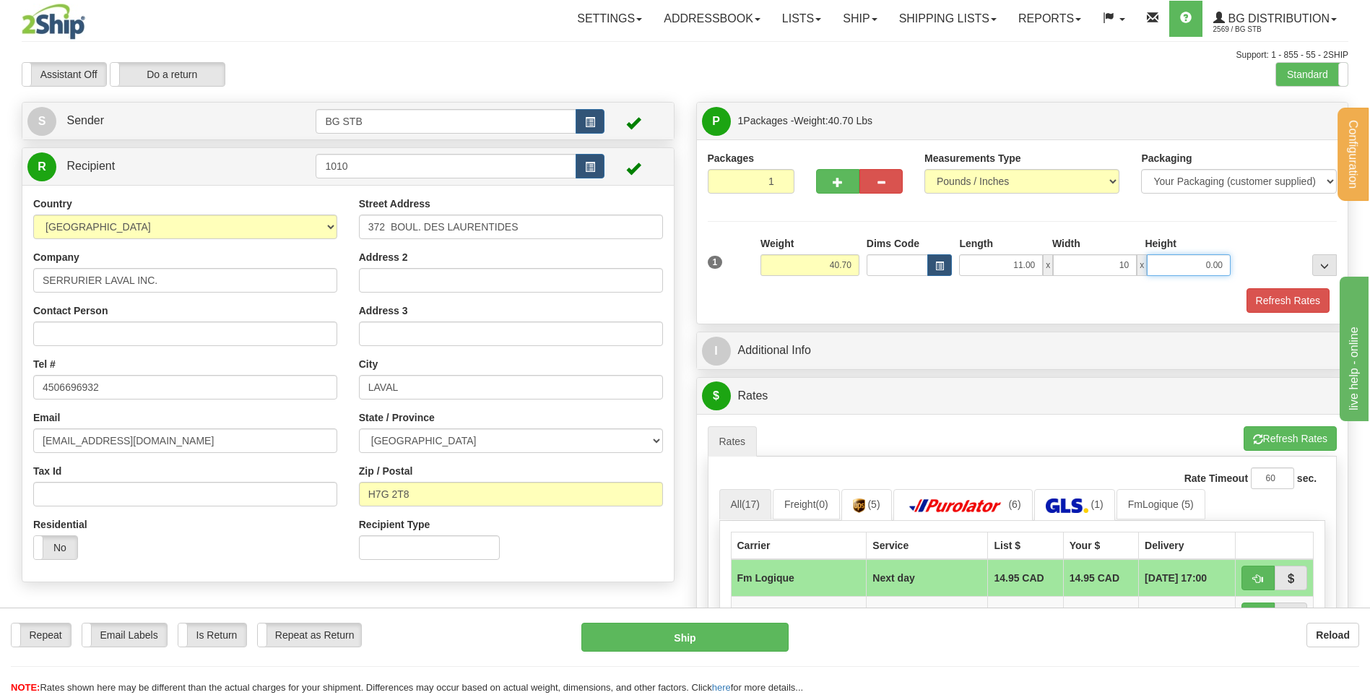
type input "10.00"
type input "14.00"
click at [845, 173] on button "button" at bounding box center [837, 181] width 43 height 25
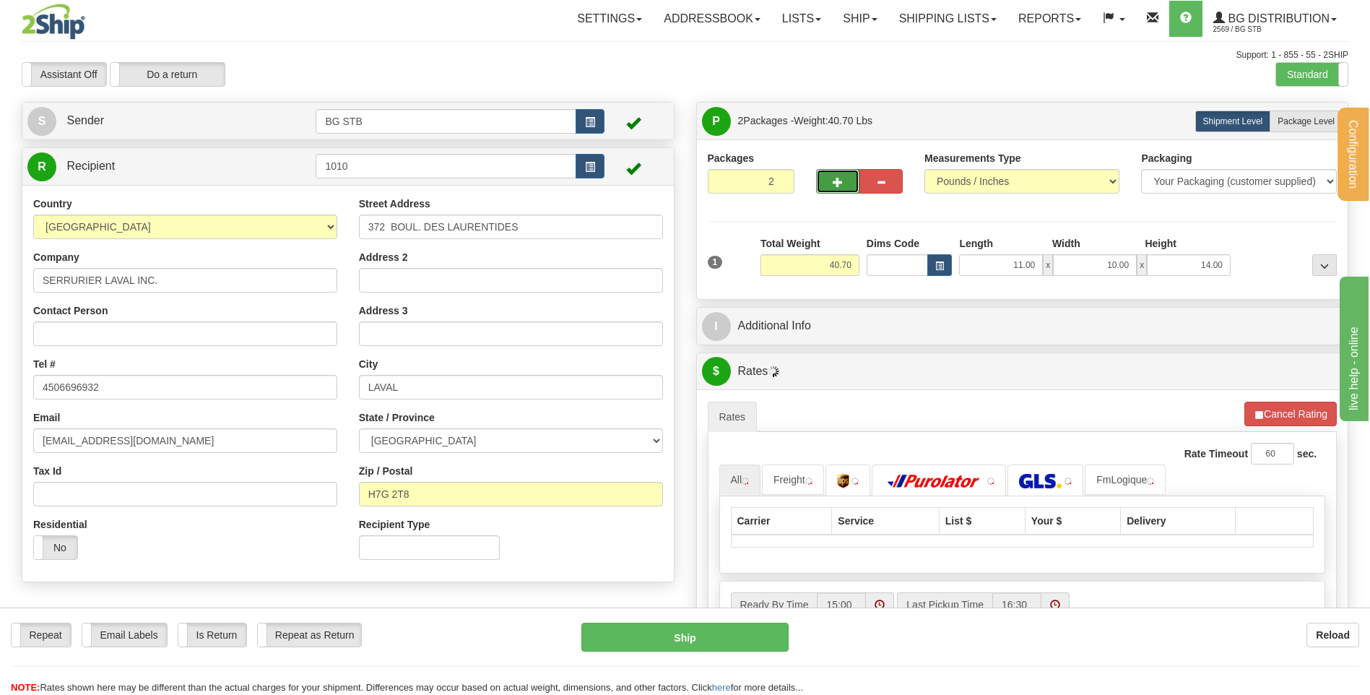
click at [831, 181] on button "button" at bounding box center [837, 181] width 43 height 25
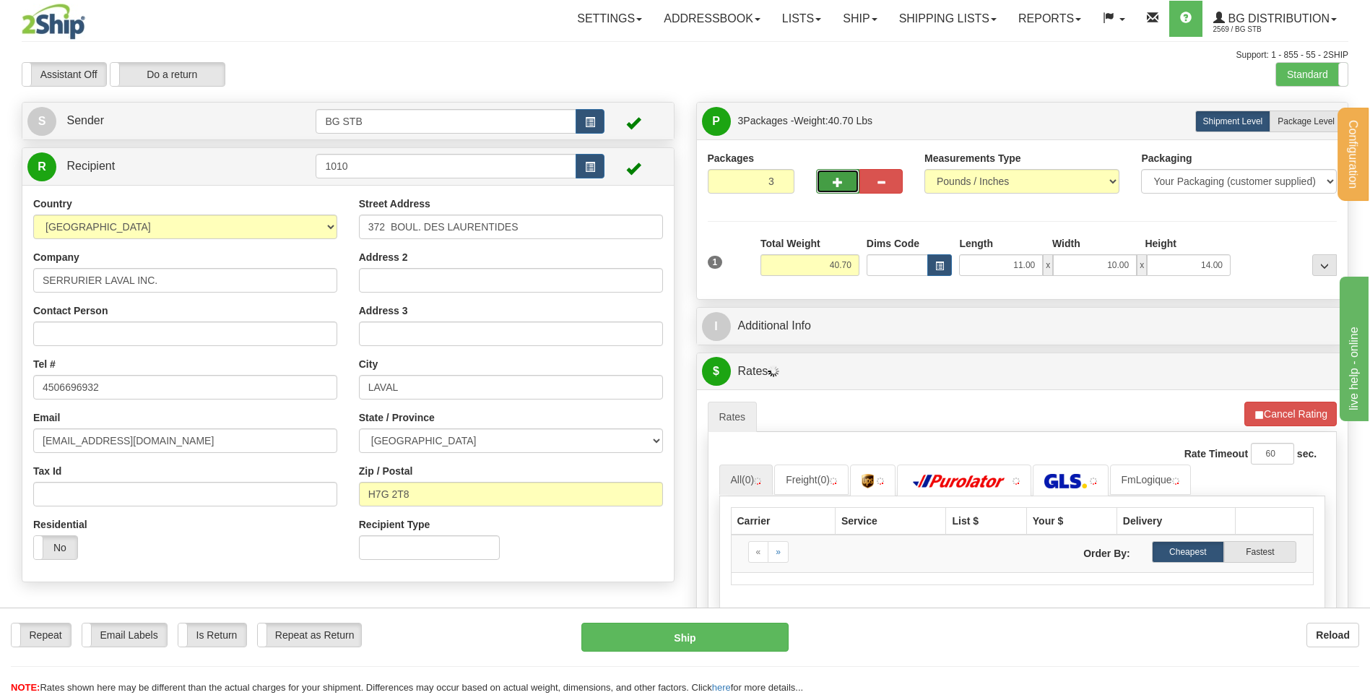
click at [831, 181] on button "button" at bounding box center [837, 181] width 43 height 25
type input "4"
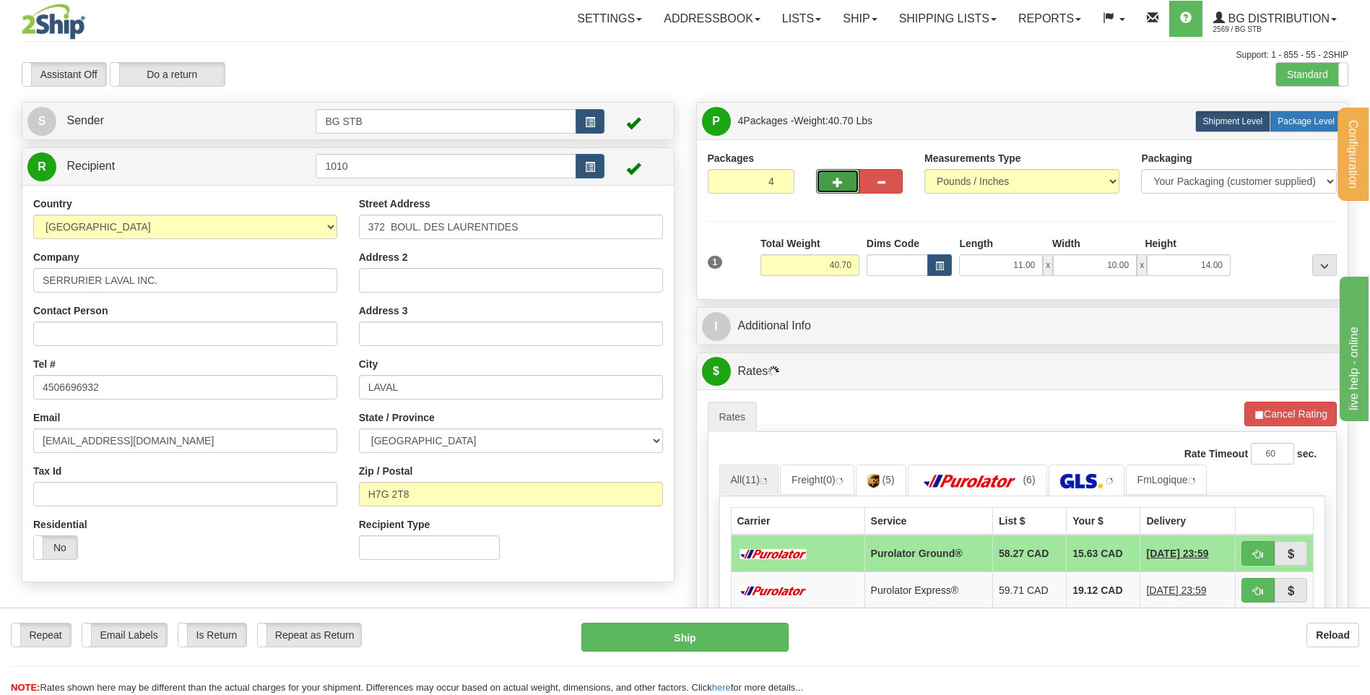
click at [1319, 125] on span "Package Level" at bounding box center [1306, 121] width 57 height 10
radio input "true"
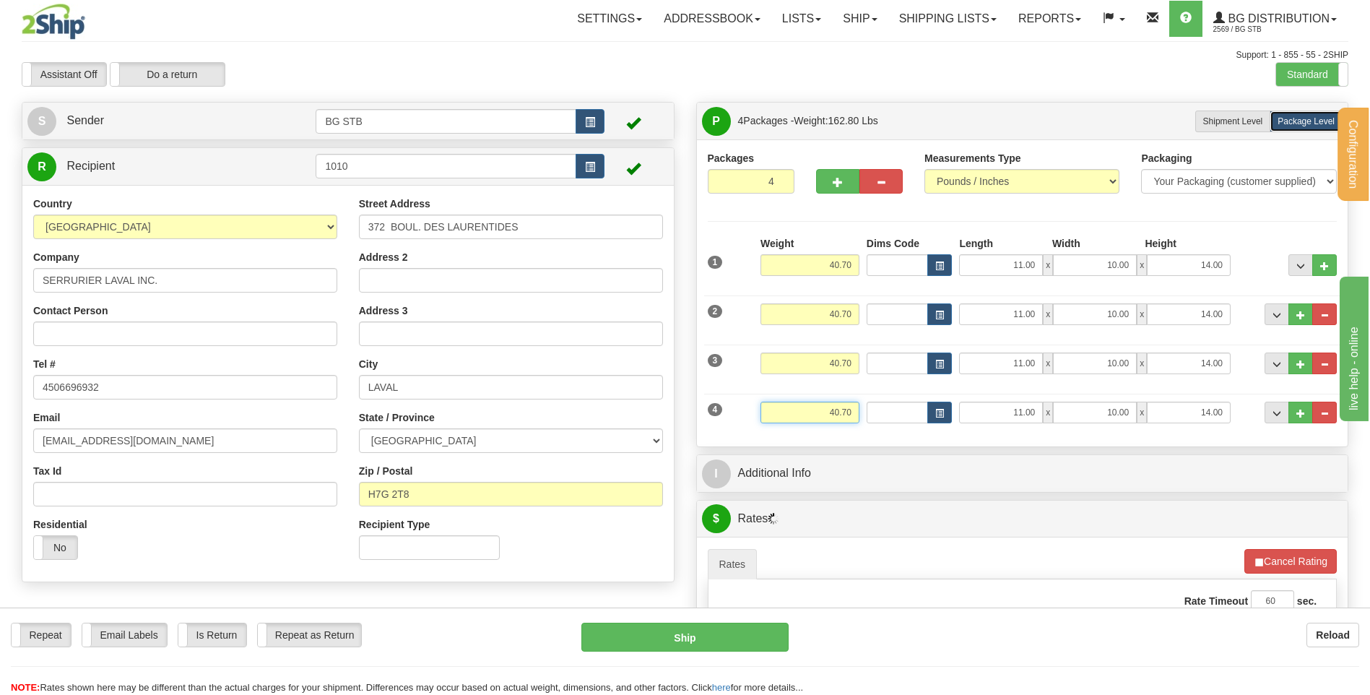
drag, startPoint x: 818, startPoint y: 407, endPoint x: 960, endPoint y: 372, distance: 146.6
click at [985, 420] on div "4 Weight 40.70 Dims Code Length Width Height" at bounding box center [1022, 410] width 637 height 48
type input "0.50"
type input "10.00"
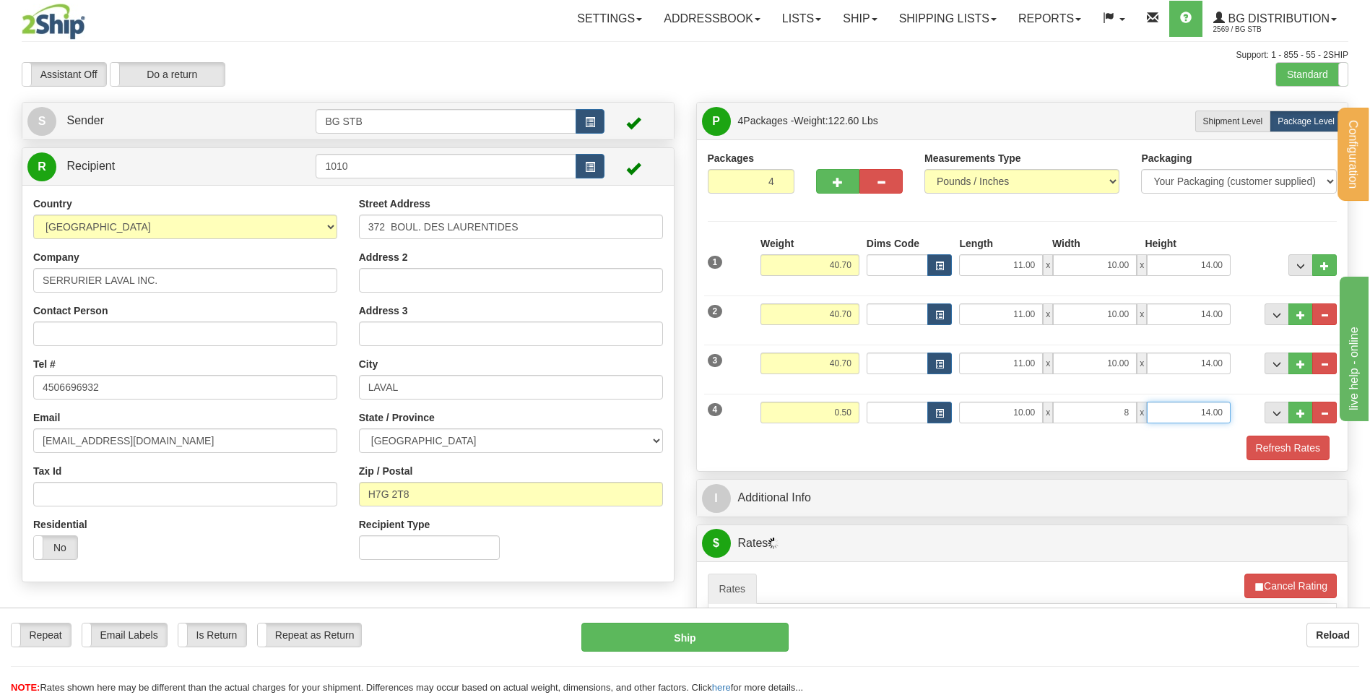
type input "8.00"
type input "2.00"
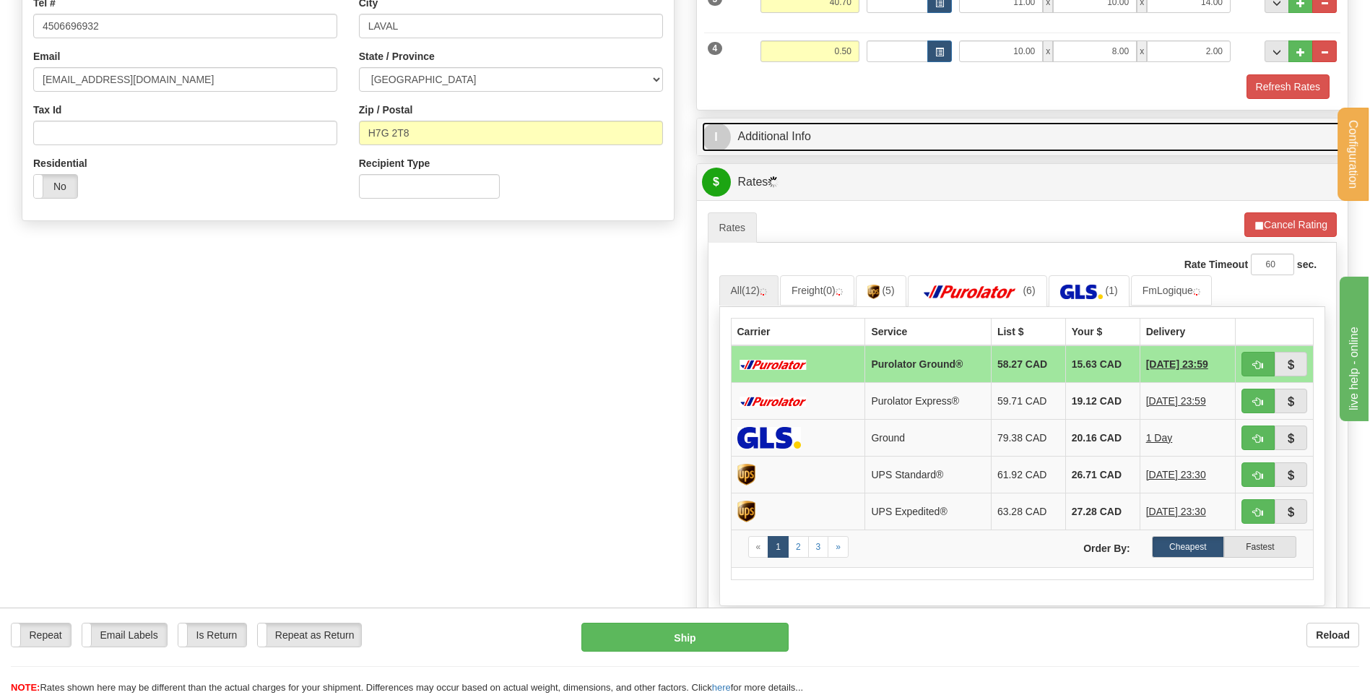
click at [779, 129] on link "I Additional Info" at bounding box center [1022, 137] width 641 height 30
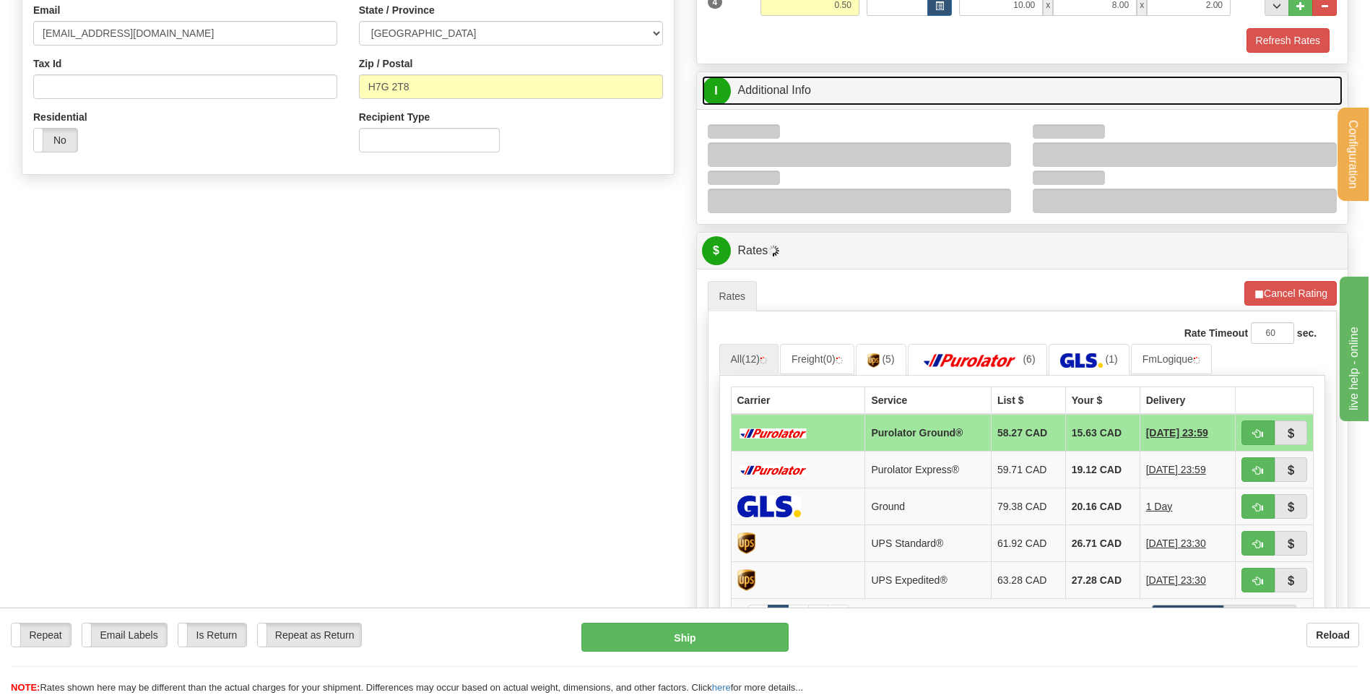
scroll to position [433, 0]
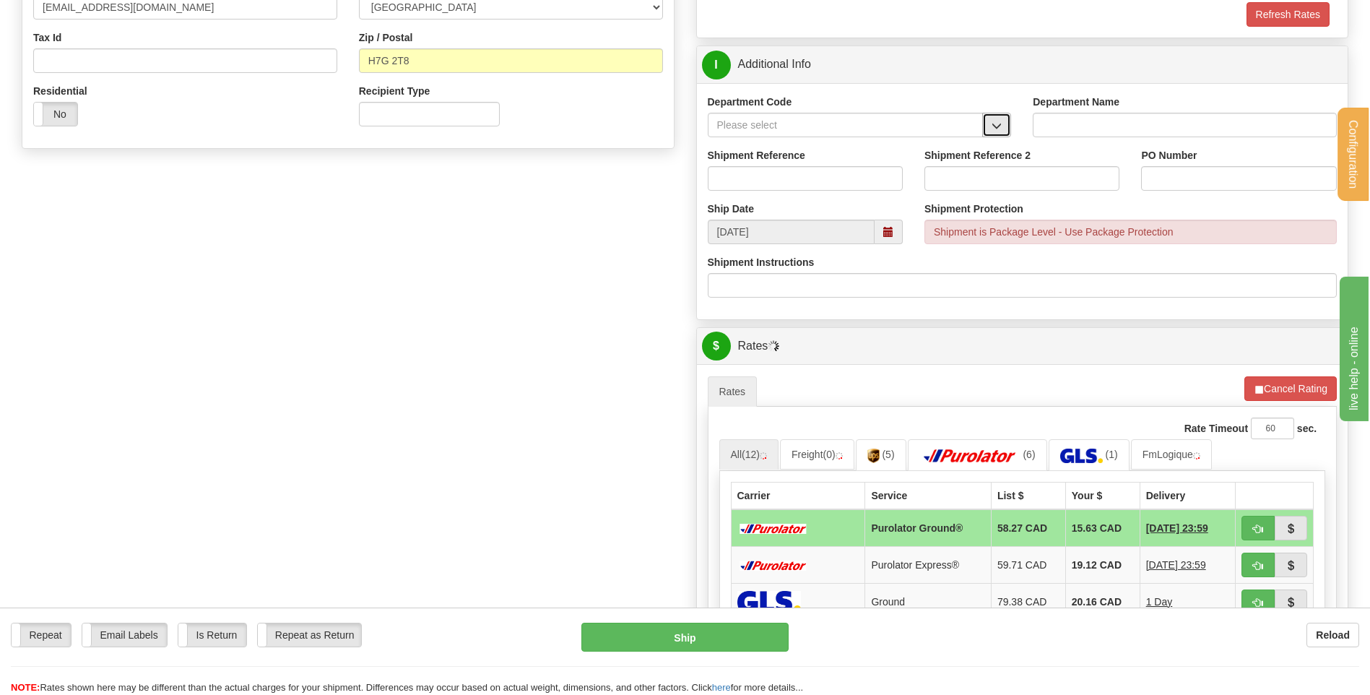
click at [998, 127] on span "button" at bounding box center [997, 125] width 10 height 9
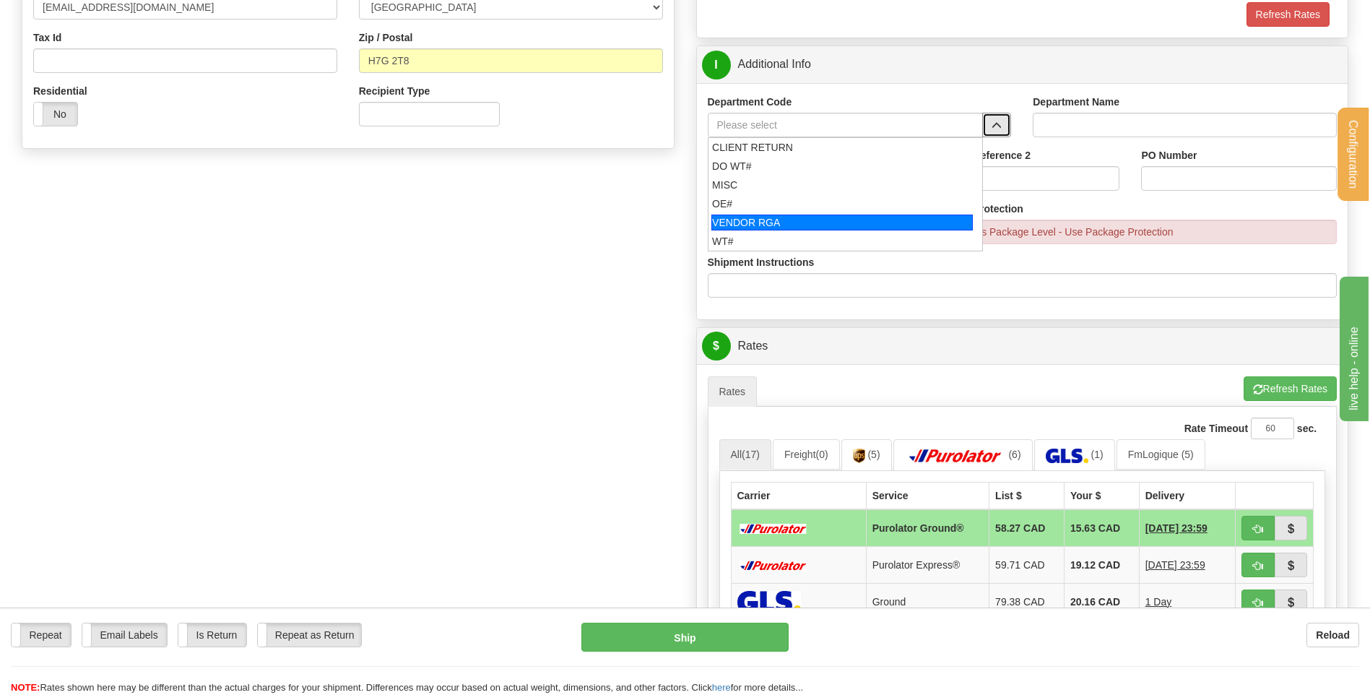
click at [785, 209] on div "OE#" at bounding box center [842, 203] width 260 height 14
type input "OE#"
type input "ORDERS"
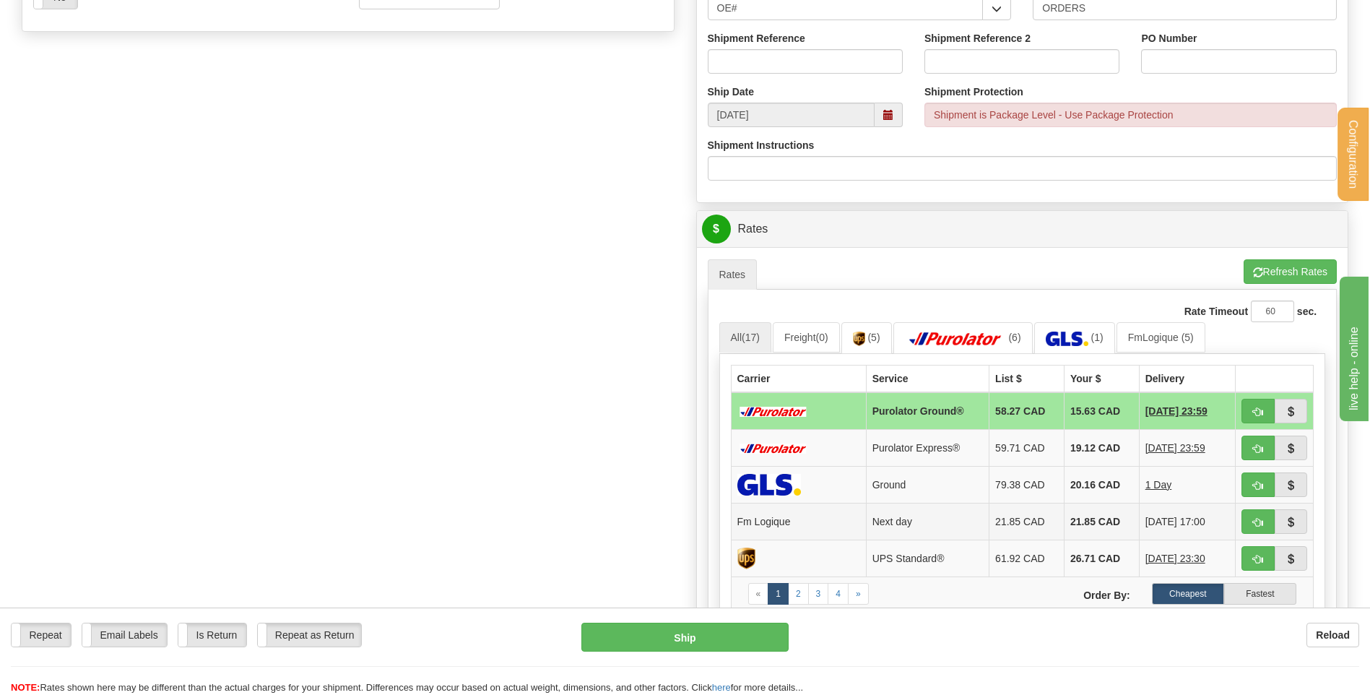
scroll to position [722, 0]
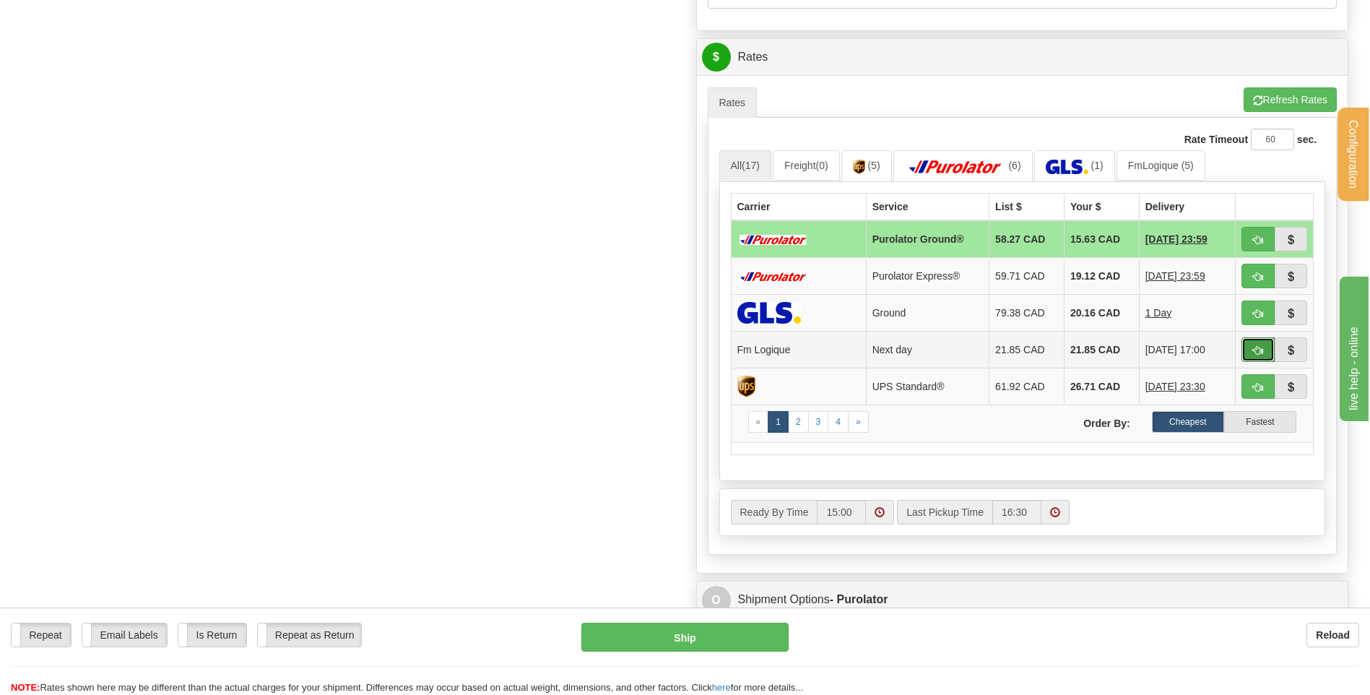
click at [1251, 345] on button "button" at bounding box center [1258, 349] width 33 height 25
type input "jour"
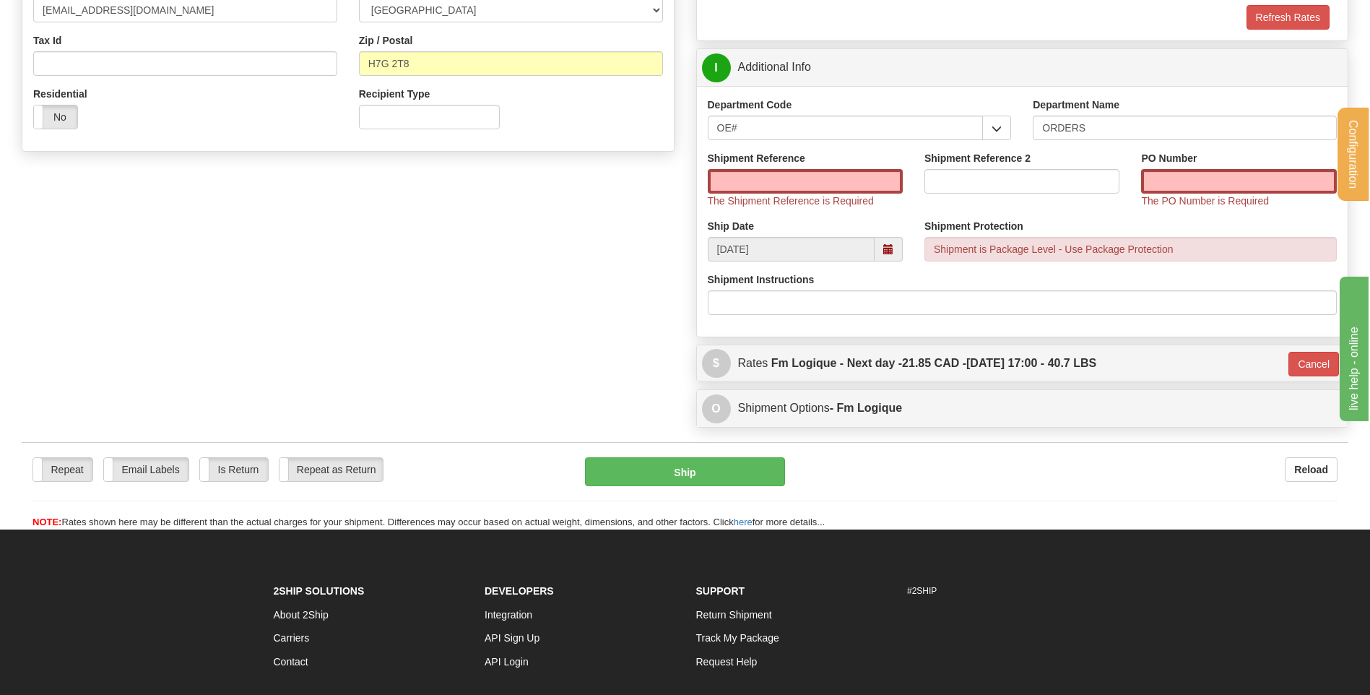
scroll to position [420, 0]
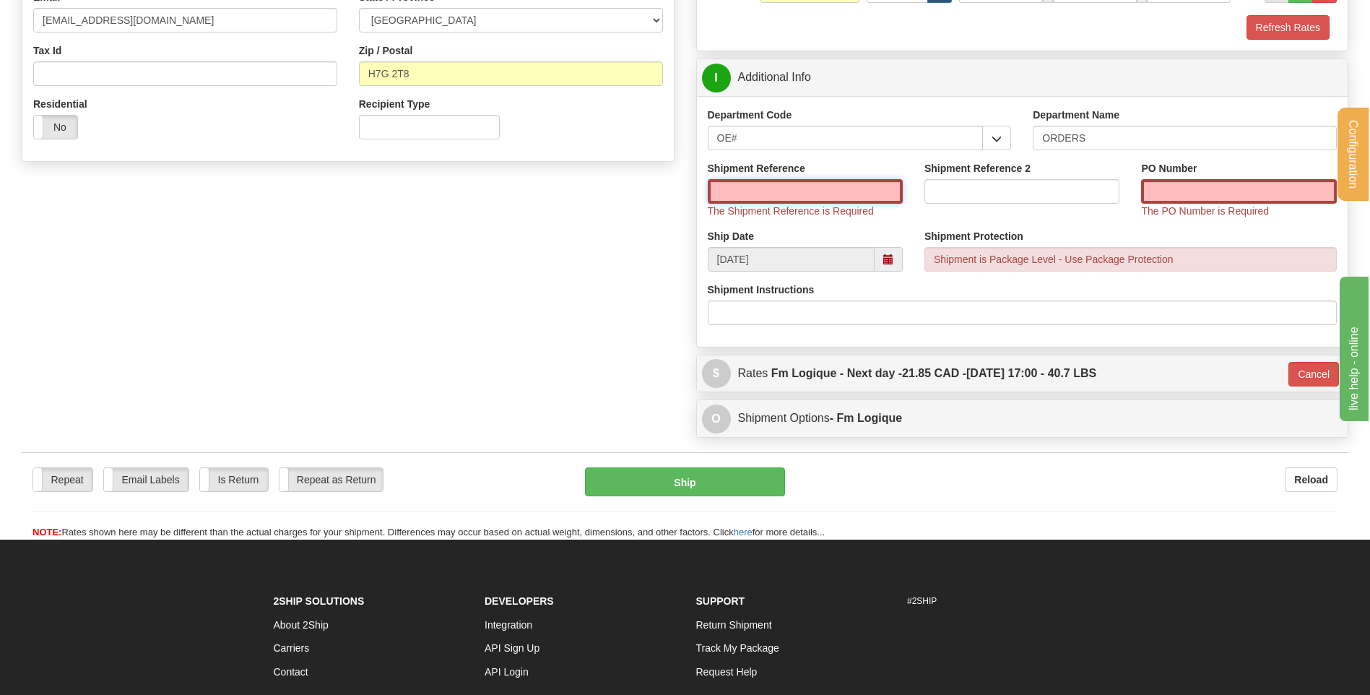
click at [795, 179] on input "Shipment Reference" at bounding box center [805, 191] width 195 height 25
type input "80004742-+00"
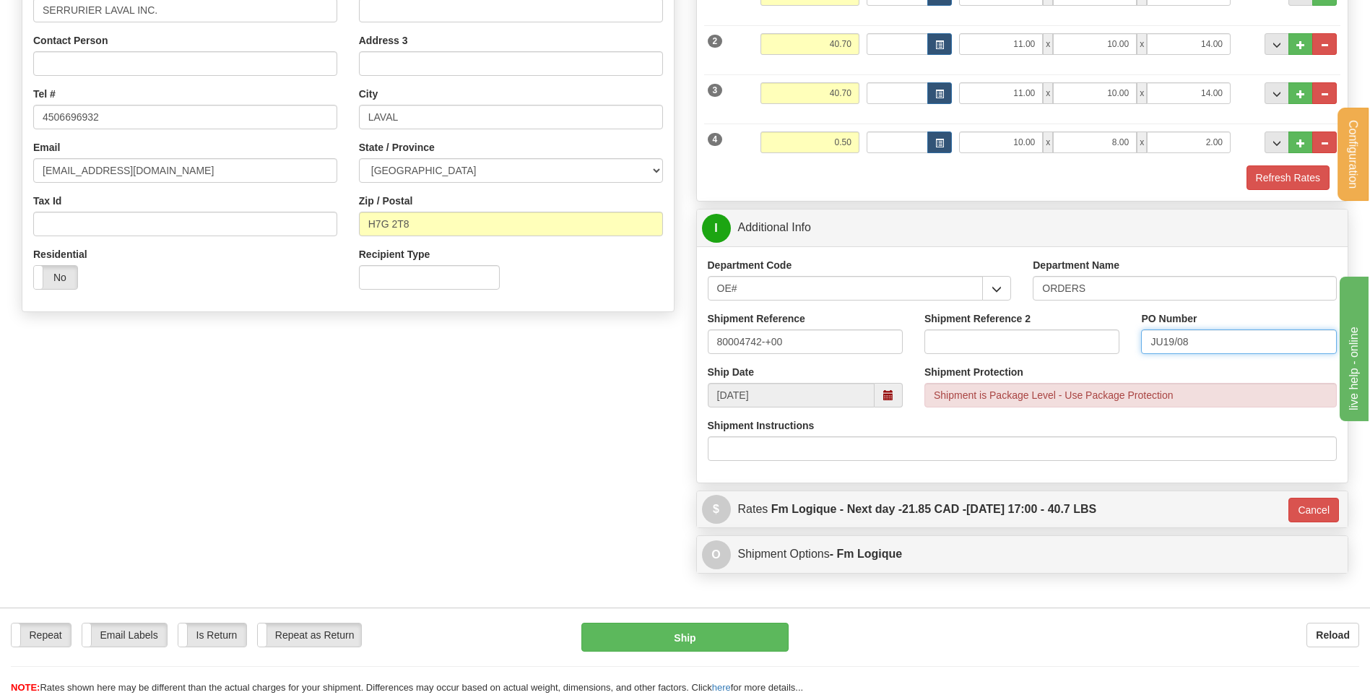
scroll to position [204, 0]
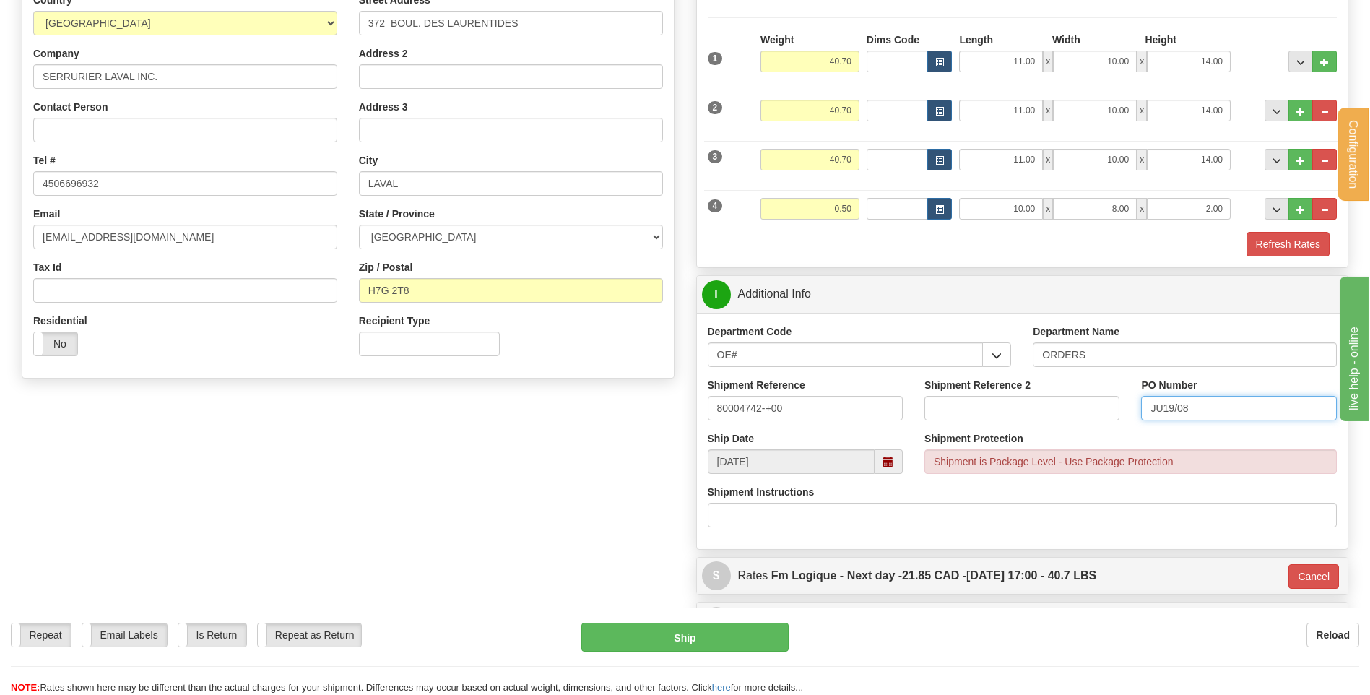
type input "JU19/08"
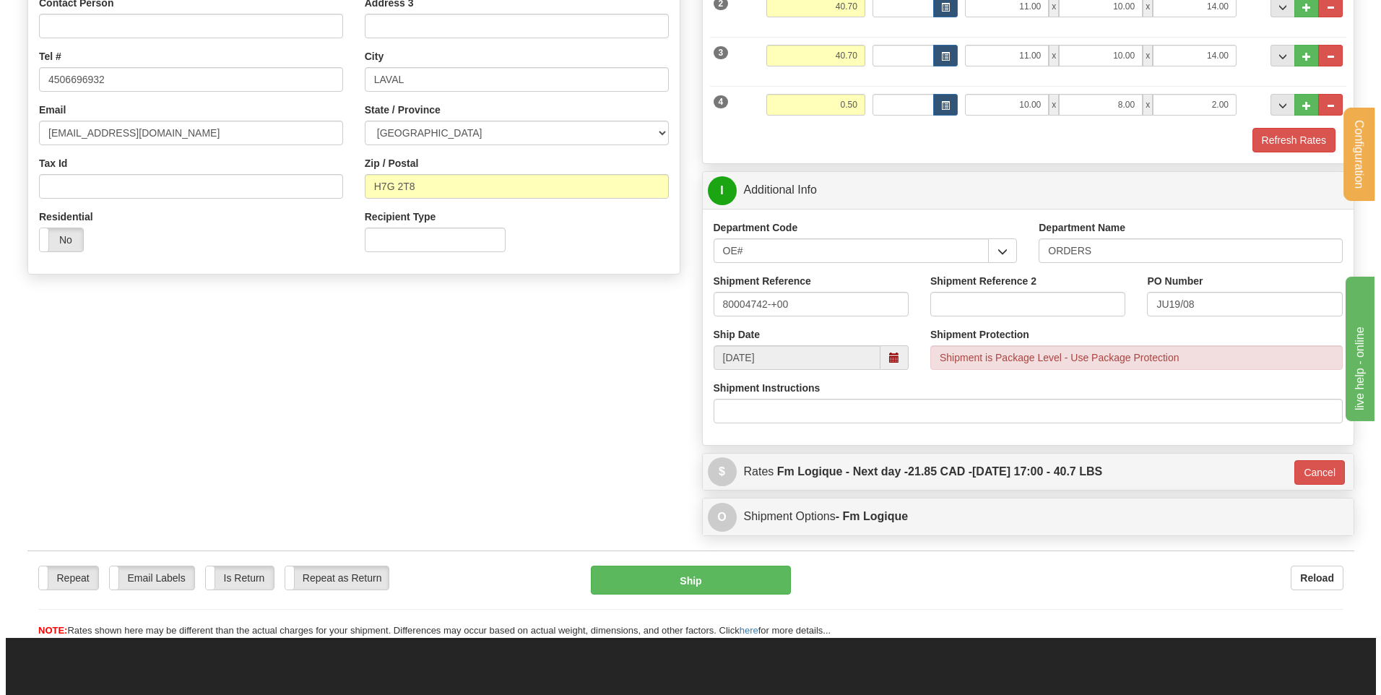
scroll to position [420, 0]
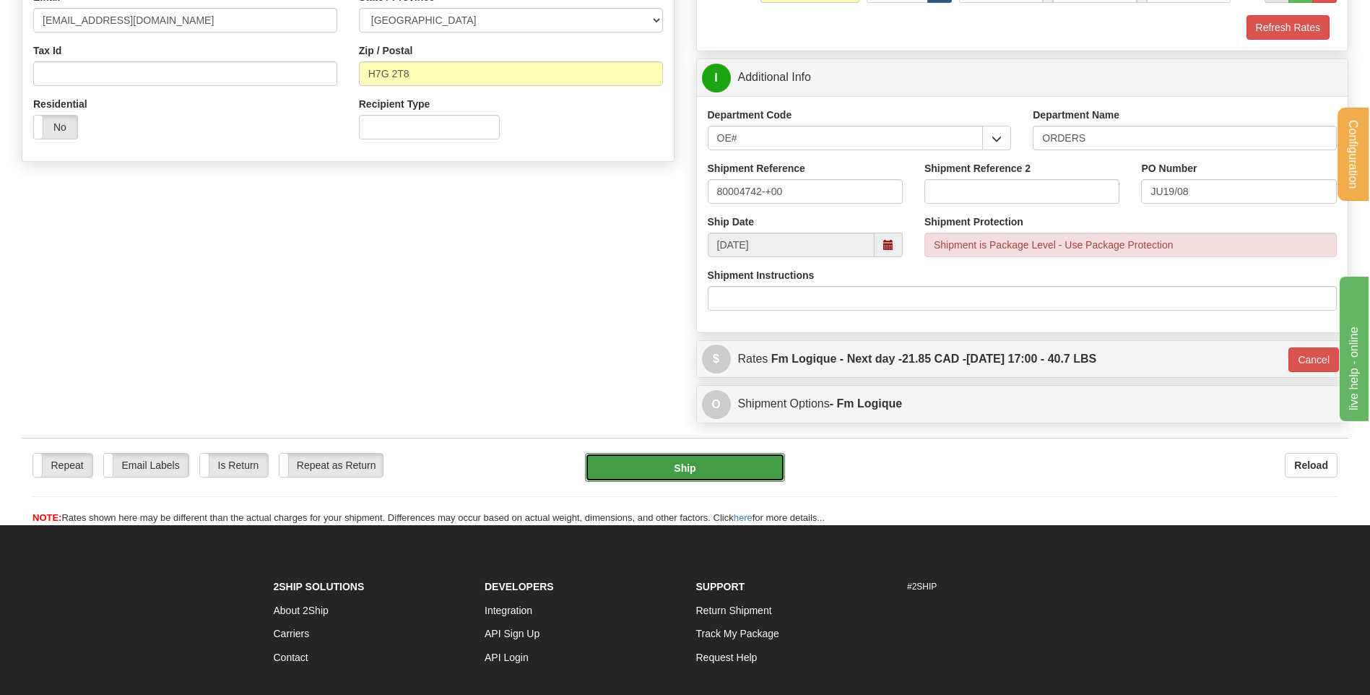
click at [688, 467] on button "Ship" at bounding box center [684, 467] width 199 height 29
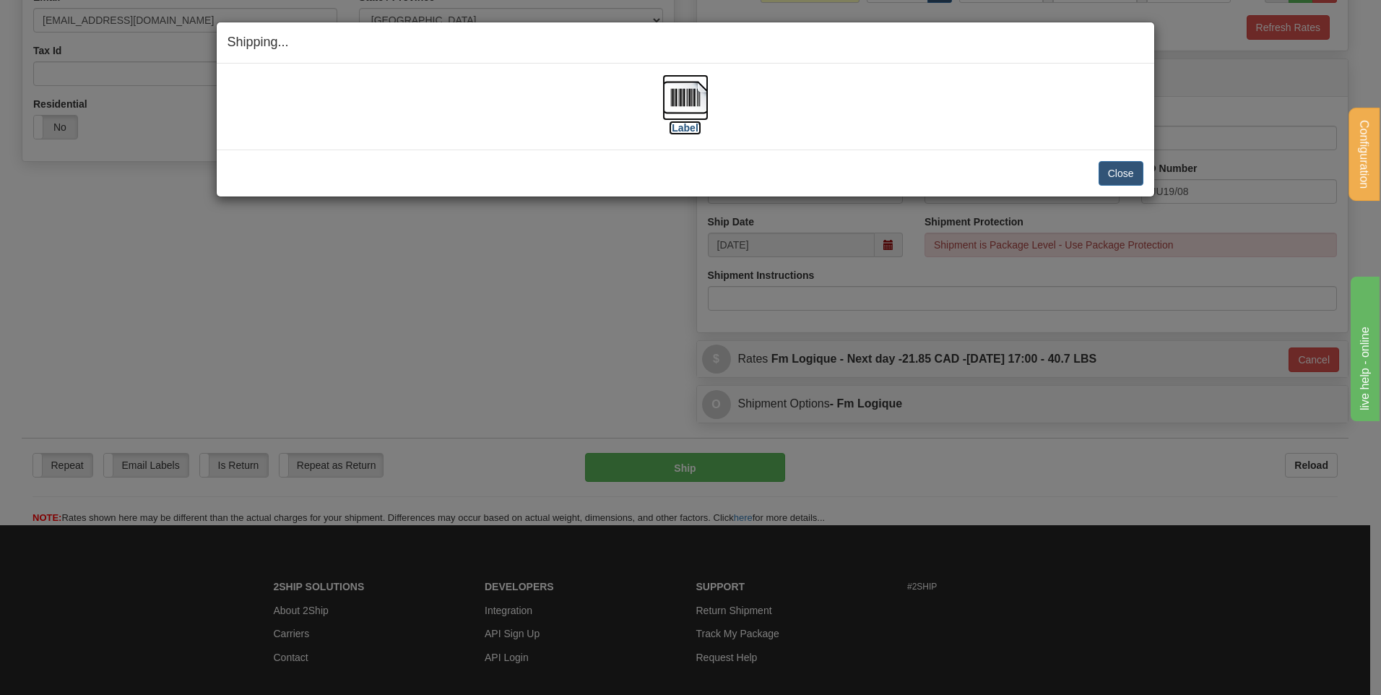
click at [685, 100] on img at bounding box center [685, 97] width 46 height 46
drag, startPoint x: 1139, startPoint y: 173, endPoint x: 1072, endPoint y: 172, distance: 67.2
click at [1139, 173] on button "Close" at bounding box center [1121, 173] width 45 height 25
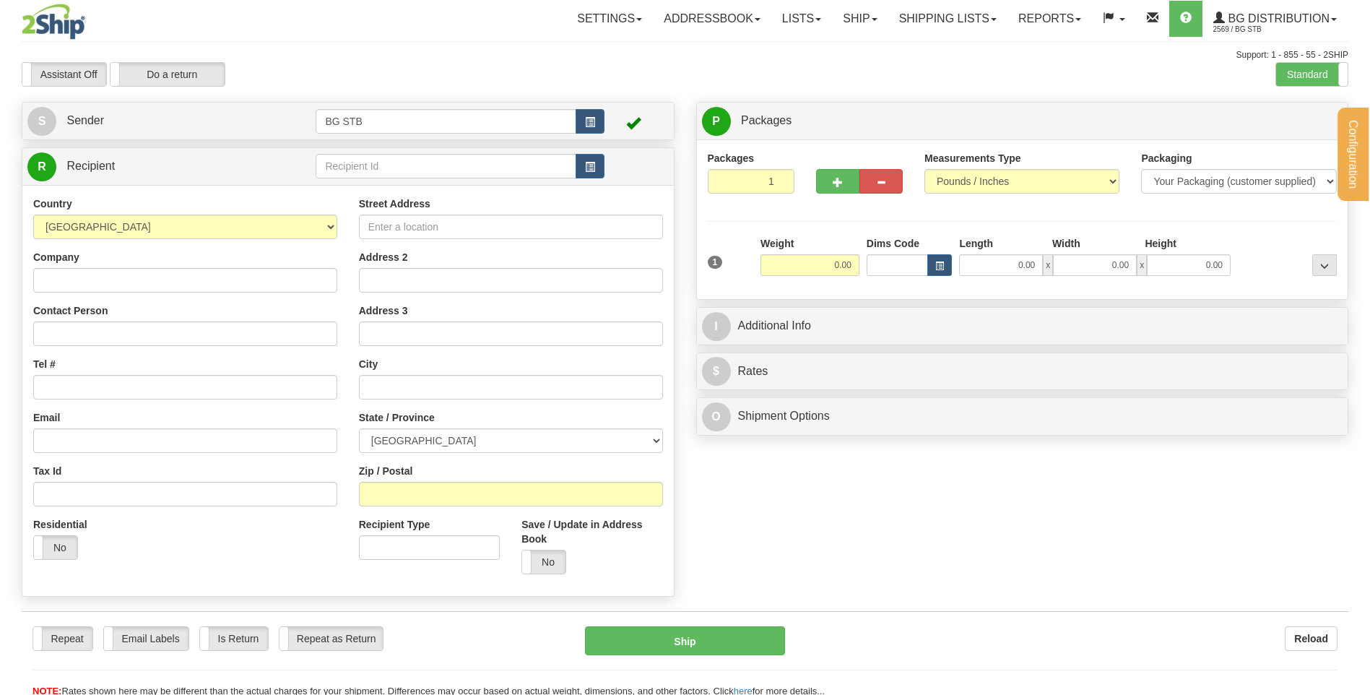
click at [359, 168] on div "Configuration My Configuration Panel Close Configure My Carriers" at bounding box center [685, 349] width 1370 height 698
click at [359, 168] on input "text" at bounding box center [446, 166] width 260 height 25
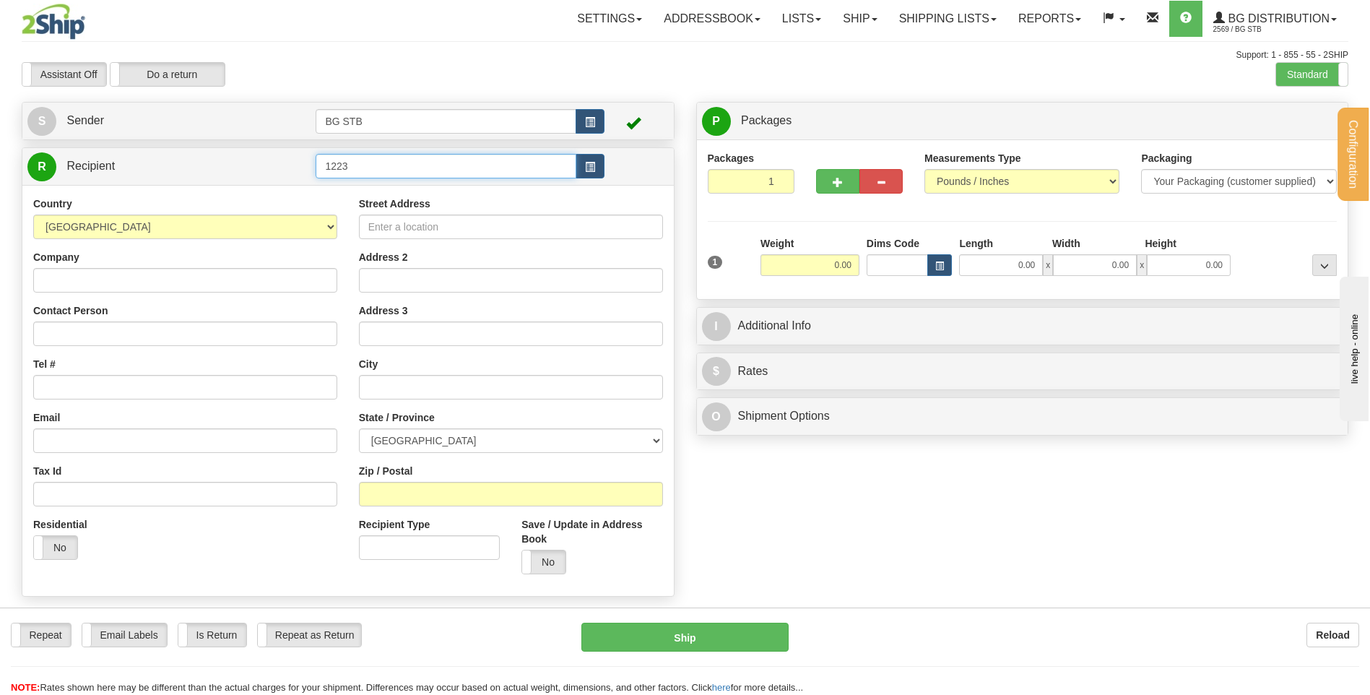
type input "1223"
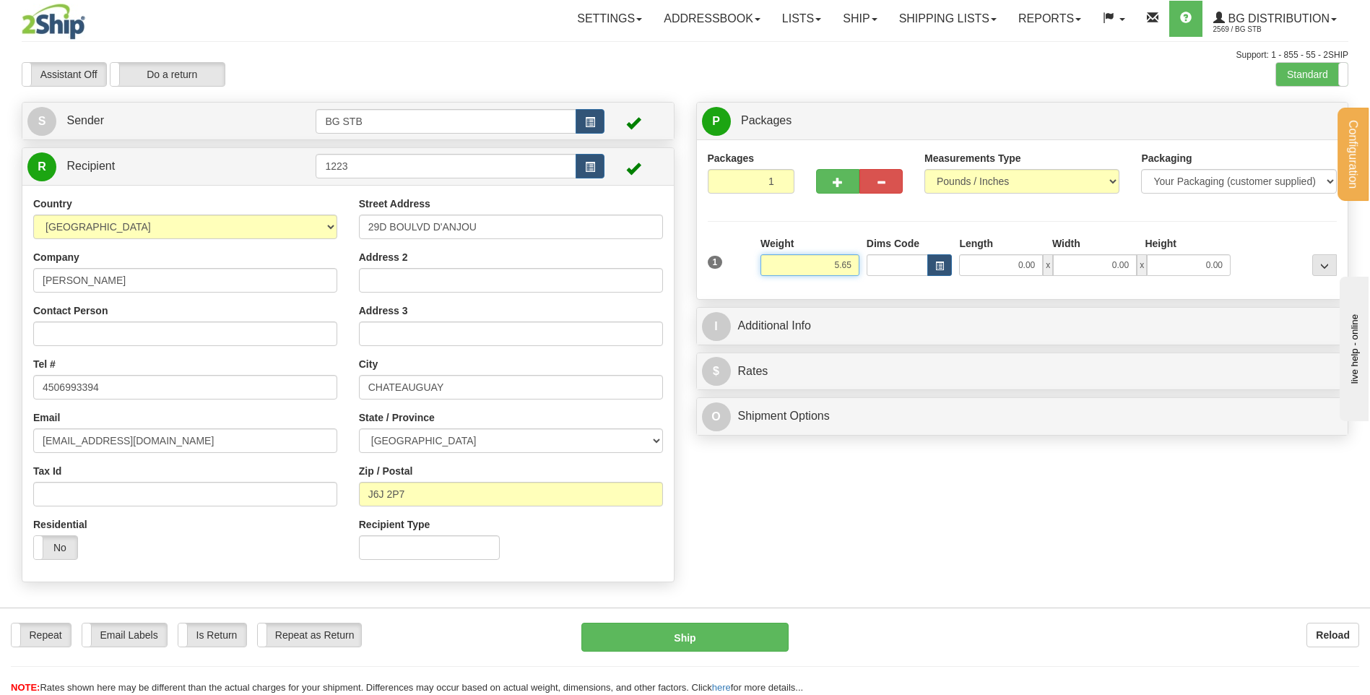
type input "5.65"
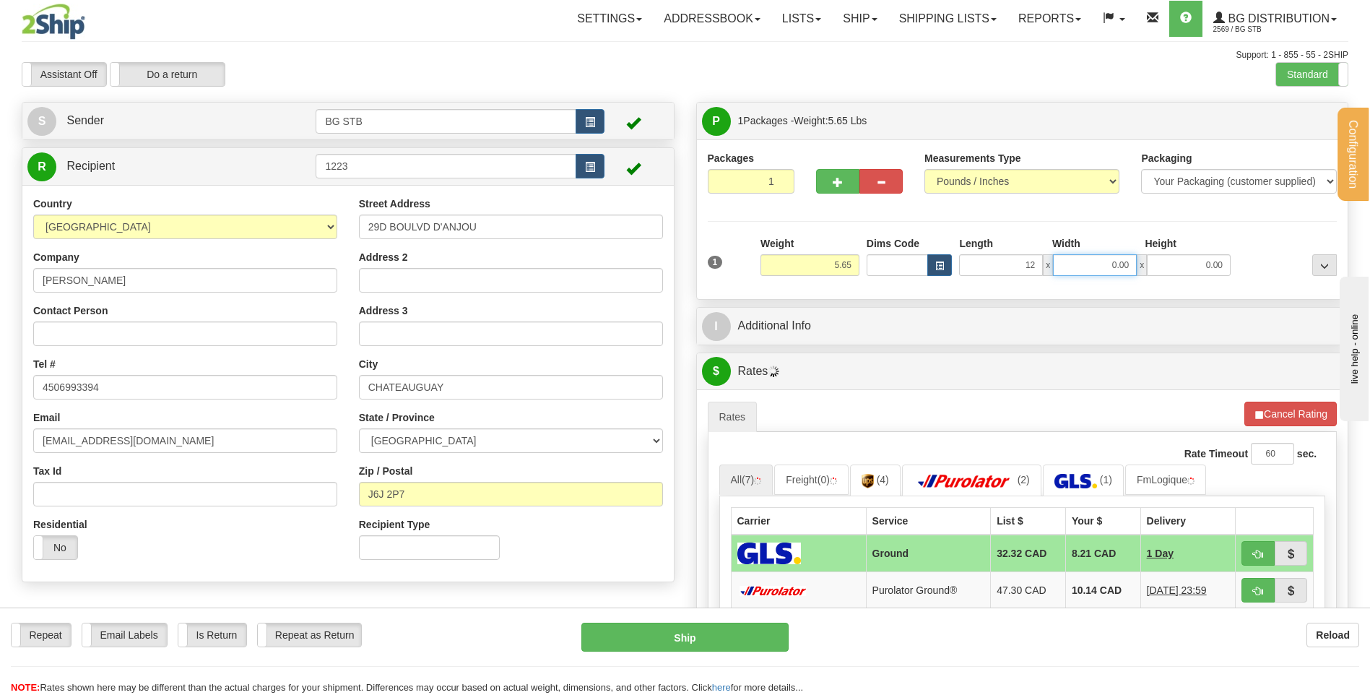
type input "12.00"
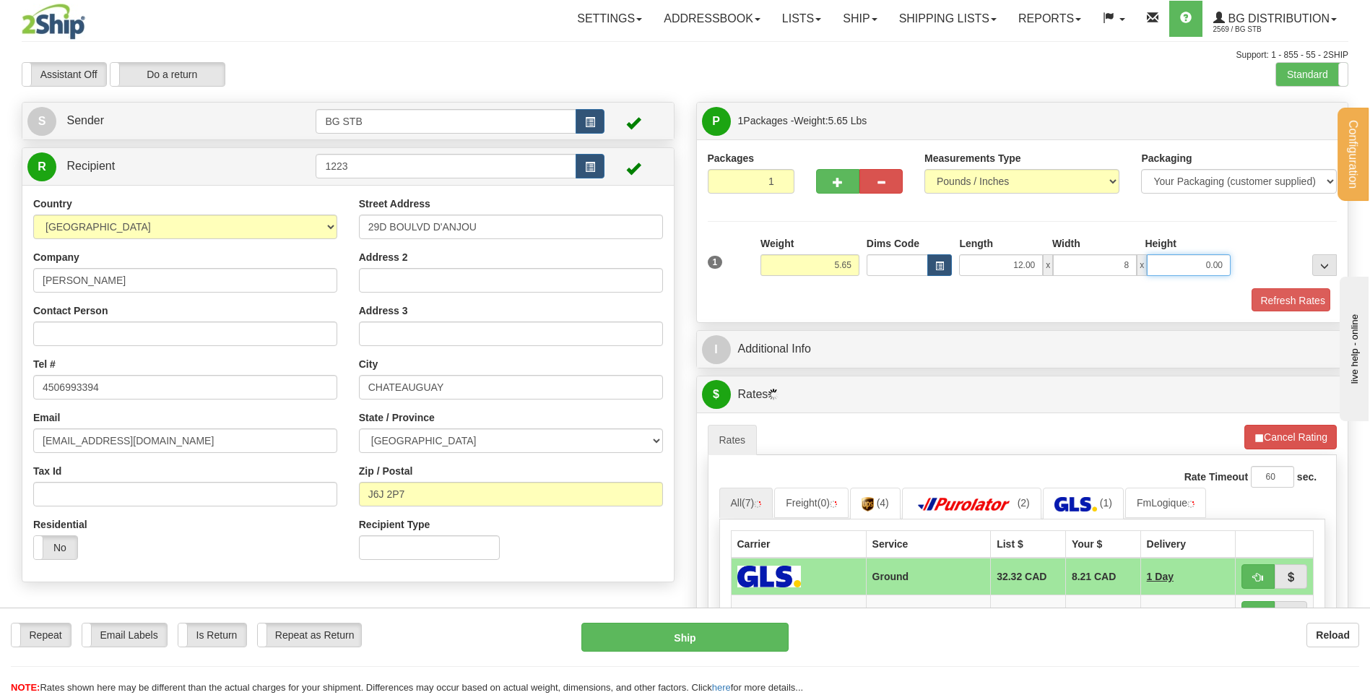
type input "8.00"
type input "0.00"
click at [1195, 261] on input "0.00" at bounding box center [1189, 265] width 84 height 22
type input "6.00"
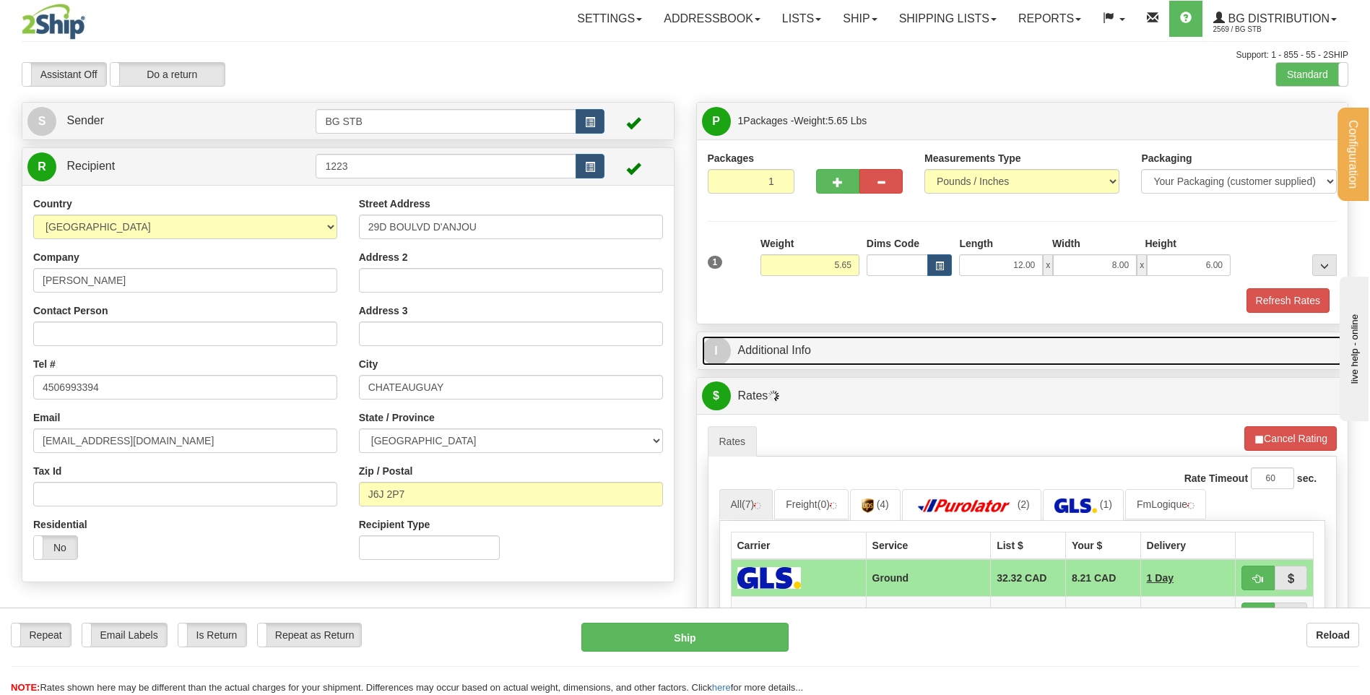
click at [878, 352] on link "I Additional Info" at bounding box center [1022, 351] width 641 height 30
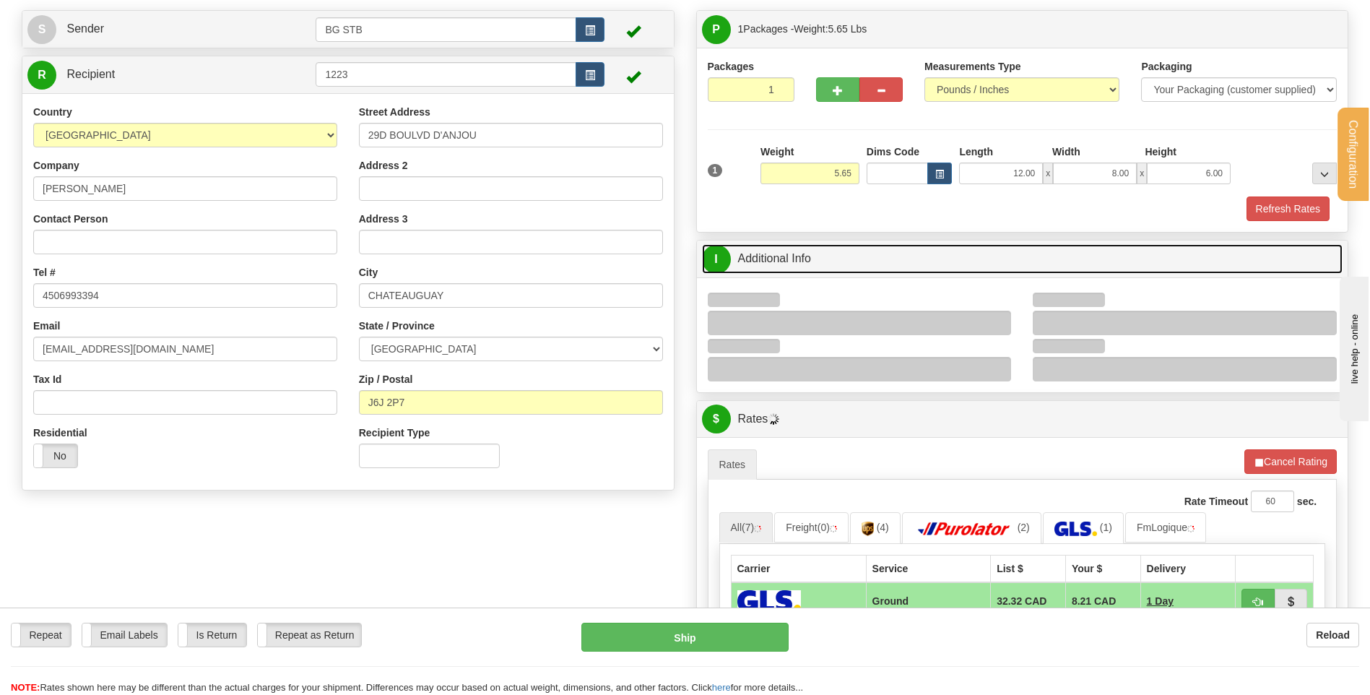
scroll to position [144, 0]
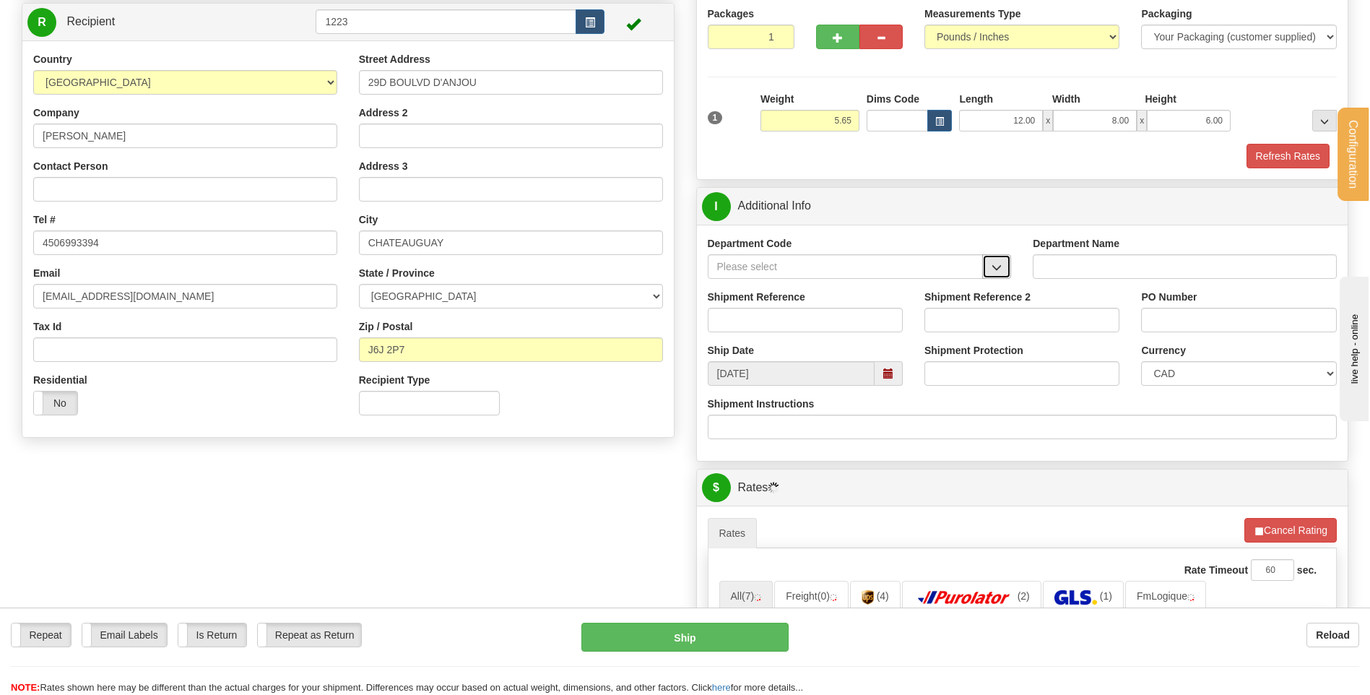
click at [995, 271] on span "button" at bounding box center [997, 267] width 10 height 9
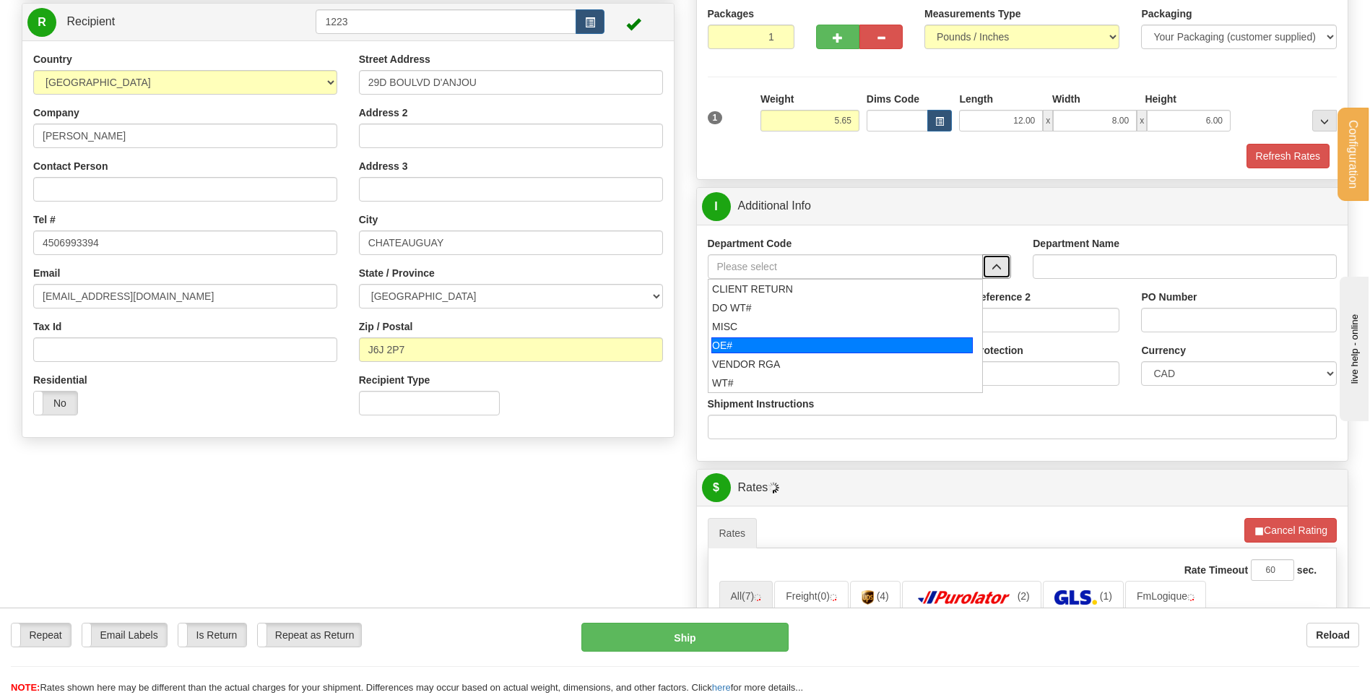
drag, startPoint x: 776, startPoint y: 345, endPoint x: 776, endPoint y: 327, distance: 18.1
click at [776, 342] on div "OE#" at bounding box center [841, 345] width 261 height 16
type input "OE#"
type input "ORDERS"
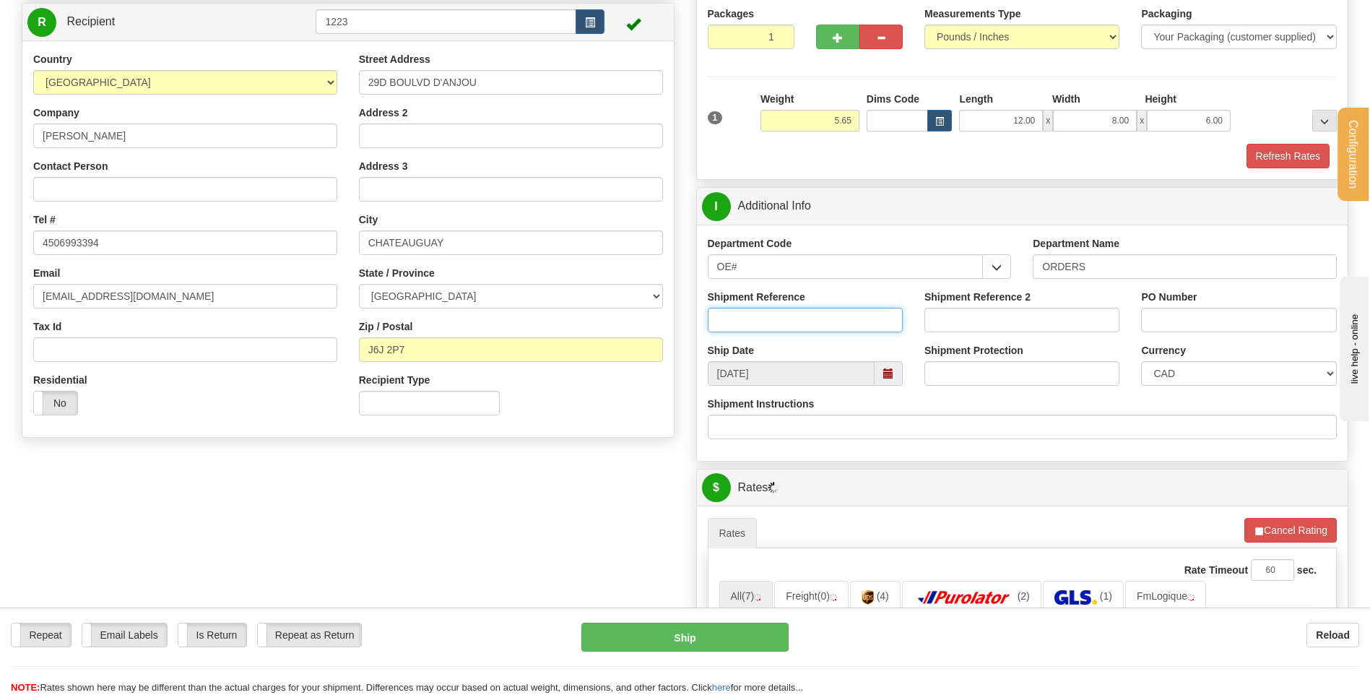
click at [776, 327] on input "Shipment Reference" at bounding box center [805, 320] width 195 height 25
type input "80004752-00"
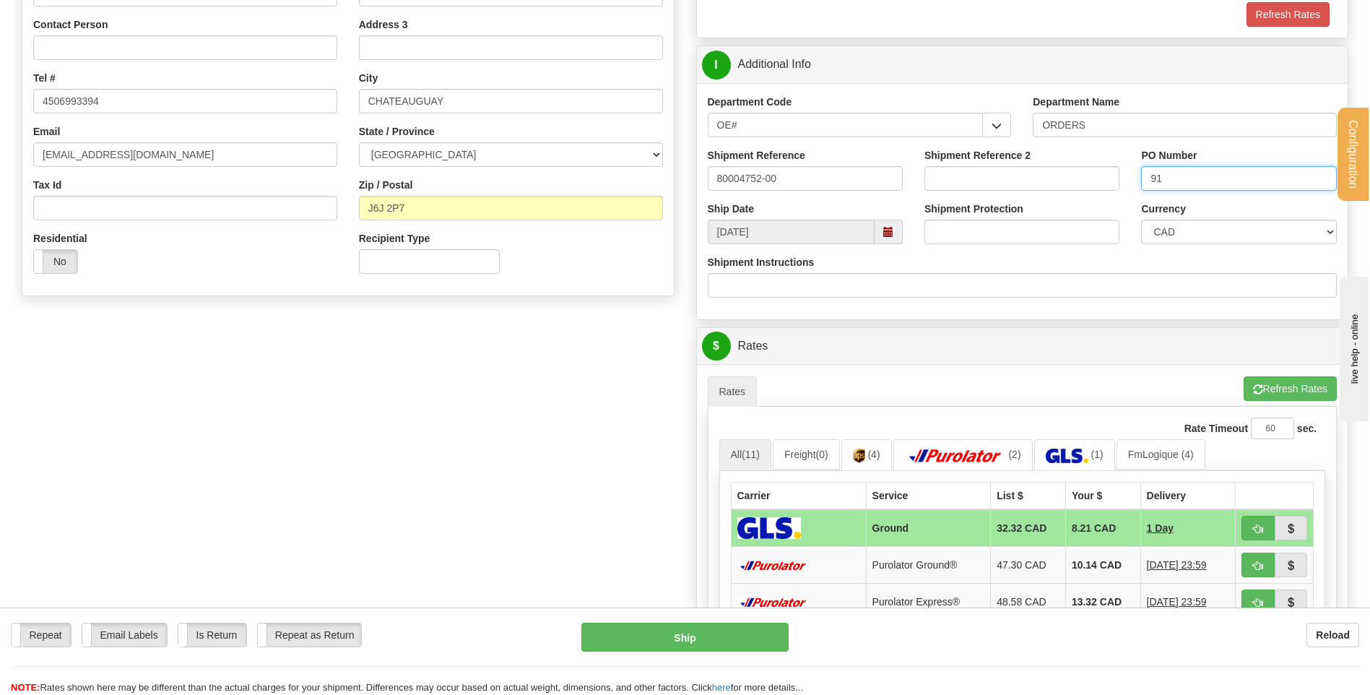
scroll to position [506, 0]
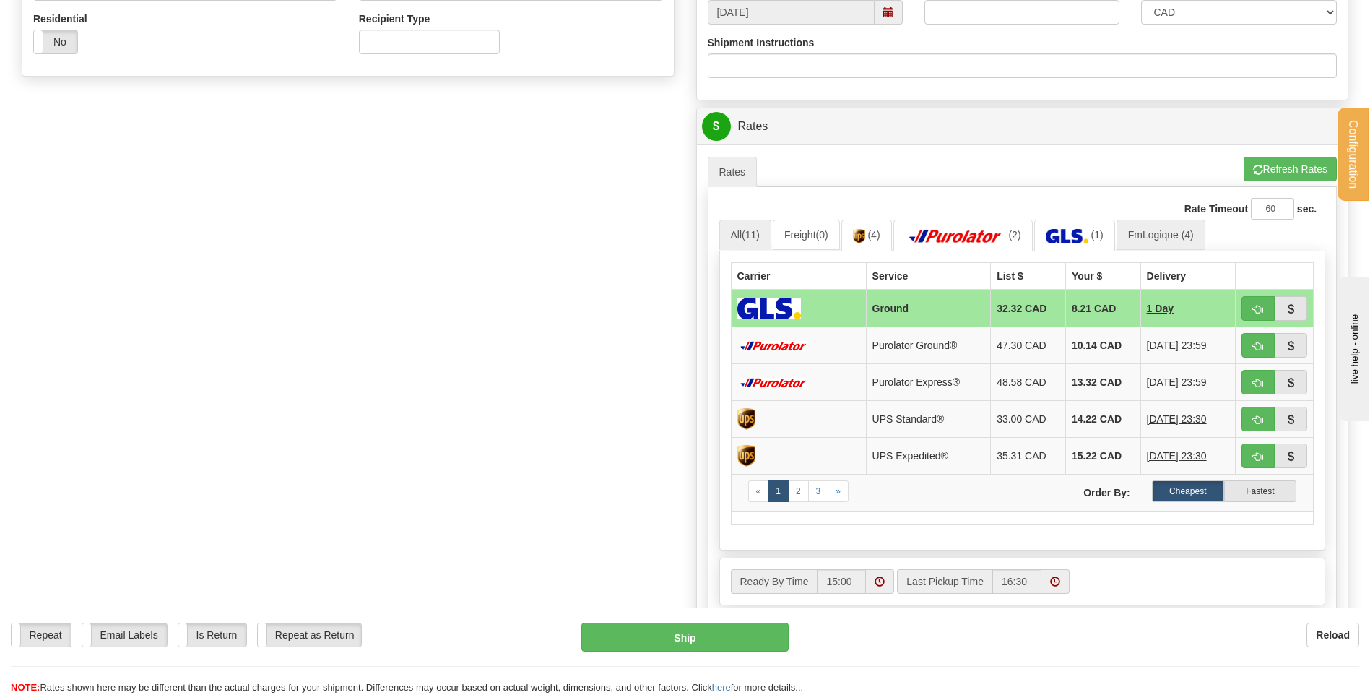
type input "91"
click at [1182, 236] on link "FmLogique (4)" at bounding box center [1161, 235] width 89 height 30
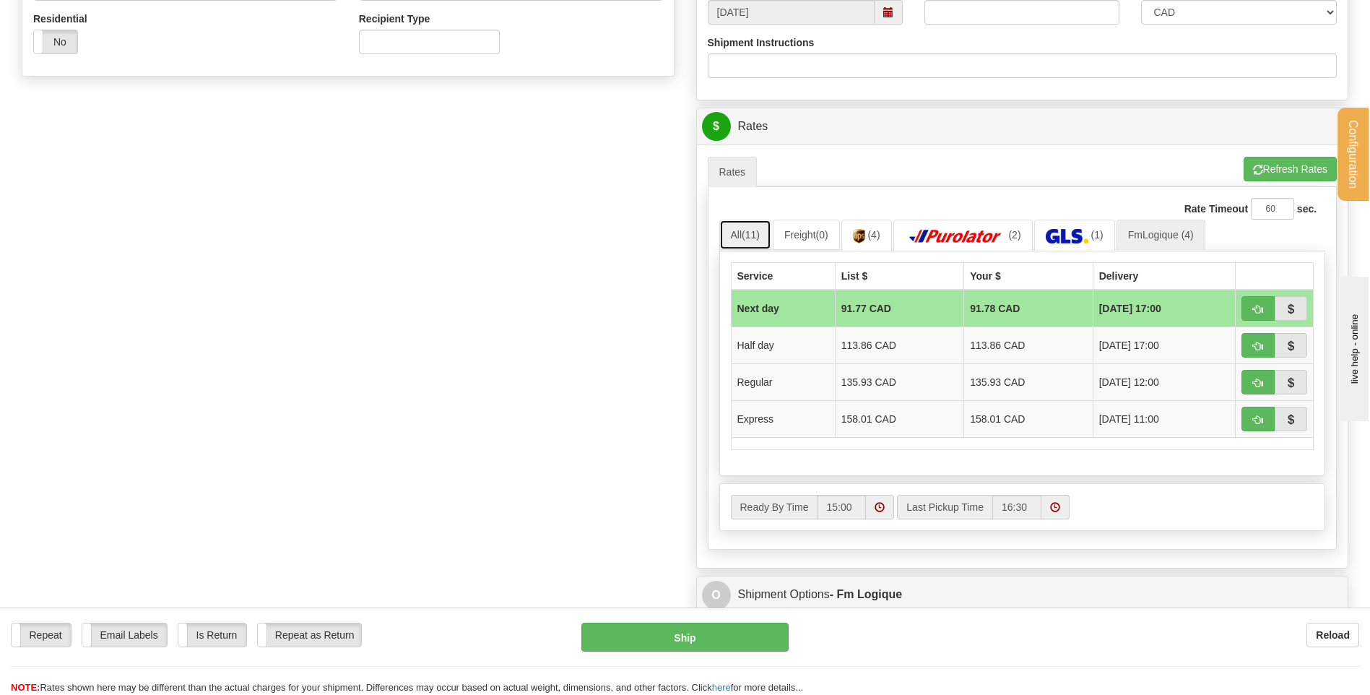
click at [745, 220] on link "All (11)" at bounding box center [745, 235] width 52 height 30
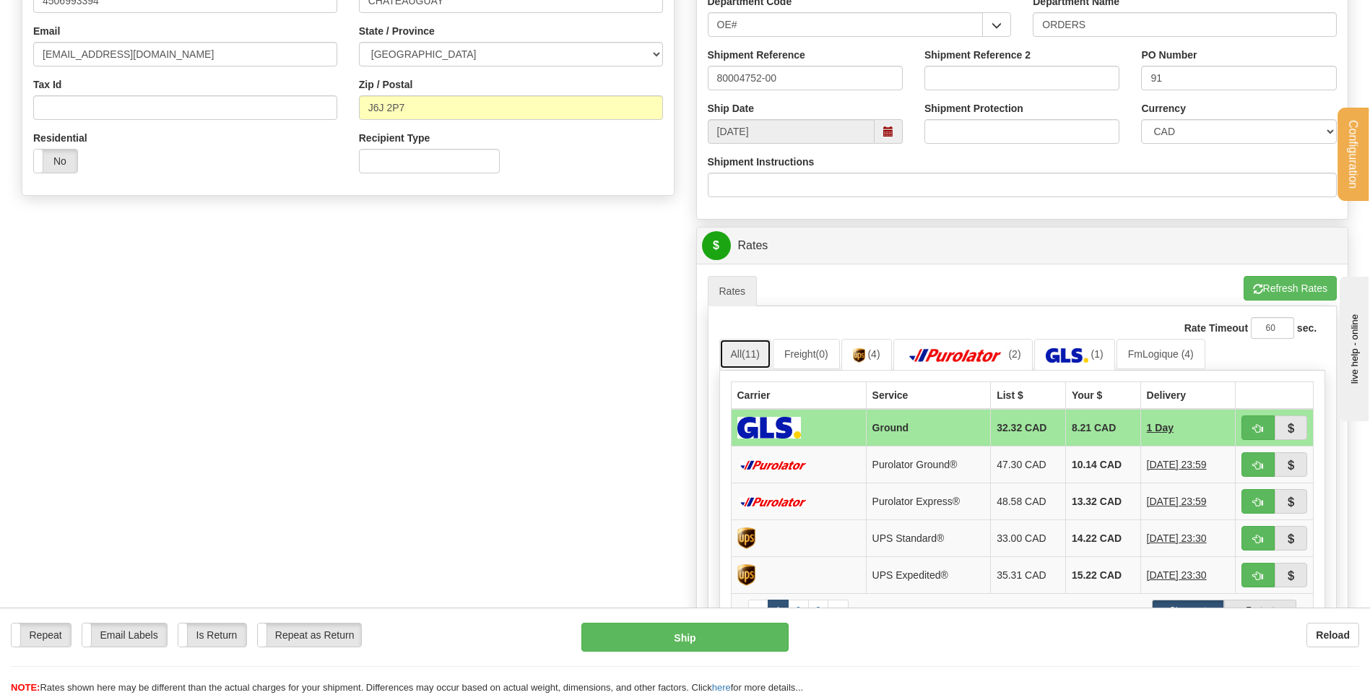
scroll to position [217, 0]
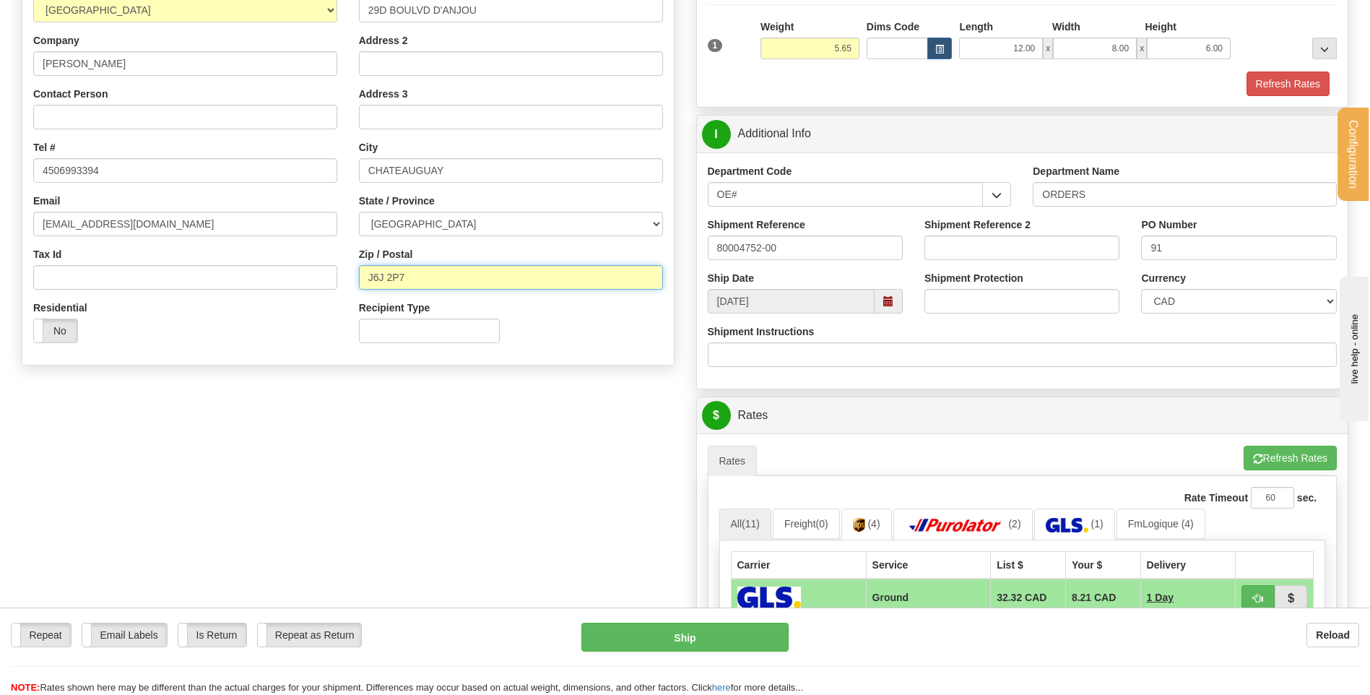
click at [387, 277] on input "J6J 2P7" at bounding box center [511, 277] width 304 height 25
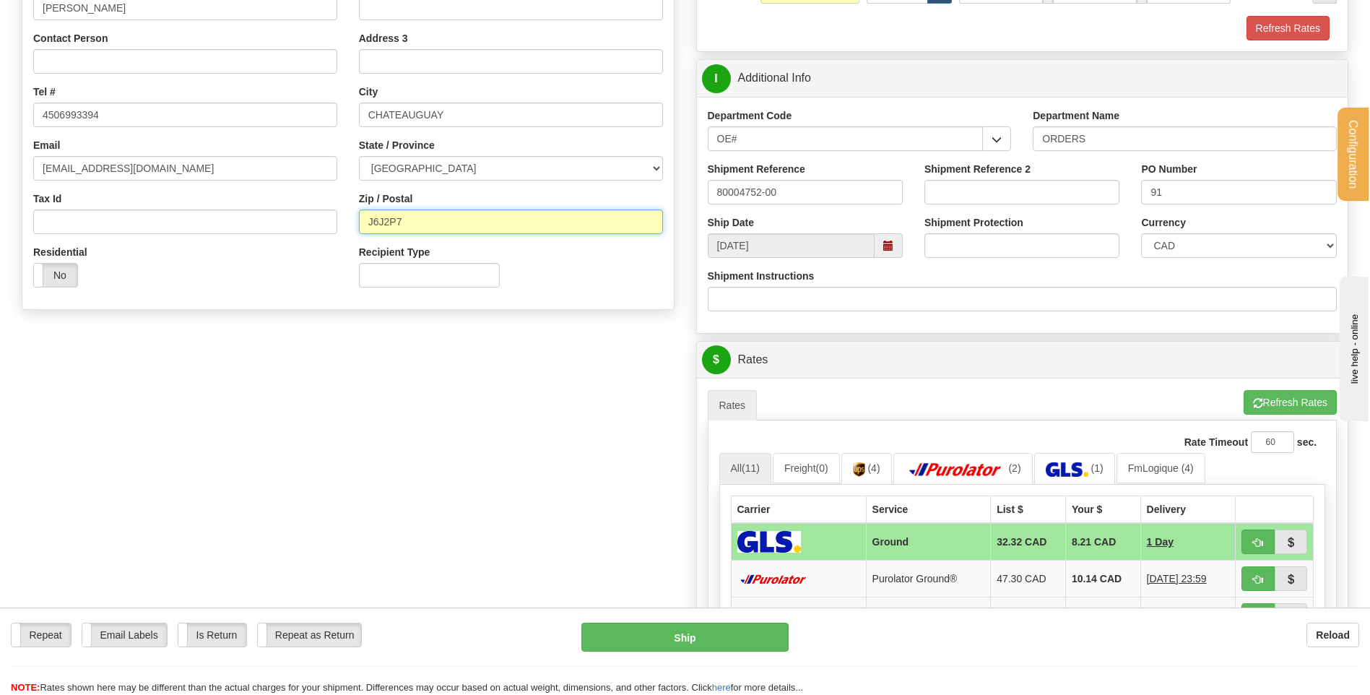
scroll to position [361, 0]
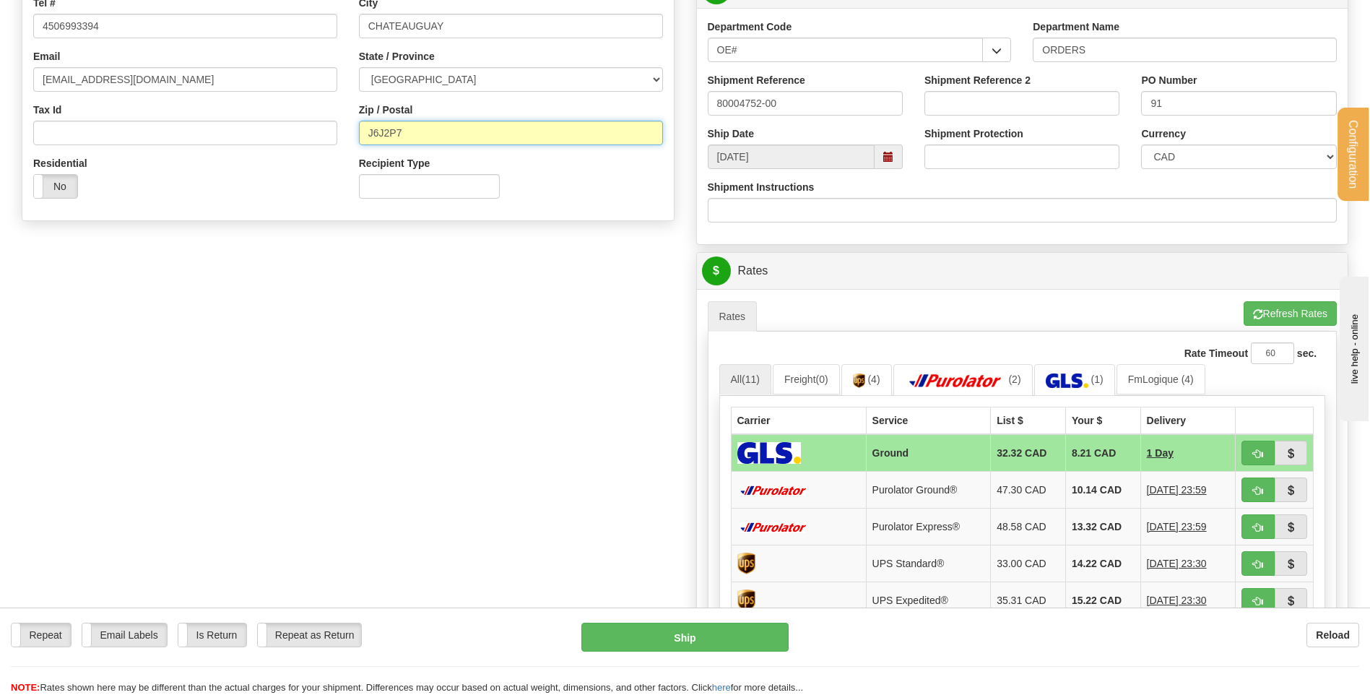
type input "J6J2P7"
click at [1237, 323] on ul "Rates Pickup Refresh Rates Cancel Rating" at bounding box center [1023, 316] width 630 height 30
click at [1260, 306] on li "Refresh Rates Cancel Rating" at bounding box center [1290, 313] width 93 height 25
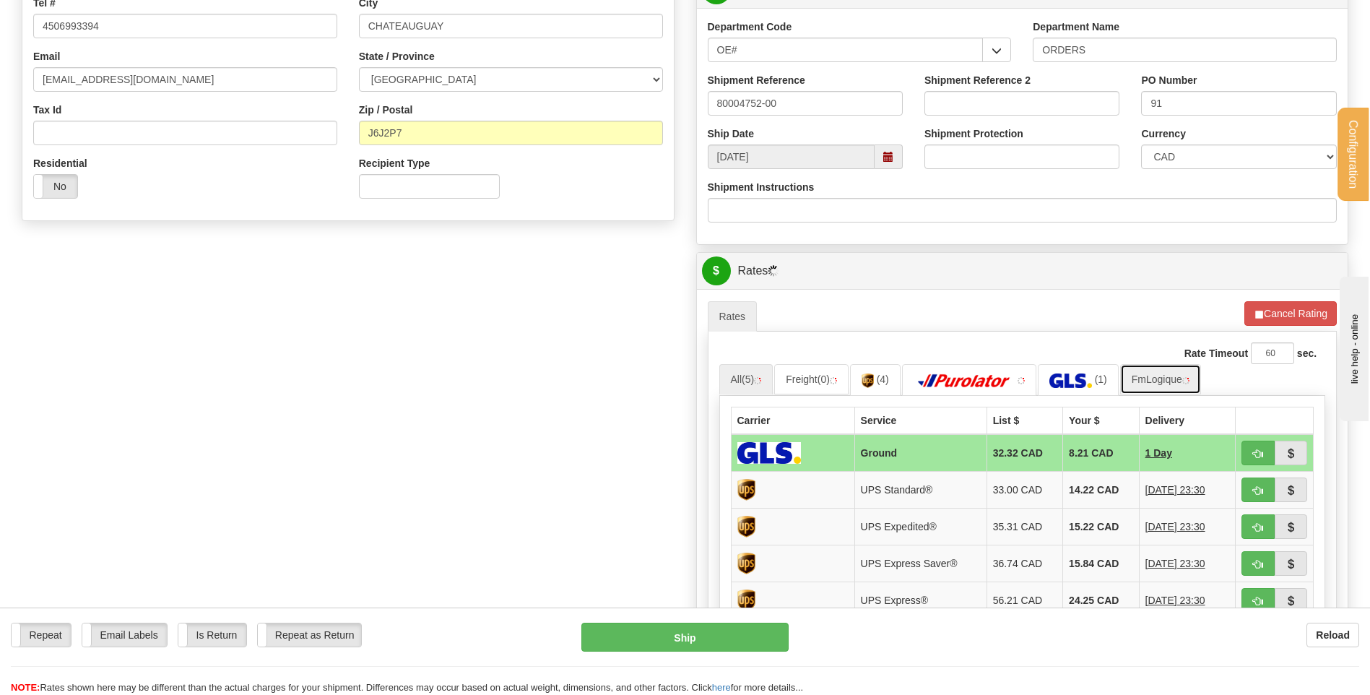
click at [1149, 365] on link "FmLogique" at bounding box center [1160, 379] width 81 height 30
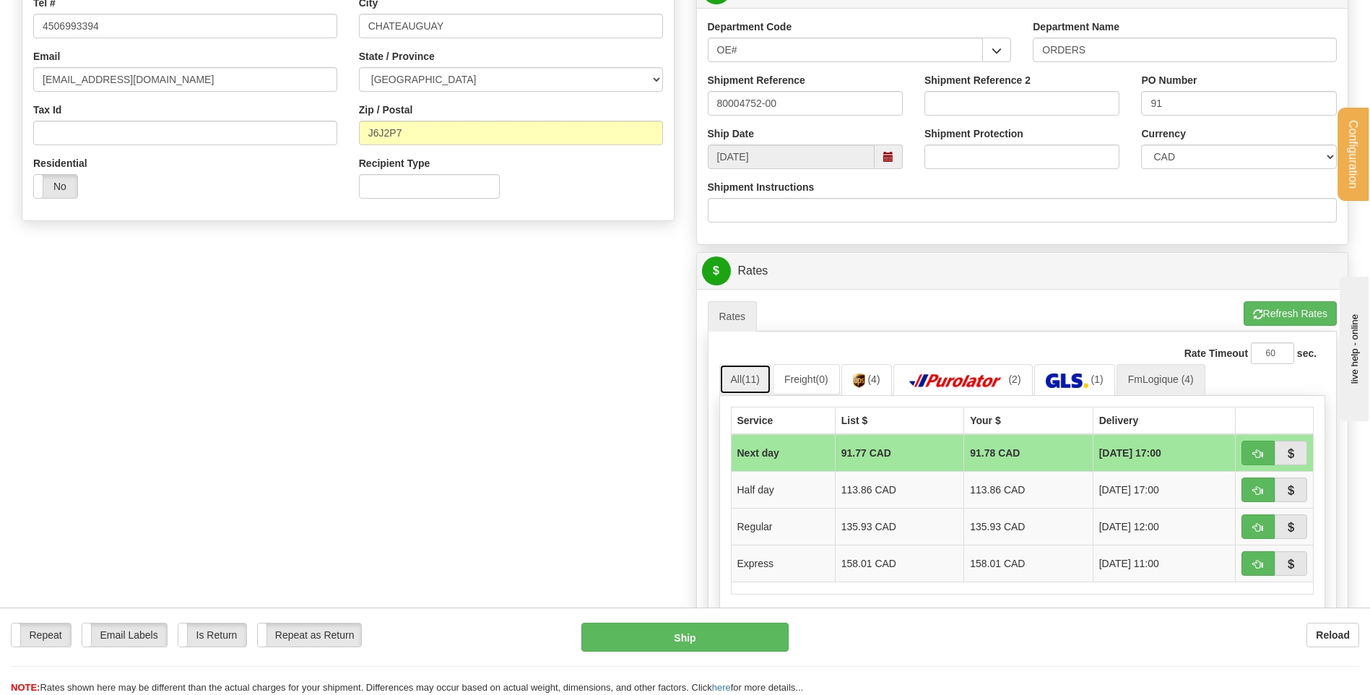
click at [743, 377] on link "All (11)" at bounding box center [745, 379] width 52 height 30
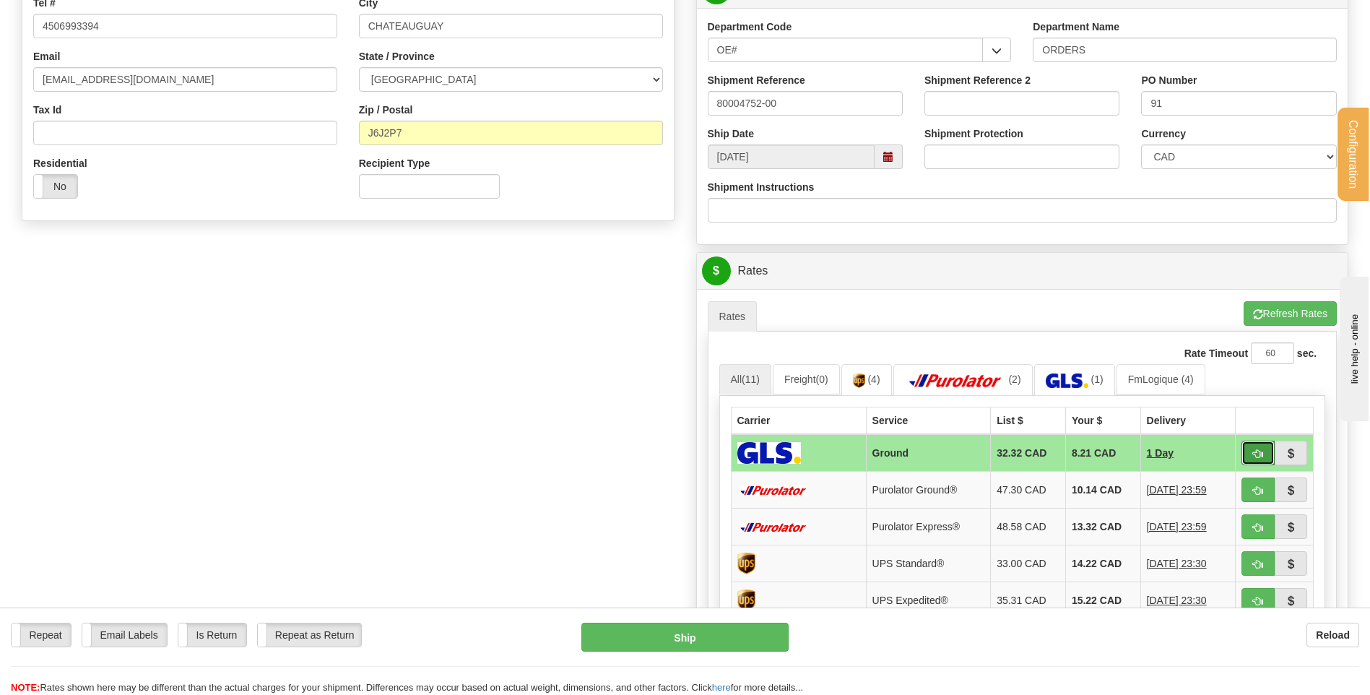
click at [1264, 453] on button "button" at bounding box center [1258, 453] width 33 height 25
type input "1"
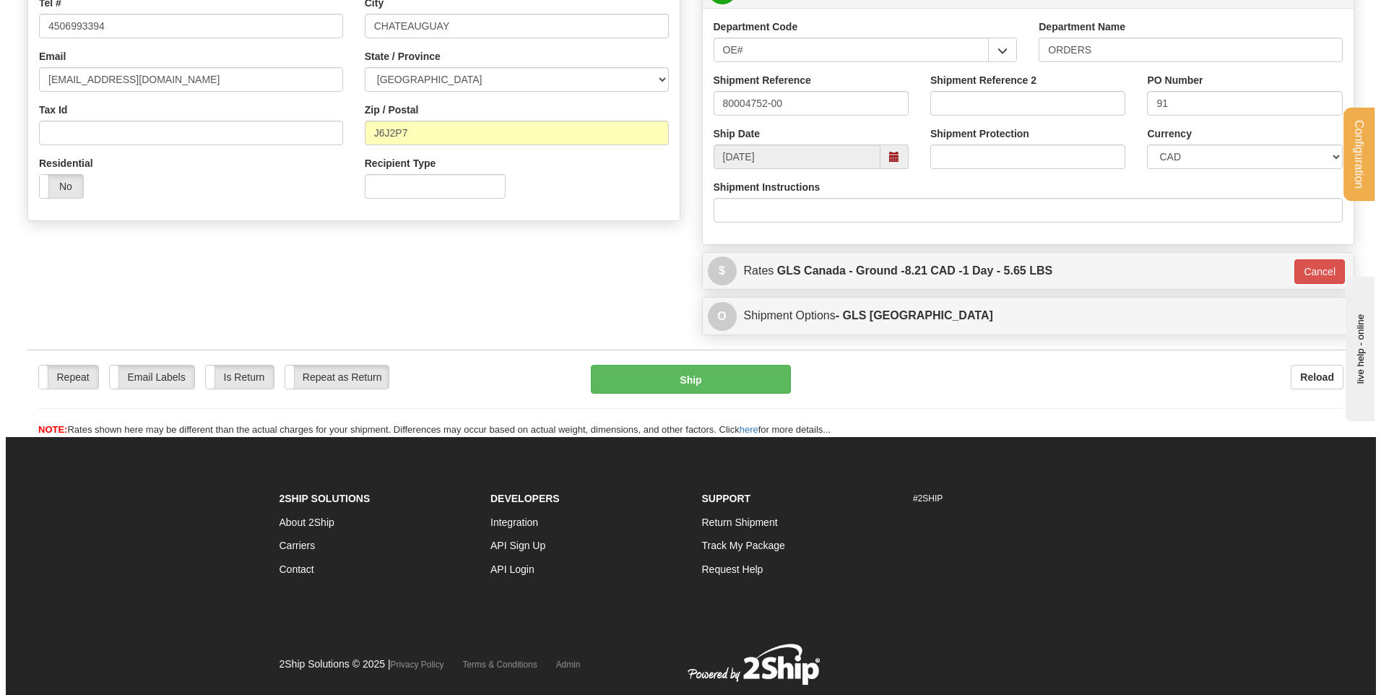
scroll to position [144, 0]
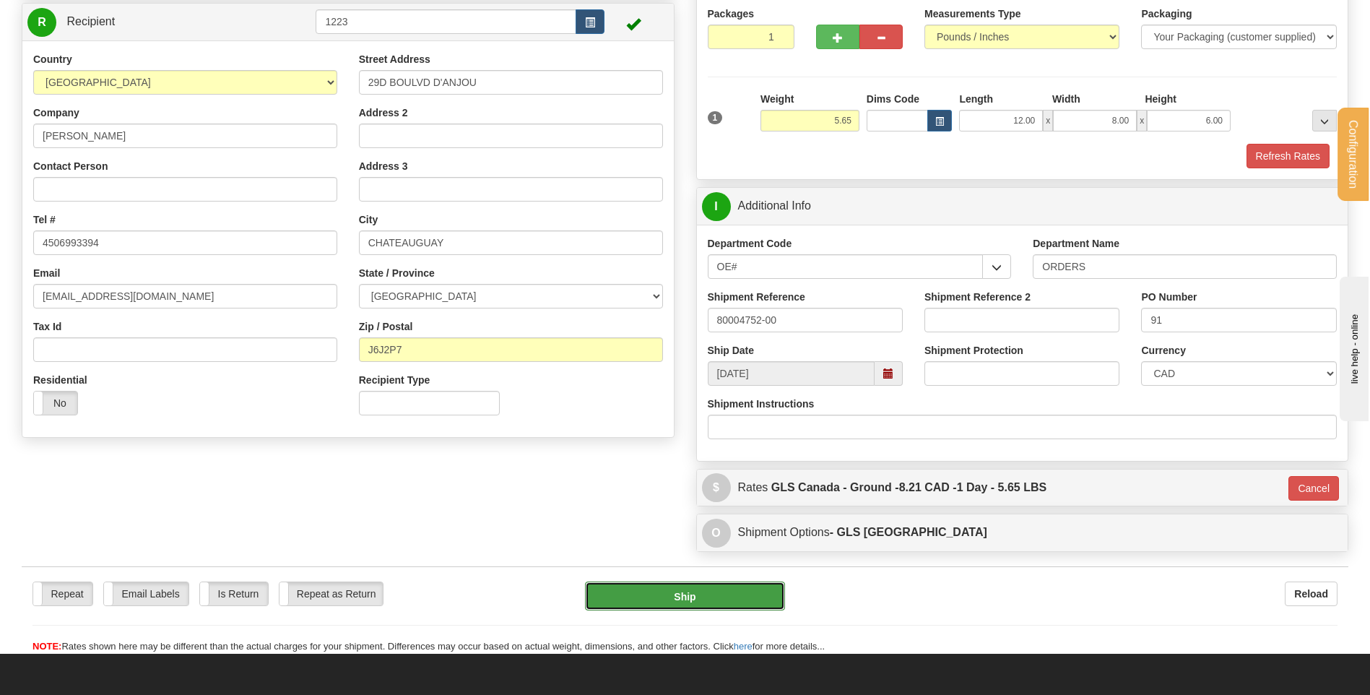
click at [602, 597] on button "Ship" at bounding box center [684, 595] width 199 height 29
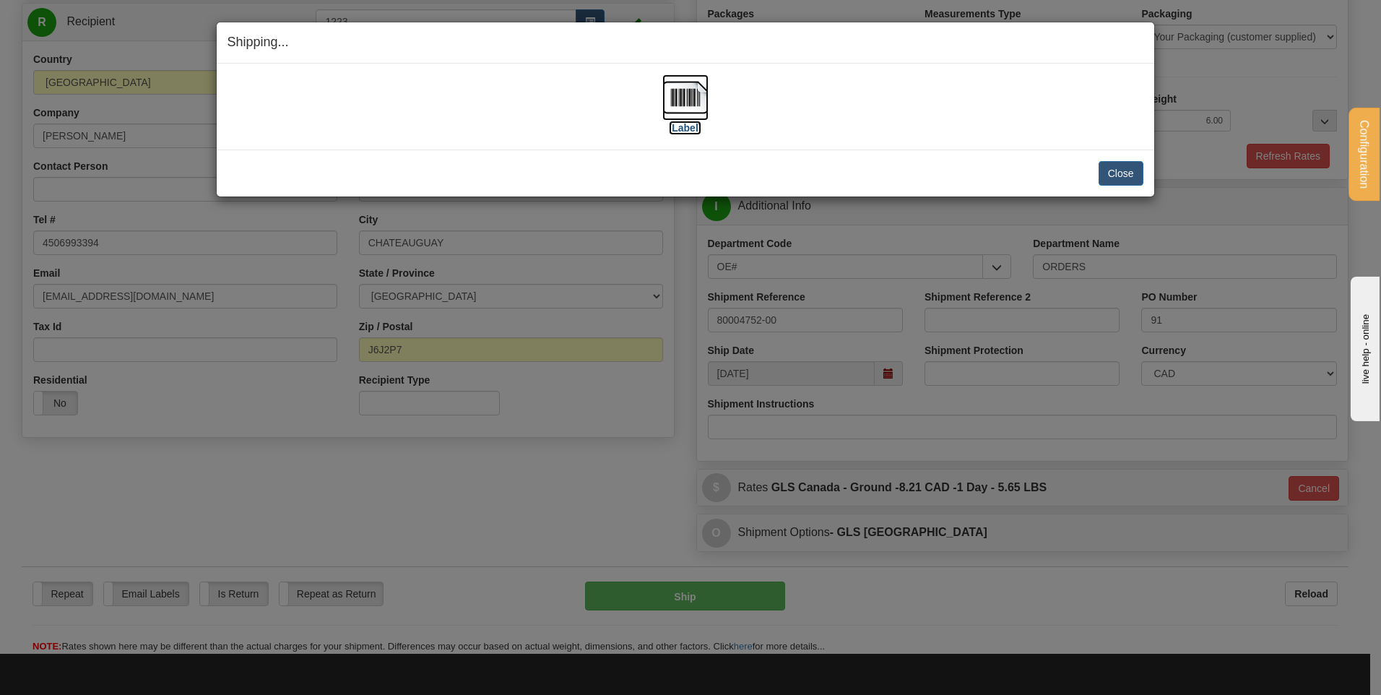
click at [678, 95] on img at bounding box center [685, 97] width 46 height 46
